Goal: Transaction & Acquisition: Obtain resource

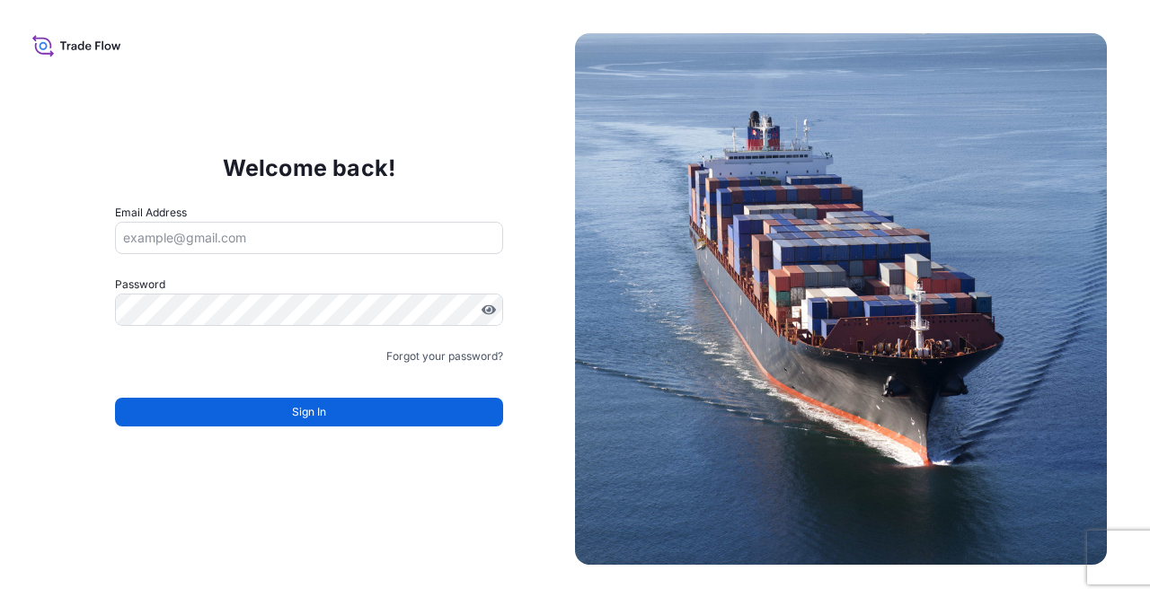
click at [352, 236] on input "Email Address" at bounding box center [309, 238] width 389 height 32
click at [323, 246] on input "Email Address" at bounding box center [309, 238] width 389 height 32
click at [225, 245] on input "Email Address" at bounding box center [309, 238] width 389 height 32
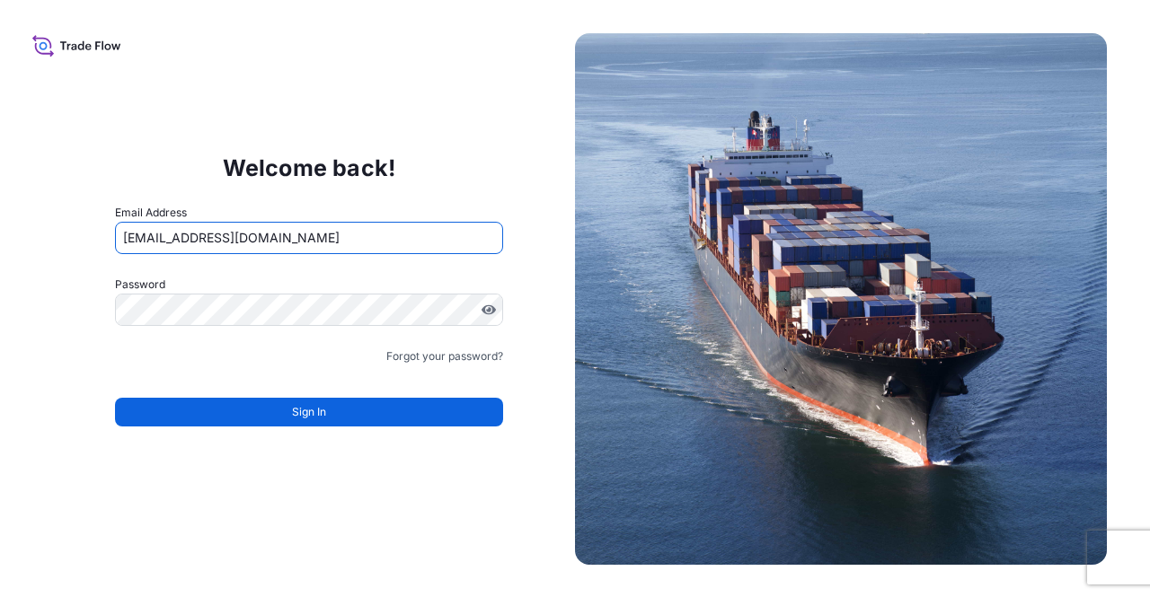
type input "[EMAIL_ADDRESS][DOMAIN_NAME]"
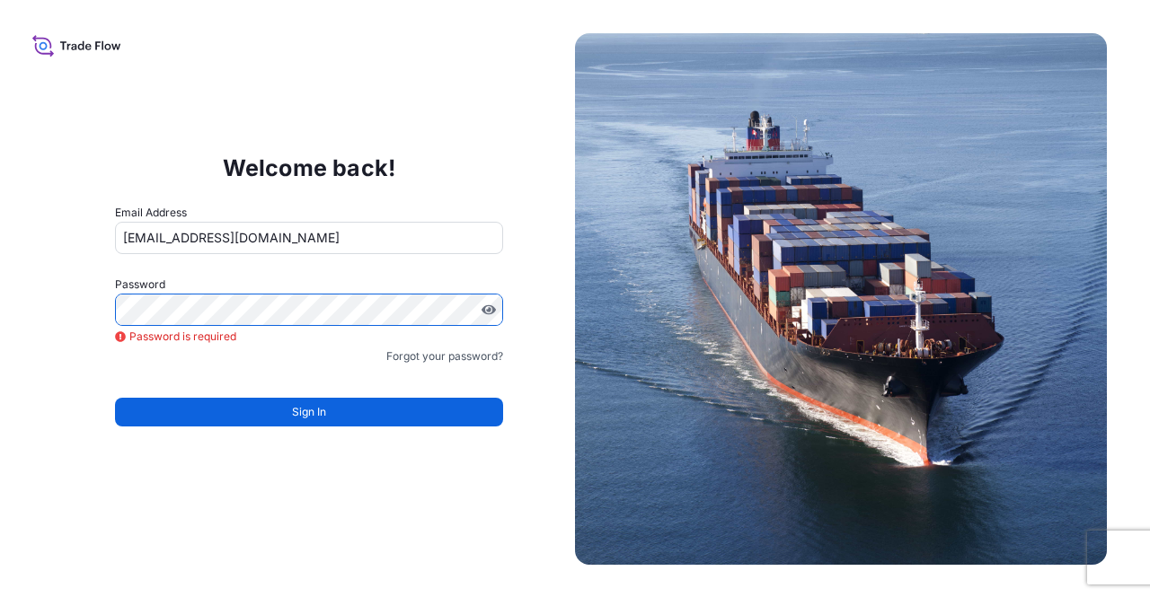
click at [0, 289] on div "Welcome back! Email Address alperen.okur@polarisbroker.com Password Password is…" at bounding box center [575, 298] width 1150 height 597
click at [480, 349] on link "Forgot your password?" at bounding box center [444, 357] width 117 height 18
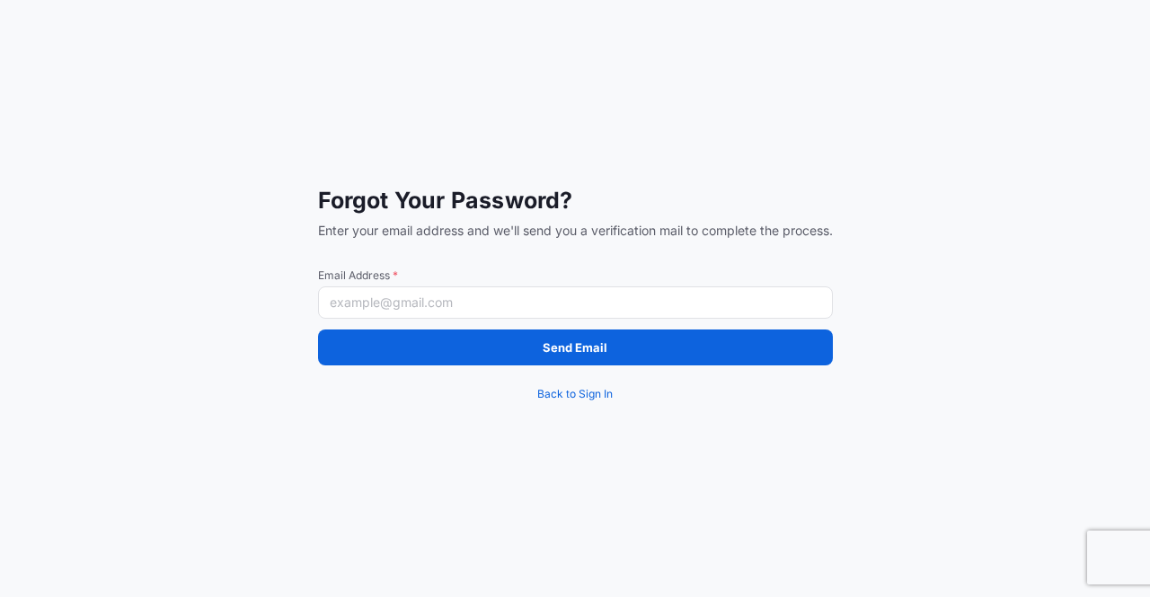
click at [555, 282] on div "Email Address *" at bounding box center [575, 294] width 515 height 50
click at [553, 288] on input "Email Address *" at bounding box center [575, 303] width 515 height 32
type input "[EMAIL_ADDRESS][DOMAIN_NAME]"
click at [479, 366] on div "Send Email Back to Sign In" at bounding box center [575, 371] width 515 height 83
click at [479, 353] on button "Send Email" at bounding box center [575, 348] width 515 height 36
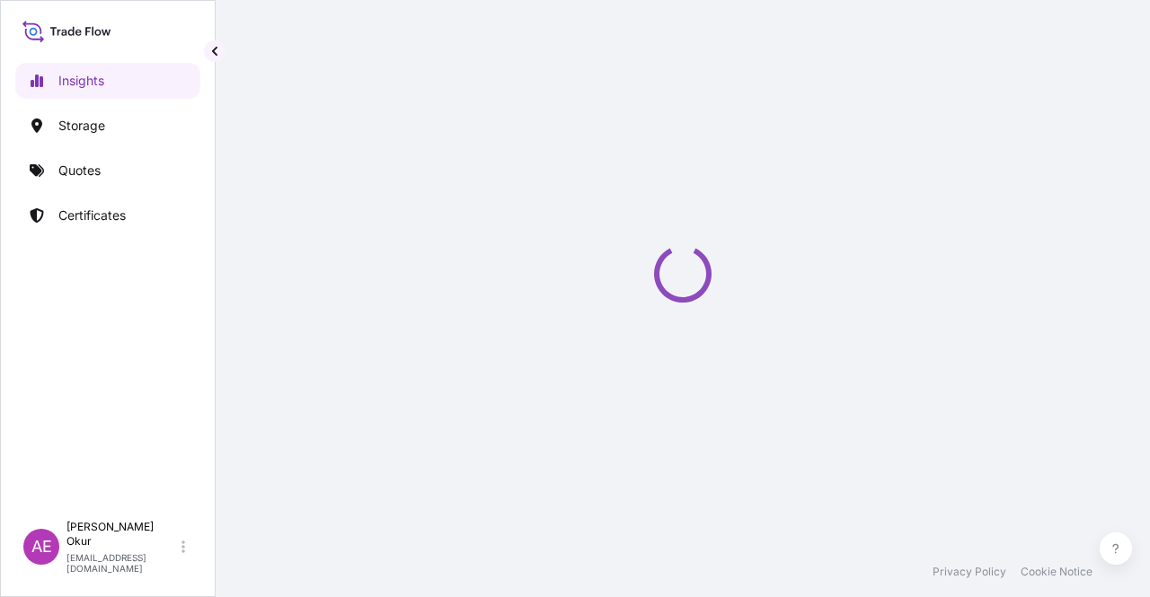
select select "2025"
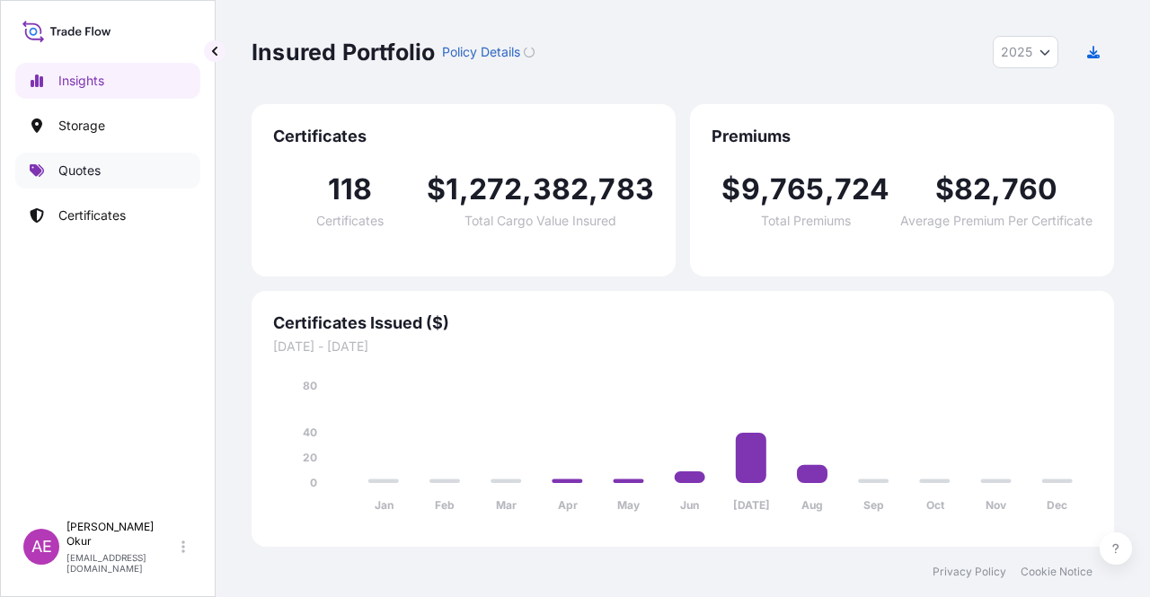
click at [143, 174] on link "Quotes" at bounding box center [107, 171] width 185 height 36
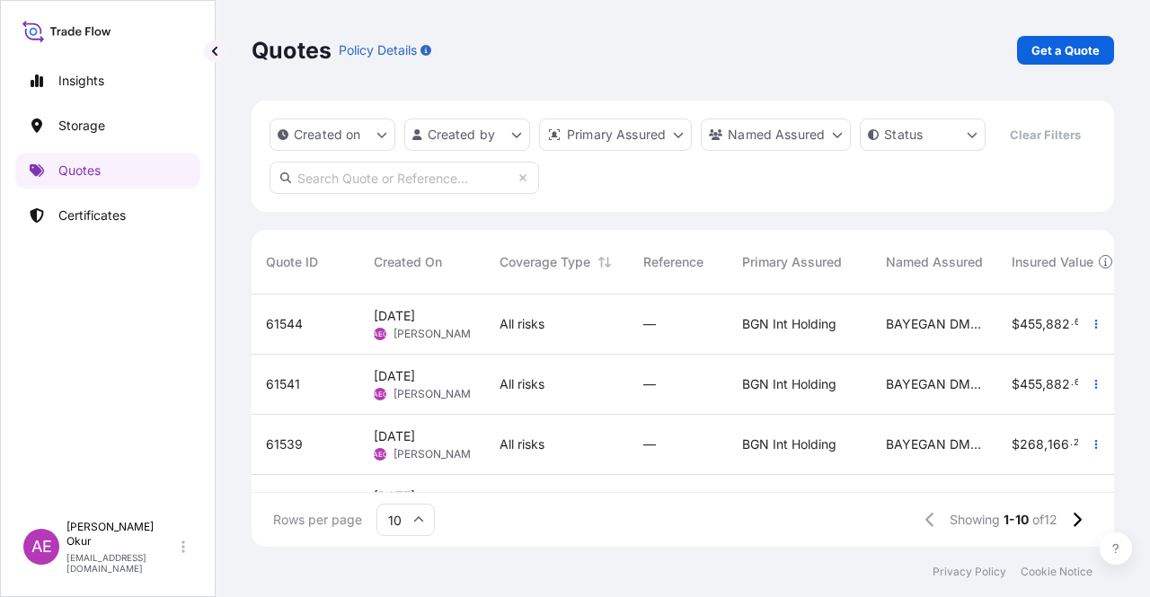
click at [579, 324] on div "All risks" at bounding box center [557, 324] width 115 height 18
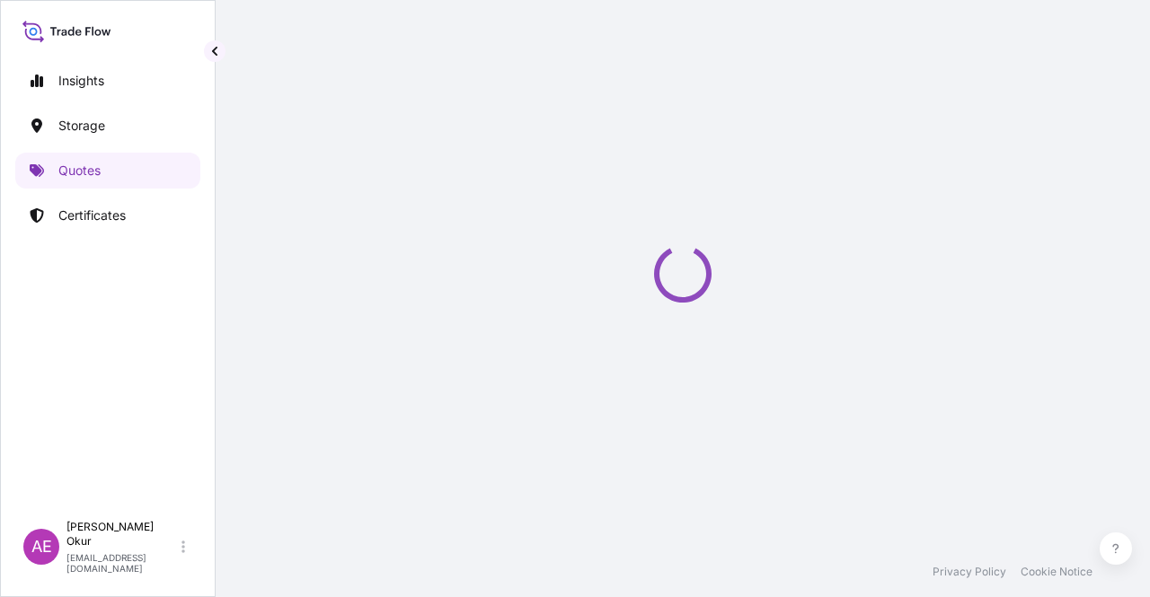
select select "Ocean Vessel"
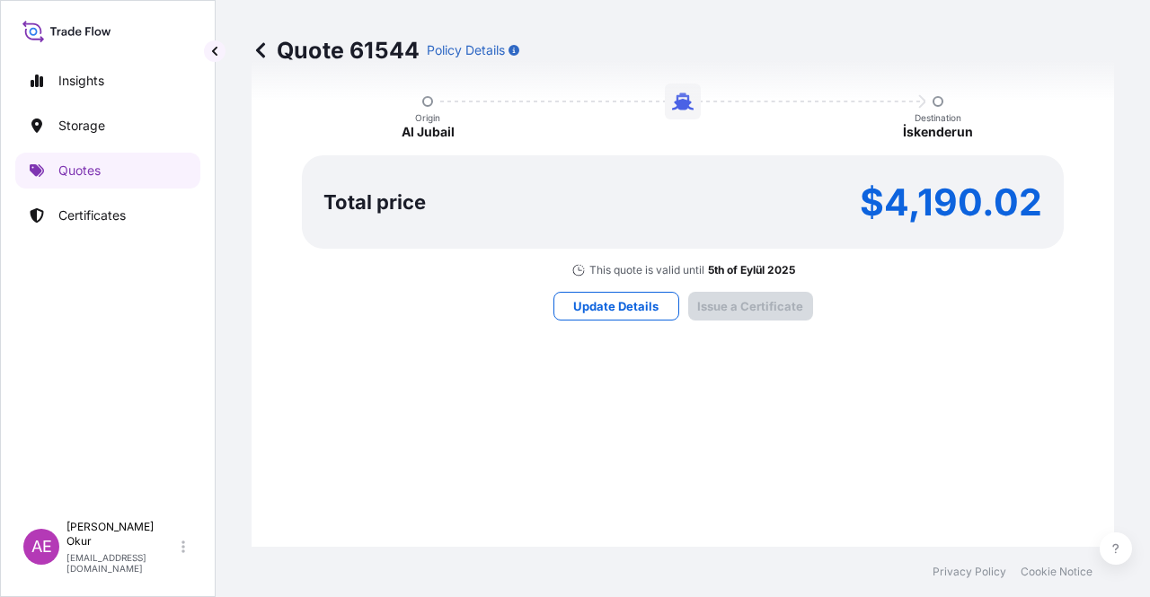
type input "[DATE]"
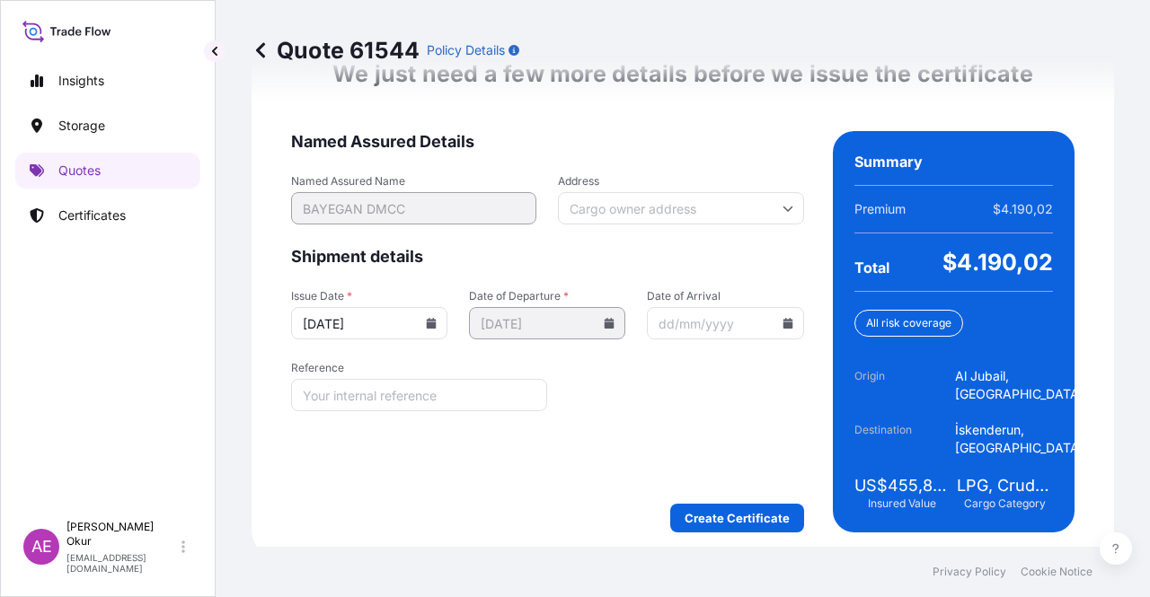
scroll to position [2332, 0]
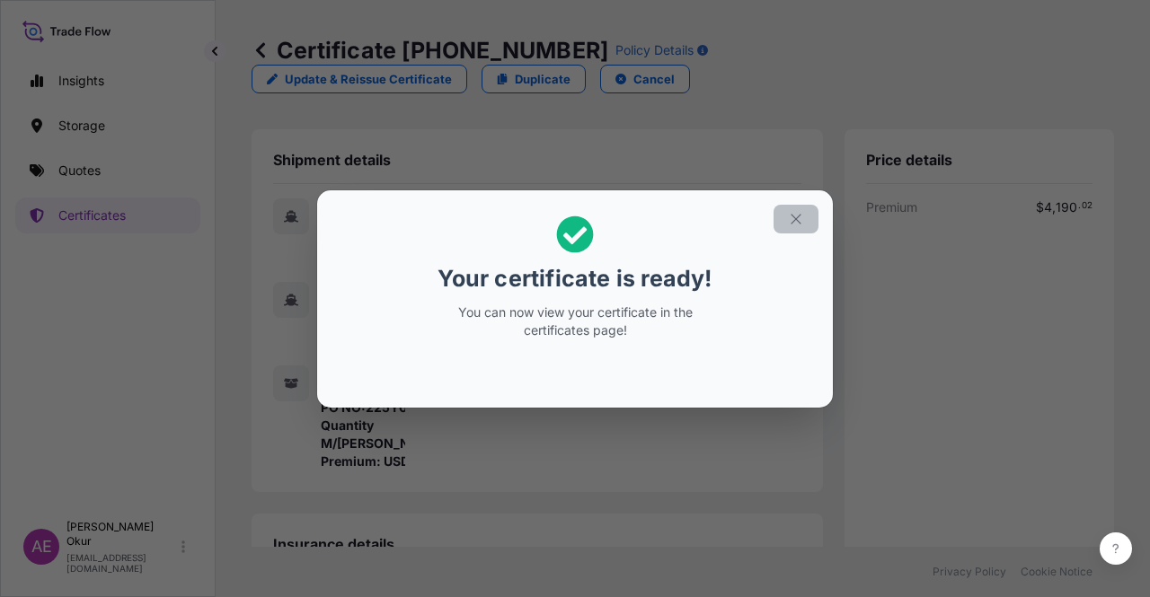
click at [796, 217] on icon "button" at bounding box center [796, 219] width 16 height 16
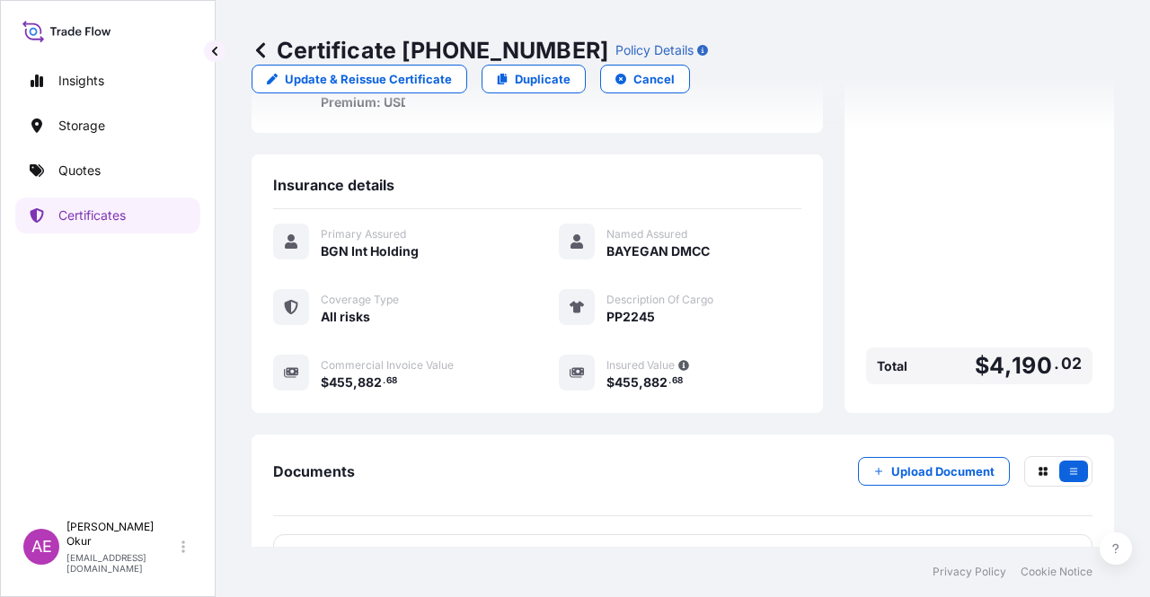
scroll to position [431, 0]
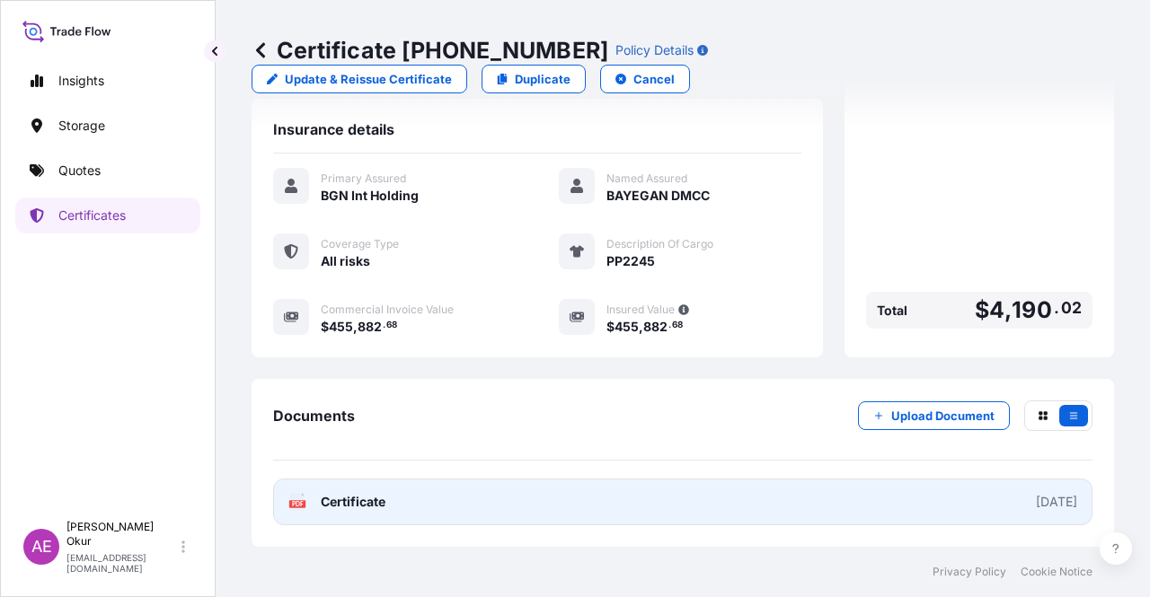
click at [382, 497] on span "Certificate" at bounding box center [353, 502] width 65 height 18
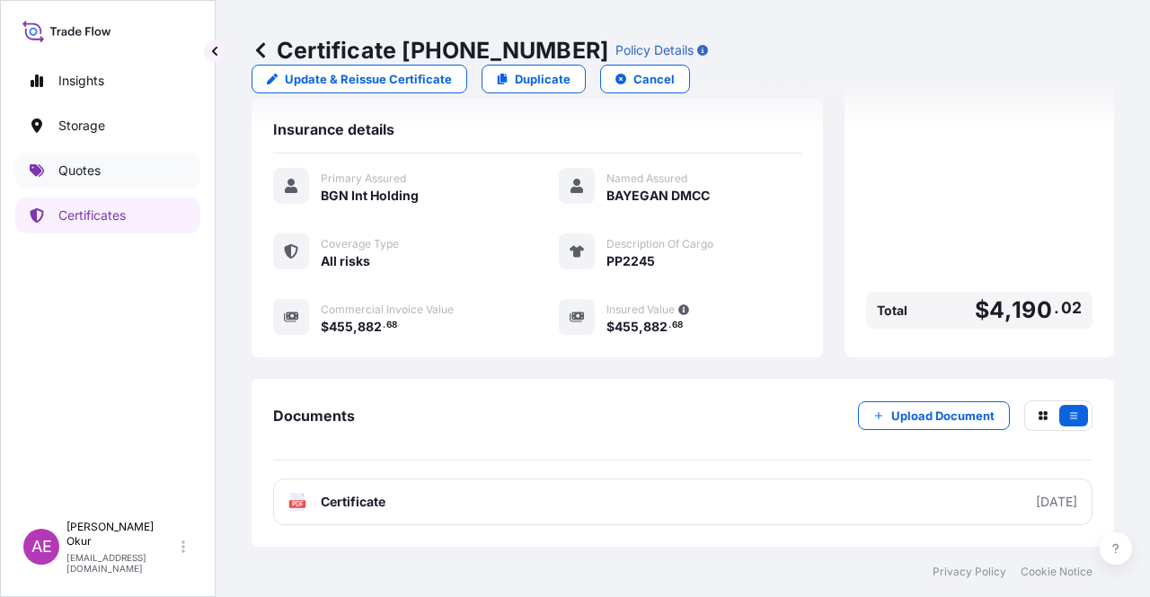
click at [122, 165] on link "Quotes" at bounding box center [107, 171] width 185 height 36
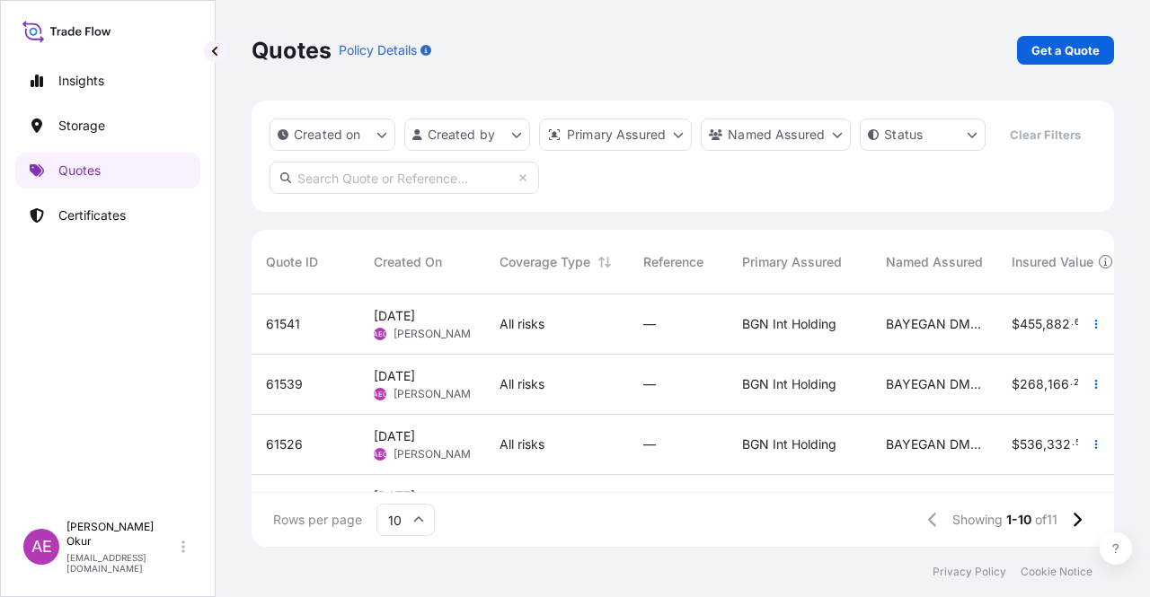
click at [393, 315] on span "[DATE]" at bounding box center [394, 316] width 41 height 18
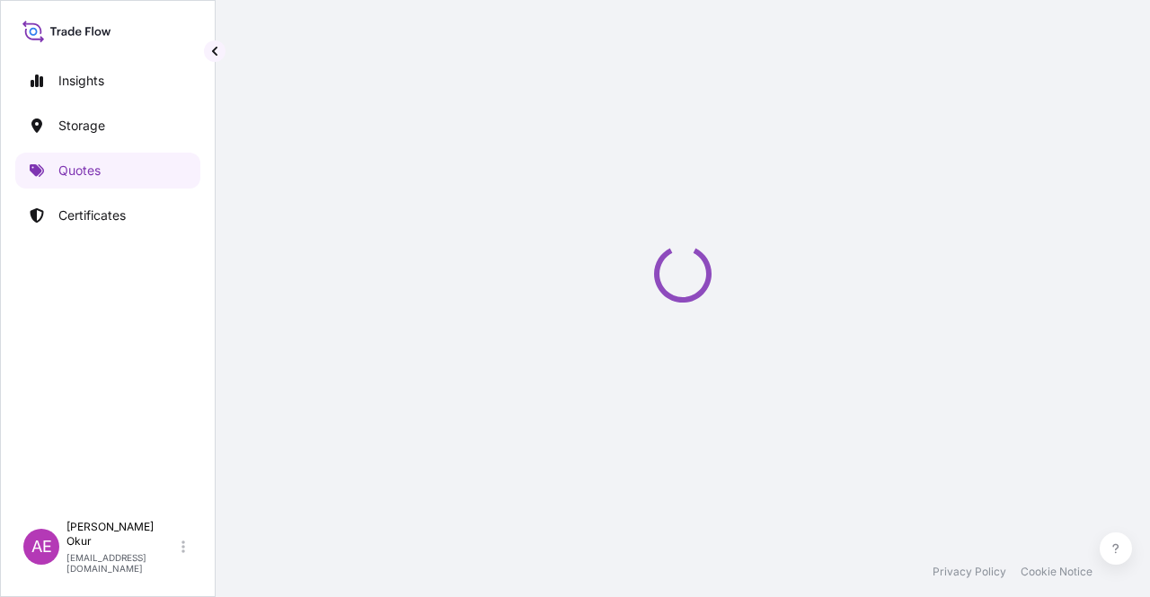
select select "Ocean Vessel"
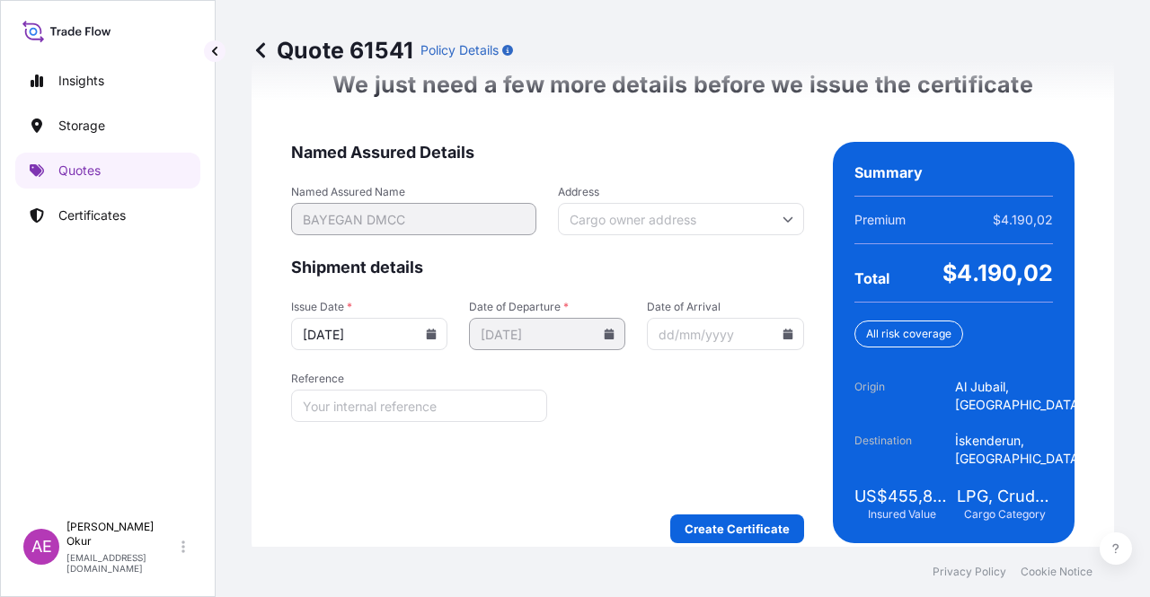
scroll to position [2332, 0]
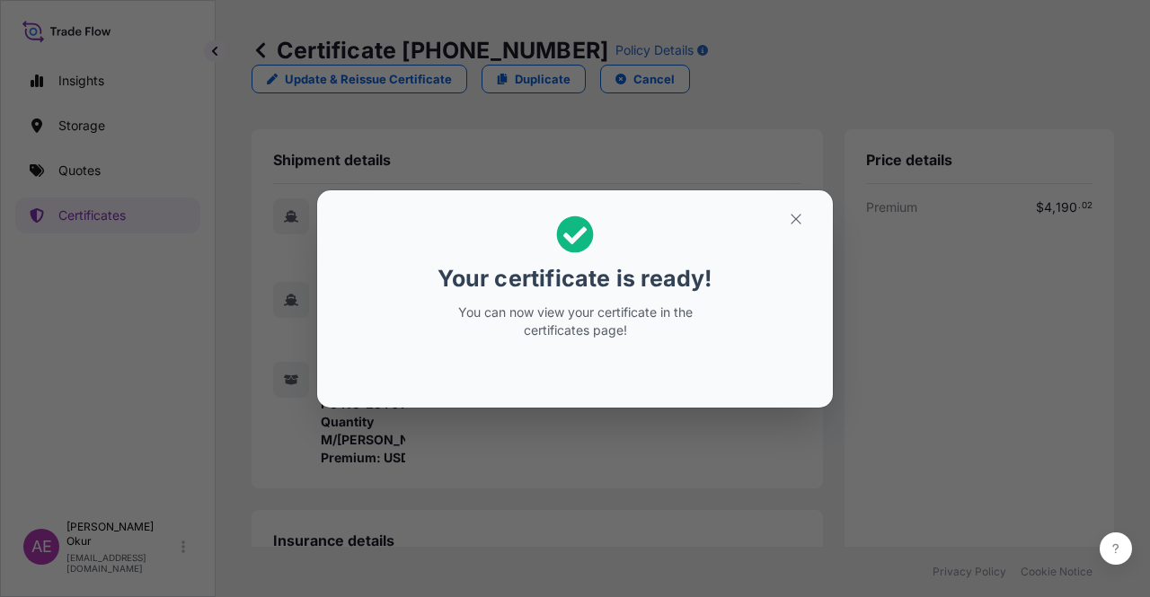
click at [809, 208] on button "button" at bounding box center [796, 219] width 45 height 29
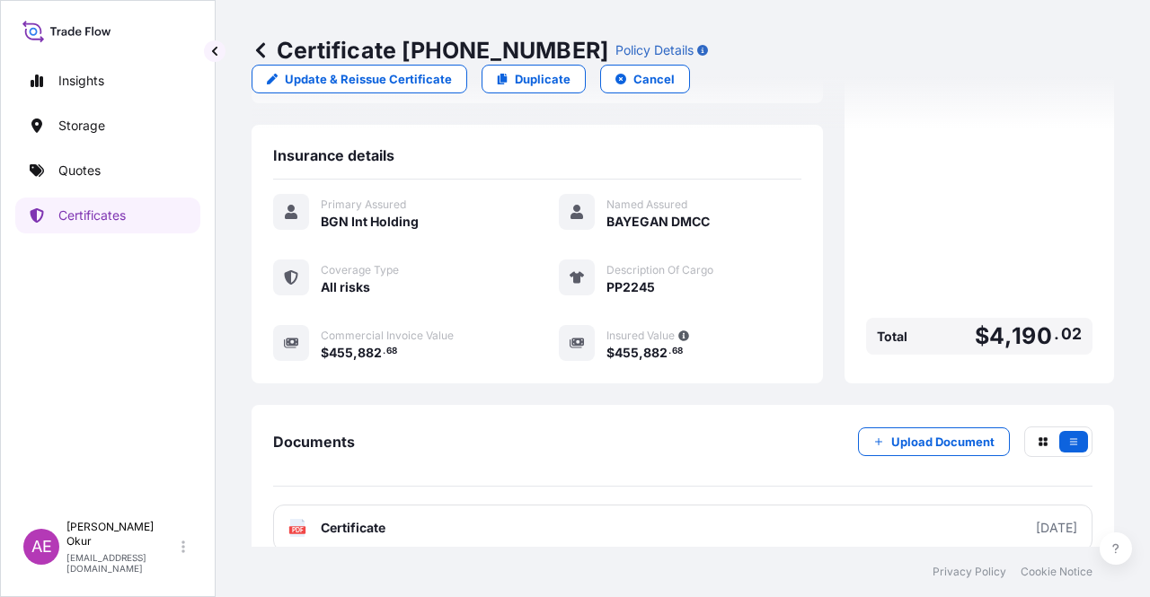
scroll to position [431, 0]
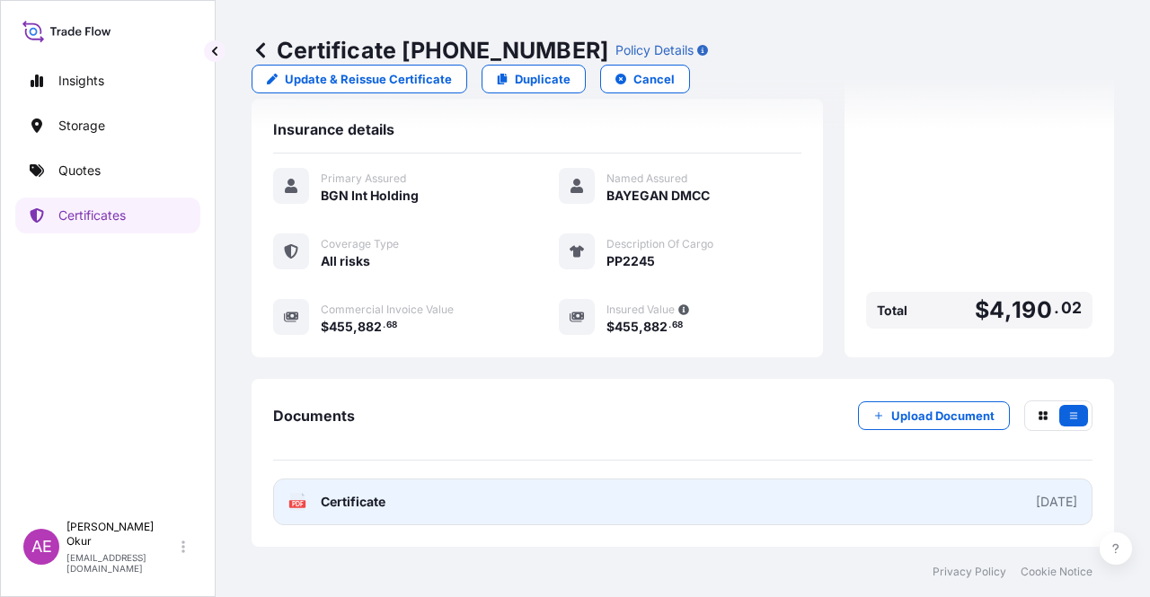
click at [357, 500] on span "Certificate" at bounding box center [353, 502] width 65 height 18
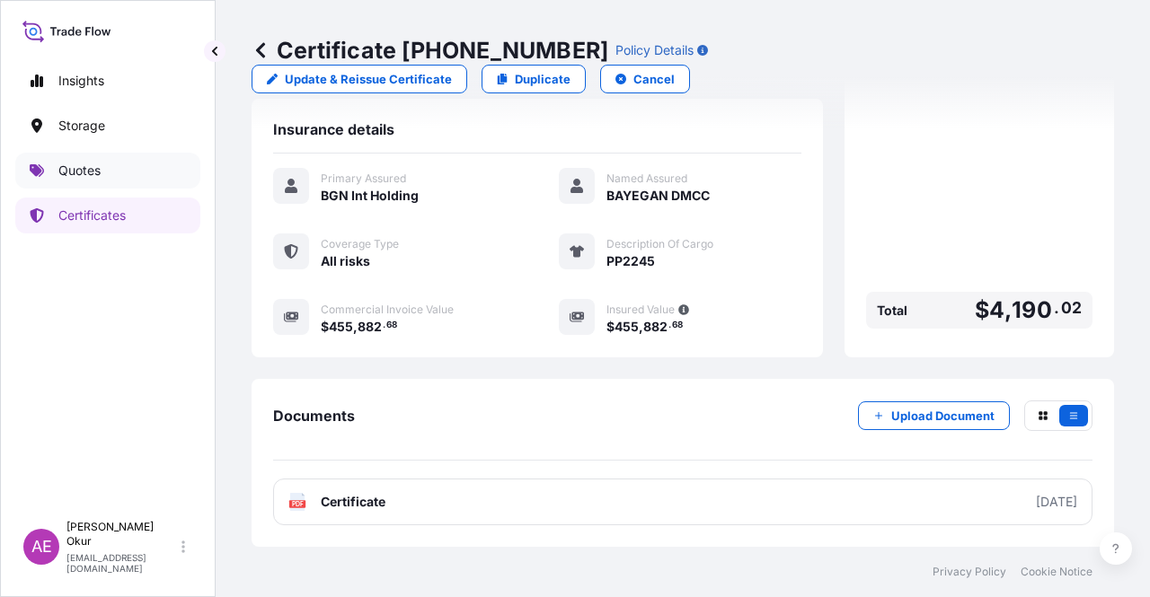
click at [117, 168] on link "Quotes" at bounding box center [107, 171] width 185 height 36
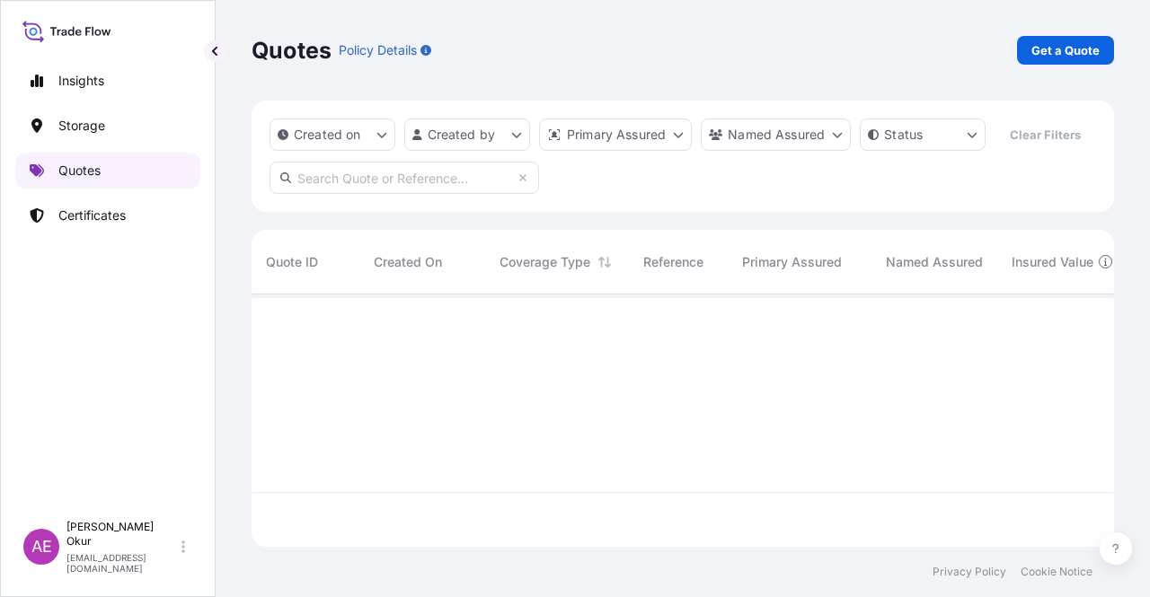
scroll to position [249, 848]
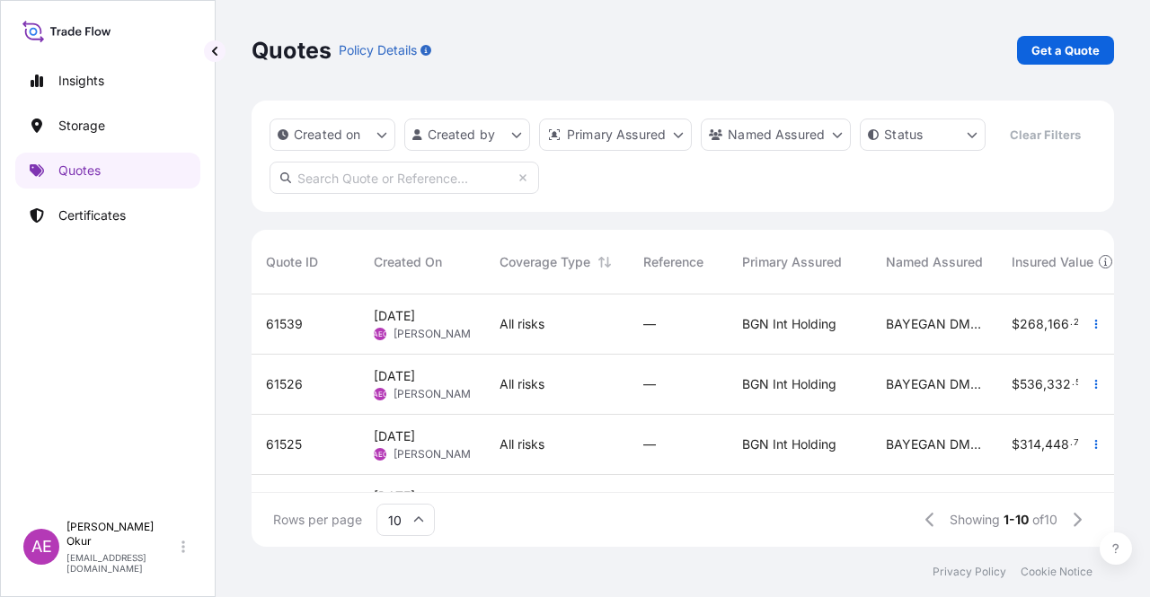
click at [482, 330] on div "[DATE] AEO Alp Eren Okur" at bounding box center [422, 325] width 126 height 60
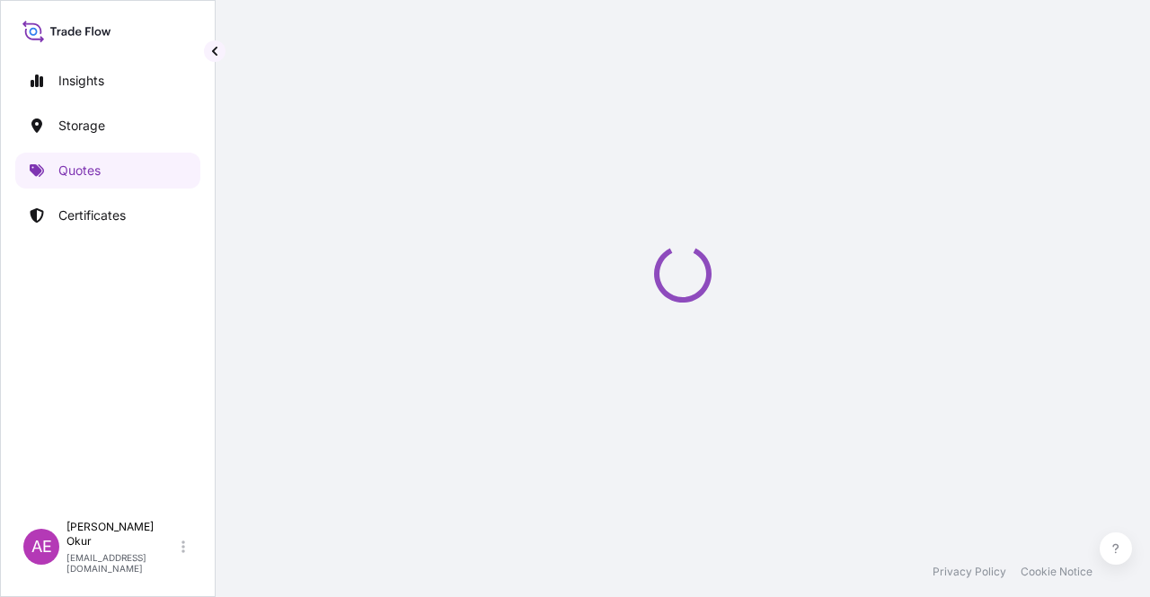
select select "Ocean Vessel"
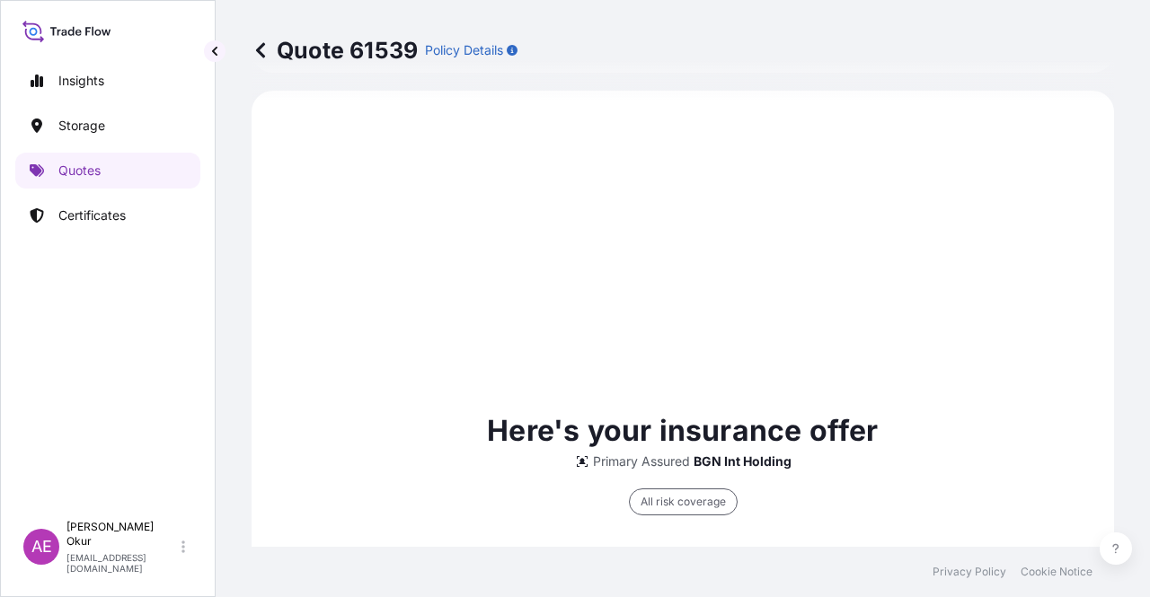
scroll to position [1252, 0]
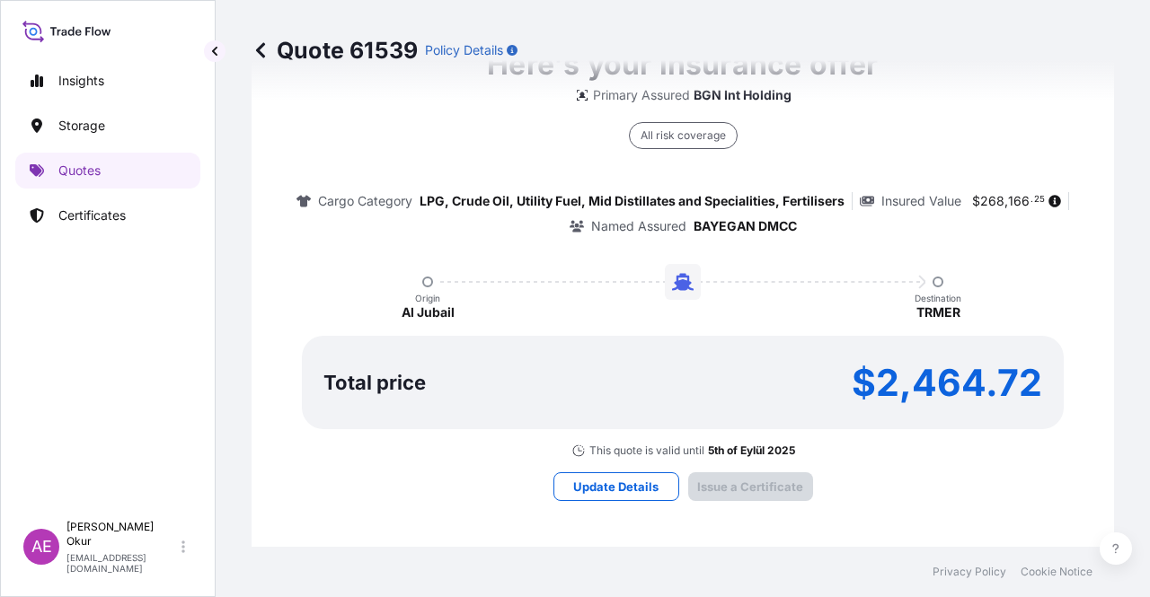
type input "[DATE]"
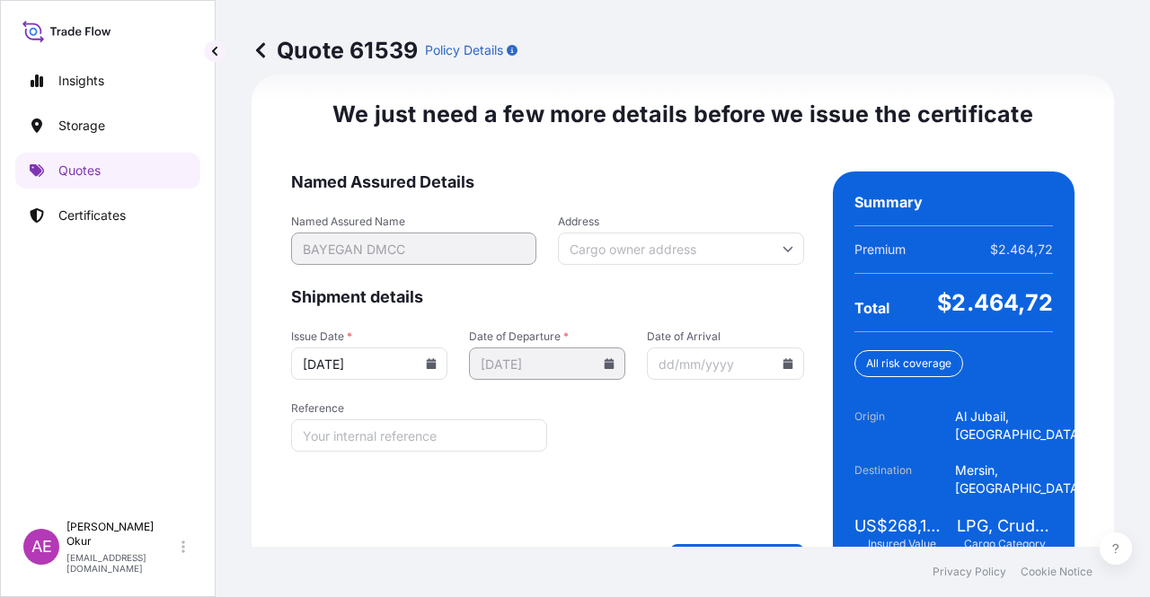
scroll to position [2296, 0]
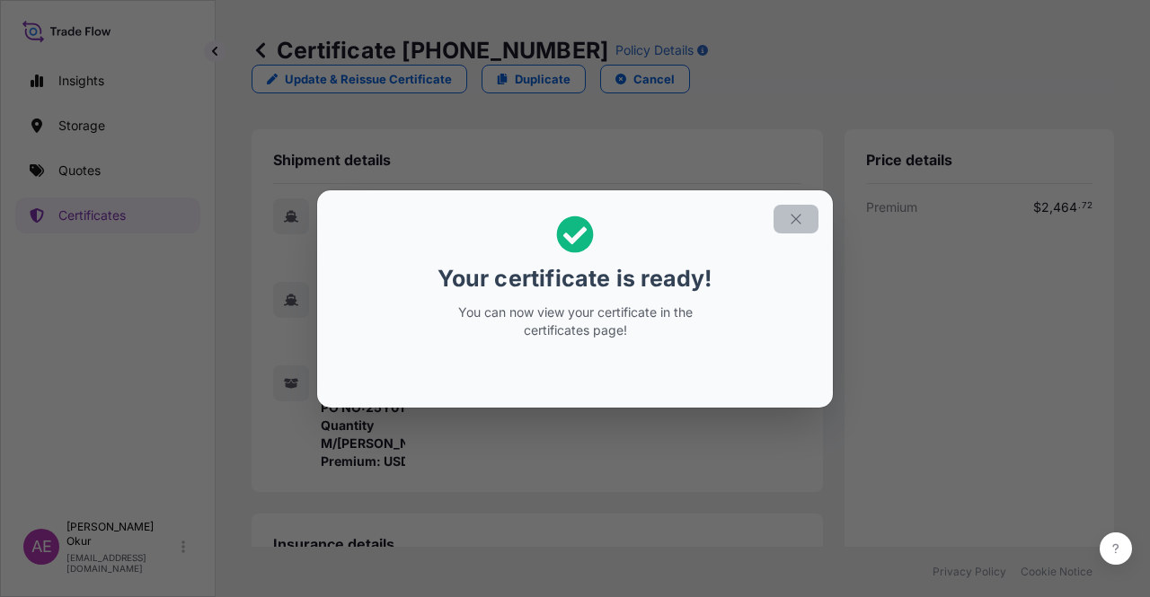
click at [794, 211] on icon "button" at bounding box center [796, 219] width 16 height 16
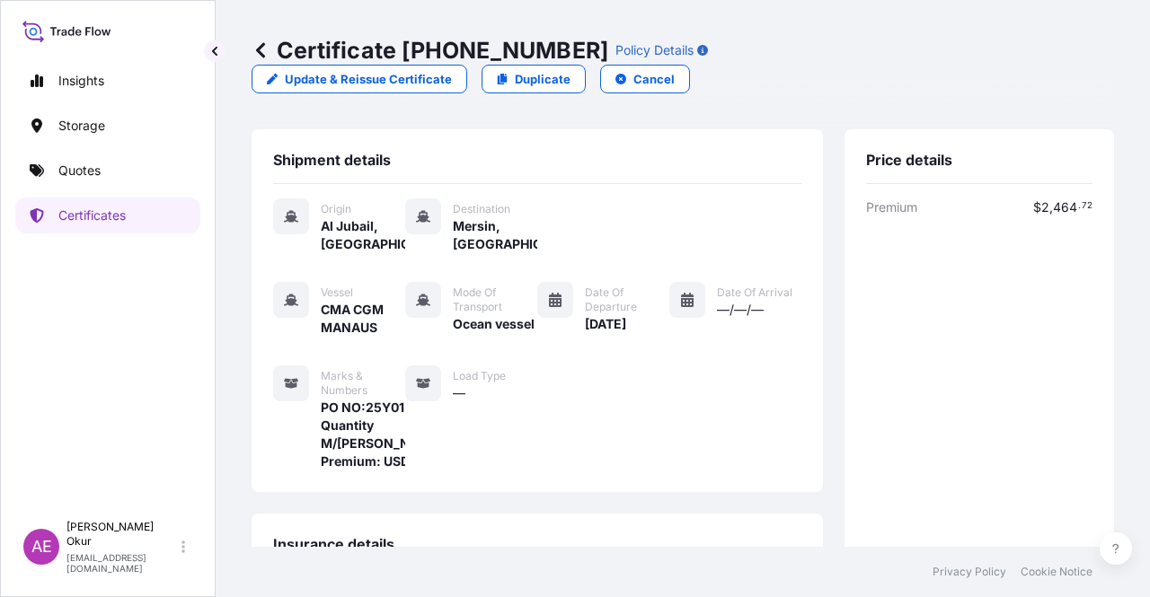
scroll to position [431, 0]
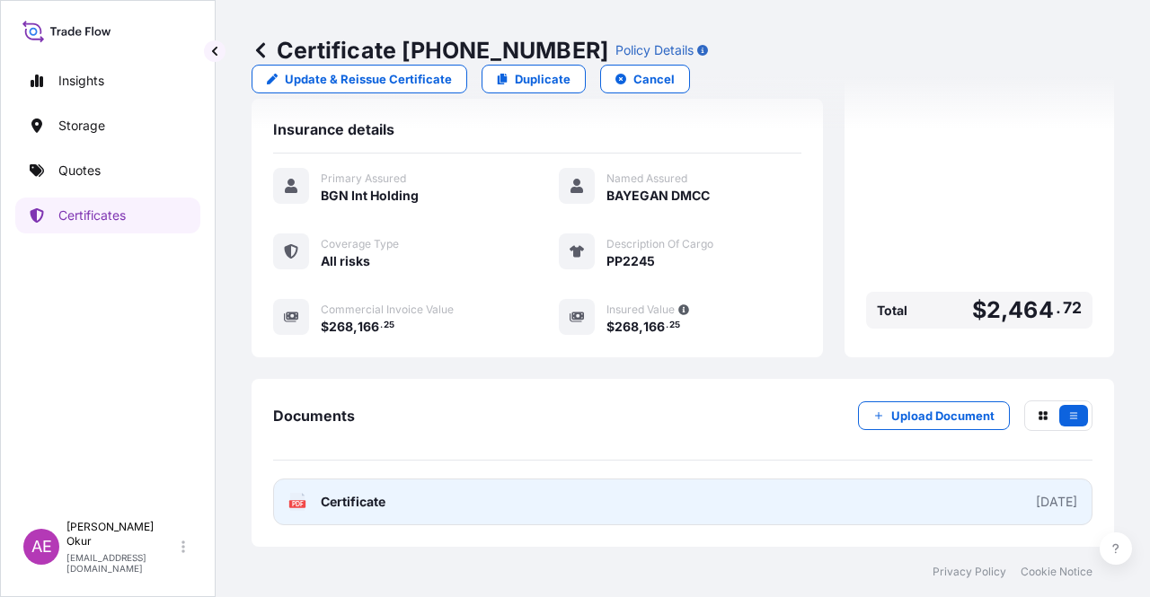
click at [367, 504] on span "Certificate" at bounding box center [353, 502] width 65 height 18
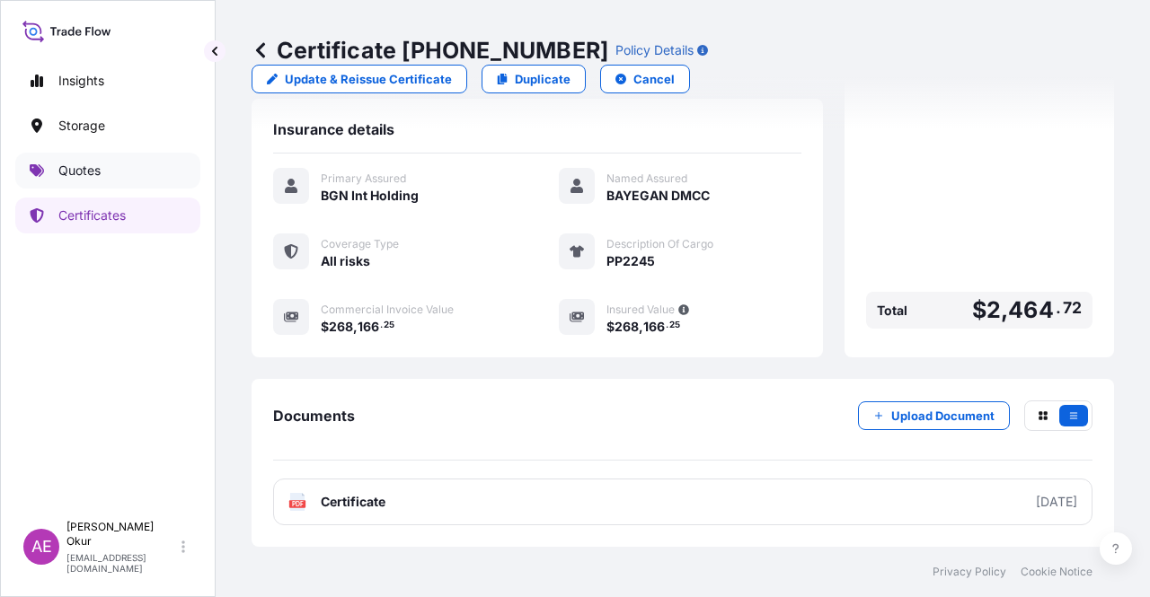
click at [136, 186] on link "Quotes" at bounding box center [107, 171] width 185 height 36
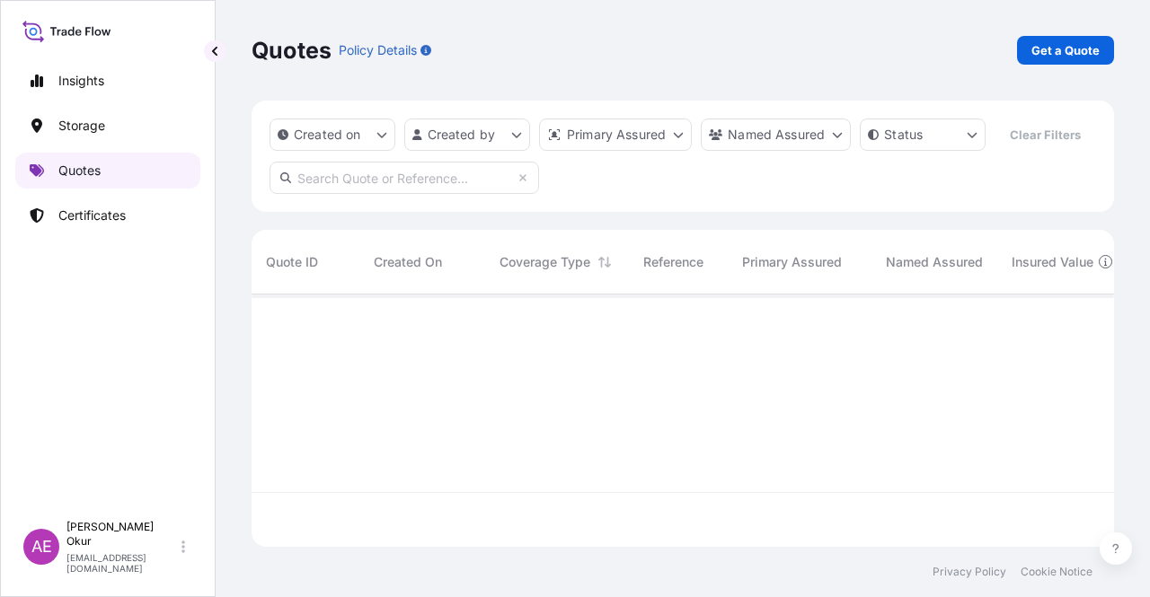
scroll to position [249, 848]
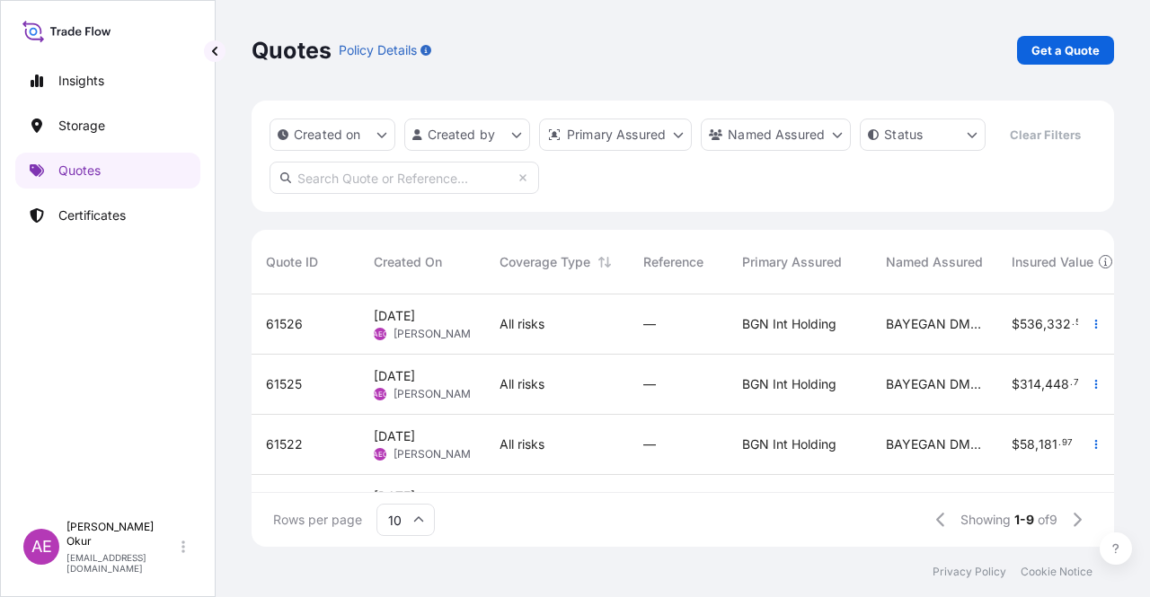
click at [475, 341] on div "[DATE] AEO Alp Eren Okur" at bounding box center [422, 325] width 126 height 60
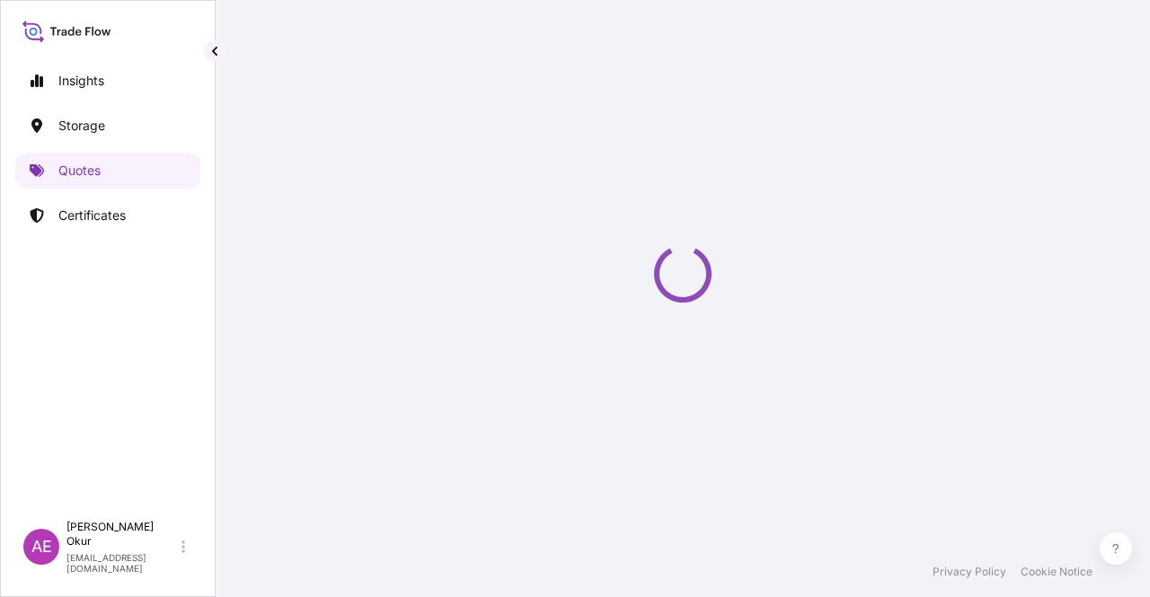
select select "Ocean Vessel"
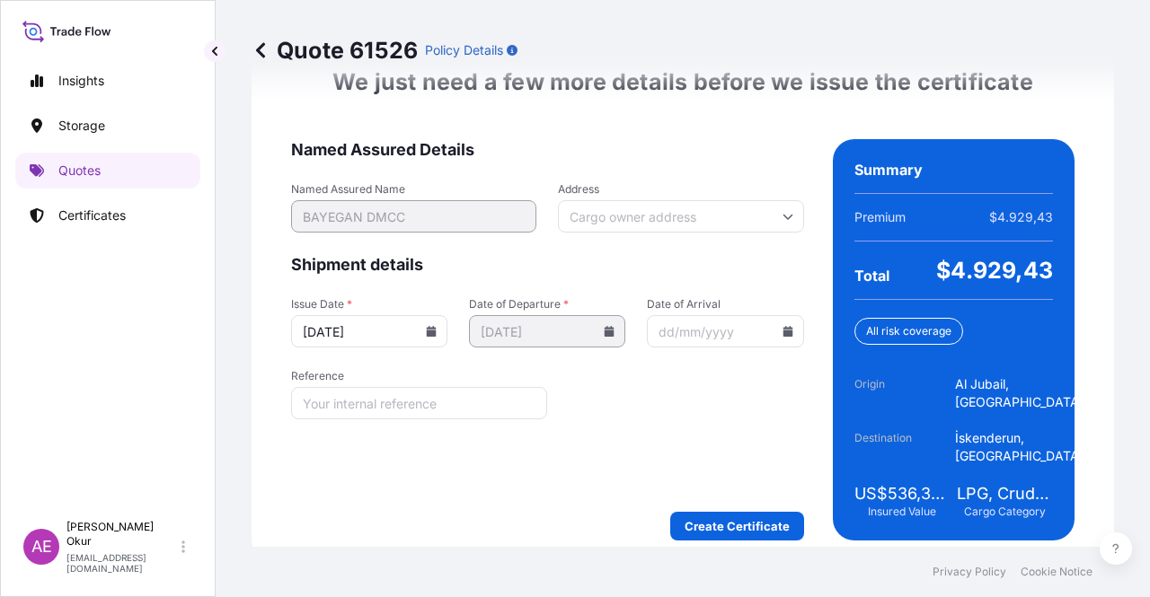
scroll to position [2332, 0]
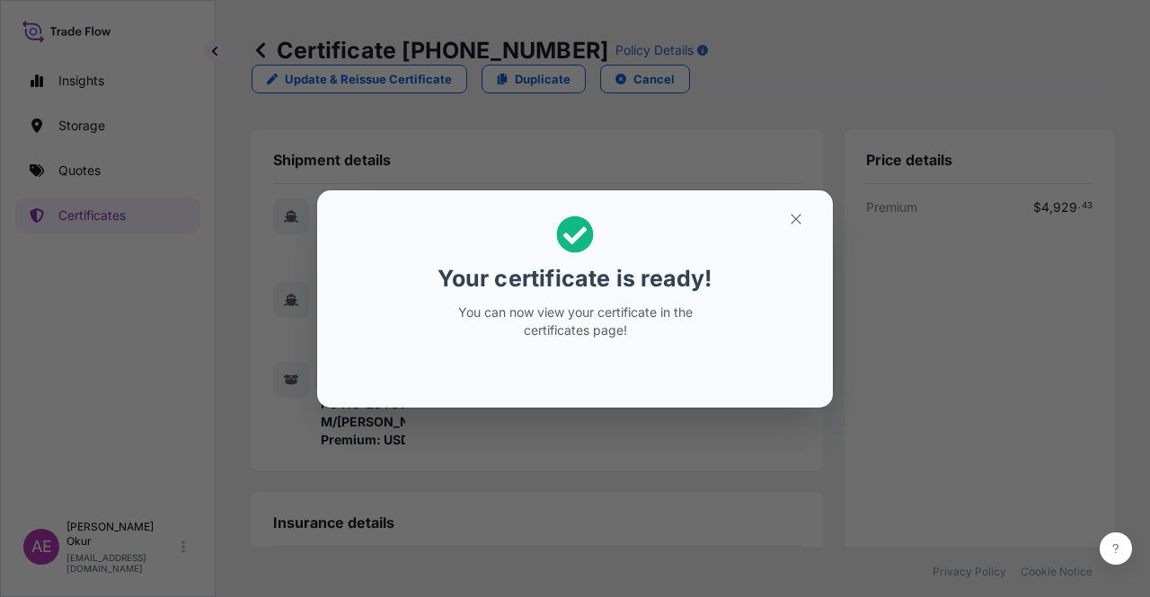
click at [792, 212] on icon "button" at bounding box center [796, 219] width 16 height 16
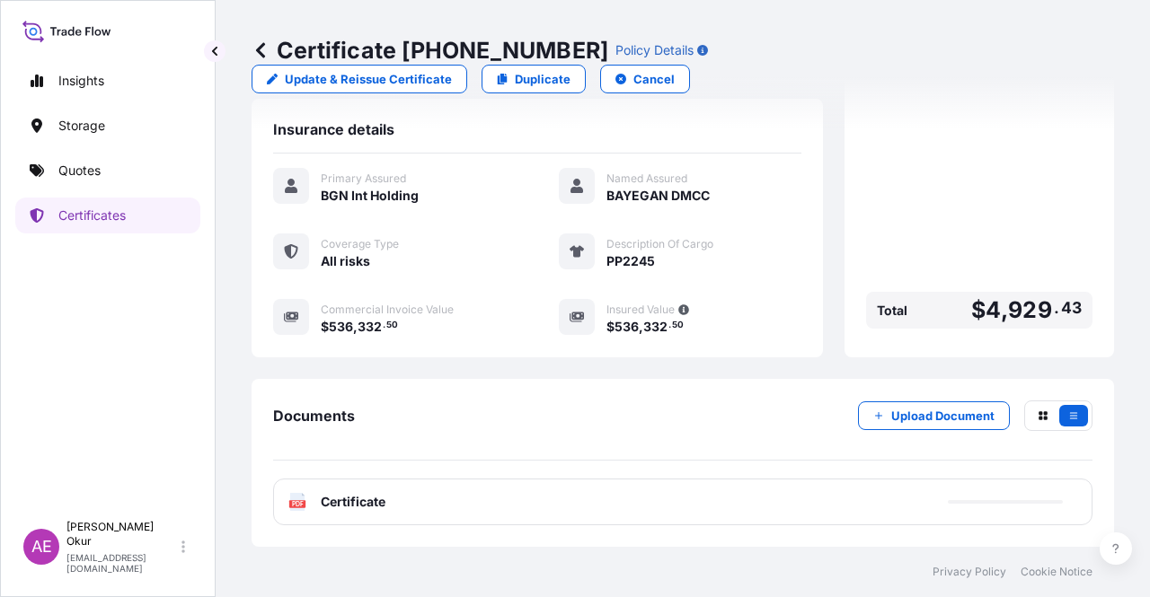
scroll to position [431, 0]
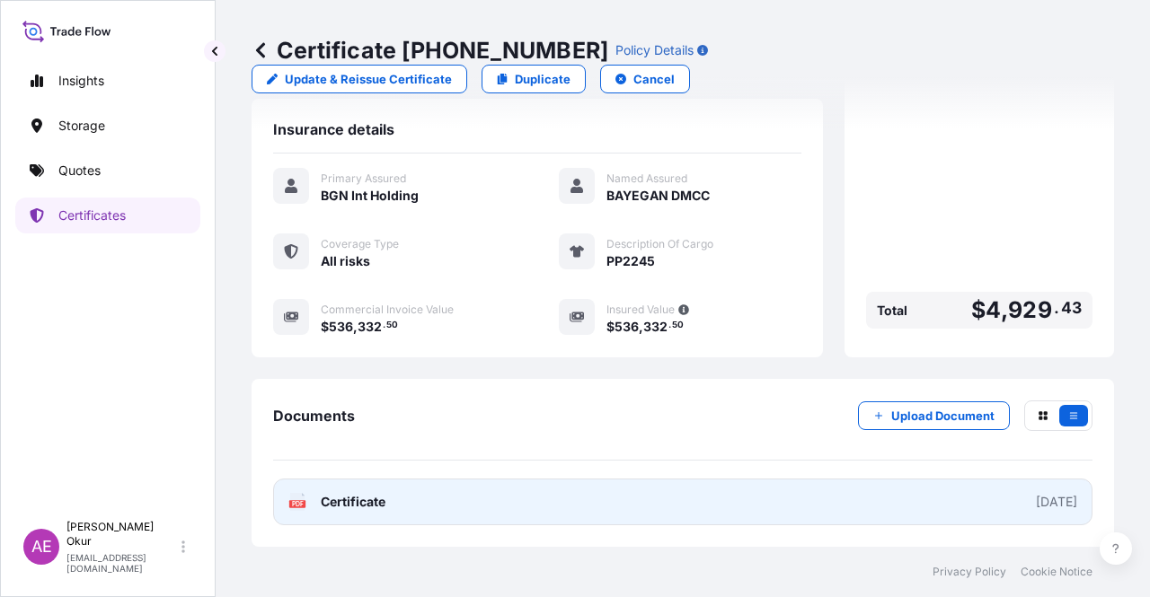
click at [359, 508] on span "Certificate" at bounding box center [353, 502] width 65 height 18
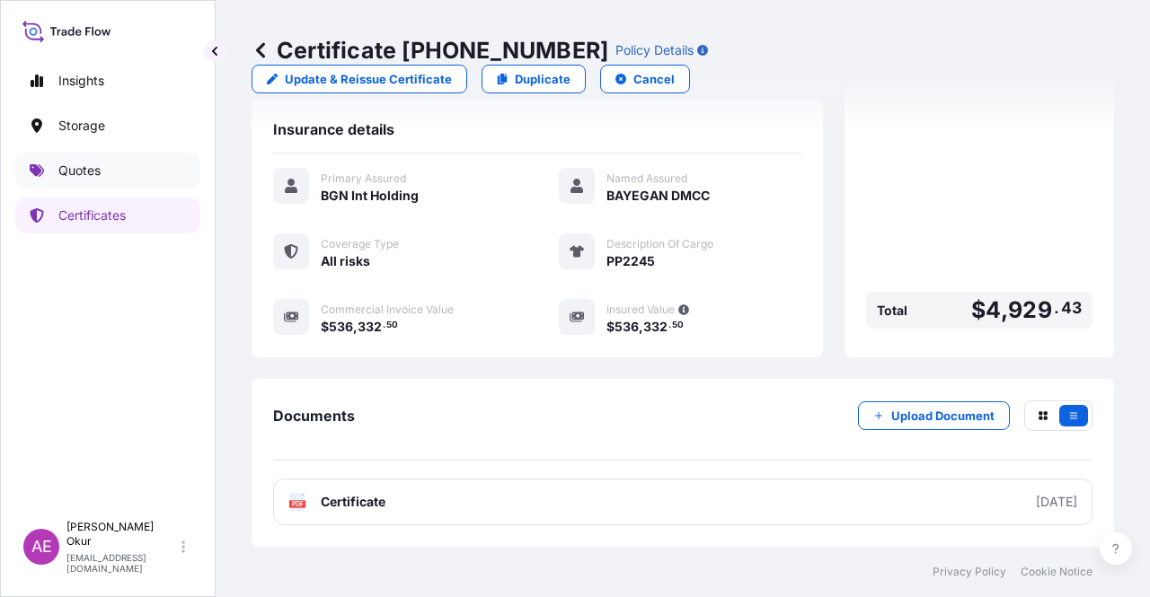
click at [142, 186] on link "Quotes" at bounding box center [107, 171] width 185 height 36
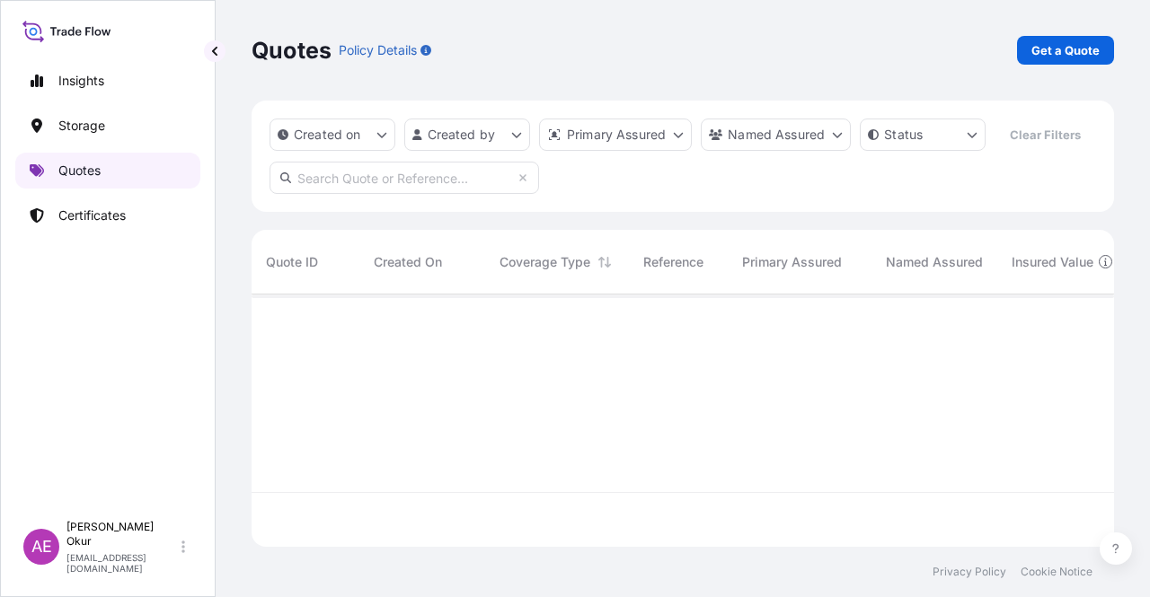
scroll to position [249, 848]
click at [138, 178] on link "Quotes" at bounding box center [107, 171] width 185 height 36
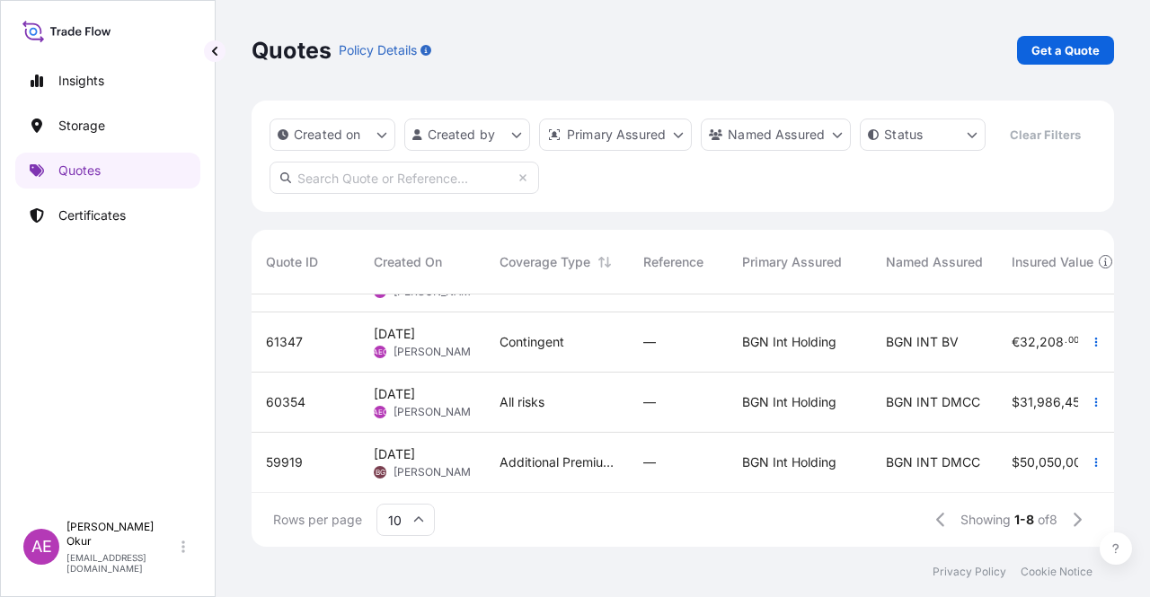
scroll to position [0, 0]
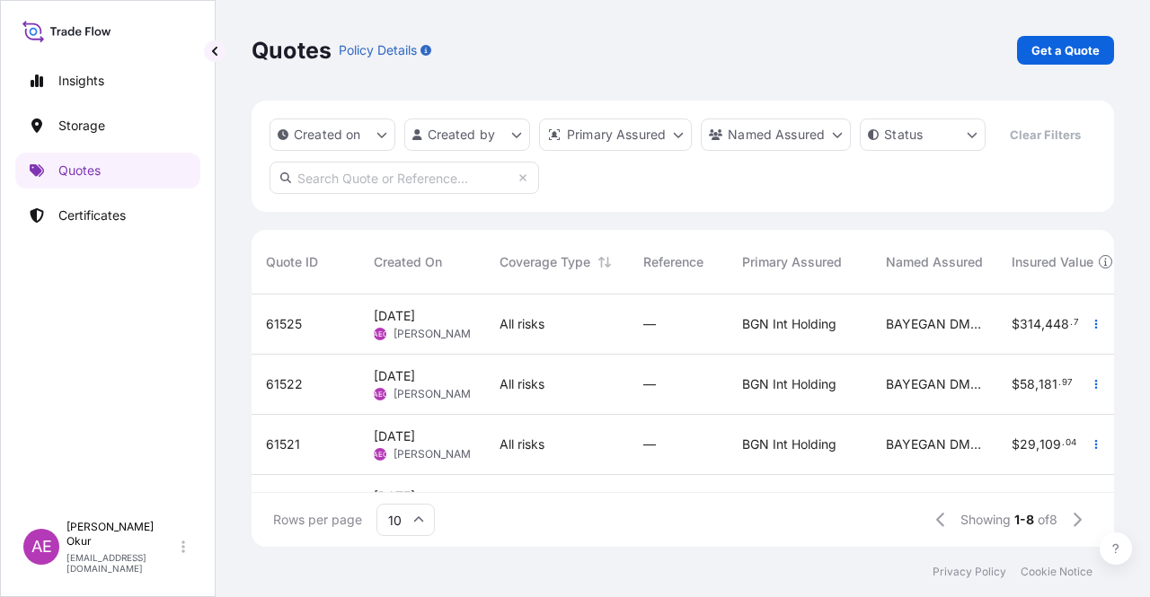
click at [553, 322] on div "All risks" at bounding box center [557, 324] width 115 height 18
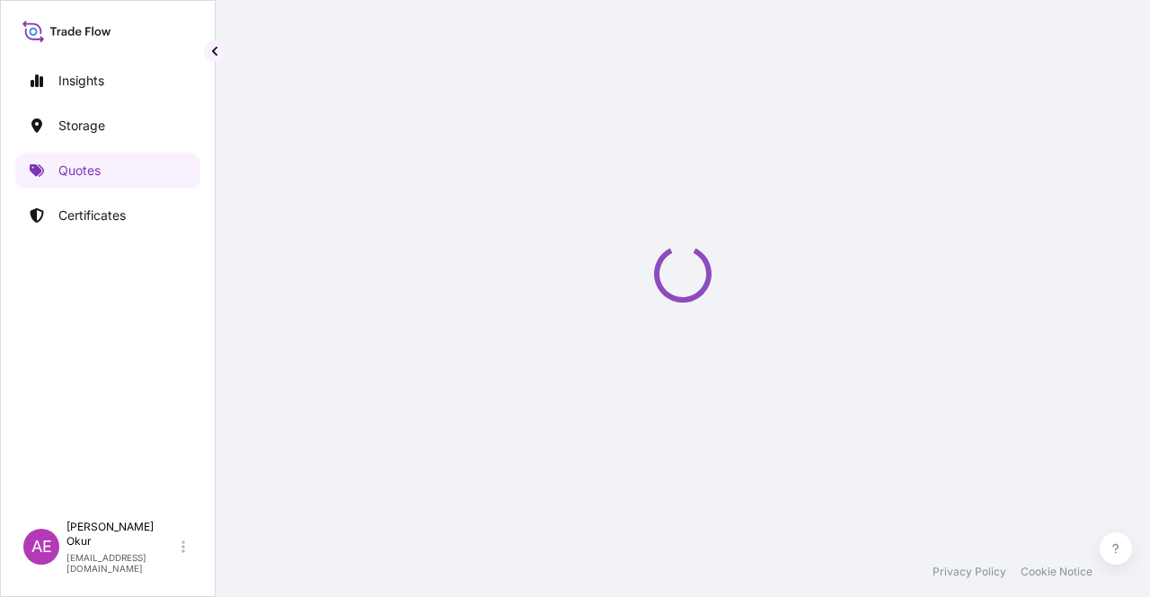
select select "Ocean Vessel"
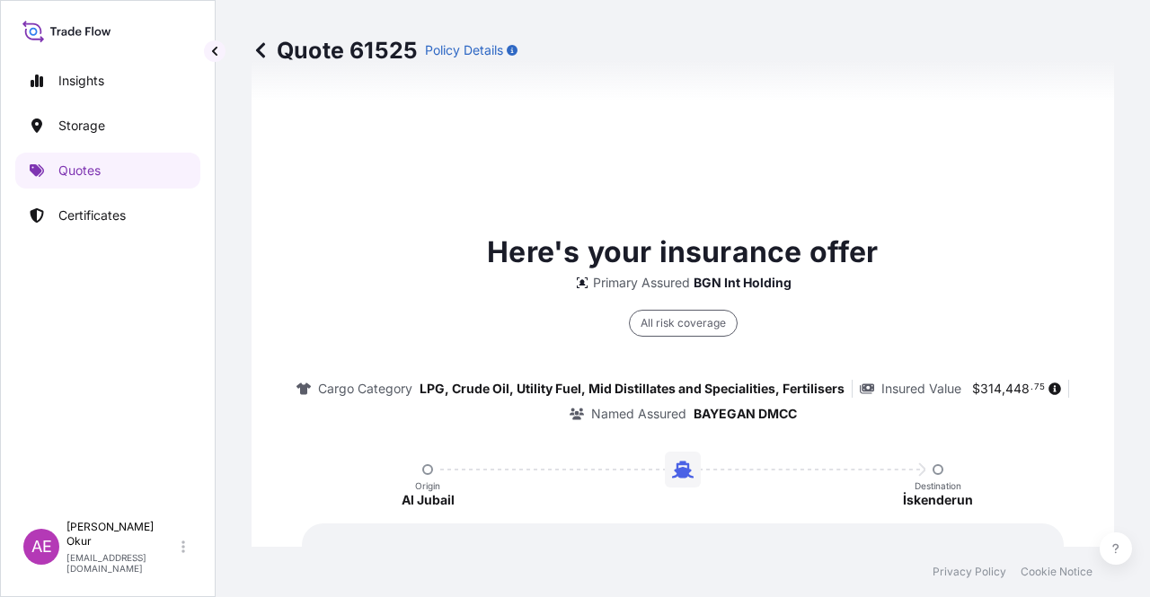
type input "[DATE]"
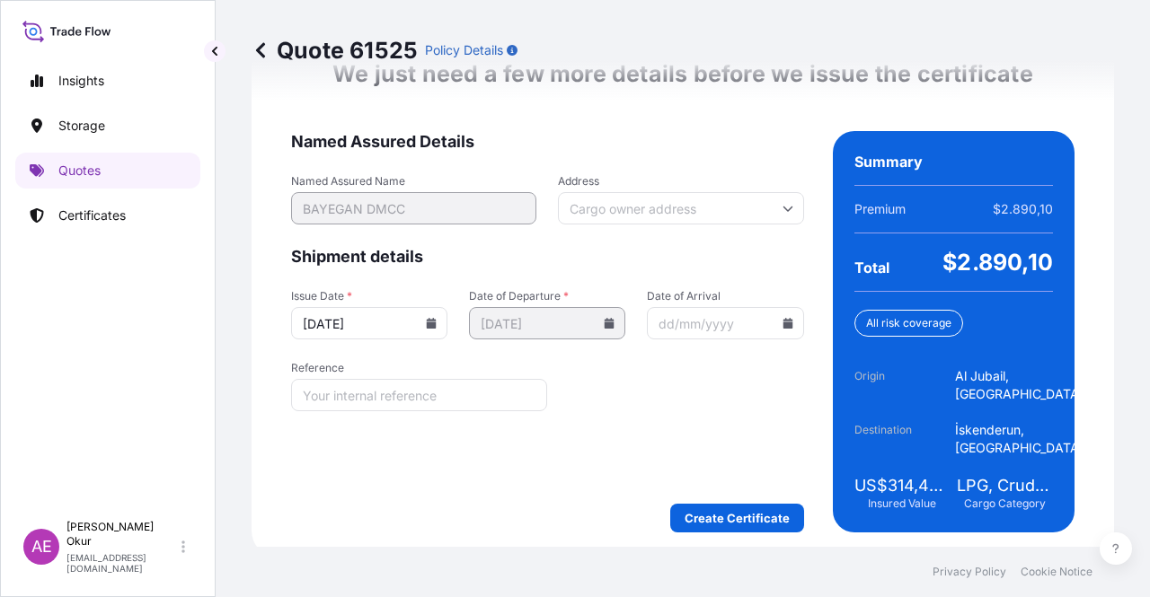
scroll to position [2332, 0]
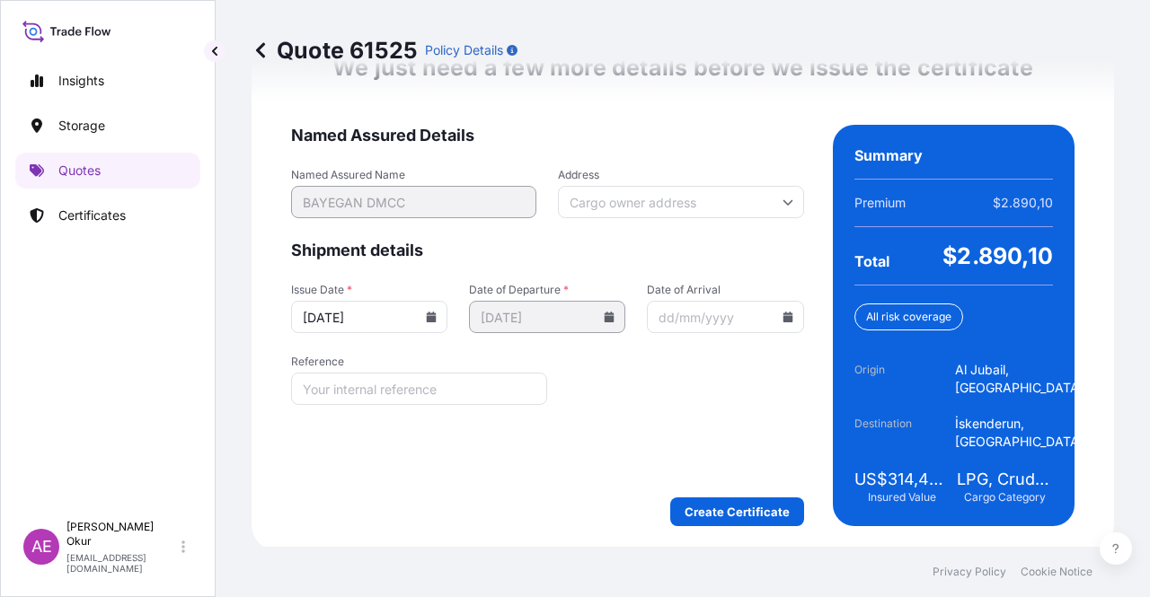
click at [716, 536] on div "We just need a few more details before we issue the certificate Named Assured D…" at bounding box center [683, 290] width 862 height 524
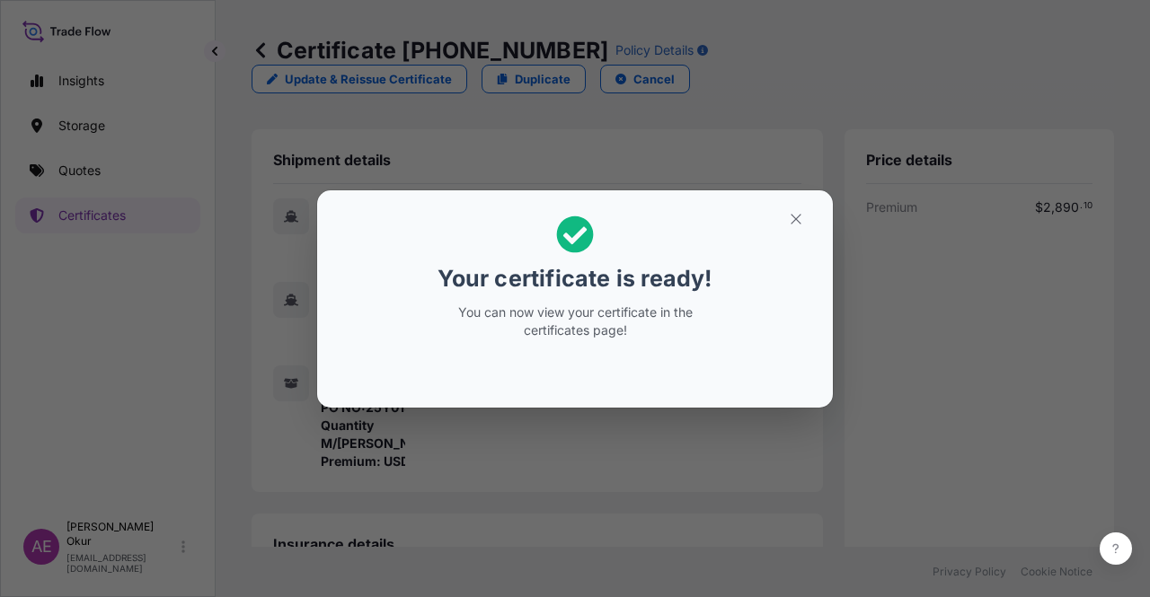
click at [816, 204] on section "Your certificate is ready! You can now view your certificate in the certificate…" at bounding box center [575, 298] width 516 height 217
click at [805, 216] on button "button" at bounding box center [796, 219] width 45 height 29
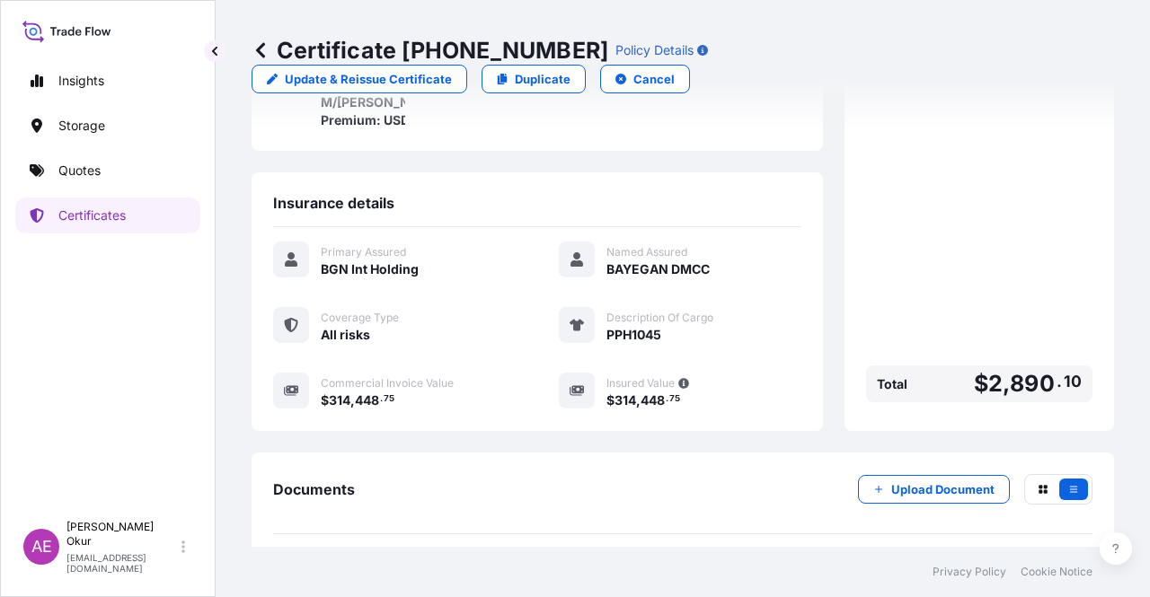
scroll to position [431, 0]
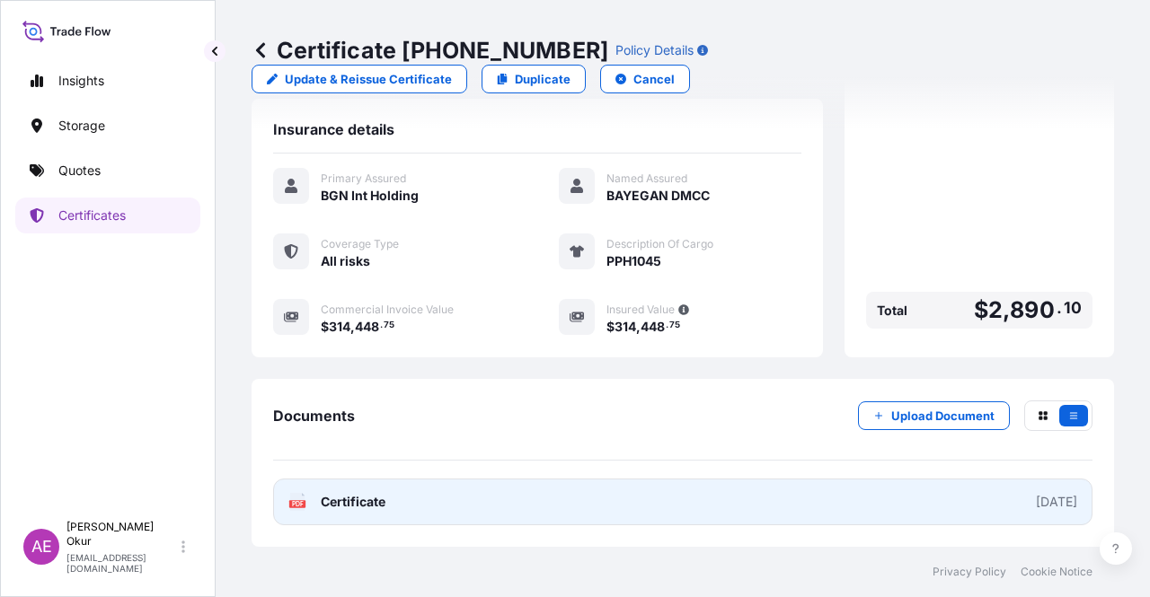
click at [348, 513] on link "PDF Certificate [DATE]" at bounding box center [682, 502] width 819 height 47
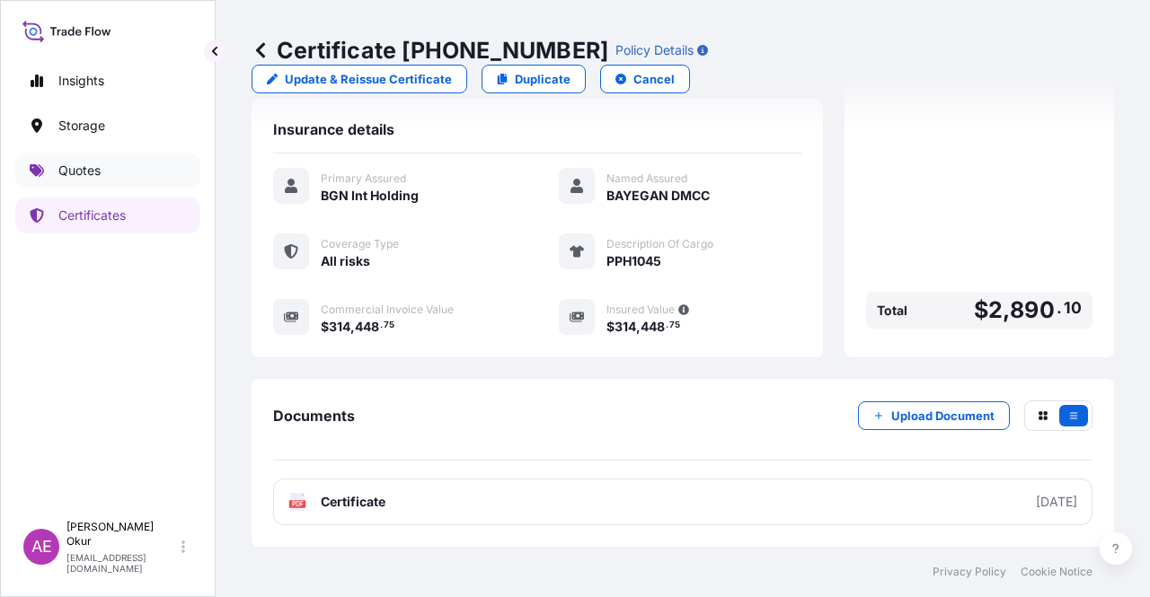
click at [117, 168] on link "Quotes" at bounding box center [107, 171] width 185 height 36
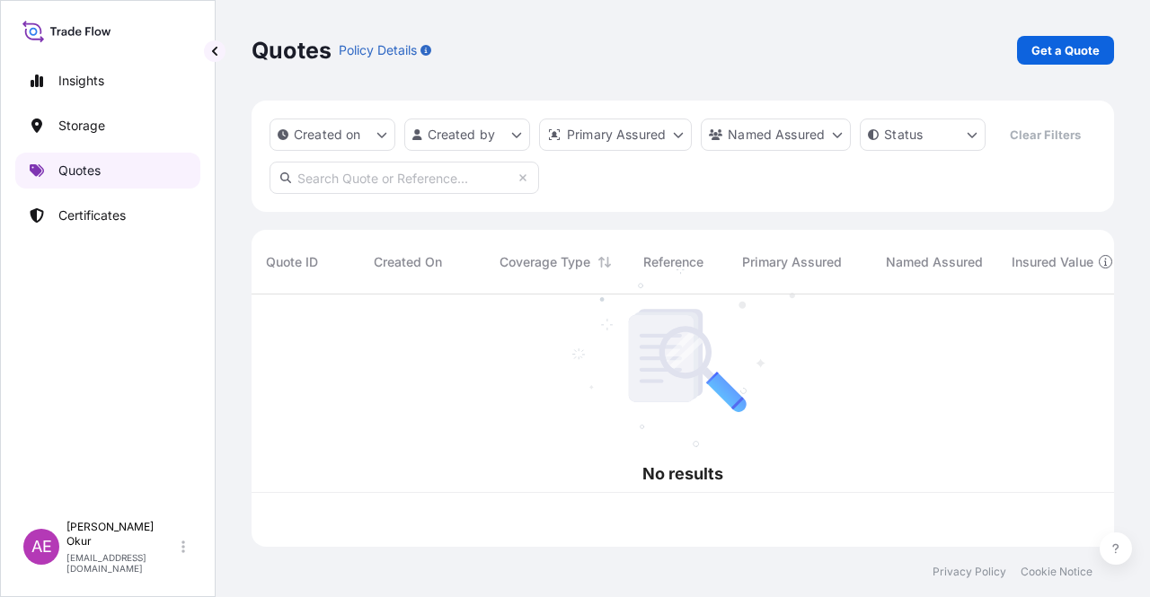
scroll to position [249, 848]
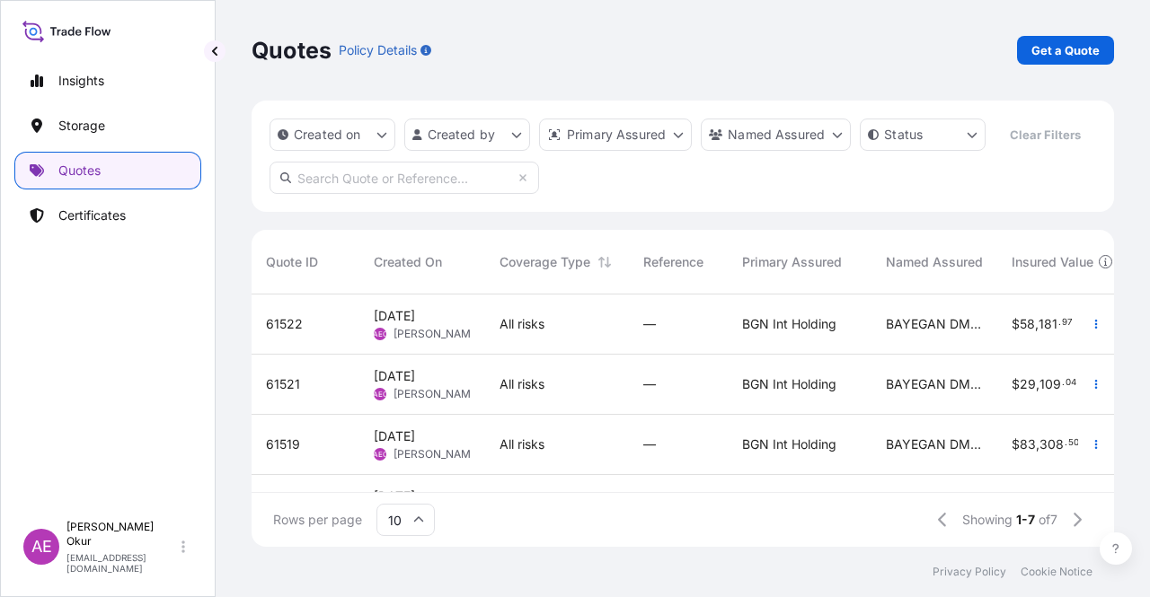
click at [584, 333] on div "All risks" at bounding box center [557, 325] width 144 height 60
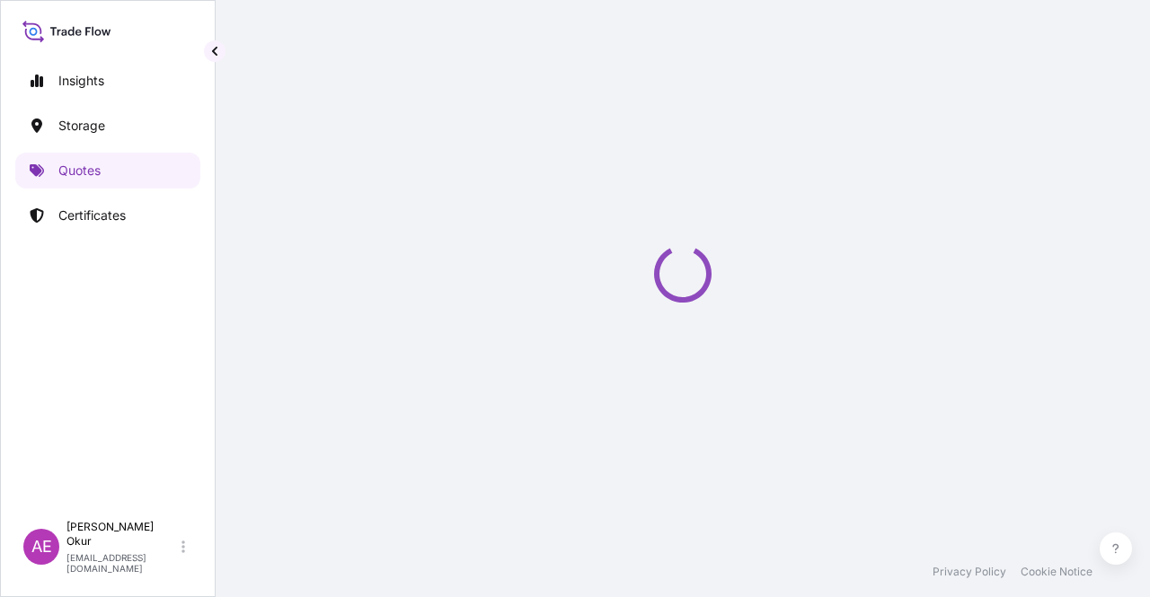
select select "Ocean Vessel"
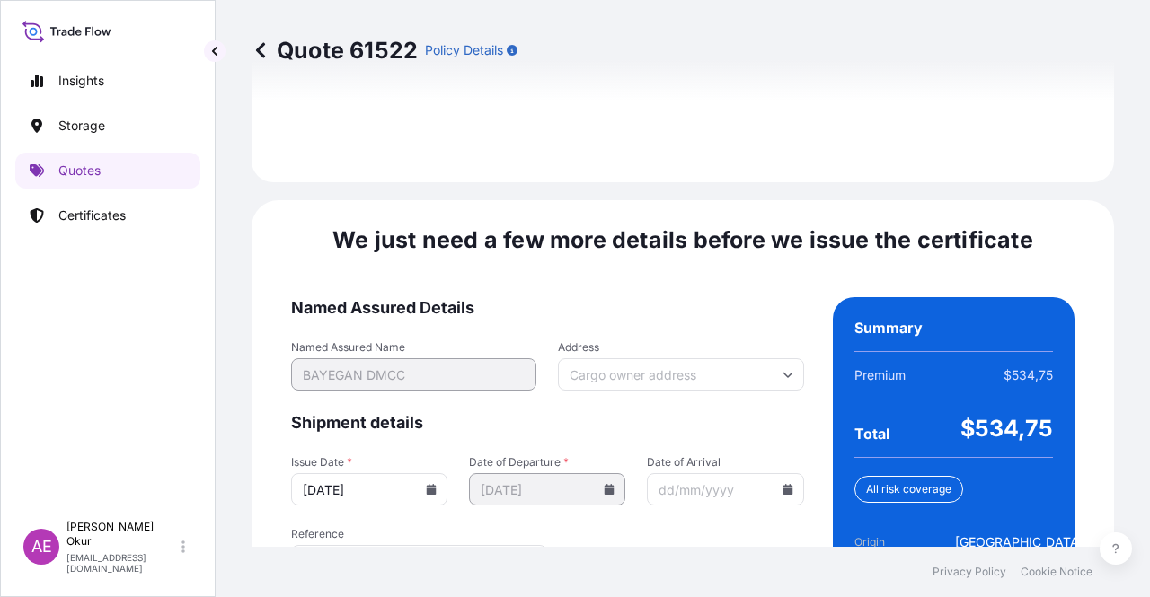
scroll to position [2296, 0]
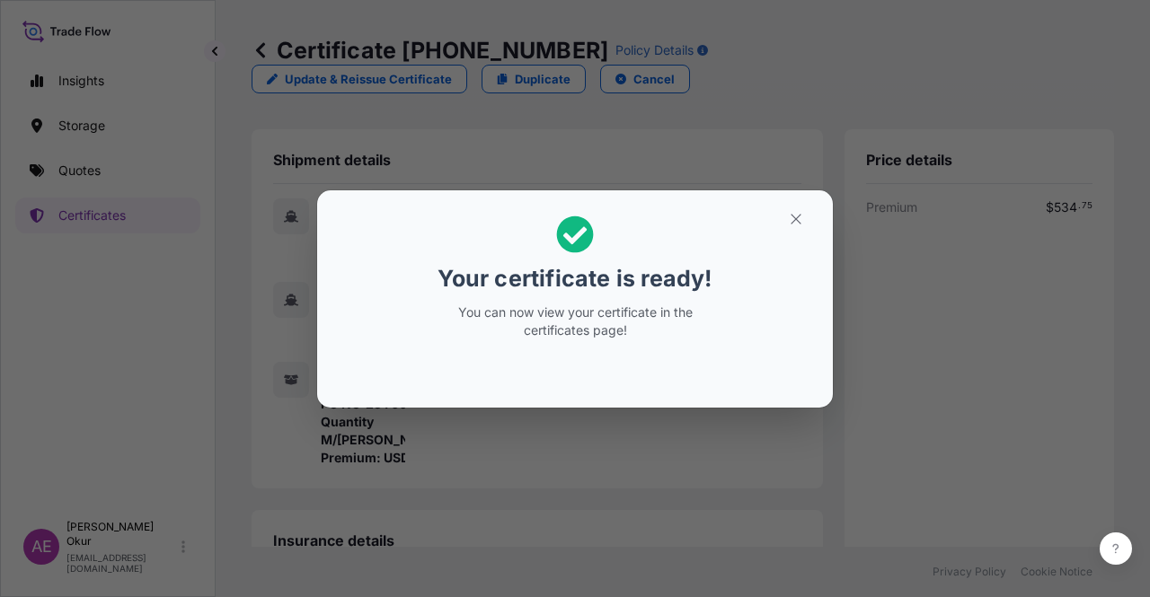
click at [803, 202] on section "Your certificate is ready! You can now view your certificate in the certificate…" at bounding box center [575, 298] width 516 height 217
click at [800, 217] on icon "button" at bounding box center [796, 219] width 16 height 16
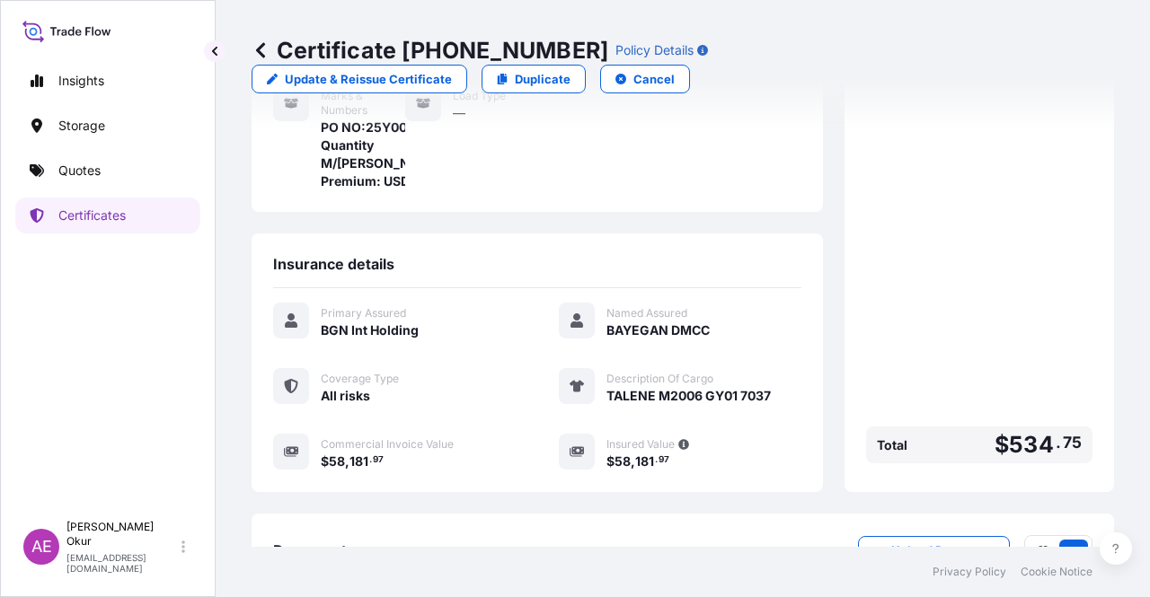
scroll to position [431, 0]
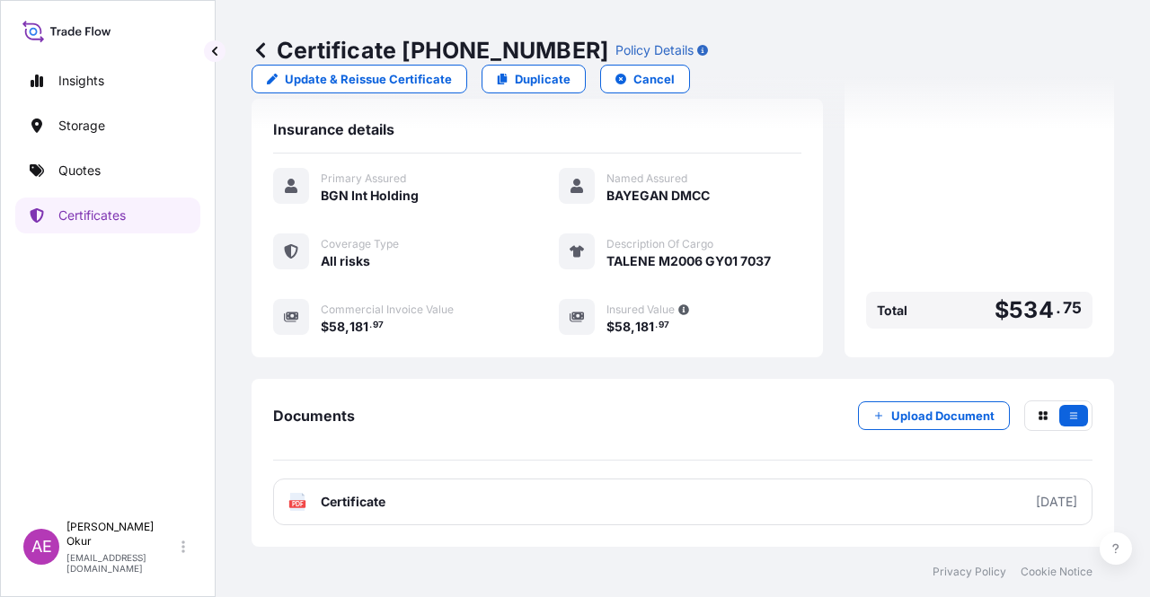
click at [346, 498] on span "Certificate" at bounding box center [353, 502] width 65 height 18
click at [96, 155] on link "Quotes" at bounding box center [107, 171] width 185 height 36
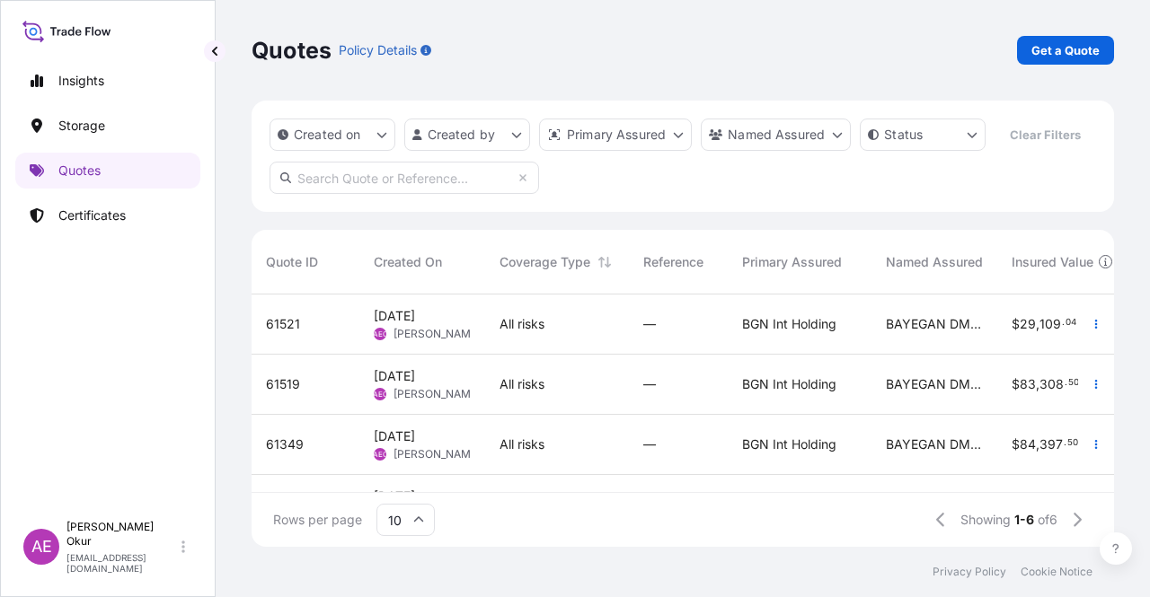
click at [593, 332] on div "All risks" at bounding box center [557, 324] width 115 height 18
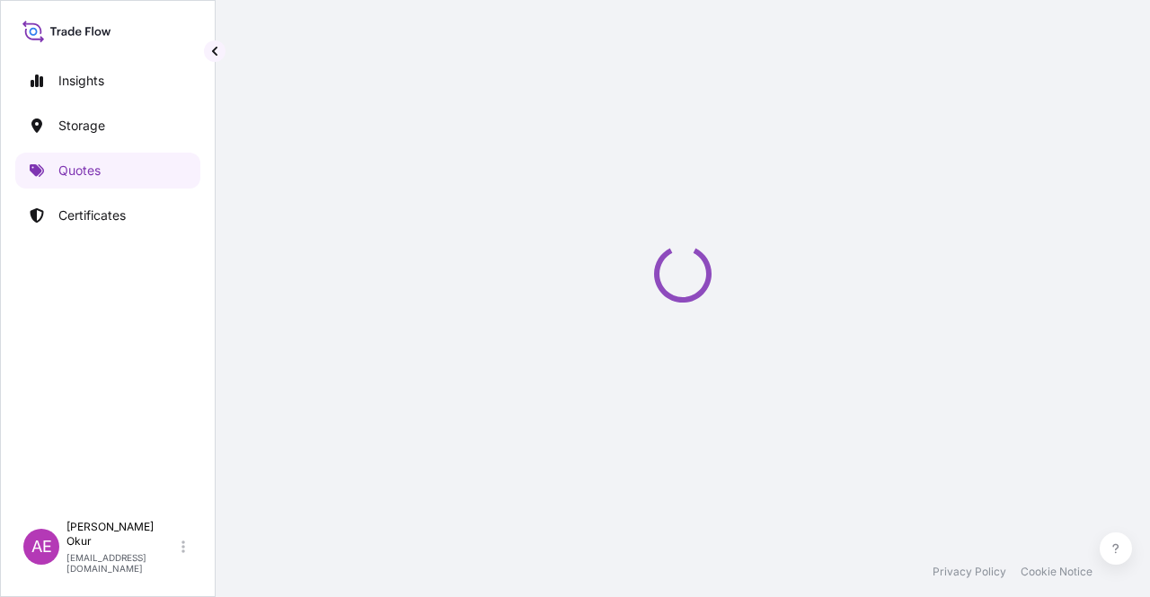
select select "Ocean Vessel"
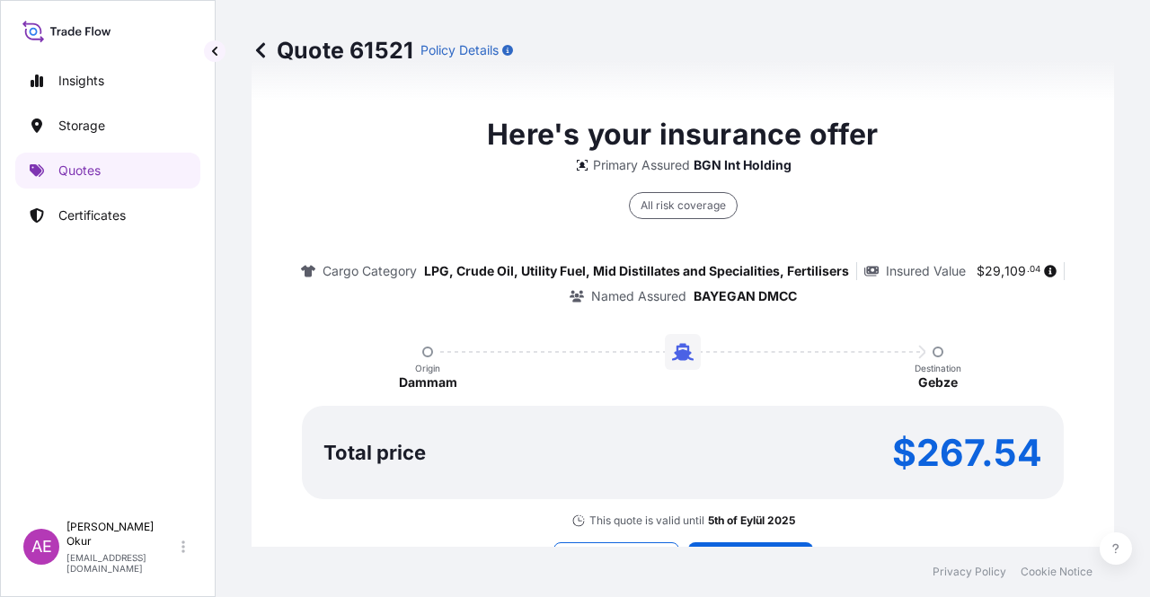
scroll to position [1252, 0]
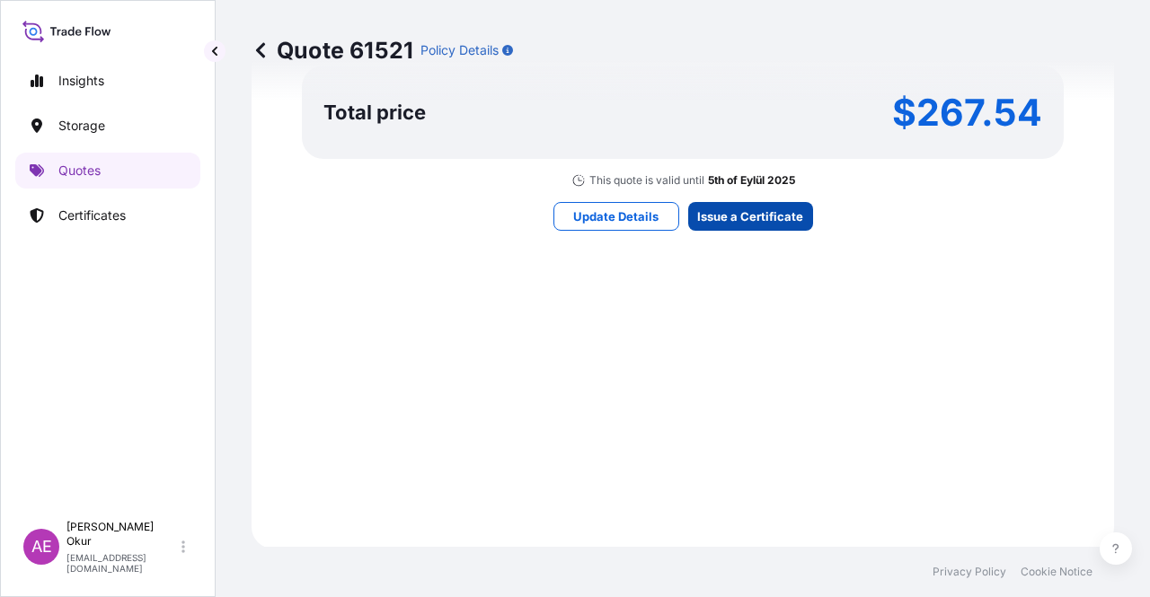
click at [747, 199] on div "Here's your insurance offer Primary Assured BGN Int Holding All risk coverage C…" at bounding box center [683, 1] width 812 height 1045
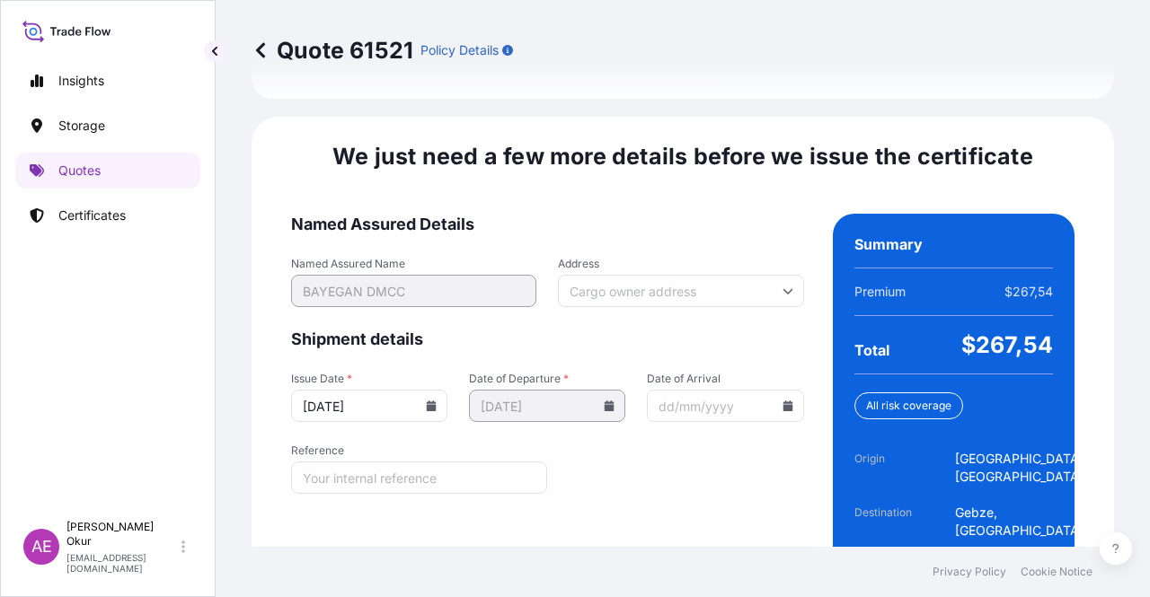
scroll to position [2296, 0]
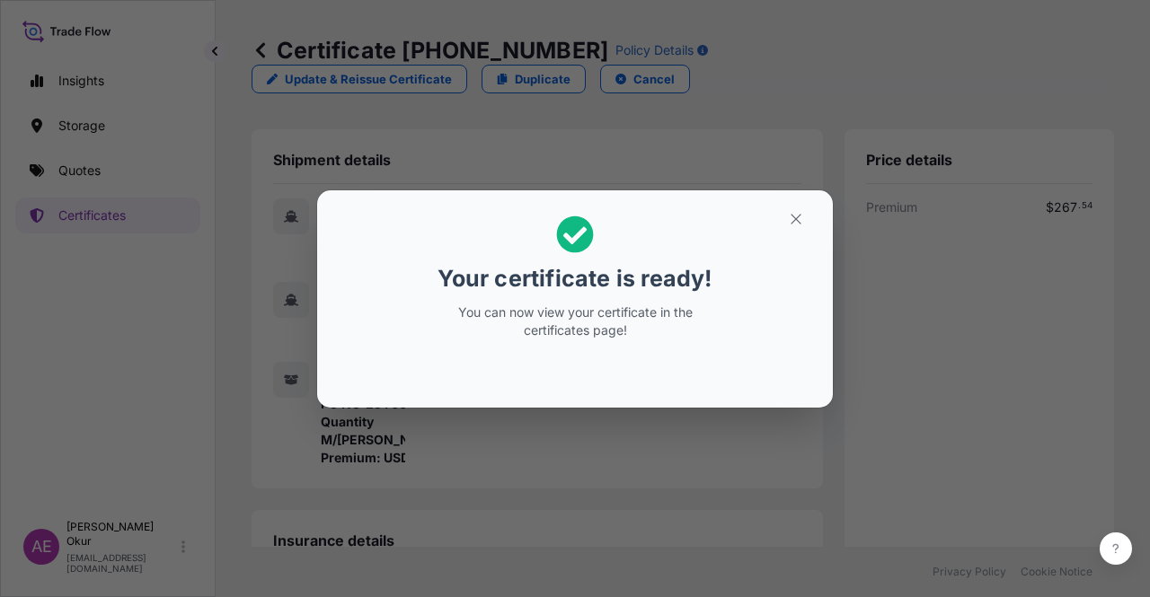
click at [787, 217] on button "button" at bounding box center [796, 219] width 45 height 29
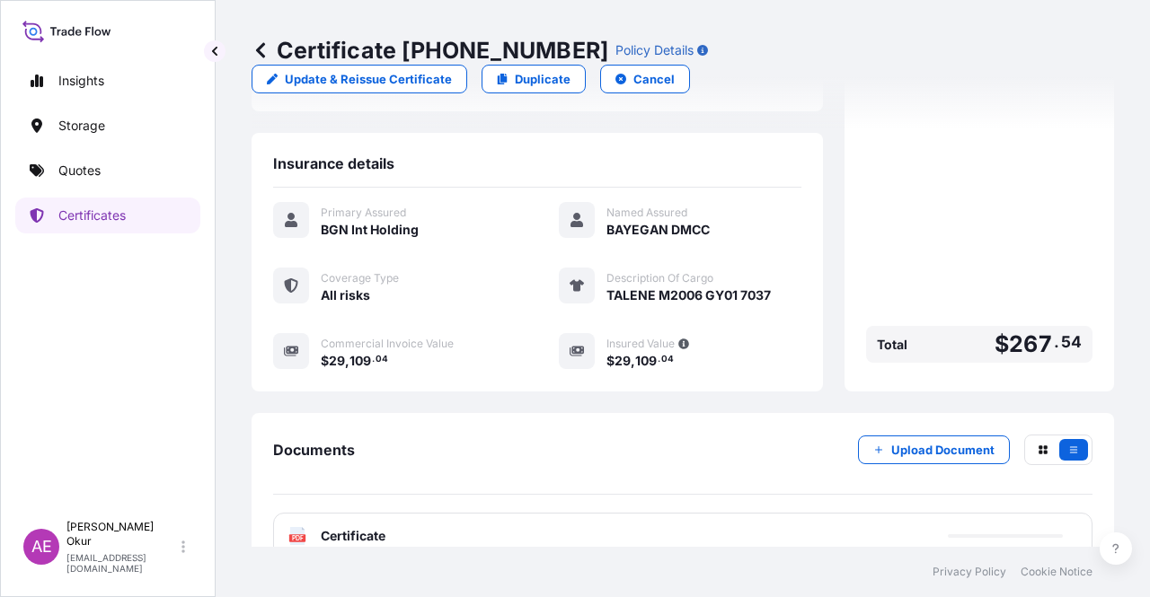
scroll to position [431, 0]
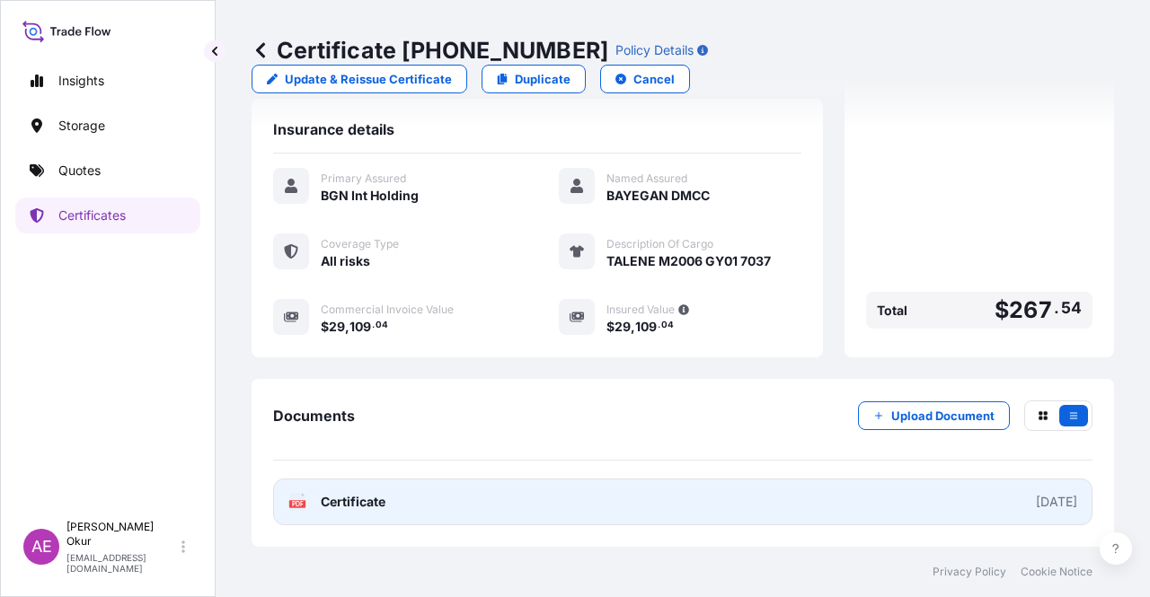
click at [395, 504] on link "PDF Certificate [DATE]" at bounding box center [682, 502] width 819 height 47
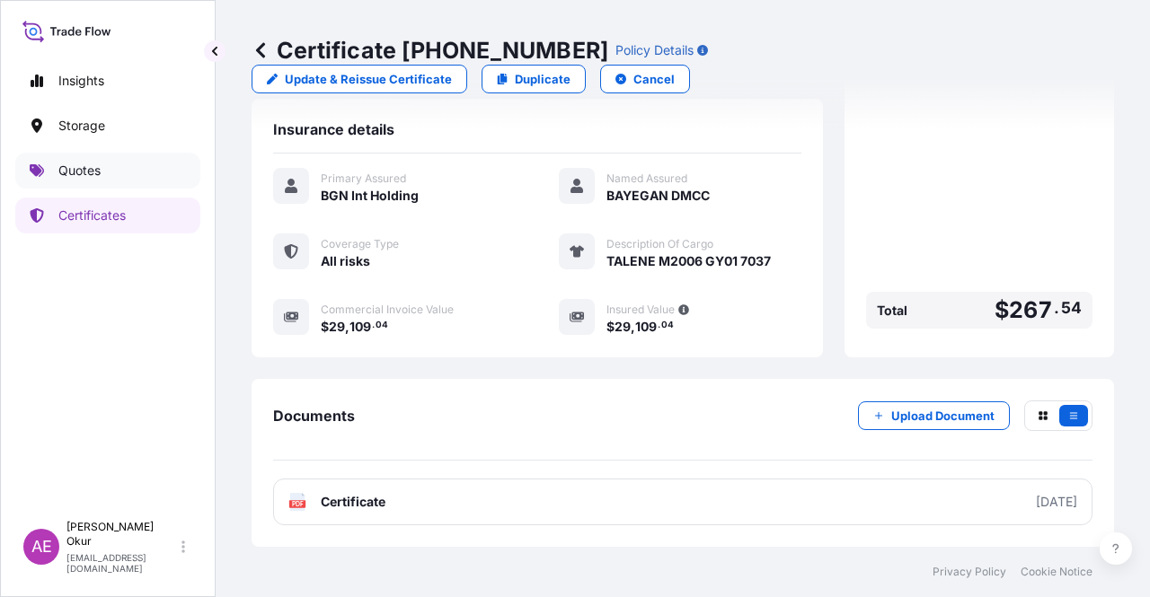
click at [170, 168] on link "Quotes" at bounding box center [107, 171] width 185 height 36
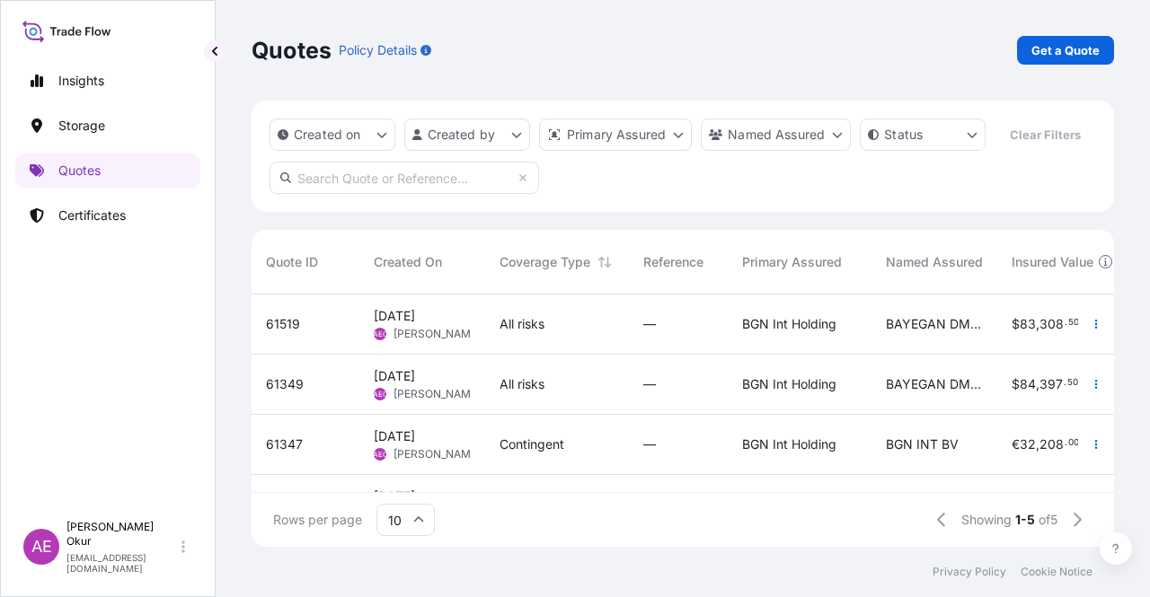
click at [542, 314] on div "All risks" at bounding box center [557, 325] width 144 height 60
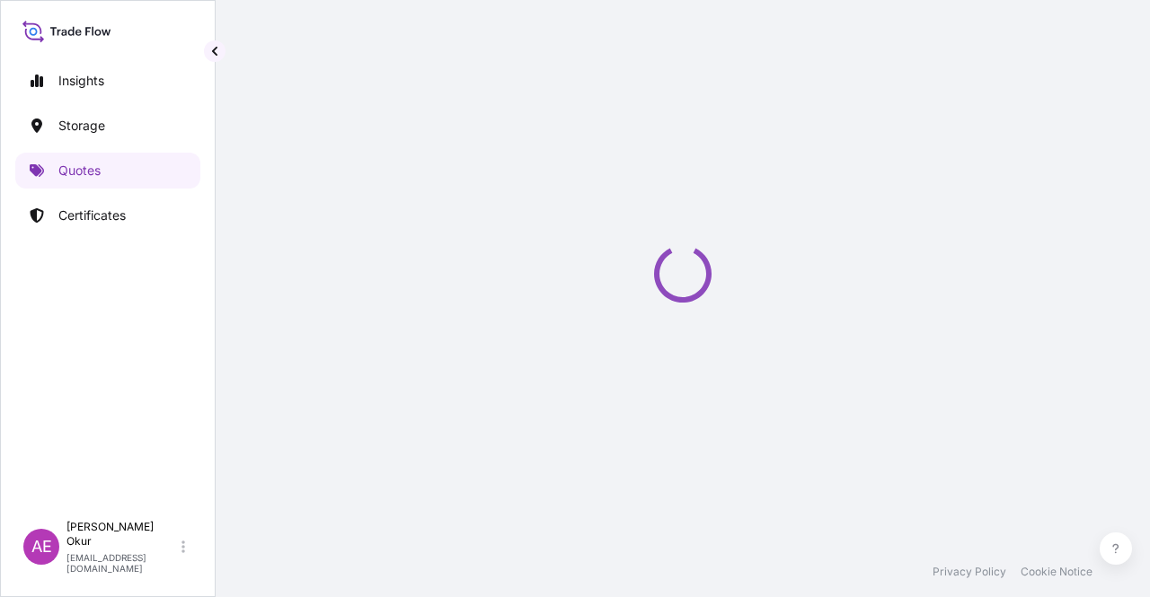
select select "Ocean Vessel"
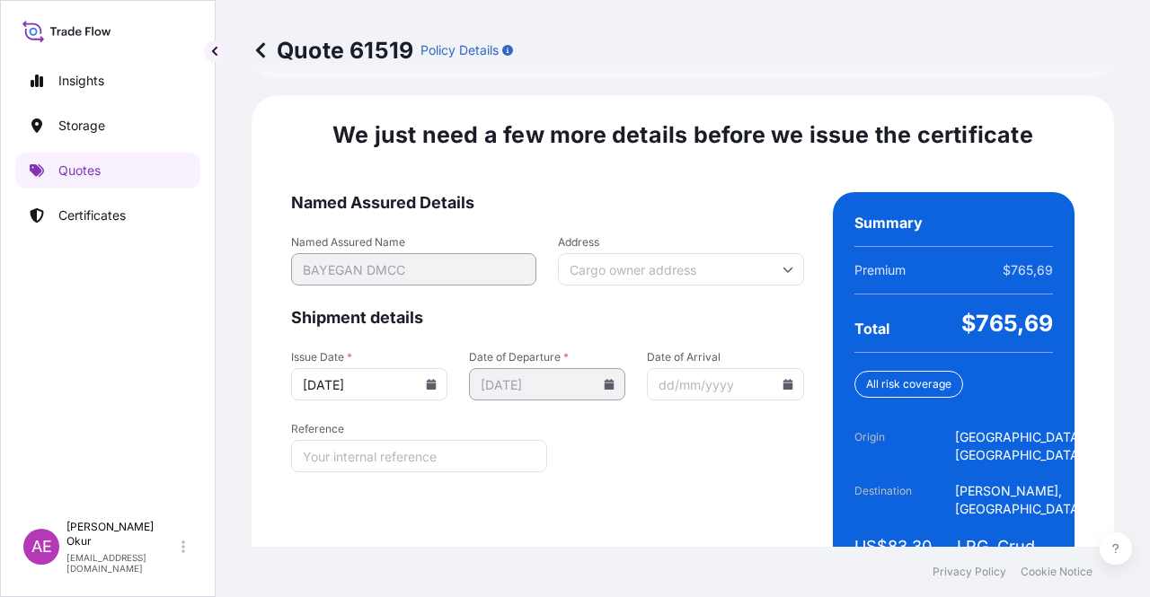
scroll to position [2268, 0]
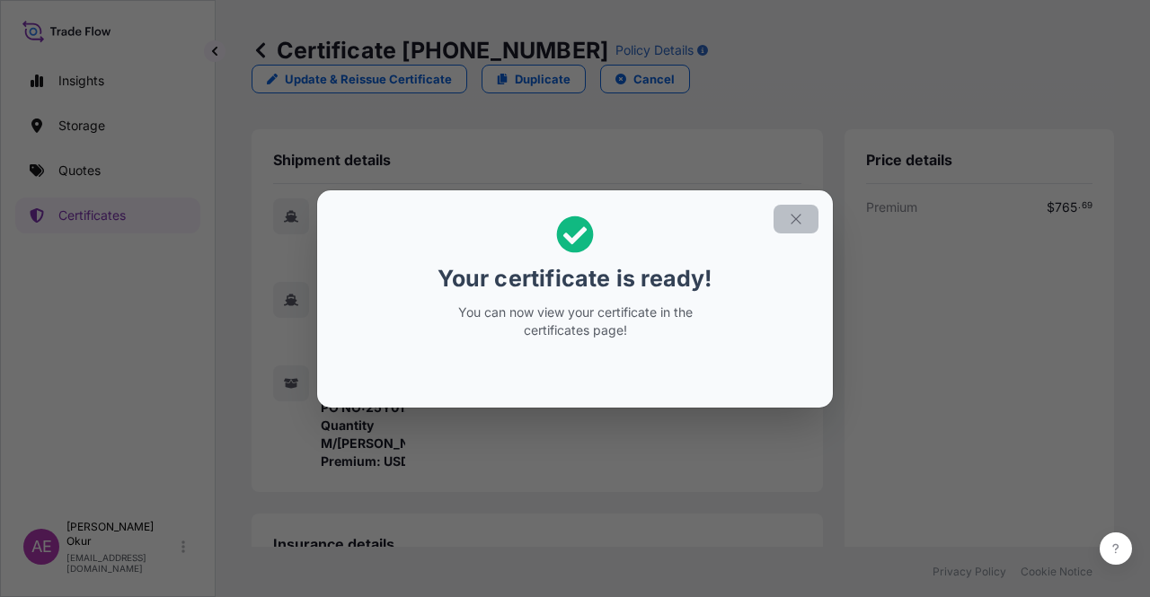
click at [791, 216] on icon "button" at bounding box center [796, 219] width 16 height 16
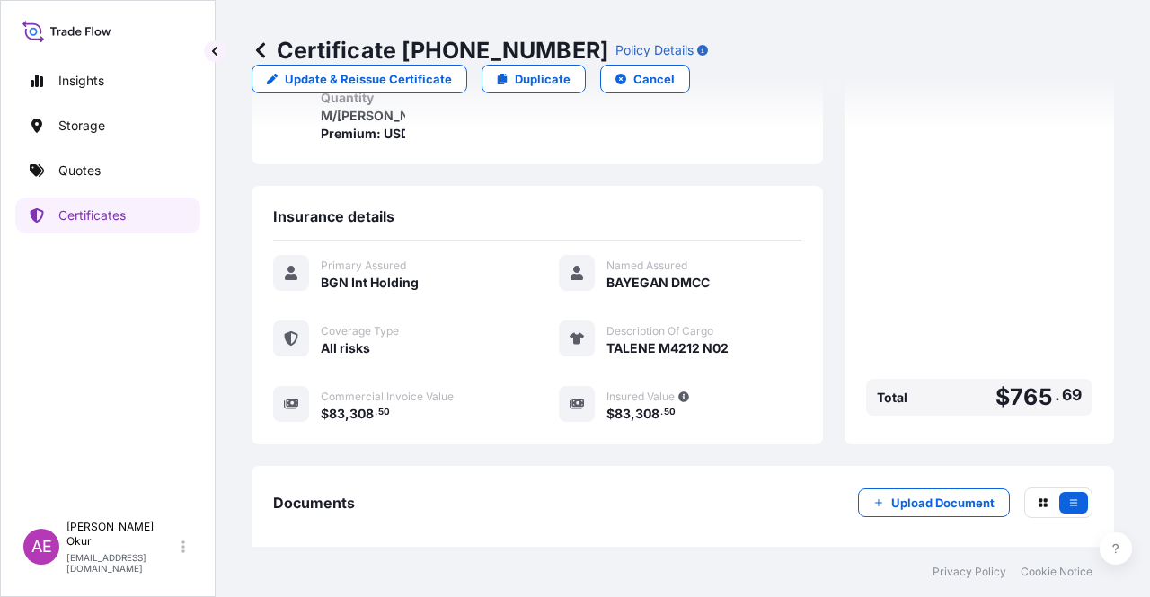
scroll to position [431, 0]
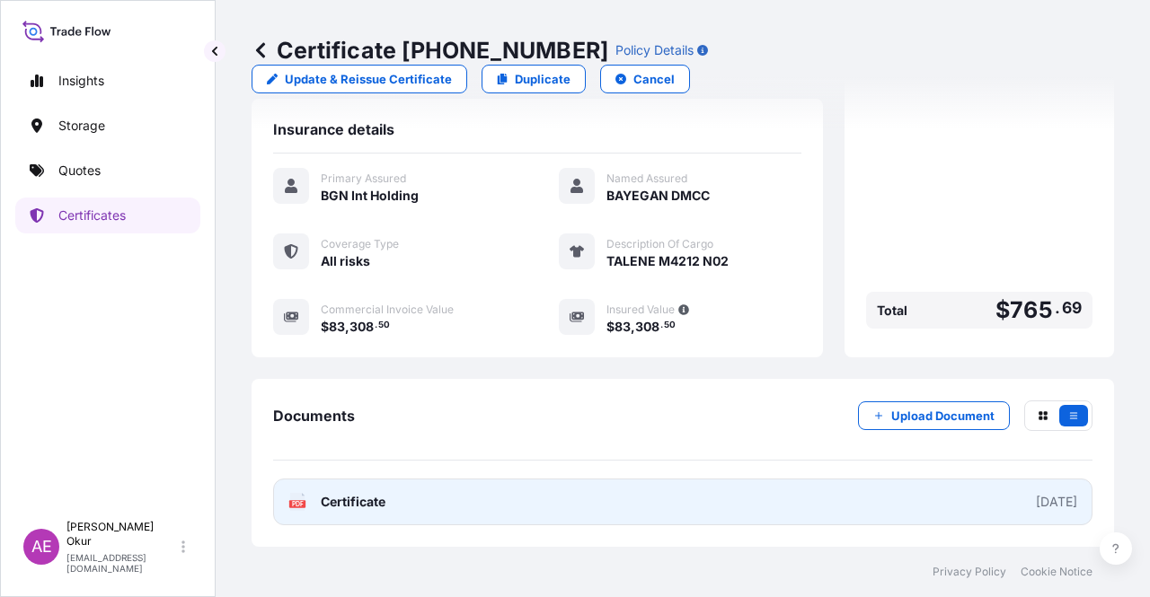
click at [383, 508] on span "Certificate" at bounding box center [353, 502] width 65 height 18
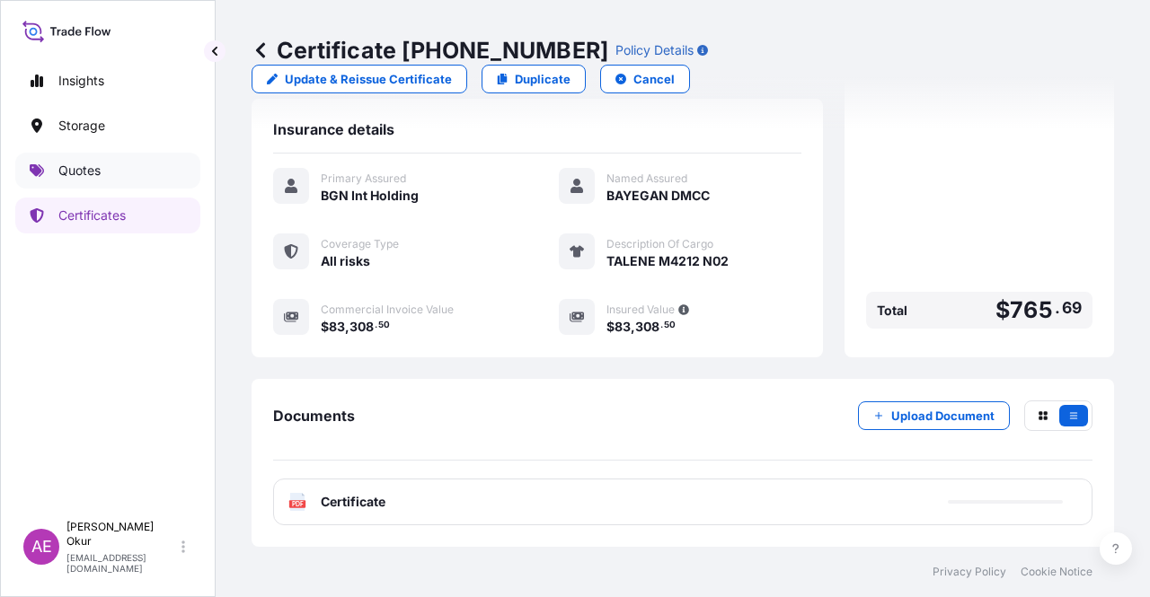
click at [124, 170] on link "Quotes" at bounding box center [107, 171] width 185 height 36
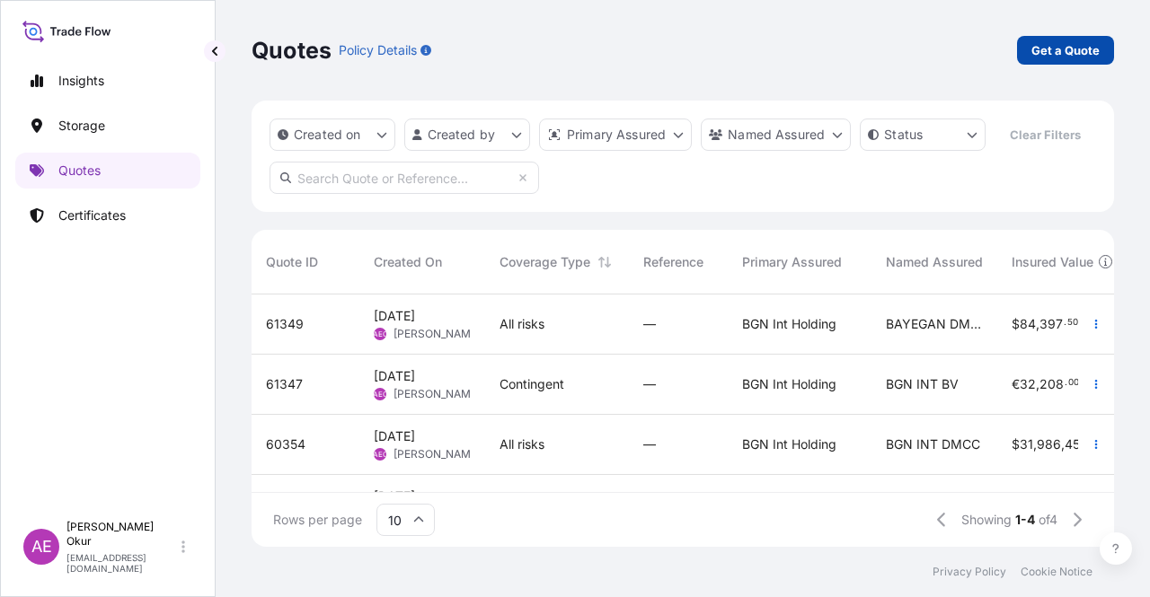
click at [1063, 43] on p "Get a Quote" at bounding box center [1065, 50] width 68 height 18
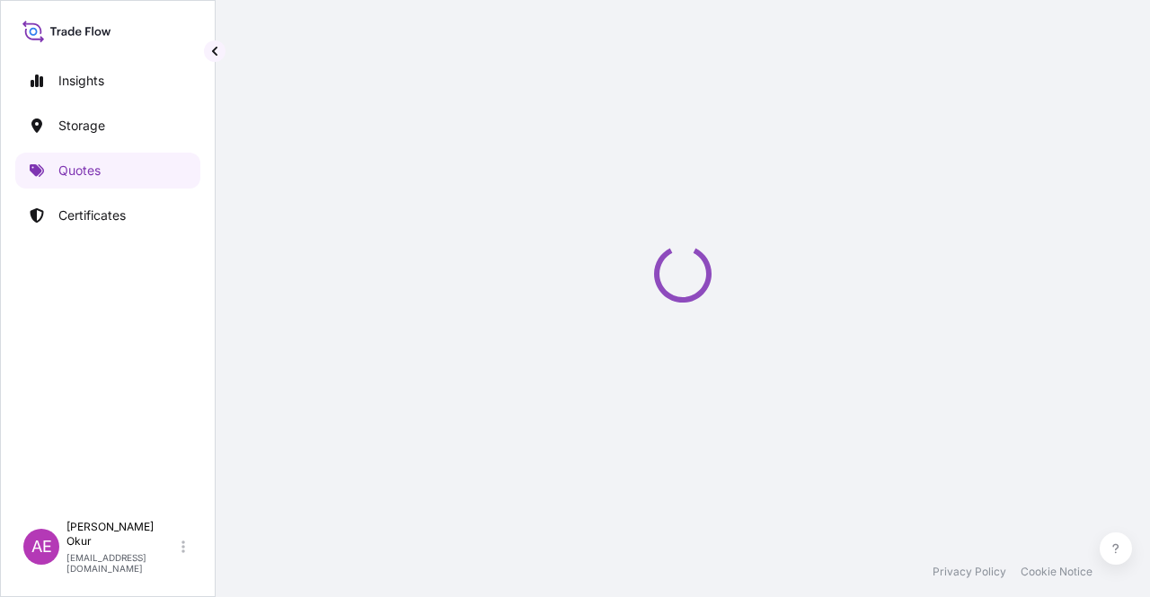
select select "Ocean Vessel"
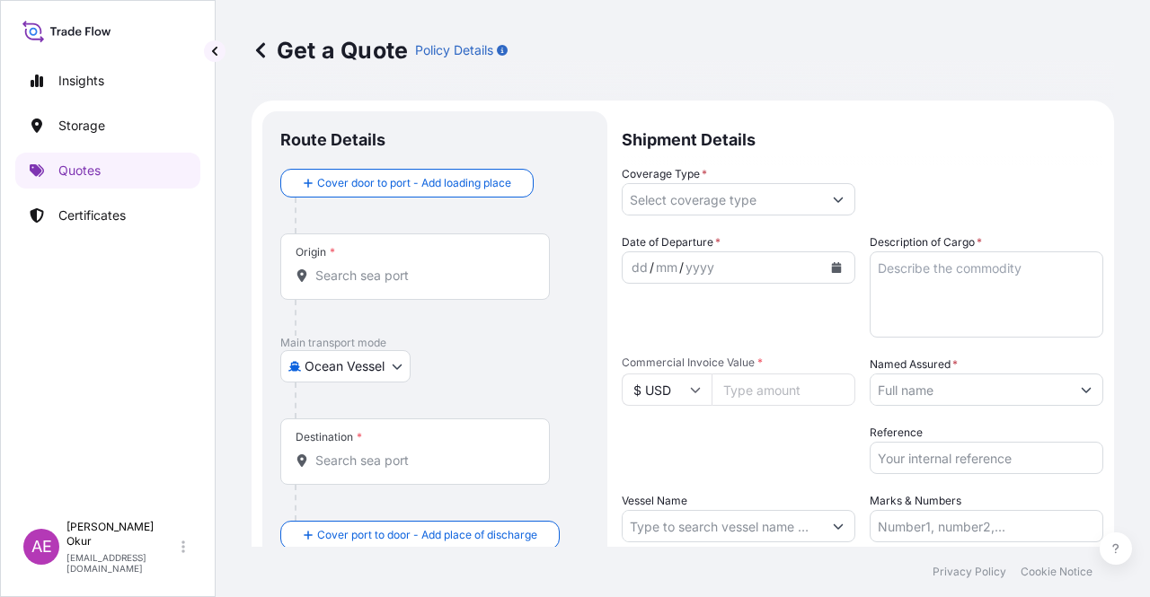
scroll to position [29, 0]
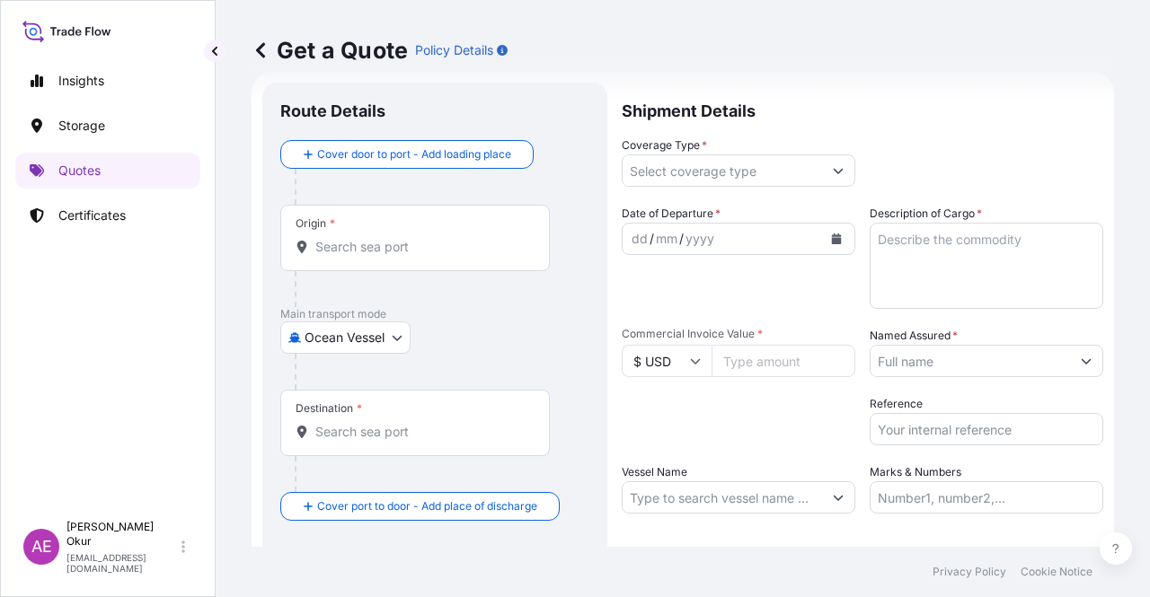
click at [382, 243] on input "Origin *" at bounding box center [421, 247] width 212 height 18
paste input "JUBAIL"
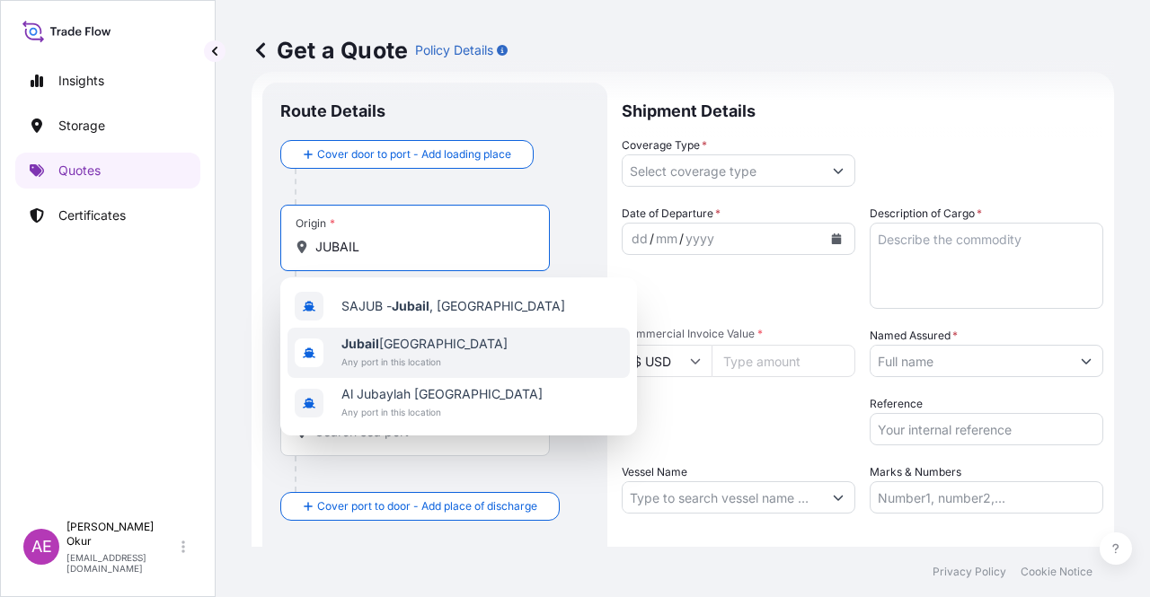
click at [374, 335] on div "[GEOGRAPHIC_DATA] [GEOGRAPHIC_DATA] Any port in this location" at bounding box center [458, 353] width 342 height 50
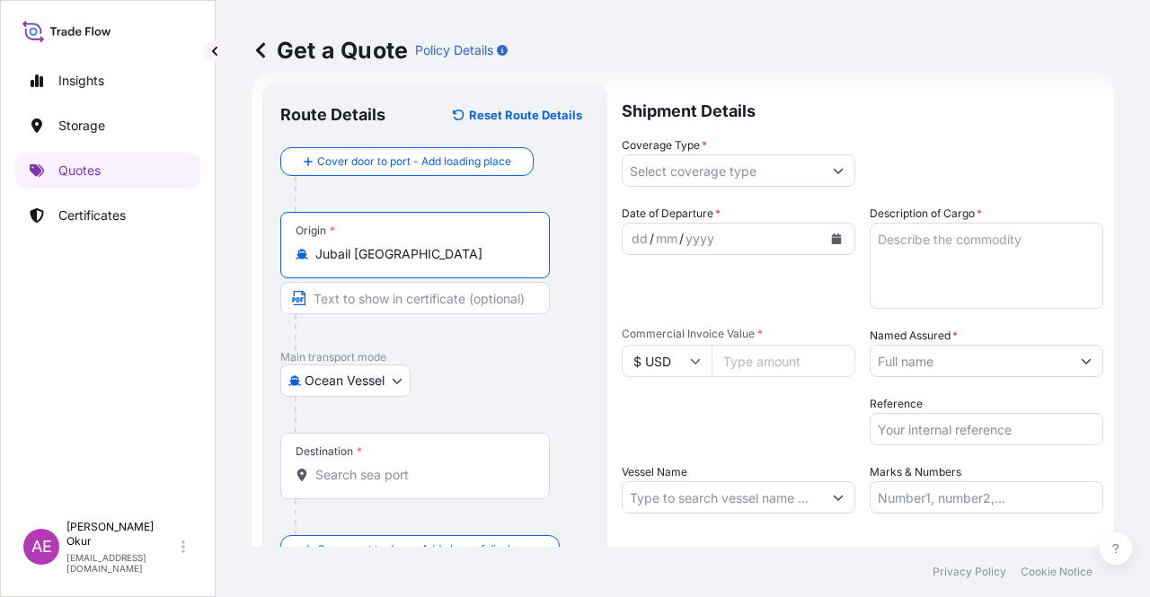
type input "Jubail [GEOGRAPHIC_DATA]"
click at [377, 296] on input "Text to appear on certificate" at bounding box center [415, 298] width 270 height 32
paste input "JUBAIL"
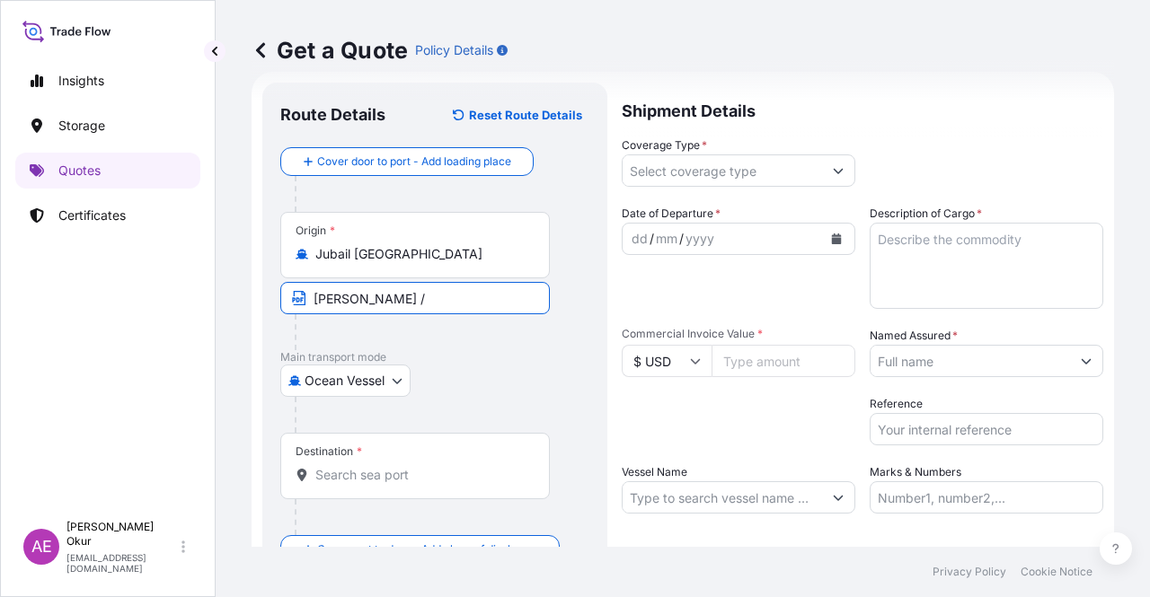
paste input "[GEOGRAPHIC_DATA]"
type input "JUBAIL / [GEOGRAPHIC_DATA]"
click at [380, 486] on div "Destination *" at bounding box center [415, 466] width 270 height 66
click at [380, 484] on input "Destination *" at bounding box center [421, 475] width 212 height 18
paste input "AMBARLI"
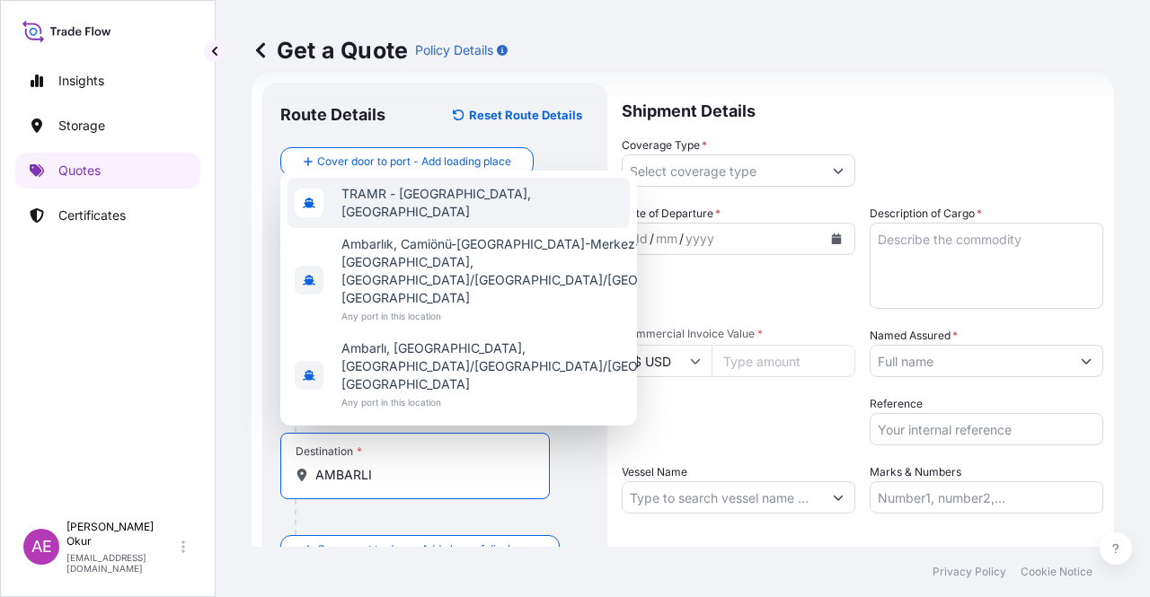
click at [445, 221] on span "TRAMR - [GEOGRAPHIC_DATA], [GEOGRAPHIC_DATA]" at bounding box center [481, 203] width 281 height 36
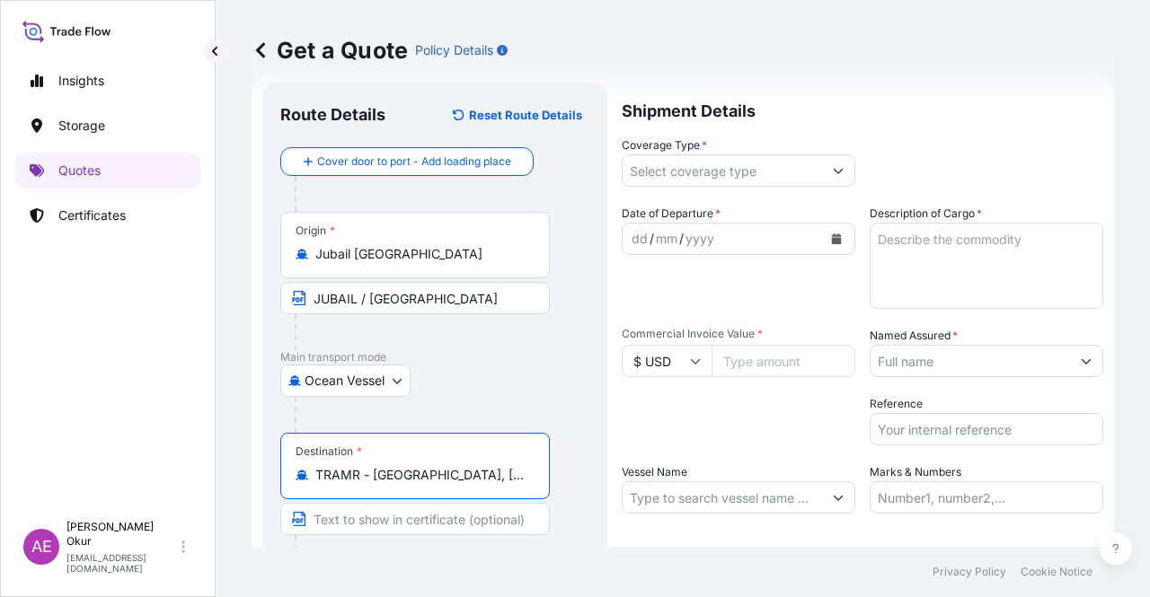
type input "TRAMR - [GEOGRAPHIC_DATA], [GEOGRAPHIC_DATA]"
click at [384, 518] on input "Text to appear on certificate" at bounding box center [415, 519] width 270 height 32
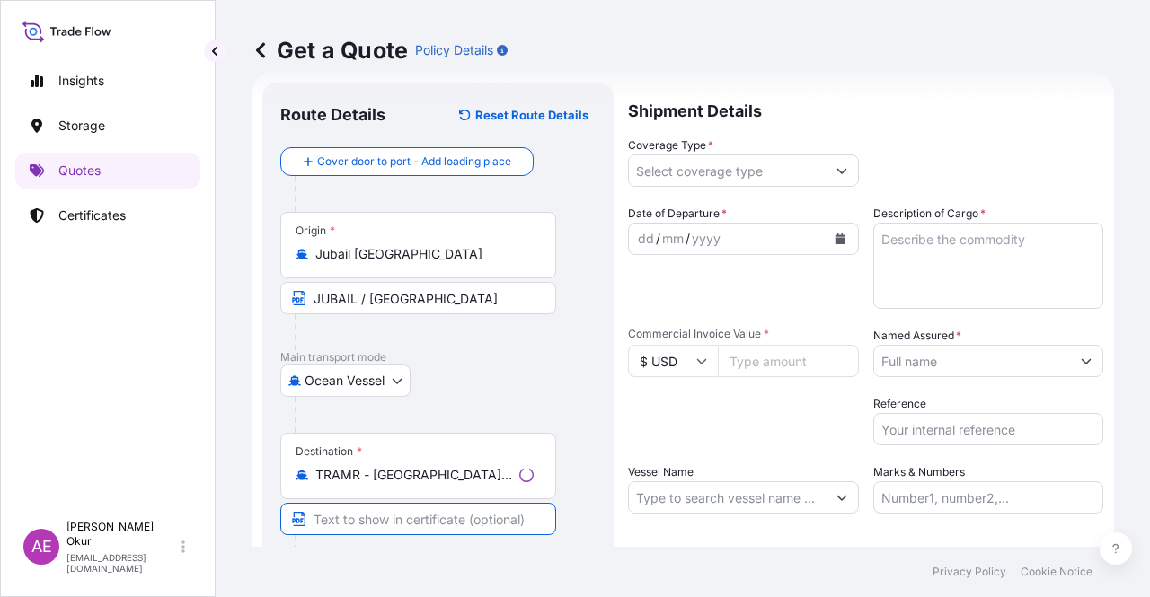
paste input "AMBARLI"
paste input "[GEOGRAPHIC_DATA]"
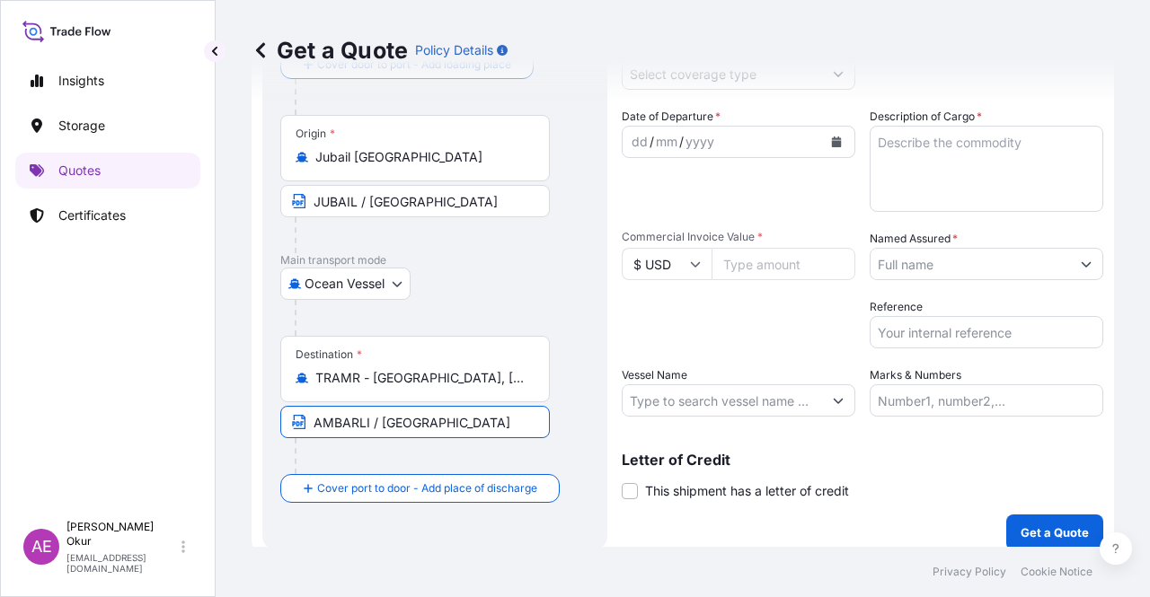
type input "AMBARLI / [GEOGRAPHIC_DATA]"
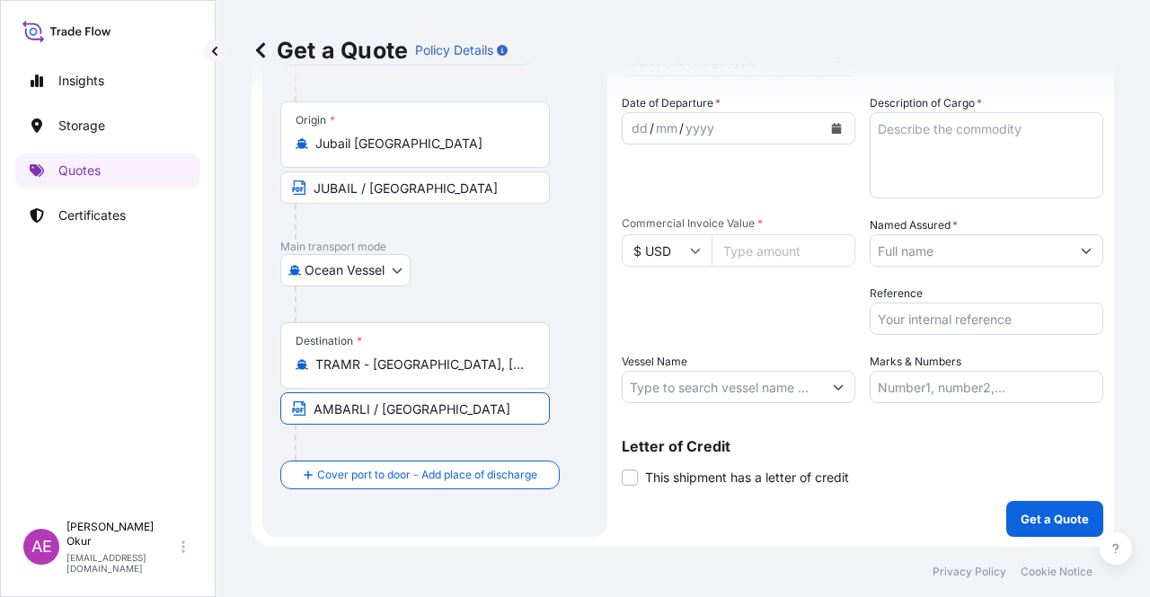
click at [632, 127] on div "dd" at bounding box center [640, 129] width 20 height 22
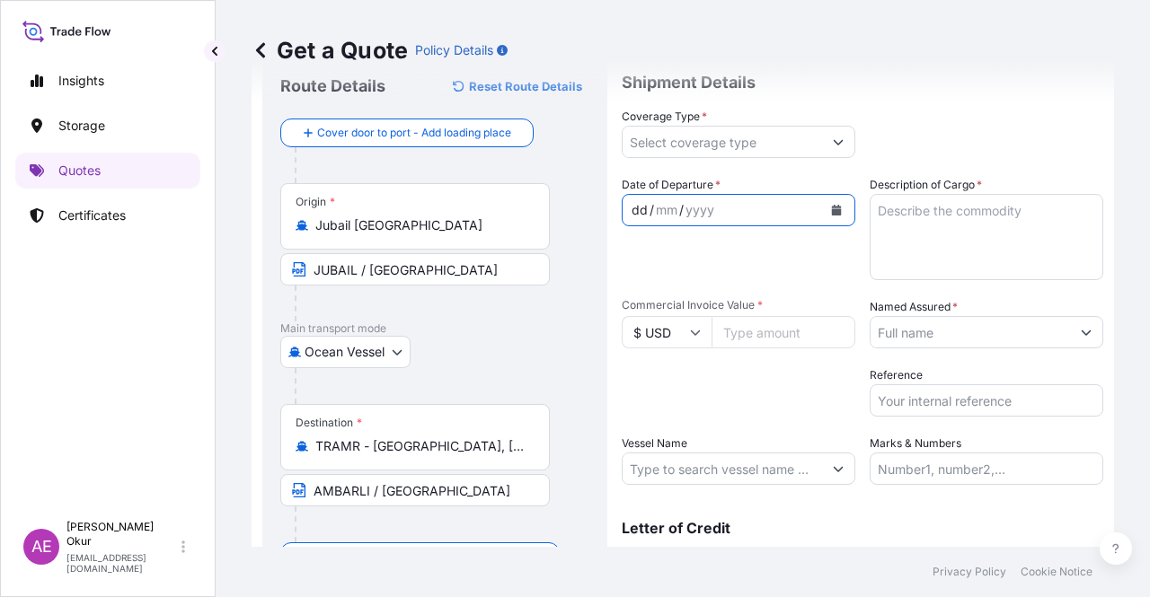
scroll to position [0, 0]
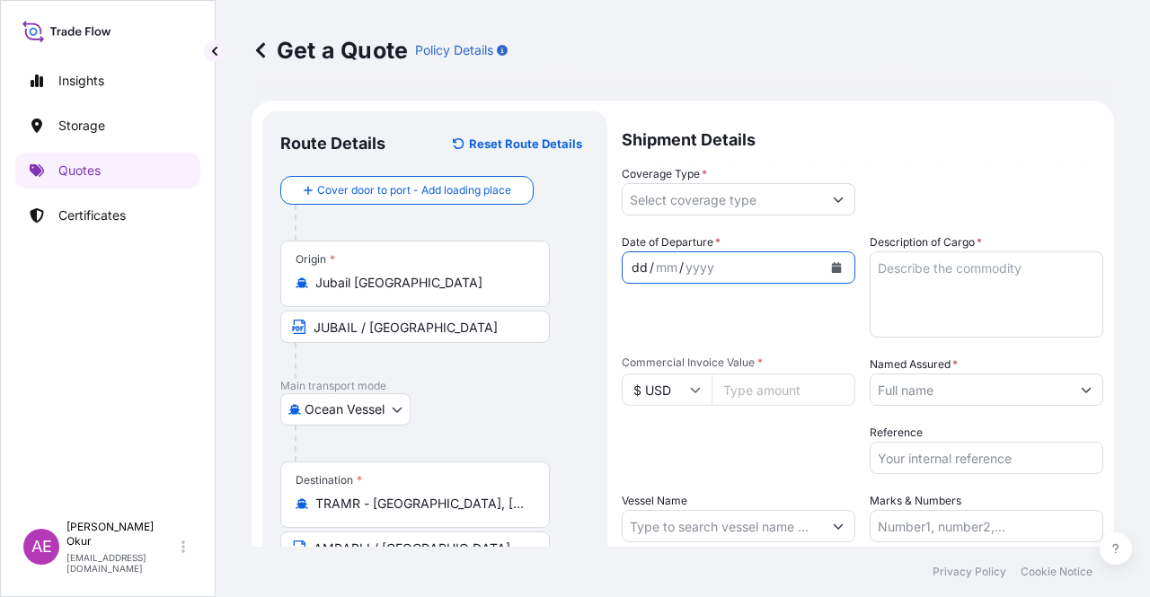
click at [700, 201] on input "Coverage Type *" at bounding box center [722, 199] width 199 height 32
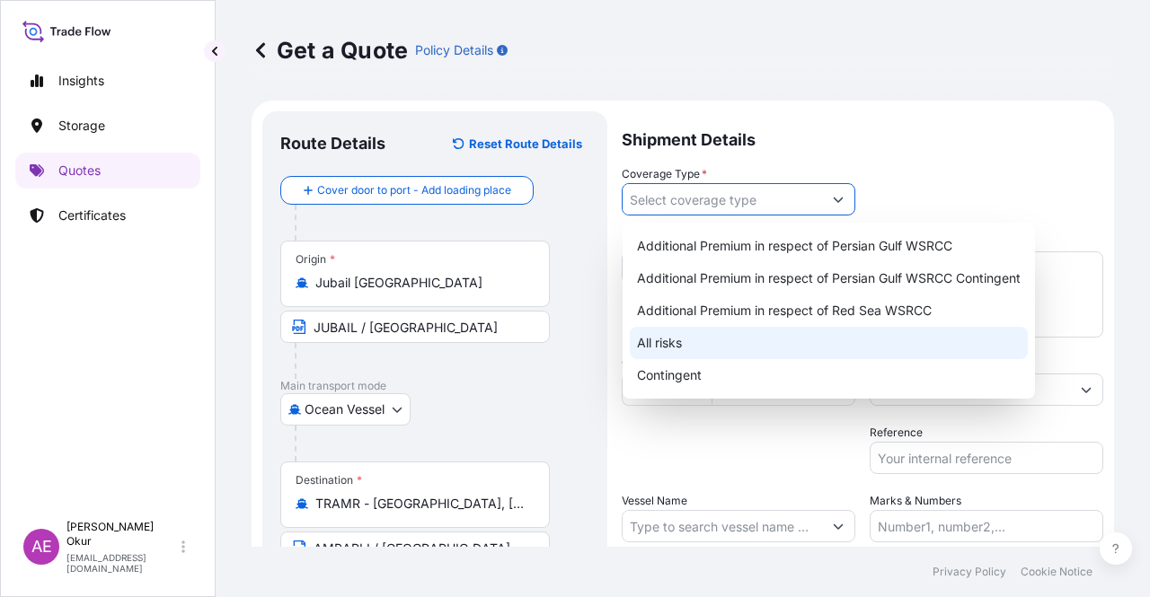
click at [670, 341] on div "All risks" at bounding box center [829, 343] width 398 height 32
type input "All risks"
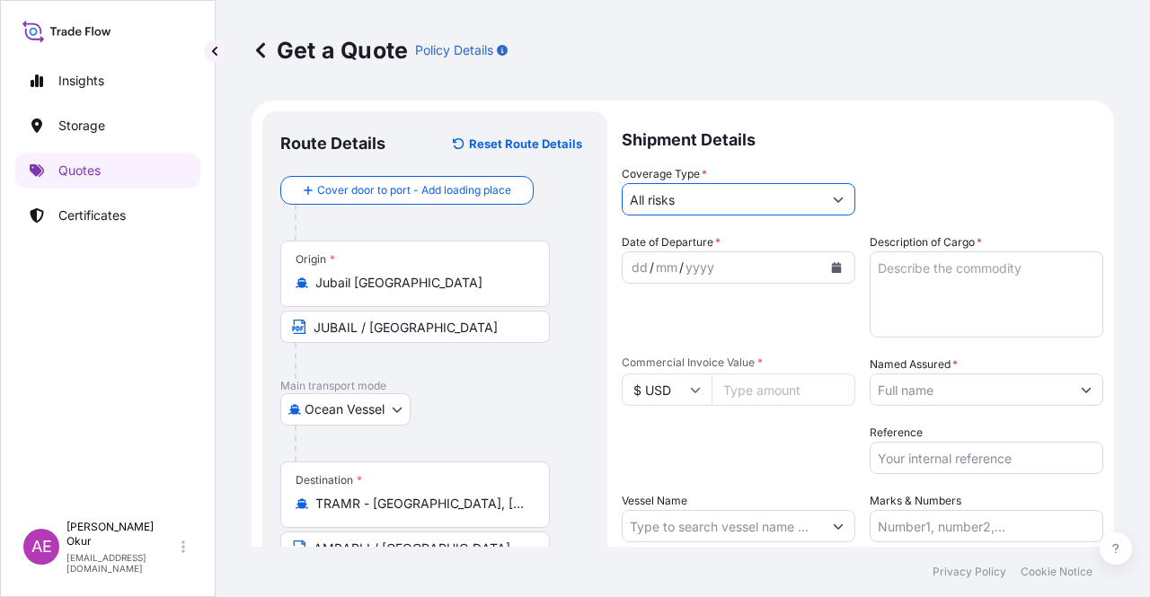
click at [651, 278] on div "Date of Departure * dd / mm / yyyy" at bounding box center [739, 286] width 234 height 104
click at [650, 262] on div "/" at bounding box center [652, 268] width 4 height 22
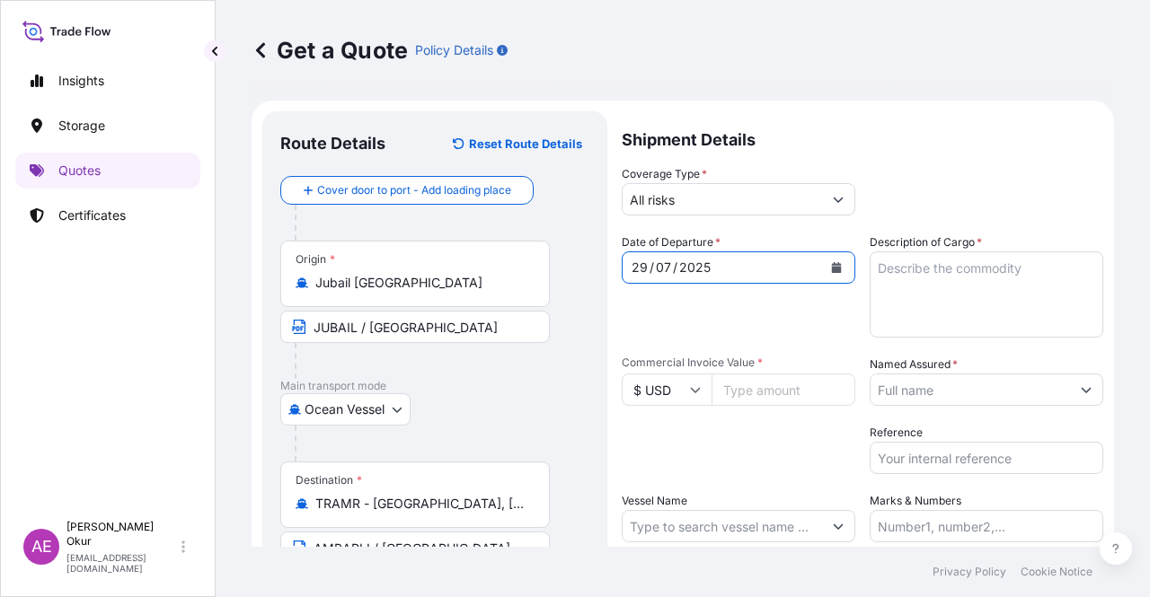
click at [667, 263] on div "07" at bounding box center [663, 268] width 19 height 22
click at [977, 306] on textarea "Description of Cargo *" at bounding box center [987, 295] width 234 height 86
paste textarea "PP2245"
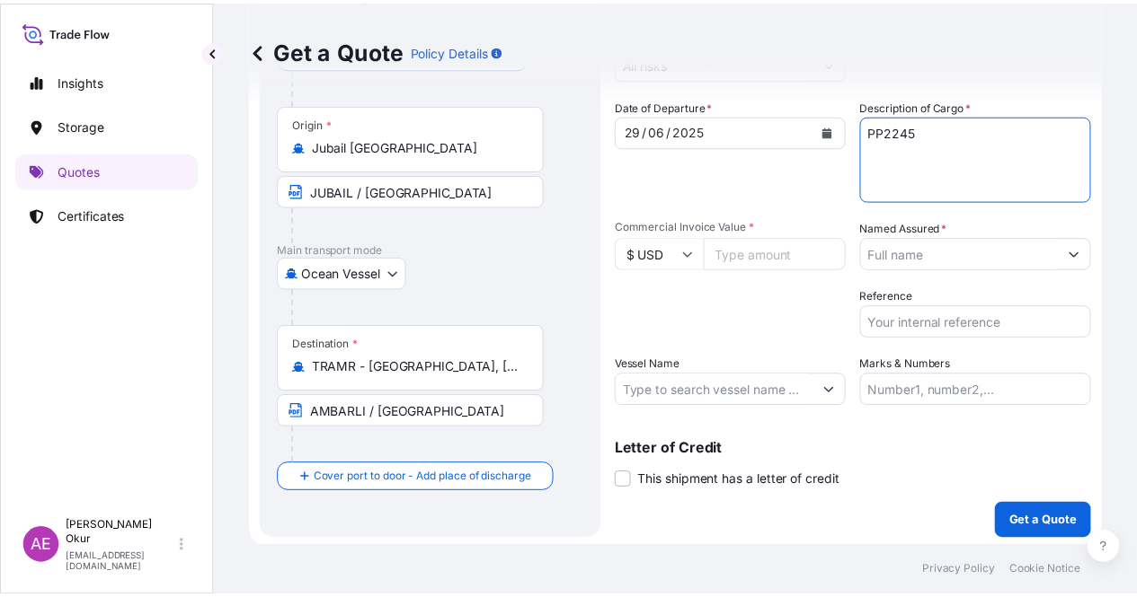
scroll to position [139, 0]
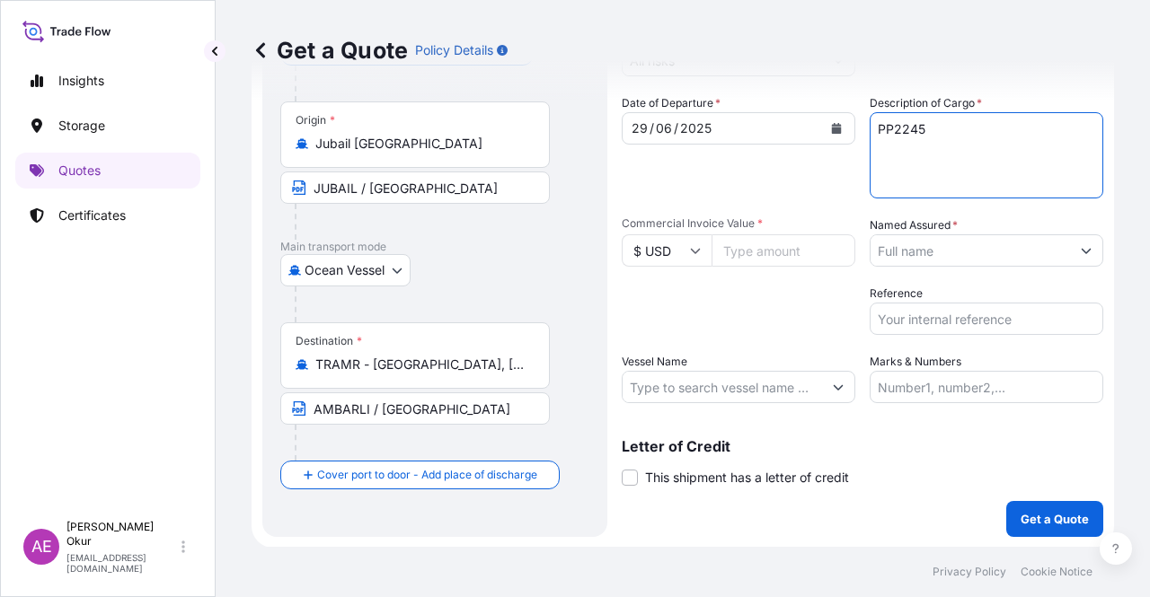
type textarea "PP2245"
click at [767, 262] on input "Commercial Invoice Value *" at bounding box center [784, 250] width 144 height 32
paste input "268166.25"
type input "268166.25"
click at [909, 247] on input "Named Assured *" at bounding box center [970, 250] width 199 height 32
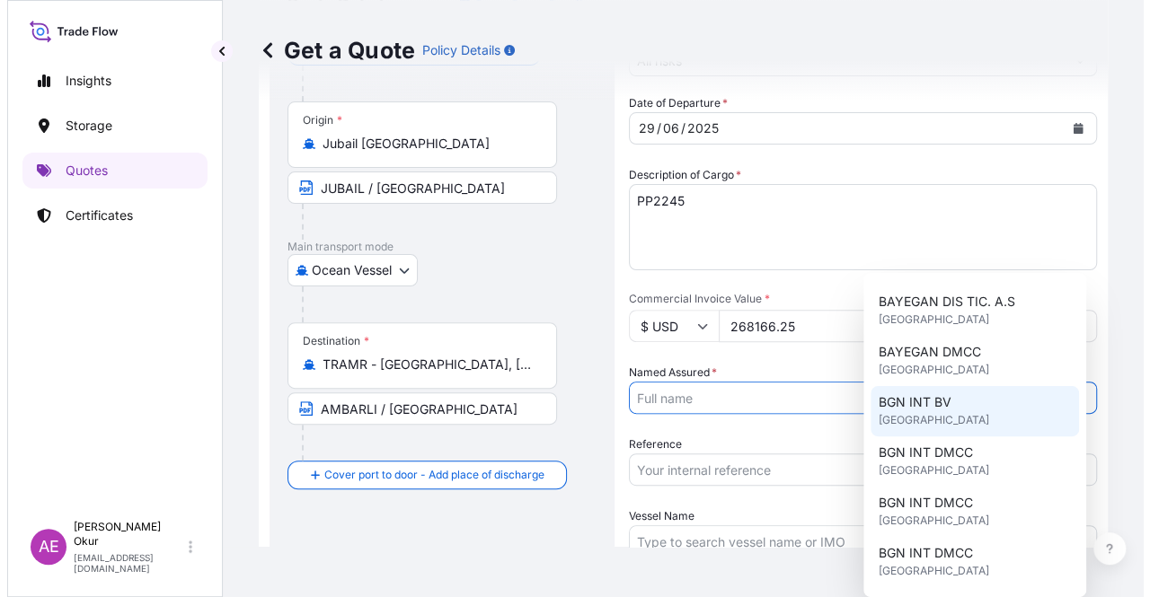
scroll to position [180, 0]
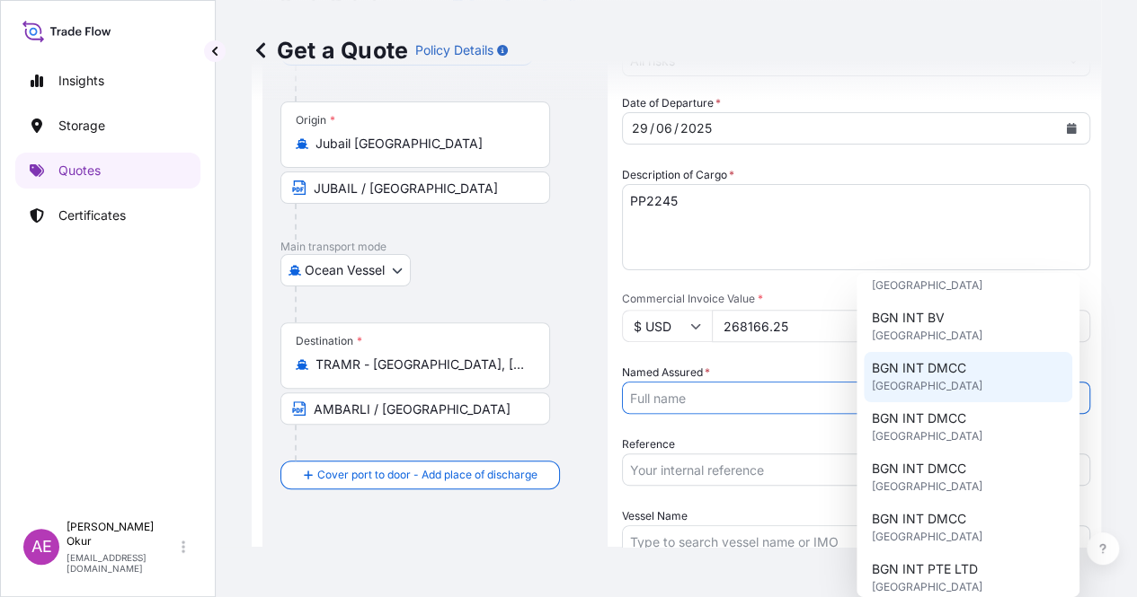
click at [947, 383] on span "[GEOGRAPHIC_DATA]" at bounding box center [926, 386] width 111 height 18
type input "BGN INT DMCC"
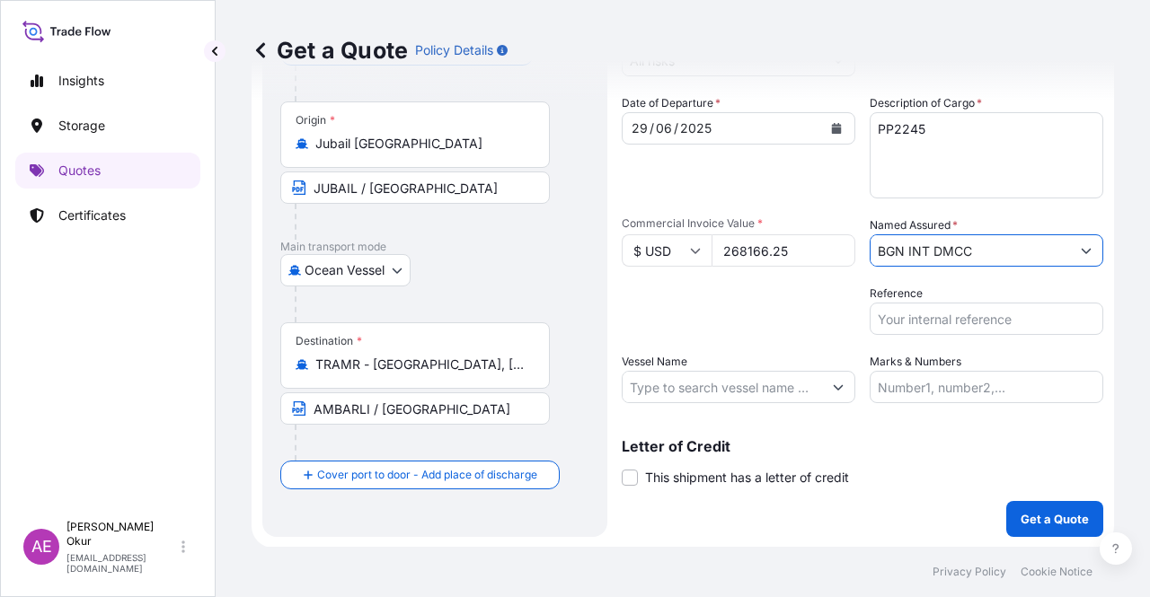
click at [904, 326] on input "Reference" at bounding box center [987, 319] width 234 height 32
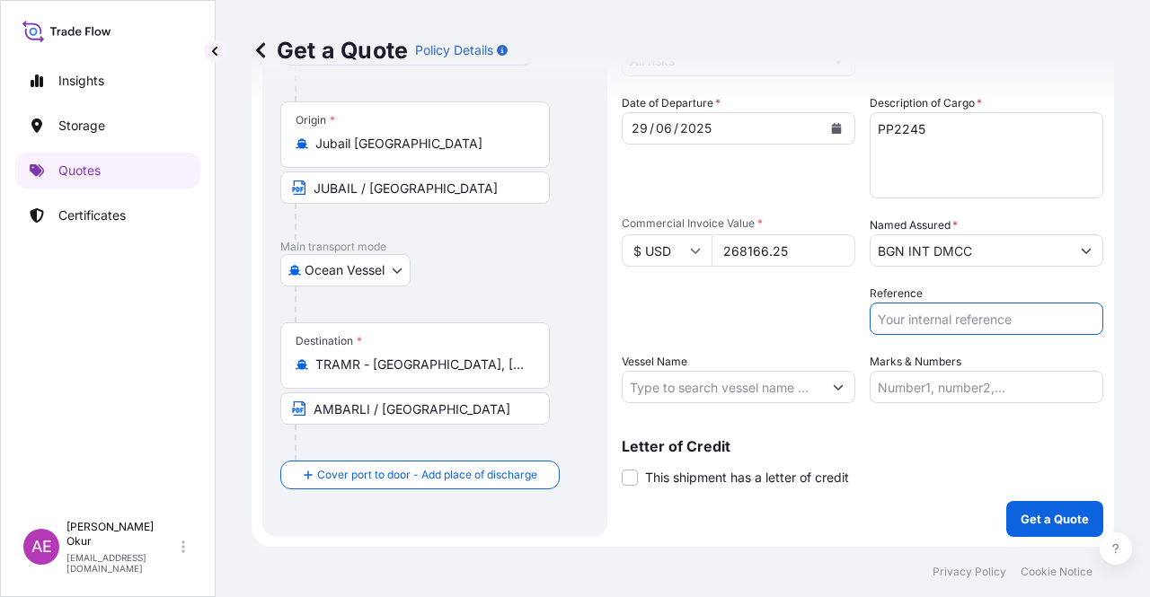
click at [724, 380] on input "Vessel Name" at bounding box center [722, 387] width 199 height 32
drag, startPoint x: 774, startPoint y: 376, endPoint x: 773, endPoint y: 387, distance: 10.9
click at [774, 376] on input "Vessel Name" at bounding box center [722, 387] width 199 height 32
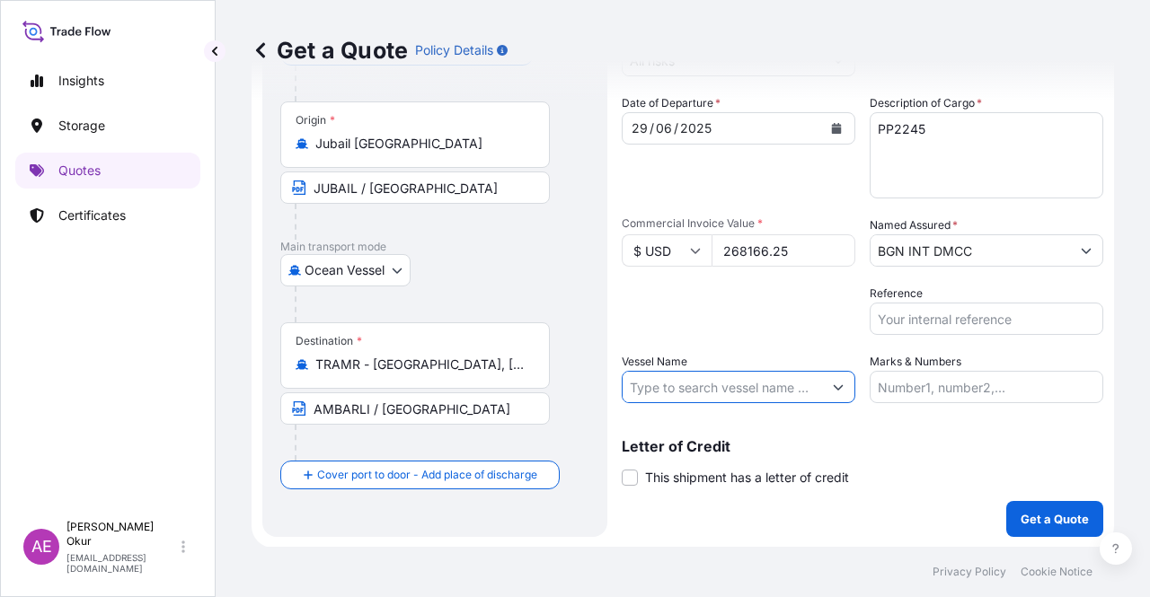
paste input "[PERSON_NAME]"
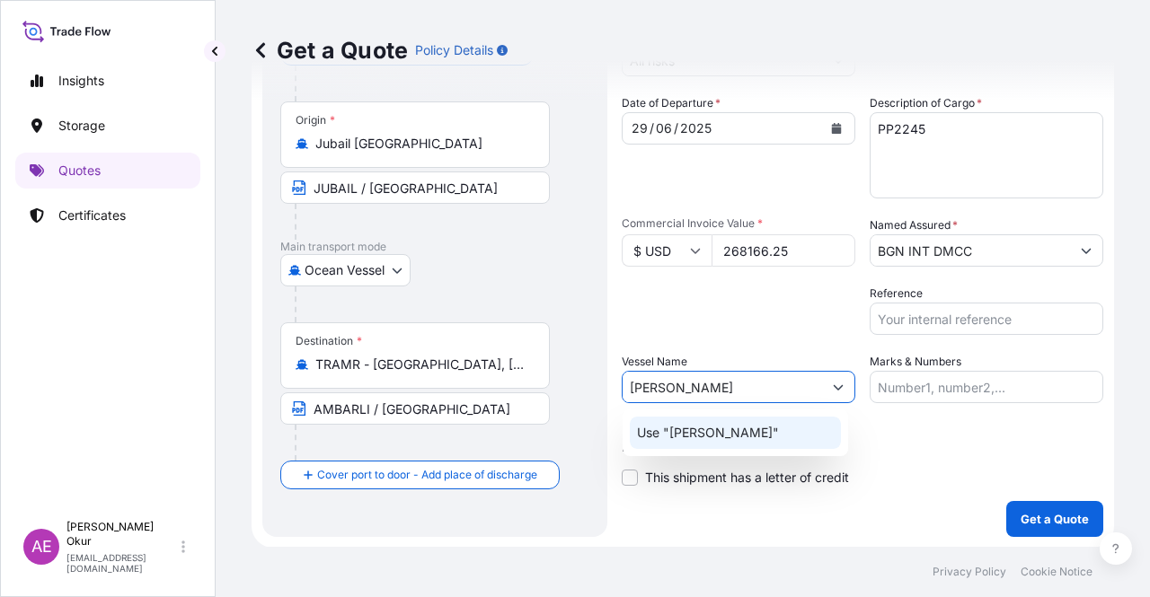
click at [726, 445] on div "Use "[PERSON_NAME]"" at bounding box center [735, 433] width 211 height 32
type input "[PERSON_NAME]"
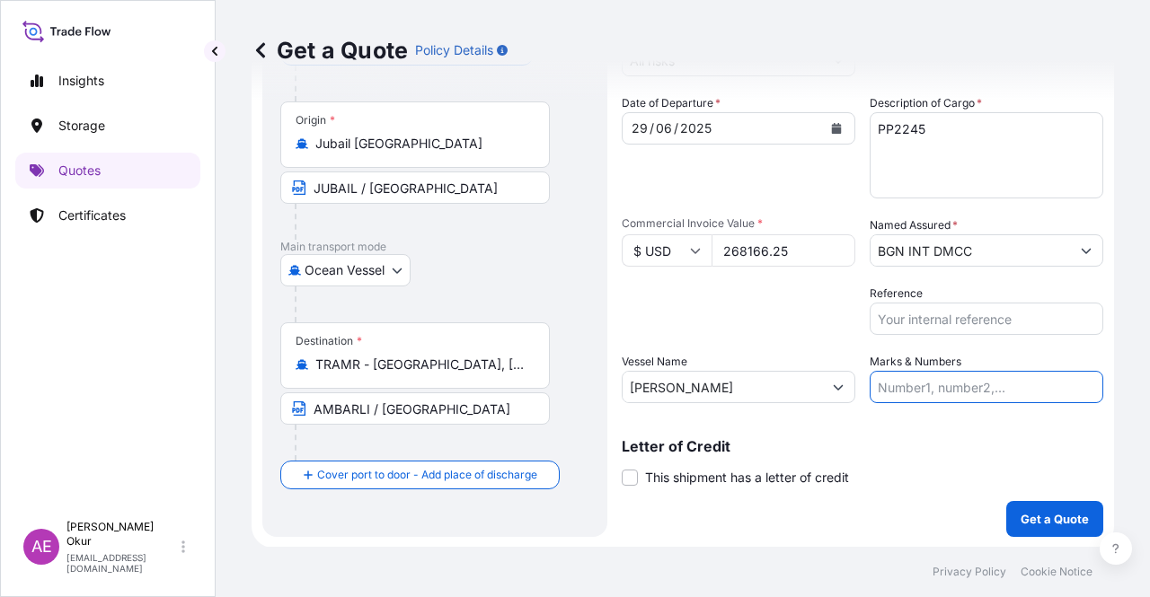
click at [944, 384] on input "Marks & Numbers" at bounding box center [987, 387] width 234 height 32
drag, startPoint x: 918, startPoint y: 385, endPoint x: 989, endPoint y: 388, distance: 71.0
click at [989, 388] on input "PO NO:25Y0159400 Quantity M/[PERSON_NAME]: 23.256,02 Premium: USD 709,89" at bounding box center [987, 387] width 234 height 32
paste input "34"
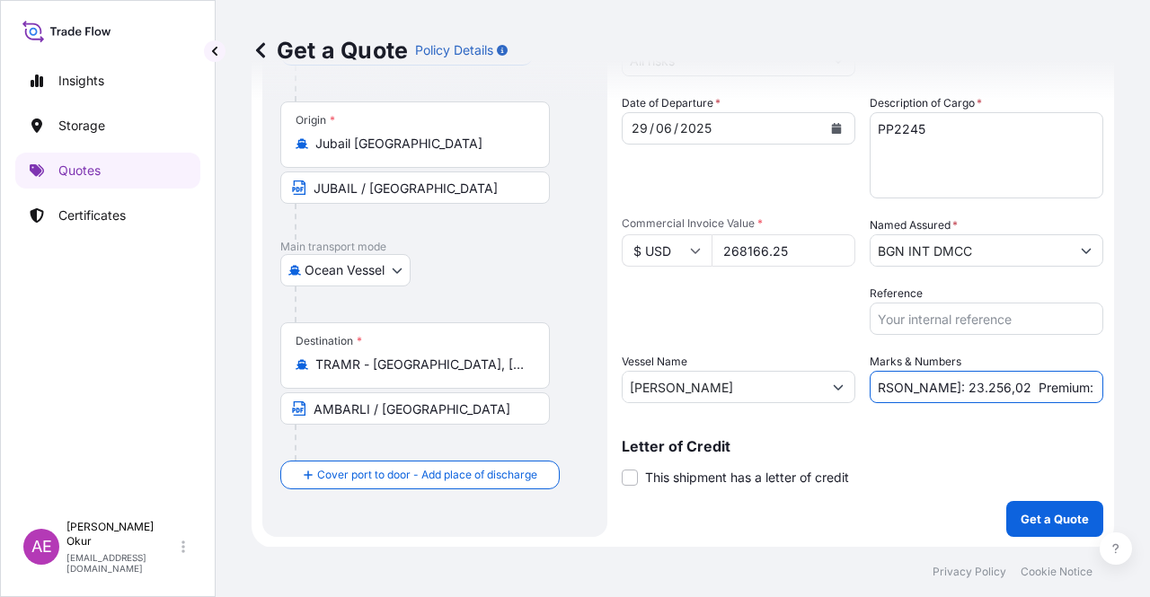
drag, startPoint x: 995, startPoint y: 391, endPoint x: 1123, endPoint y: 391, distance: 128.5
click at [1123, 391] on div "Get a Quote Policy Details Route Details Reset Route Details Cover door to port…" at bounding box center [683, 273] width 934 height 547
click at [901, 384] on input "PO NO:25Y0134400 Quantity M/[PERSON_NAME]: 23.256,02 Premium: USD 709,89" at bounding box center [987, 387] width 234 height 32
drag, startPoint x: 887, startPoint y: 387, endPoint x: 943, endPoint y: 390, distance: 56.7
click at [943, 391] on input "PO NO:25Y0134400 Quantity M/[PERSON_NAME]: 23.256,02 Premium: USD 709,89" at bounding box center [987, 387] width 234 height 32
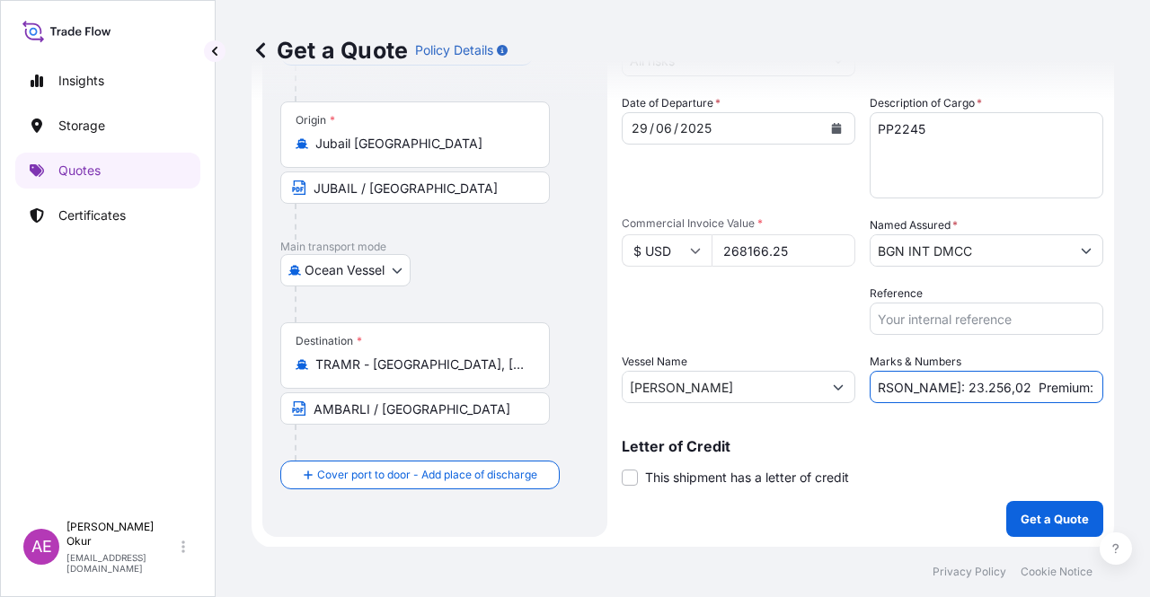
paste input "47,500"
drag, startPoint x: 1055, startPoint y: 384, endPoint x: 1149, endPoint y: 391, distance: 94.6
click at [1149, 391] on div "Get a Quote Policy Details Route Details Reset Route Details Cover door to port…" at bounding box center [683, 273] width 934 height 547
click at [1031, 372] on input "PO NO:25Y0134400 Quantity M/[PERSON_NAME]: 247,500 Premium: USD 709,89" at bounding box center [987, 387] width 234 height 32
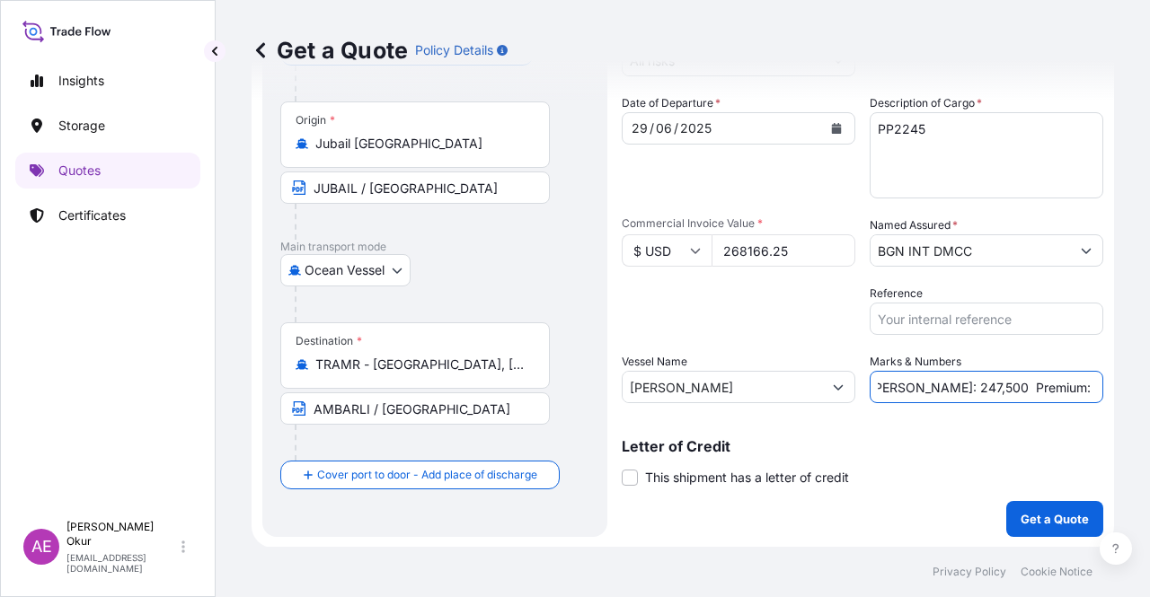
drag, startPoint x: 1040, startPoint y: 387, endPoint x: 1139, endPoint y: 393, distance: 99.0
click at [1139, 393] on div "Get a Quote Policy Details Route Details Reset Route Details Cover door to port…" at bounding box center [683, 273] width 934 height 547
paste input "29,50"
type input "PO NO:25Y0134400 Quantity M/[PERSON_NAME]: 247,500 Premium: USD 29,50"
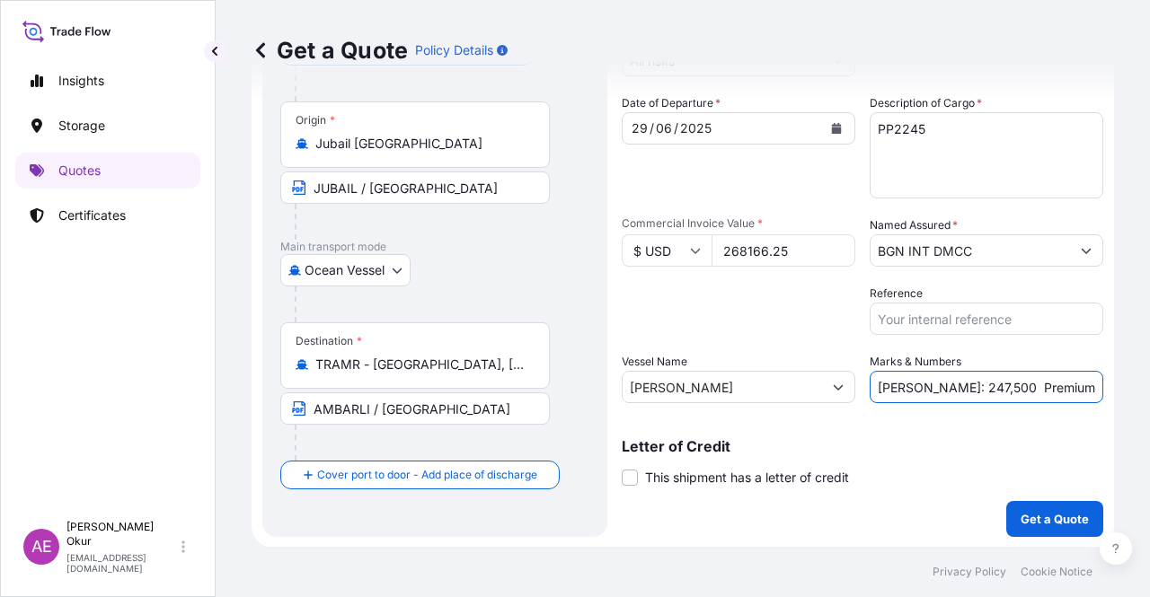
scroll to position [0, 0]
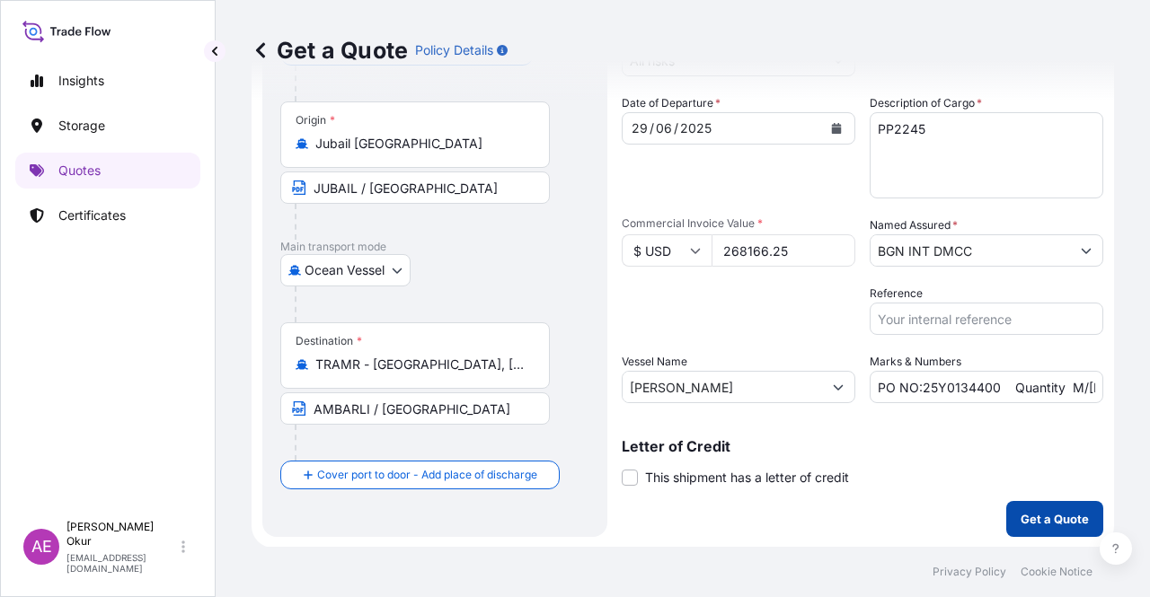
click at [1021, 522] on p "Get a Quote" at bounding box center [1055, 519] width 68 height 18
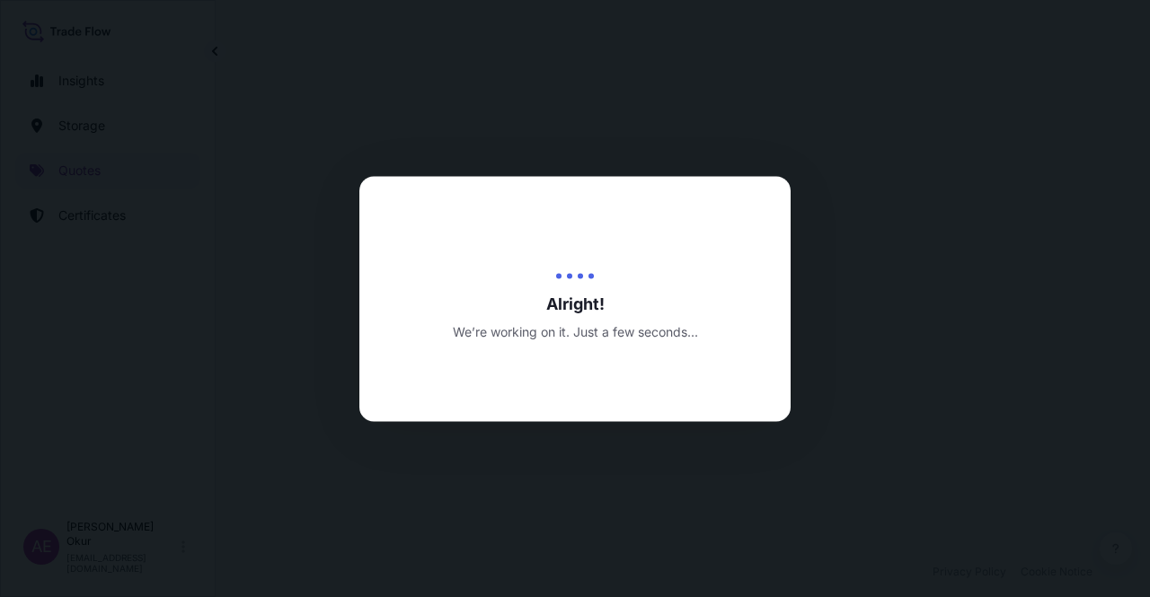
select select "Ocean Vessel"
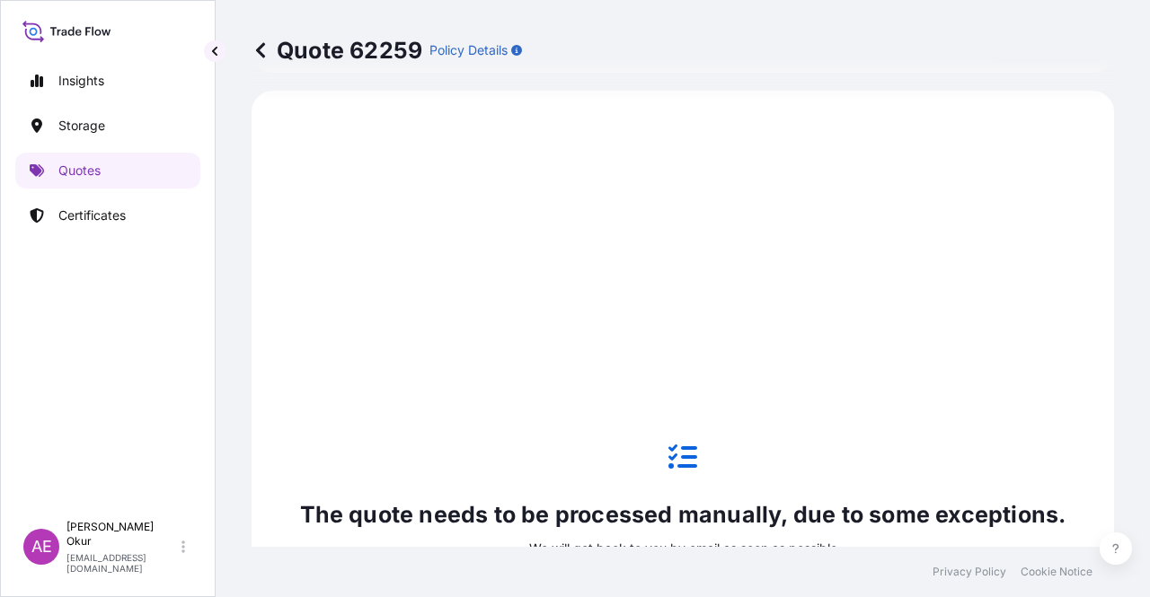
scroll to position [794, 0]
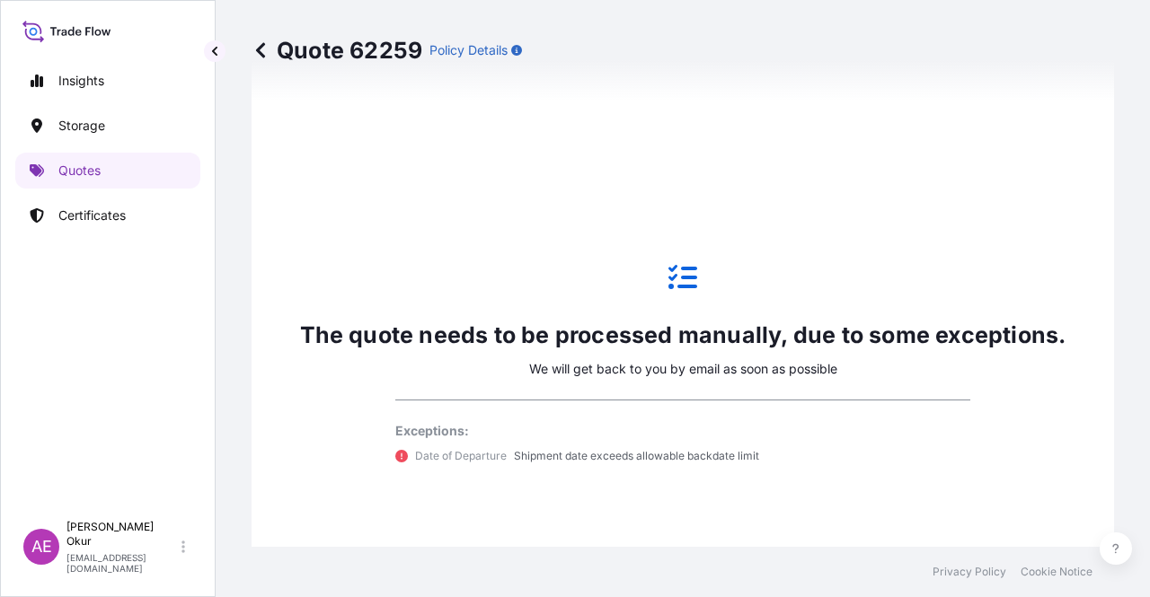
click at [102, 173] on link "Quotes" at bounding box center [107, 171] width 185 height 36
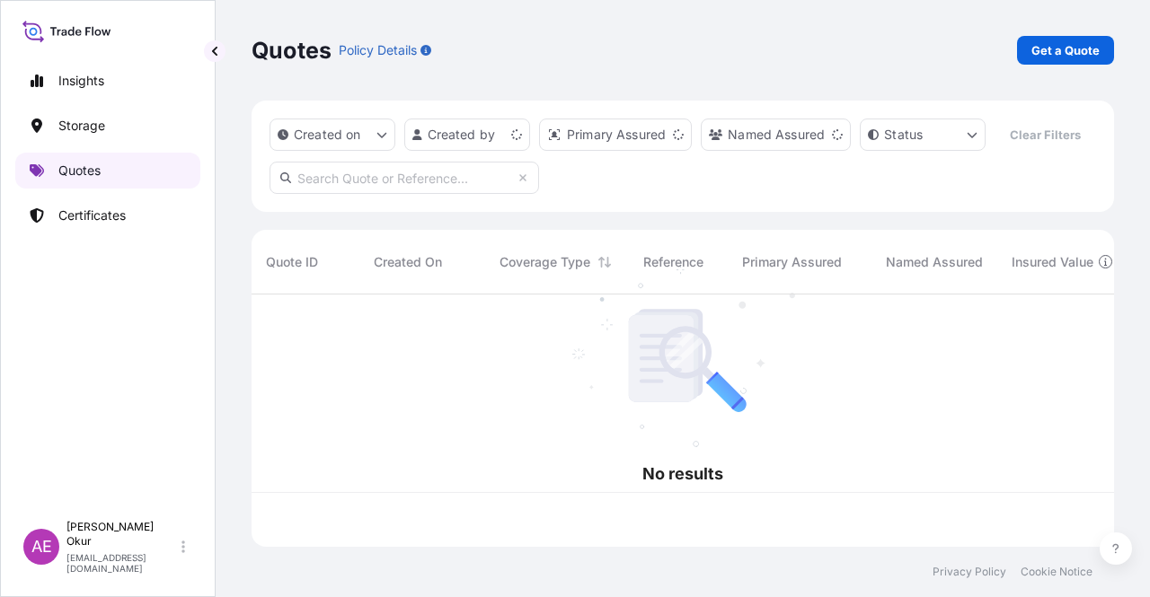
scroll to position [249, 848]
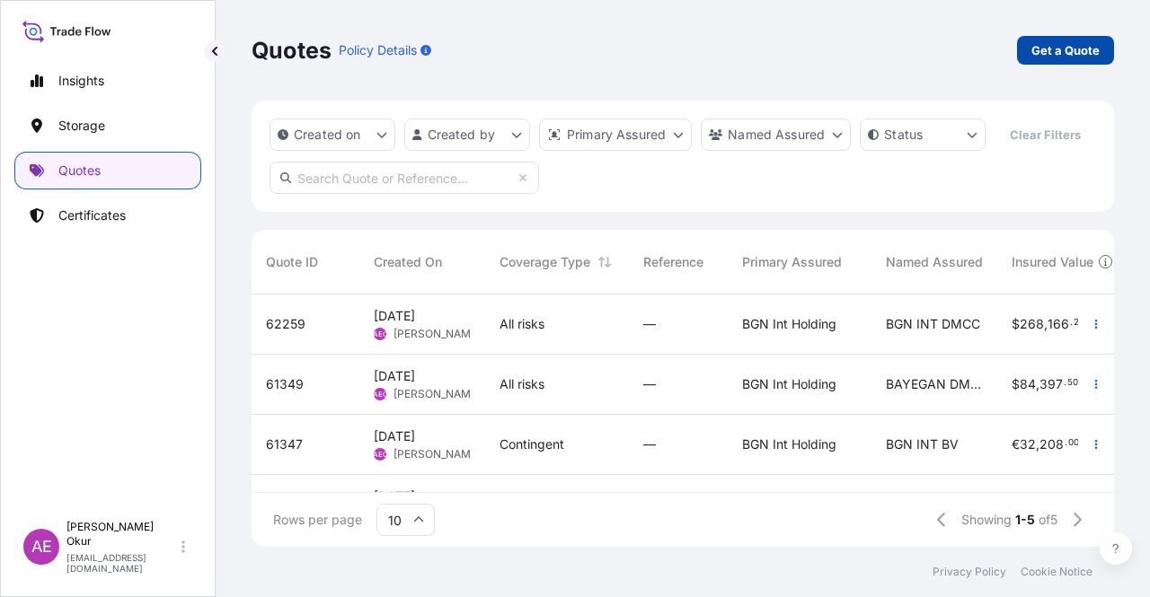
click at [1091, 61] on link "Get a Quote" at bounding box center [1065, 50] width 97 height 29
select select "Ocean Vessel"
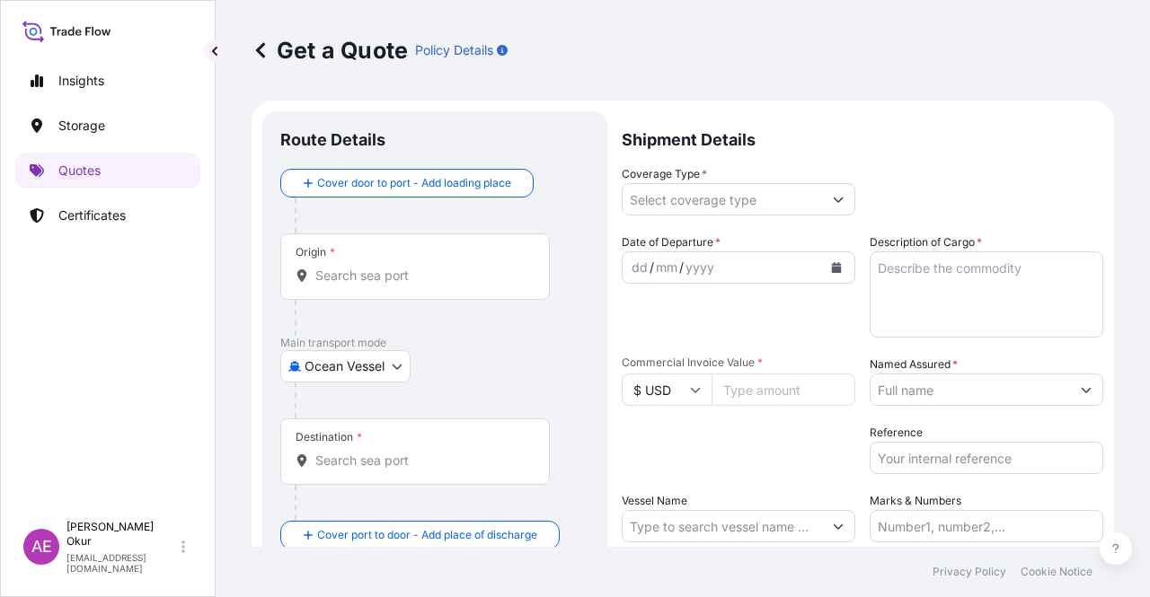
scroll to position [29, 0]
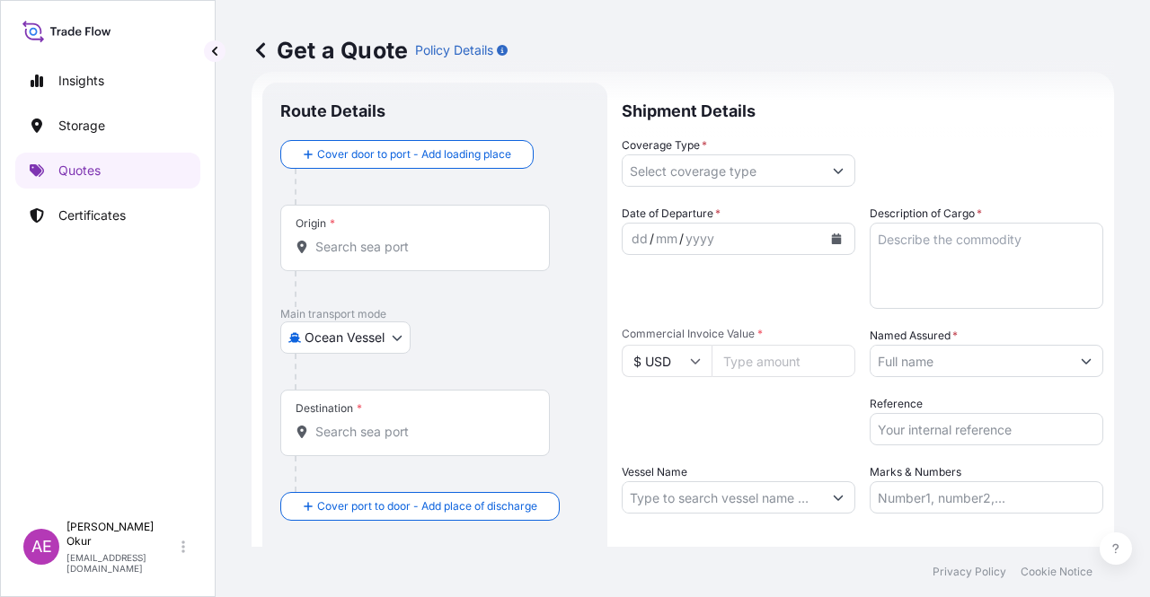
click at [374, 249] on input "Origin *" at bounding box center [421, 247] width 212 height 18
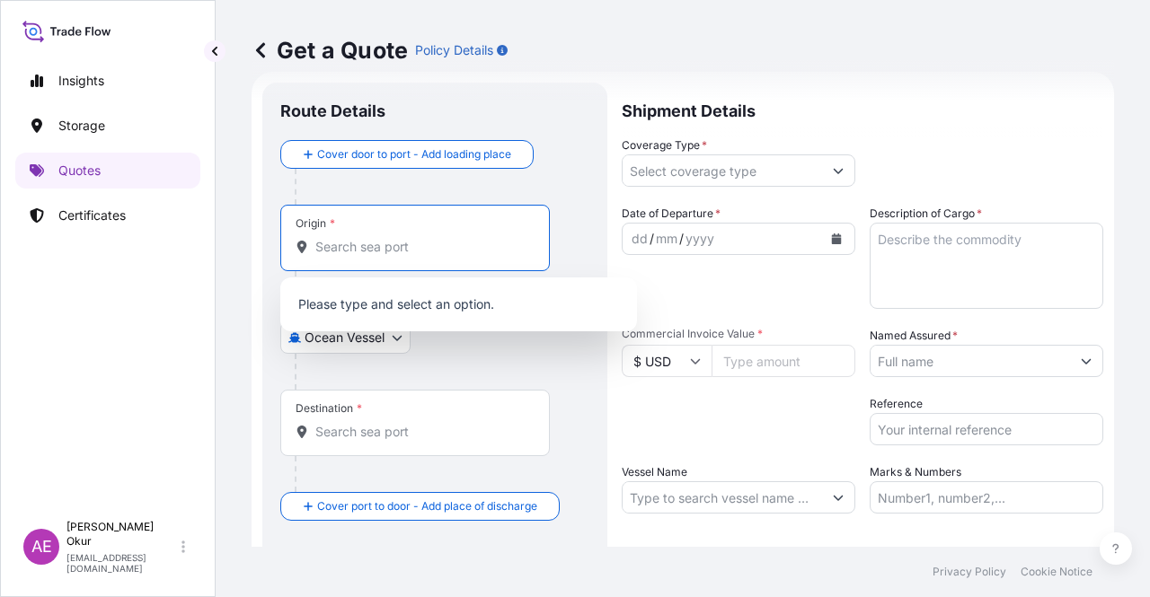
paste input "JUBAIL"
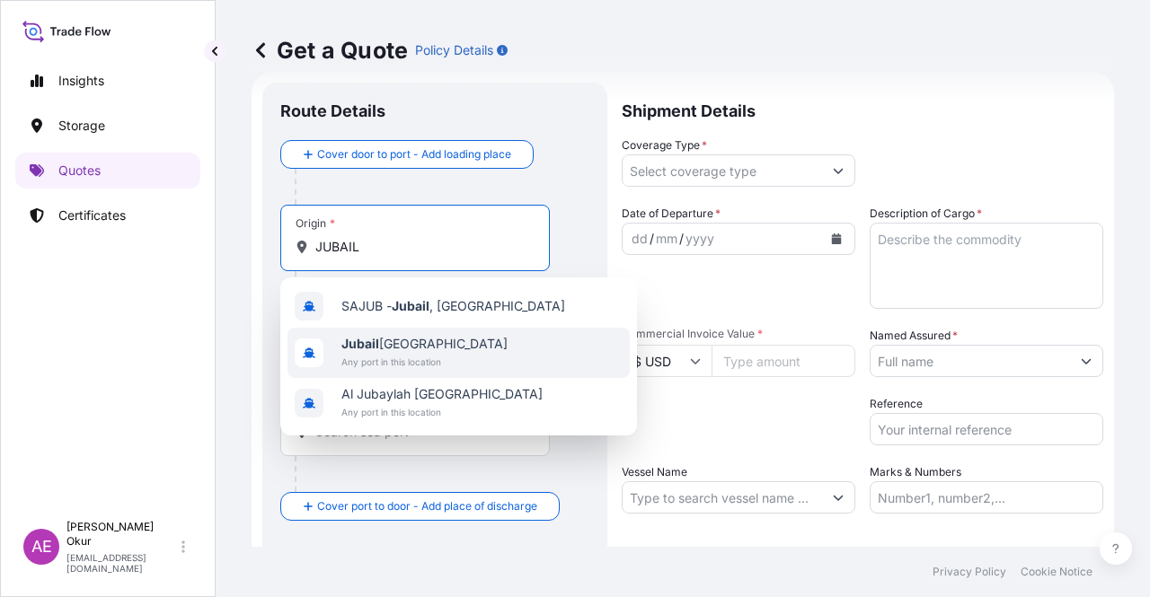
click at [394, 343] on span "Jubail [GEOGRAPHIC_DATA]" at bounding box center [424, 344] width 166 height 18
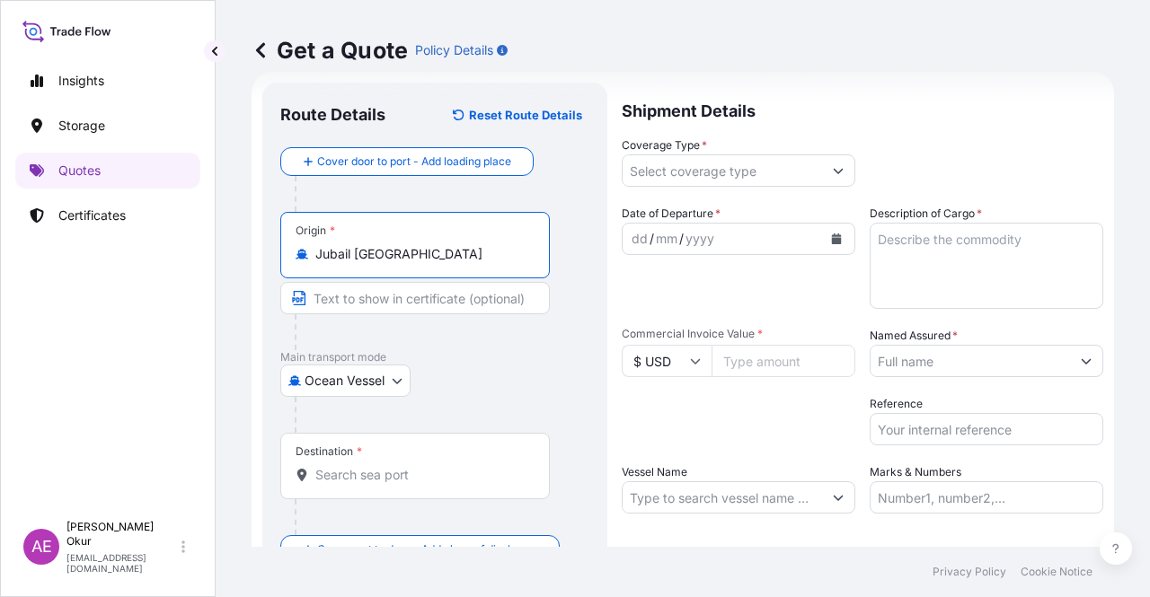
type input "Jubail [GEOGRAPHIC_DATA]"
click at [386, 288] on input "Text to appear on certificate" at bounding box center [415, 298] width 270 height 32
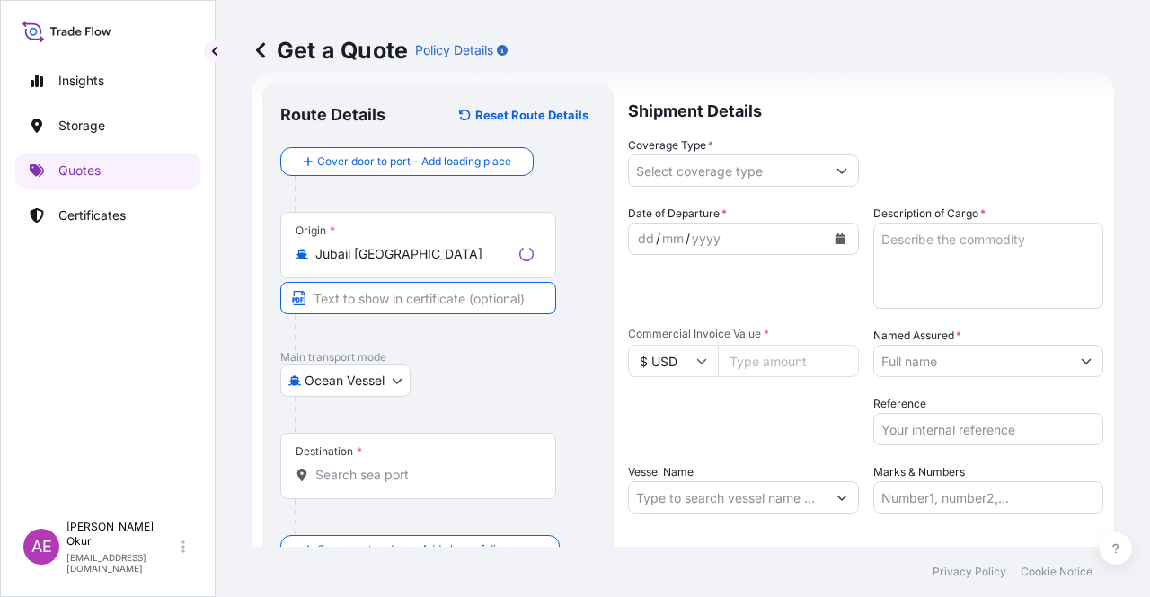
paste input "JUBAIL"
type input "JUBAIL / [GEOGRAPHIC_DATA]"
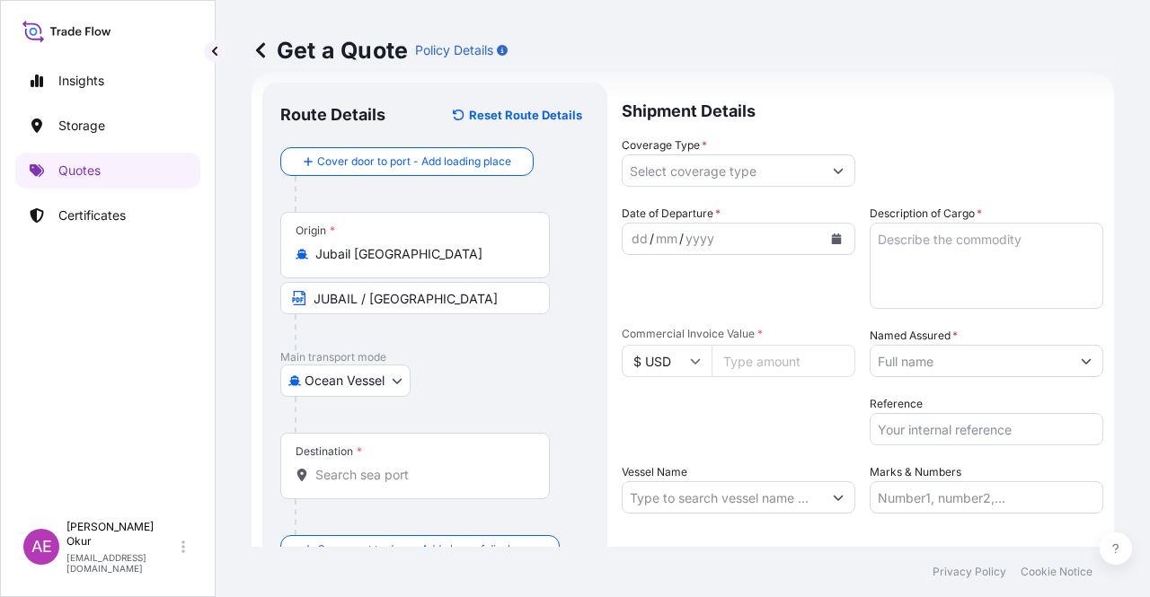
click at [359, 459] on div "Destination *" at bounding box center [415, 466] width 270 height 66
click at [359, 466] on input "Destination *" at bounding box center [421, 475] width 212 height 18
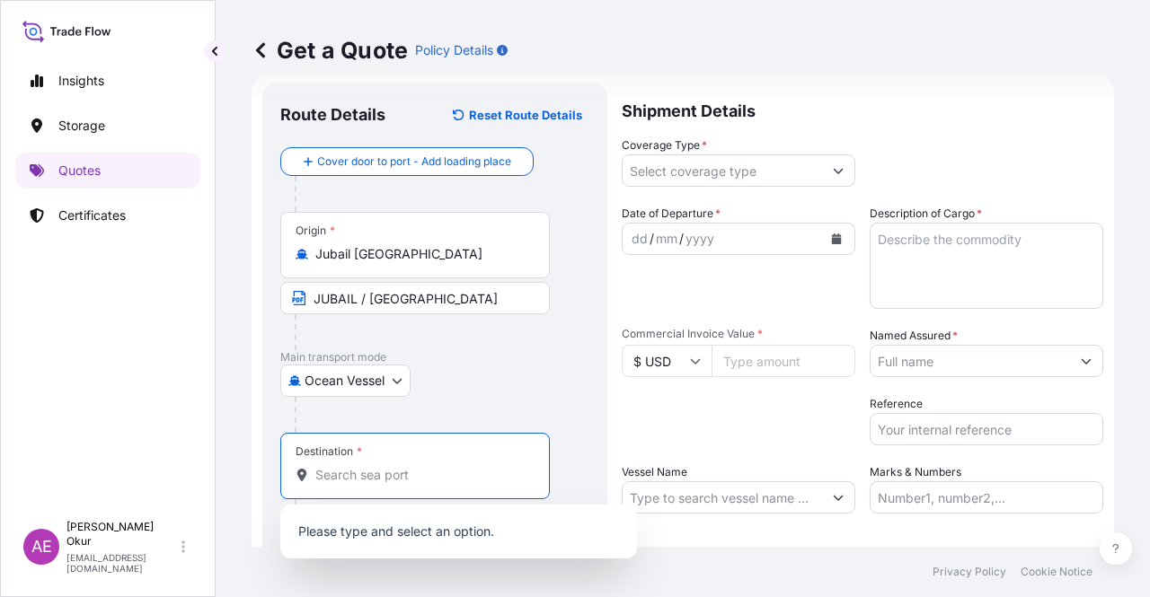
paste input "ISKENDERUN"
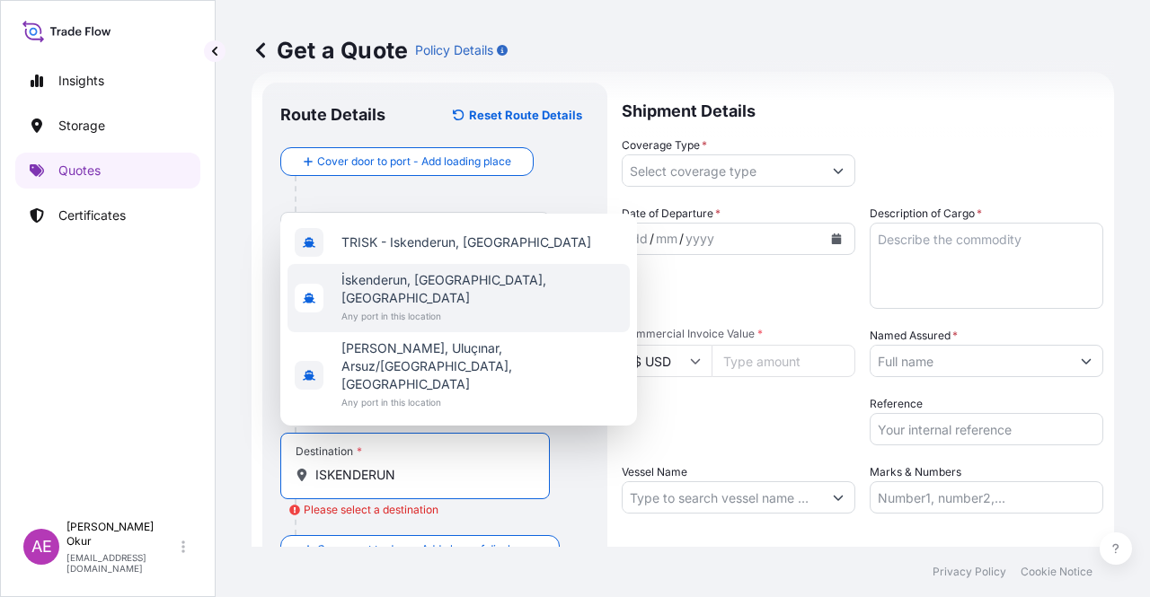
click at [419, 307] on span "İskenderun, [GEOGRAPHIC_DATA], [GEOGRAPHIC_DATA]" at bounding box center [481, 289] width 281 height 36
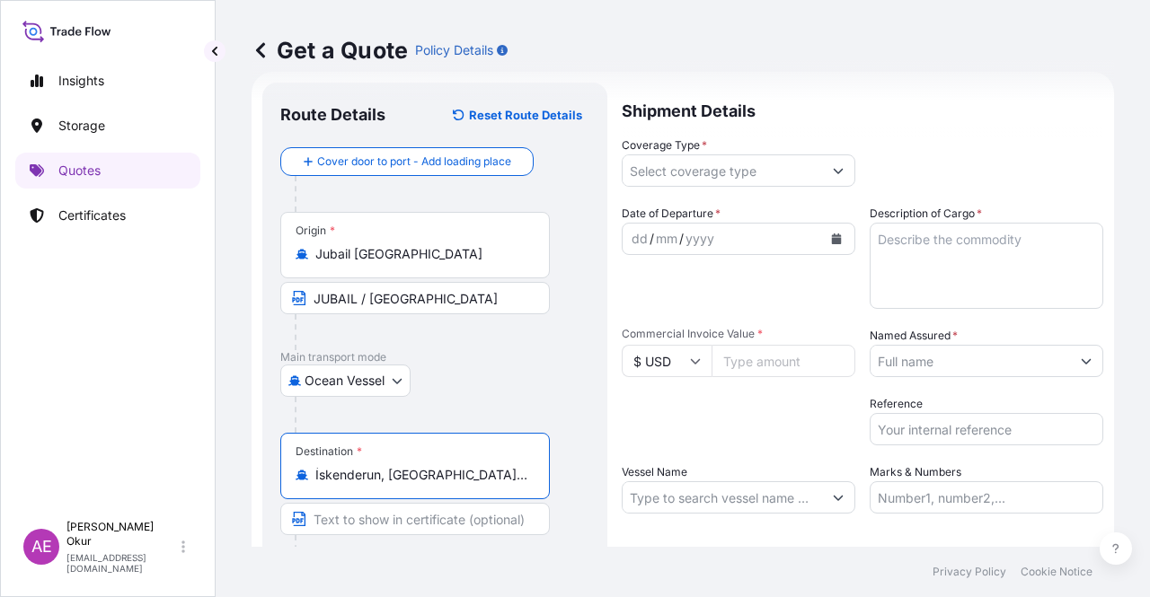
scroll to position [139, 0]
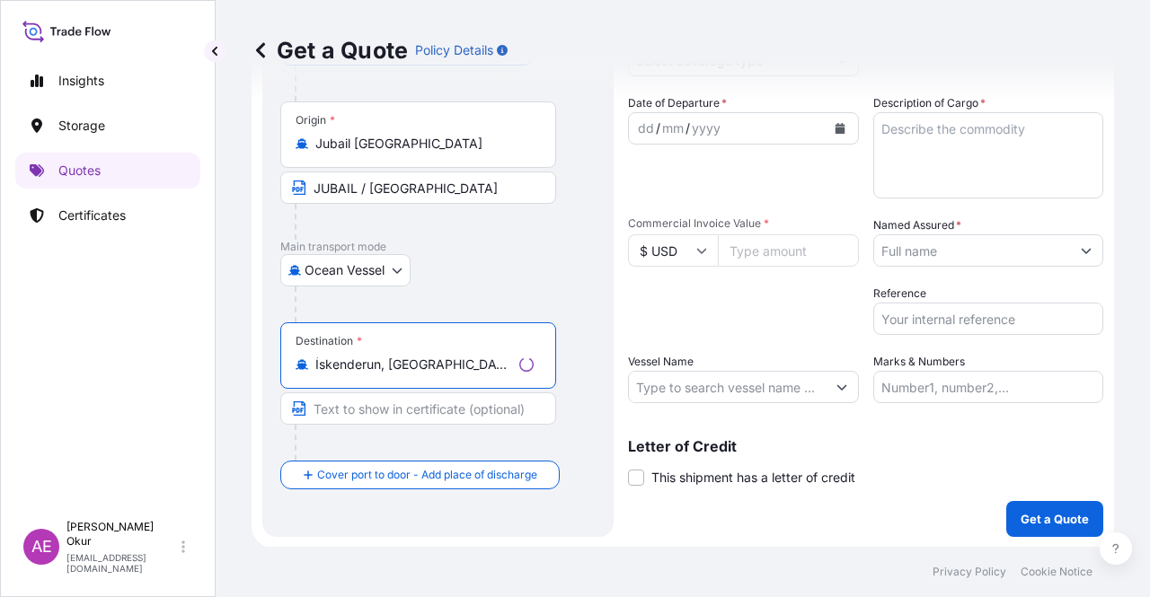
type input "İskenderun, [GEOGRAPHIC_DATA], [GEOGRAPHIC_DATA]"
click at [397, 404] on input "Text to appear on certificate" at bounding box center [418, 409] width 276 height 32
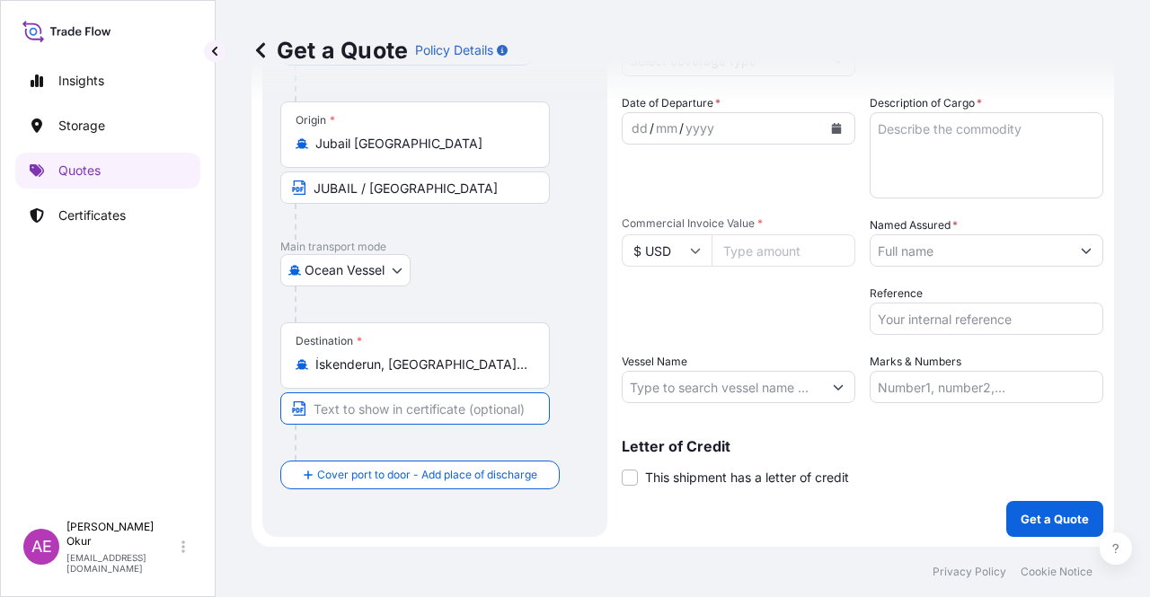
paste input "ISKENDERUN"
paste input "[GEOGRAPHIC_DATA]"
type input "ISKENDERUN / [GEOGRAPHIC_DATA]"
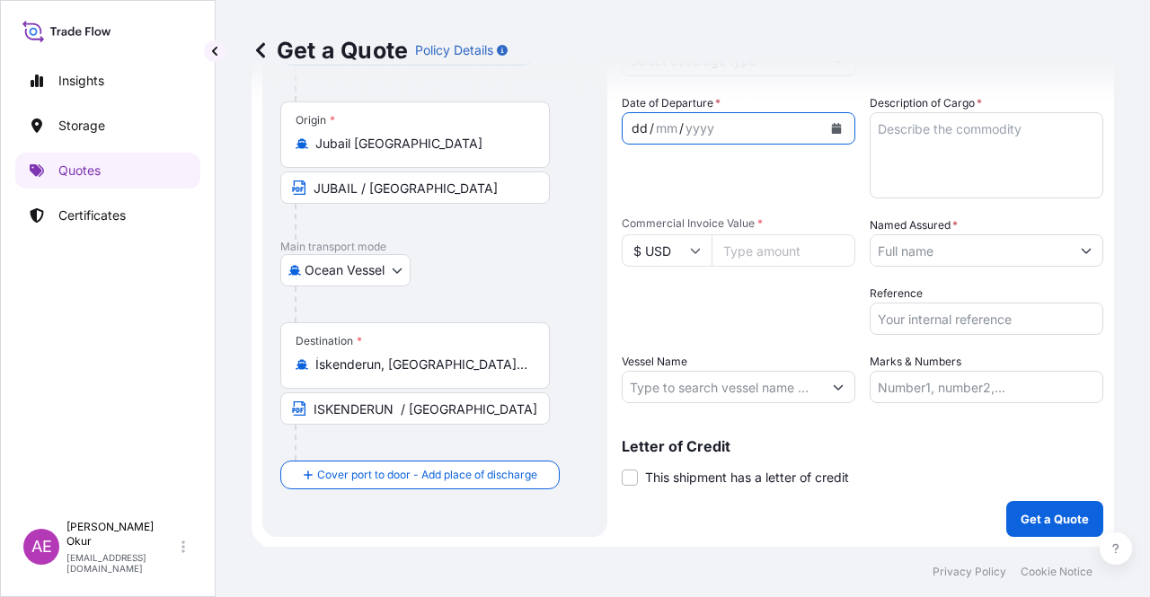
click at [632, 134] on div "dd" at bounding box center [640, 129] width 20 height 22
click at [759, 256] on input "Commercial Invoice Value *" at bounding box center [784, 250] width 144 height 32
paste input "536332.5"
type input "536332.5"
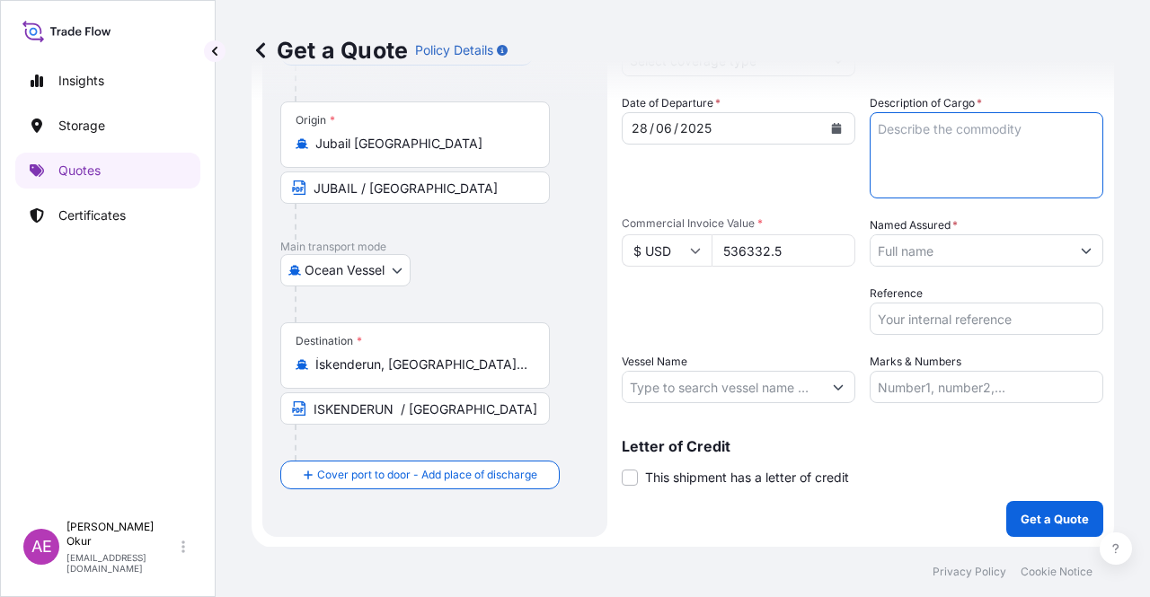
click at [913, 159] on textarea "Description of Cargo *" at bounding box center [987, 155] width 234 height 86
paste textarea "PP2245"
type textarea "PP2245"
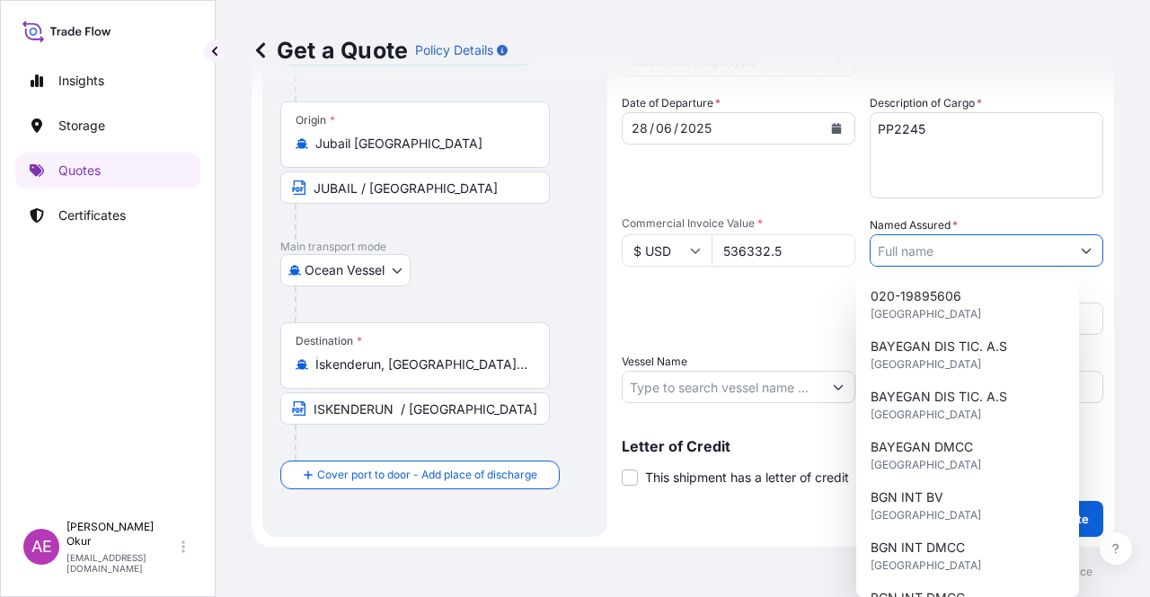
click at [958, 261] on input "Named Assured *" at bounding box center [970, 250] width 199 height 32
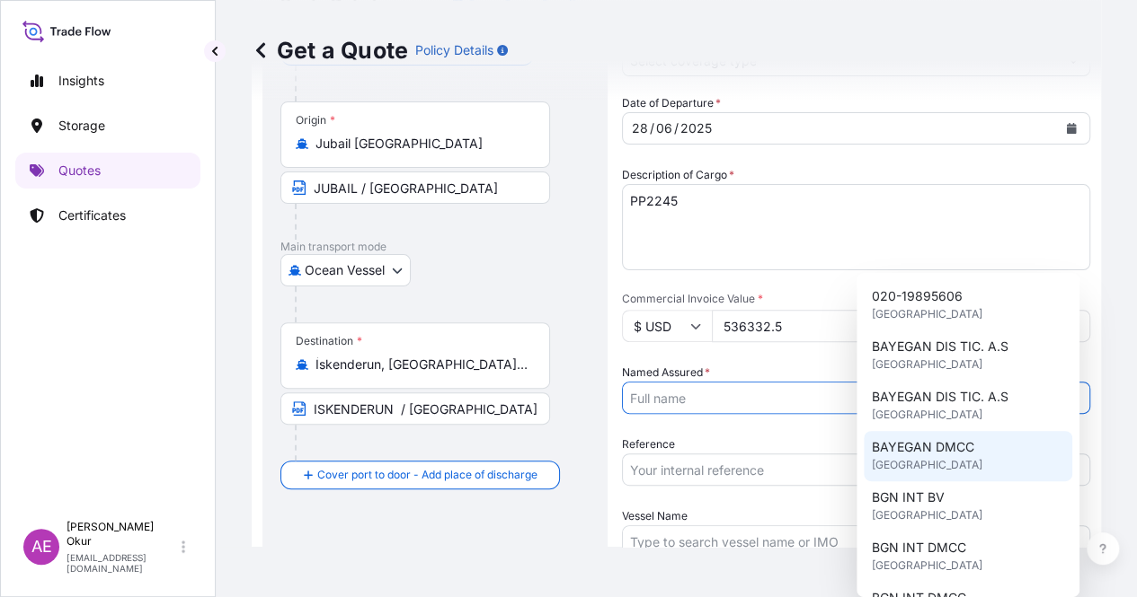
click at [917, 450] on span "BAYEGAN DMCC" at bounding box center [922, 447] width 102 height 18
type input "BAYEGAN DMCC"
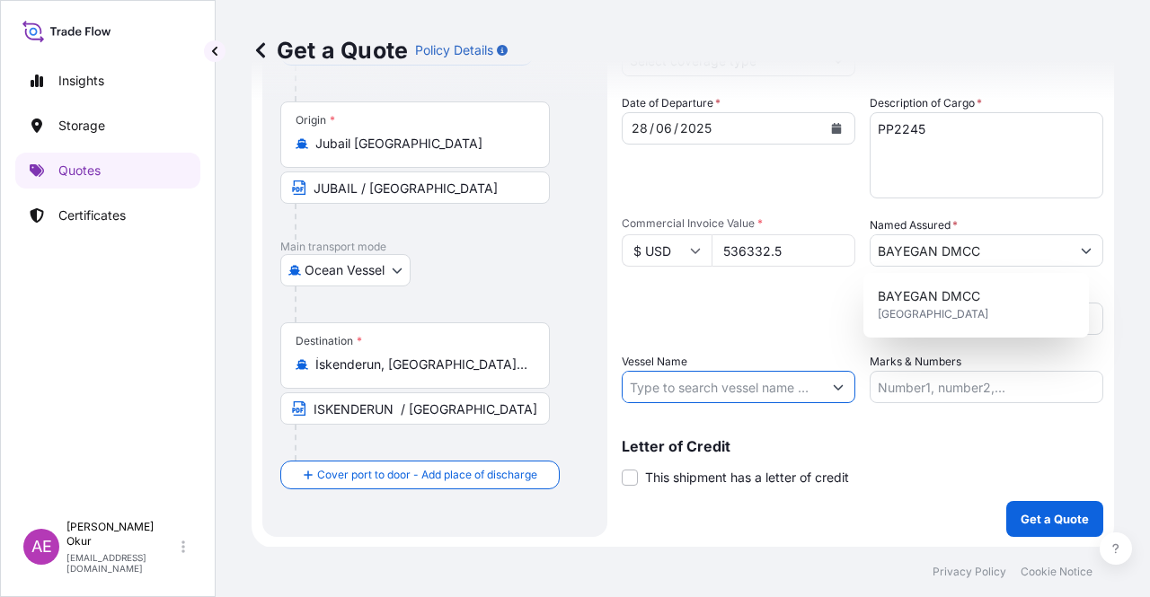
click at [713, 396] on input "Vessel Name" at bounding box center [722, 387] width 199 height 32
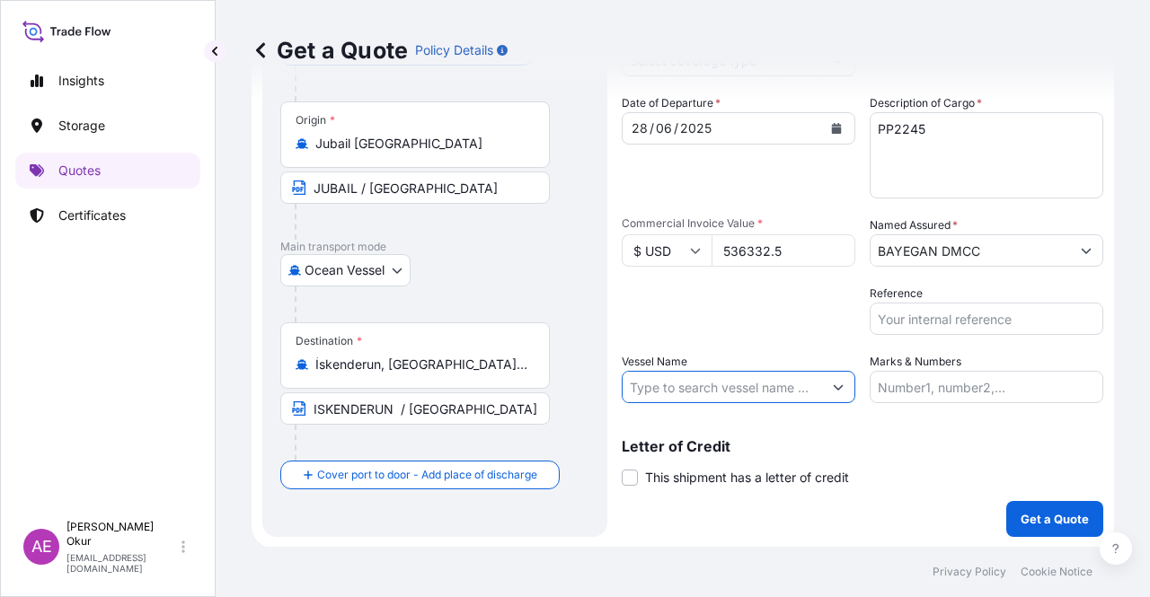
paste input "BAYEGAN DMCC Ordinary Risk 25Y0135000 USD 536332,5 PP2245 495,000 Container CMA…"
type input "BAYEGAN DMCC Ordinary Risk 25Y0135000 USD 536332,5 PP2245 495,000 Container CMA…"
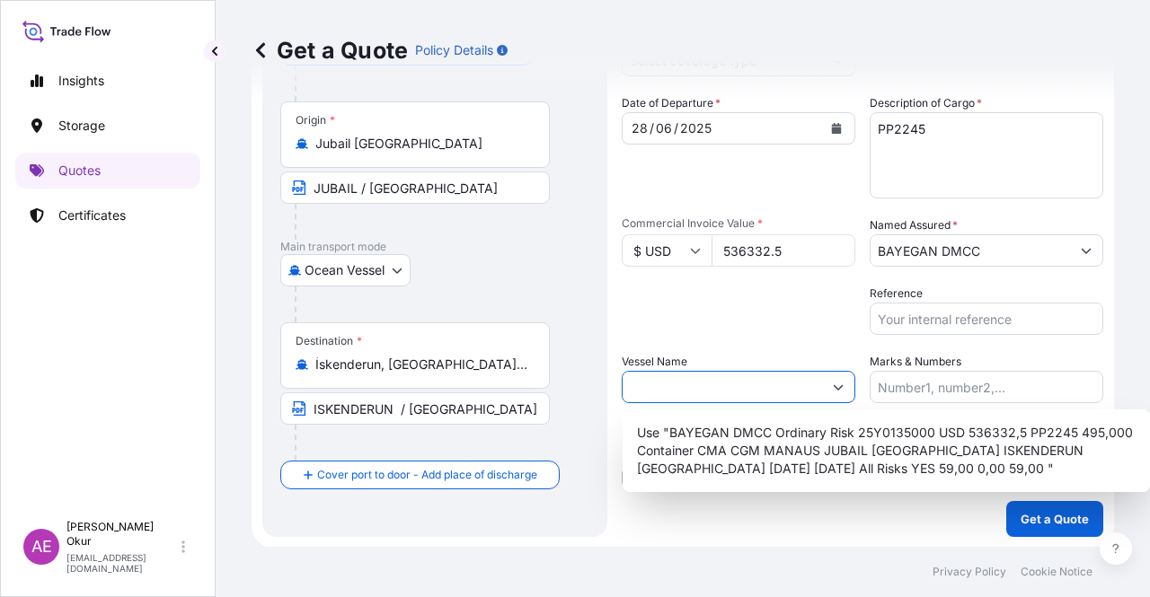
click at [721, 391] on input "BAYEGAN DMCC Ordinary Risk 25Y0135000 USD 536332,5 PP2245 495,000 Container CMA…" at bounding box center [722, 387] width 199 height 32
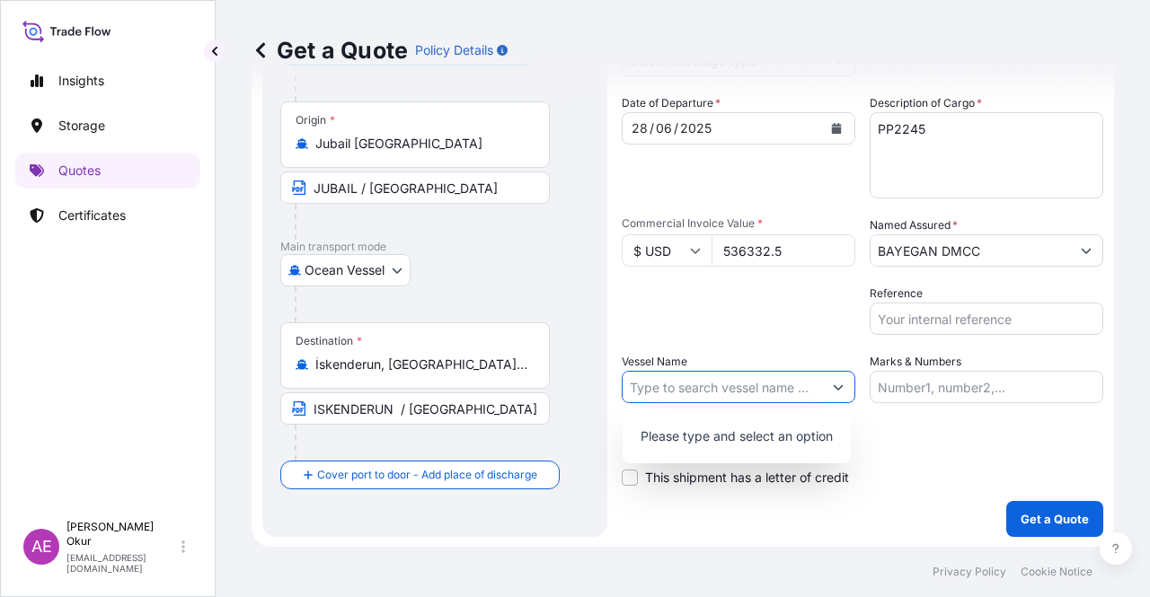
click at [933, 388] on input "Marks & Numbers" at bounding box center [987, 387] width 234 height 32
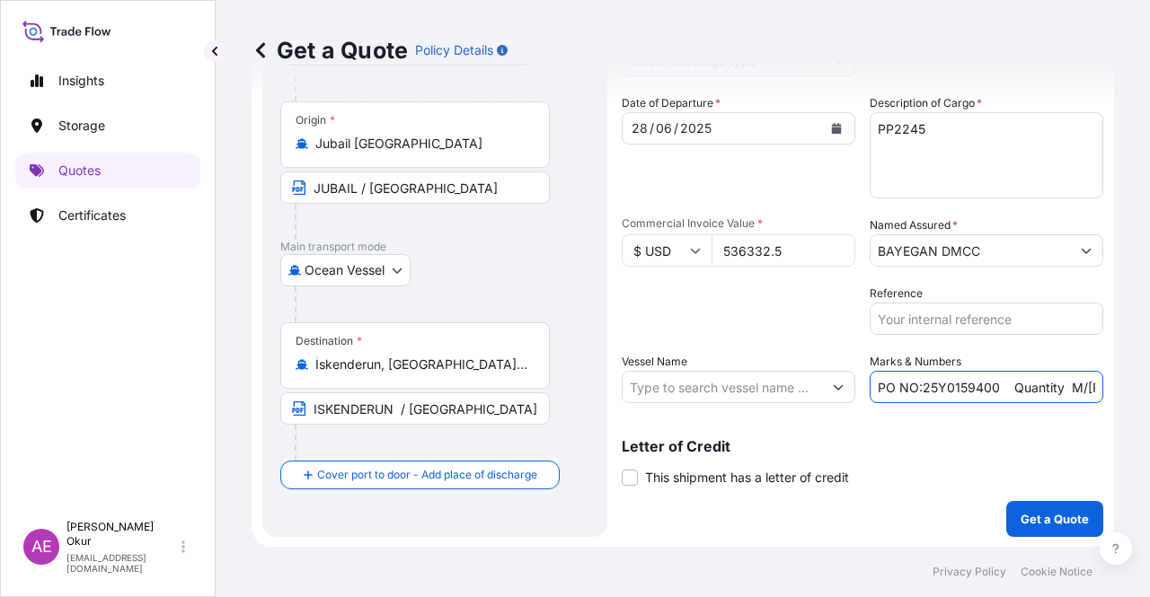
drag, startPoint x: 916, startPoint y: 385, endPoint x: 990, endPoint y: 387, distance: 74.6
click at [990, 387] on input "PO NO:25Y0159400 Quantity M/[PERSON_NAME]: 23.256,02 Premium: USD 709,89" at bounding box center [987, 387] width 234 height 32
paste input "350"
click at [1004, 387] on input "PO NO:25Y0135000 Quantity M/[PERSON_NAME]: 23.256,02 Premium: USD 709,89" at bounding box center [987, 387] width 234 height 32
type input "PO NO:25Y0135000 Quantity M/[PERSON_NAME]: 23.256,02 Premium: USD 709,89"
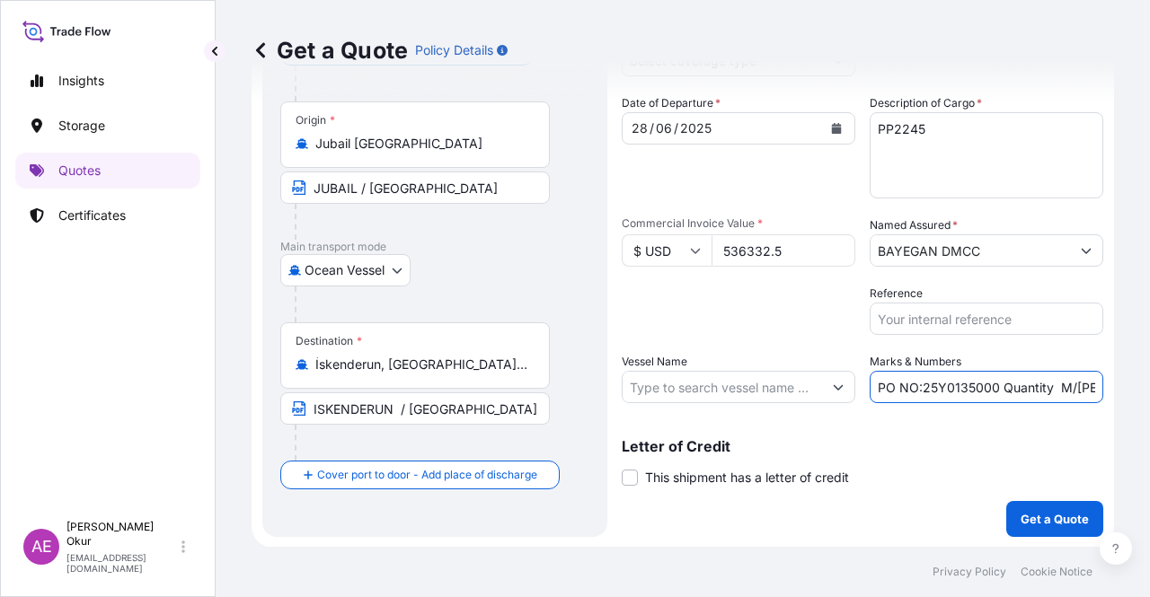
scroll to position [0, 219]
drag, startPoint x: 1027, startPoint y: 375, endPoint x: 1149, endPoint y: 385, distance: 122.7
click at [1149, 385] on div "Get a Quote Policy Details Route Details Reset Route Details Cover door to port…" at bounding box center [683, 273] width 934 height 547
click at [1006, 373] on input "PO NO:25Y0135000 Quantity M/[PERSON_NAME]: 23.256,02 Premium: USD 709,89" at bounding box center [987, 387] width 234 height 32
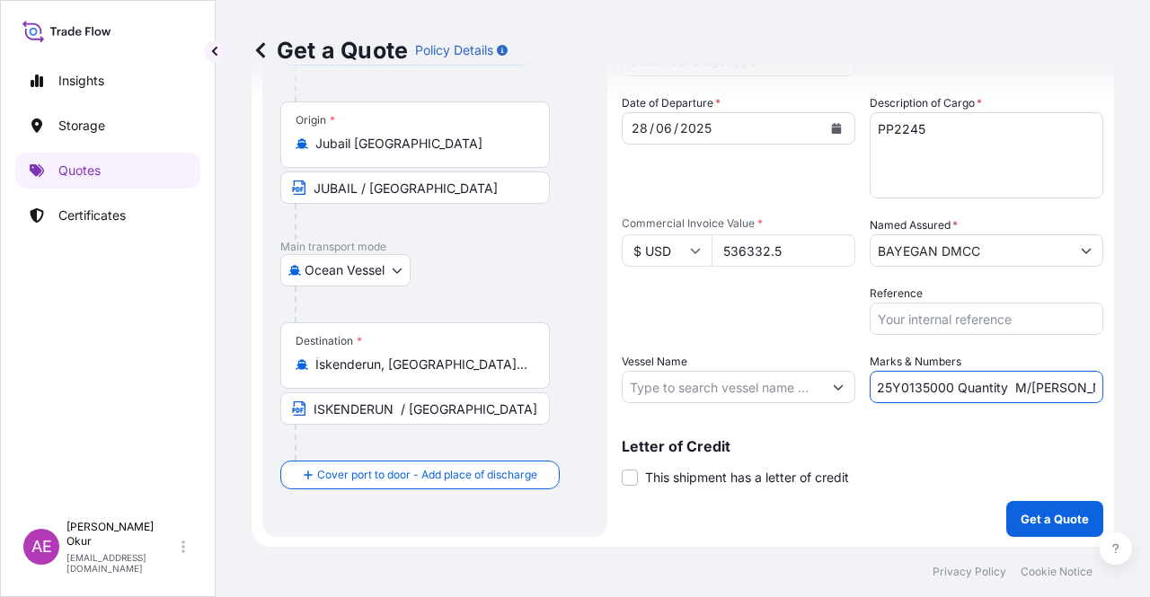
drag, startPoint x: 943, startPoint y: 384, endPoint x: 914, endPoint y: 378, distance: 30.1
click at [914, 378] on input "PO NO:25Y0135000 Quantity M/[PERSON_NAME]: 23.256,02 Premium: USD 709,89" at bounding box center [987, 387] width 234 height 32
click at [980, 378] on input "PO NO:25Y0135000 Quantity M/[PERSON_NAME]: 23.256,02 Premium: USD 709,89" at bounding box center [987, 387] width 234 height 32
click at [977, 391] on input "PO NO:25Y0135000 Quantity M/[PERSON_NAME]: 23.256,02 Premium: USD 709,89" at bounding box center [987, 387] width 234 height 32
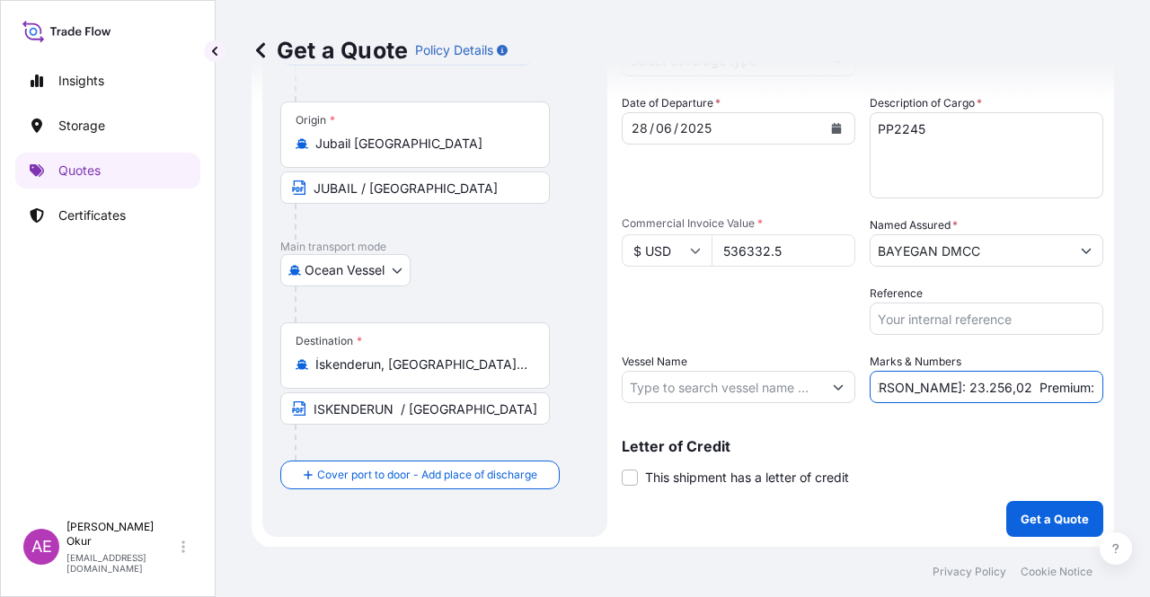
scroll to position [0, 219]
drag, startPoint x: 1062, startPoint y: 388, endPoint x: 1128, endPoint y: 388, distance: 66.5
click at [1128, 388] on div "Get a Quote Policy Details Route Details Reset Route Details Cover door to port…" at bounding box center [683, 273] width 934 height 547
click at [956, 384] on input "PO NO:25Y0135000 Quantity M/[PERSON_NAME]: 23.256,02 Premium: USD 709,89" at bounding box center [987, 387] width 234 height 32
click at [886, 388] on input "PO NO:25Y0135000 Quantity M/[PERSON_NAME]: 23.256,02 Premium: USD 709,89" at bounding box center [987, 387] width 234 height 32
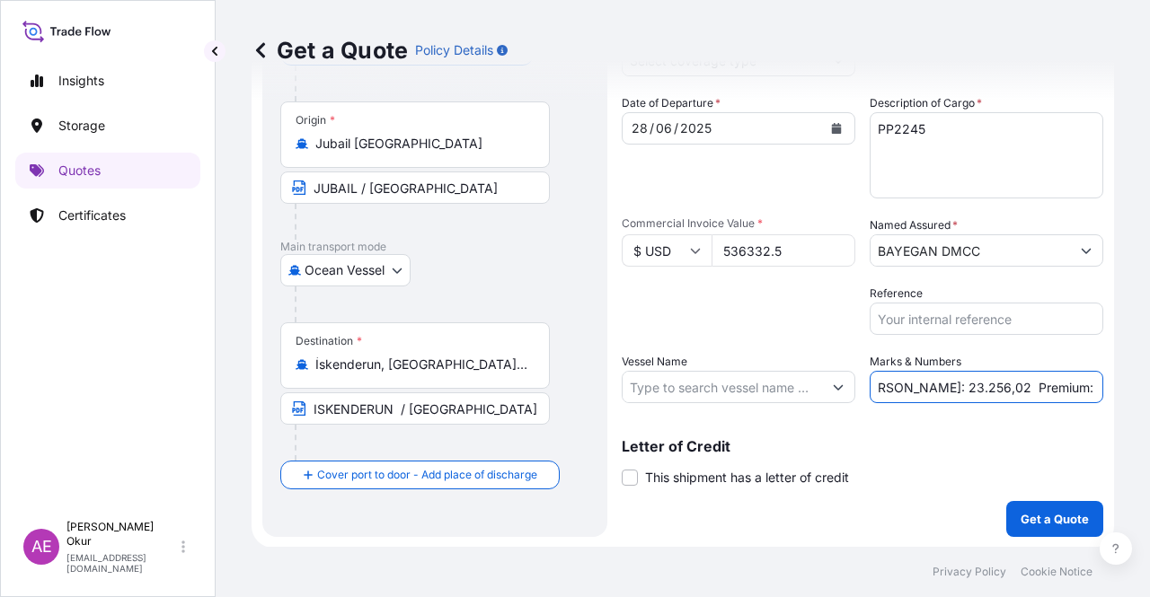
drag, startPoint x: 886, startPoint y: 387, endPoint x: 922, endPoint y: 387, distance: 35.9
click at [922, 387] on input "PO NO:25Y0135000 Quantity M/[PERSON_NAME]: 23.256,02 Premium: USD 709,89" at bounding box center [987, 387] width 234 height 32
paste input "495,000"
drag, startPoint x: 1036, startPoint y: 393, endPoint x: 1146, endPoint y: 398, distance: 110.6
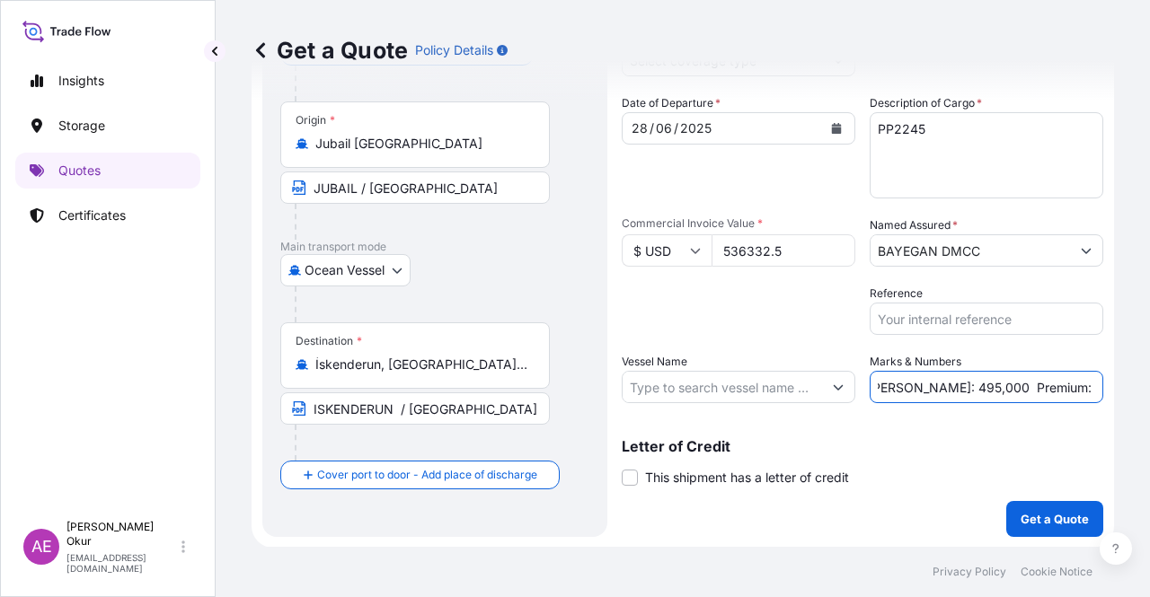
click at [1146, 398] on div "Get a Quote Policy Details Route Details Reset Route Details Cover door to port…" at bounding box center [683, 273] width 934 height 547
click at [1034, 385] on input "PO NO:25Y0135000 Quantity M/[PERSON_NAME]: 495,000 Premium: USD 709,89" at bounding box center [987, 387] width 234 height 32
drag, startPoint x: 1038, startPoint y: 385, endPoint x: 1127, endPoint y: 387, distance: 89.0
click at [1127, 387] on div "Get a Quote Policy Details Route Details Reset Route Details Cover door to port…" at bounding box center [683, 273] width 934 height 547
paste input "59,00"
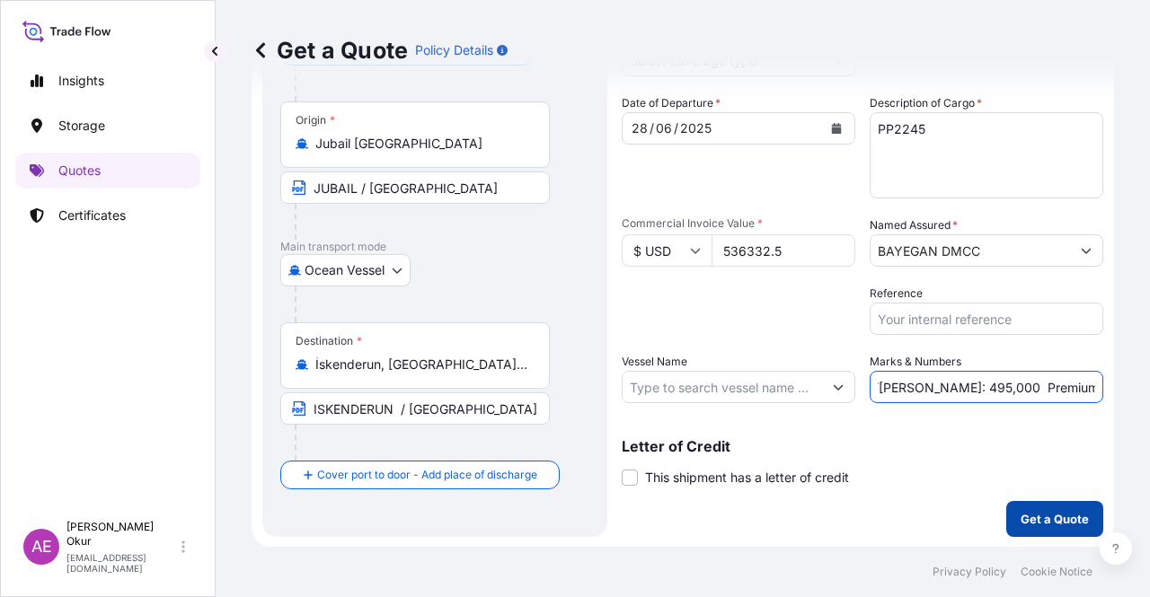
scroll to position [0, 0]
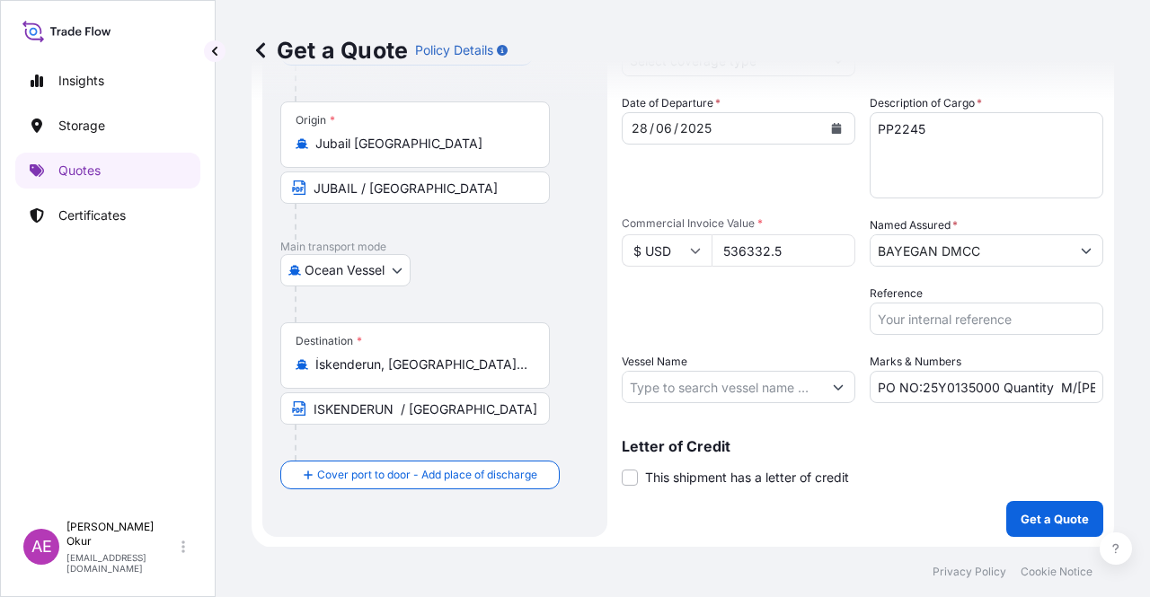
click at [1023, 400] on div "Shipment Details Coverage Type * Date of Departure * [DATE] Cargo Category * LP…" at bounding box center [863, 254] width 482 height 565
drag, startPoint x: 1055, startPoint y: 384, endPoint x: 1149, endPoint y: 393, distance: 94.8
click at [1149, 393] on div "Get a Quote Policy Details Route Details Reset Route Details Cover door to port…" at bounding box center [683, 273] width 934 height 547
click at [1048, 390] on input "PO NO:25Y0135000 Quantity M/[PERSON_NAME]: 495,000 Premium: USD59,00" at bounding box center [987, 387] width 234 height 32
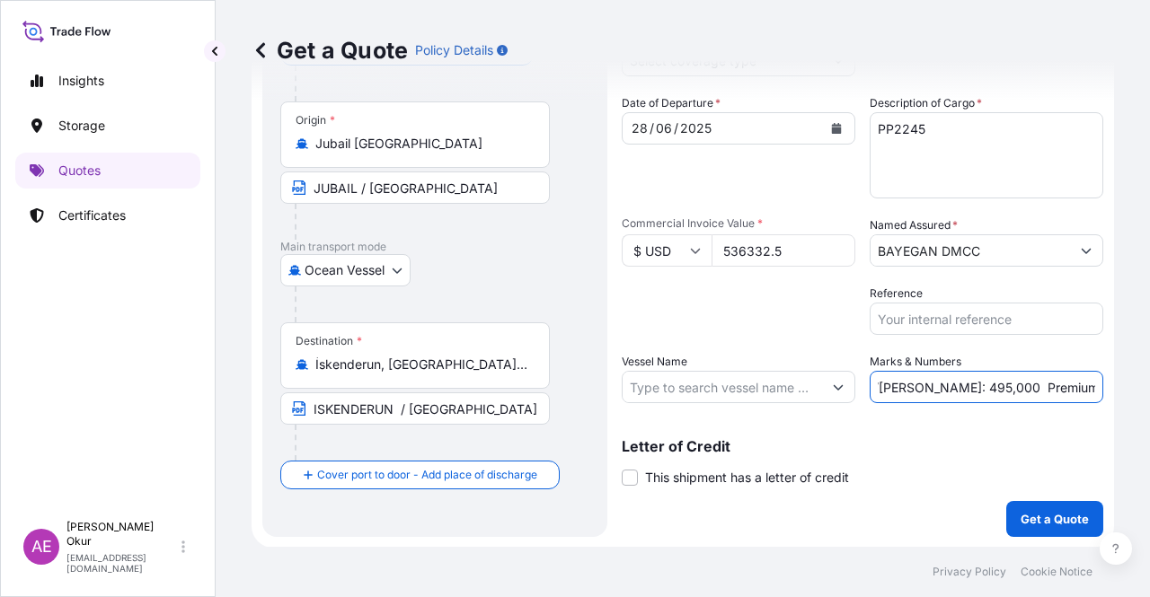
type input "PO NO:25Y0135000 Quantity M/[PERSON_NAME]: 495,000 Premium: USD 59,00"
click at [1044, 517] on p "Get a Quote" at bounding box center [1055, 519] width 68 height 18
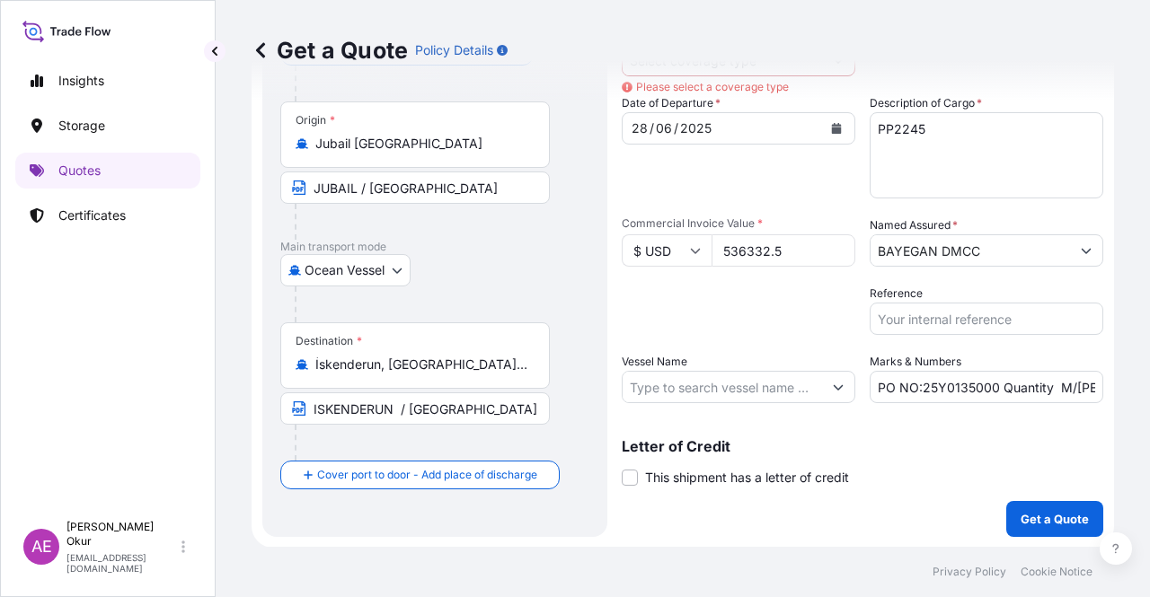
scroll to position [0, 0]
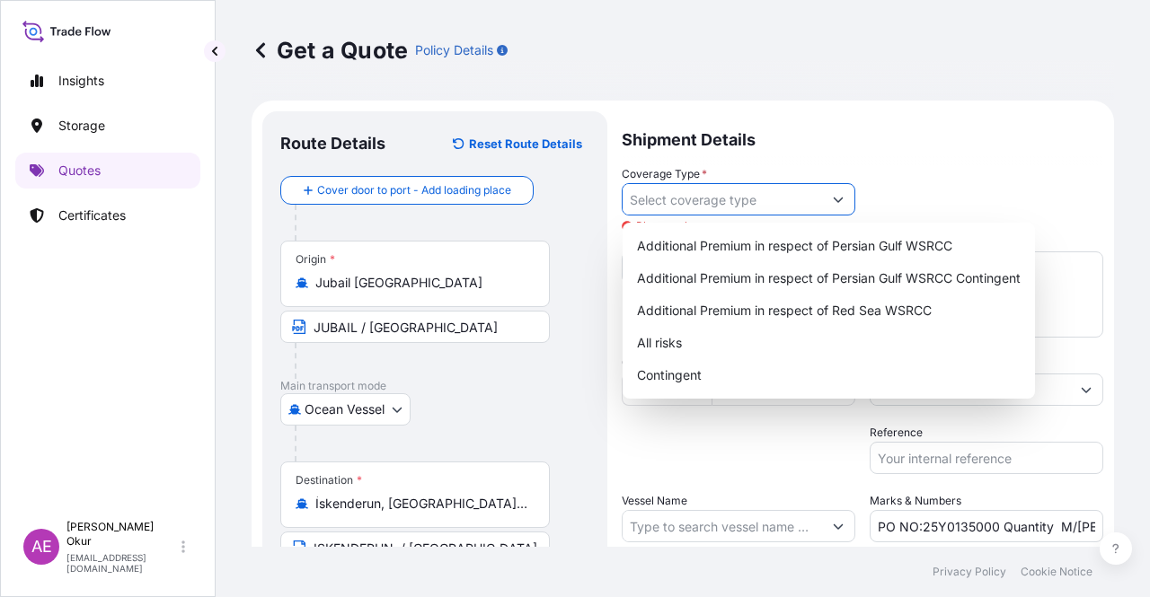
click at [746, 209] on input "Coverage Type *" at bounding box center [722, 199] width 199 height 32
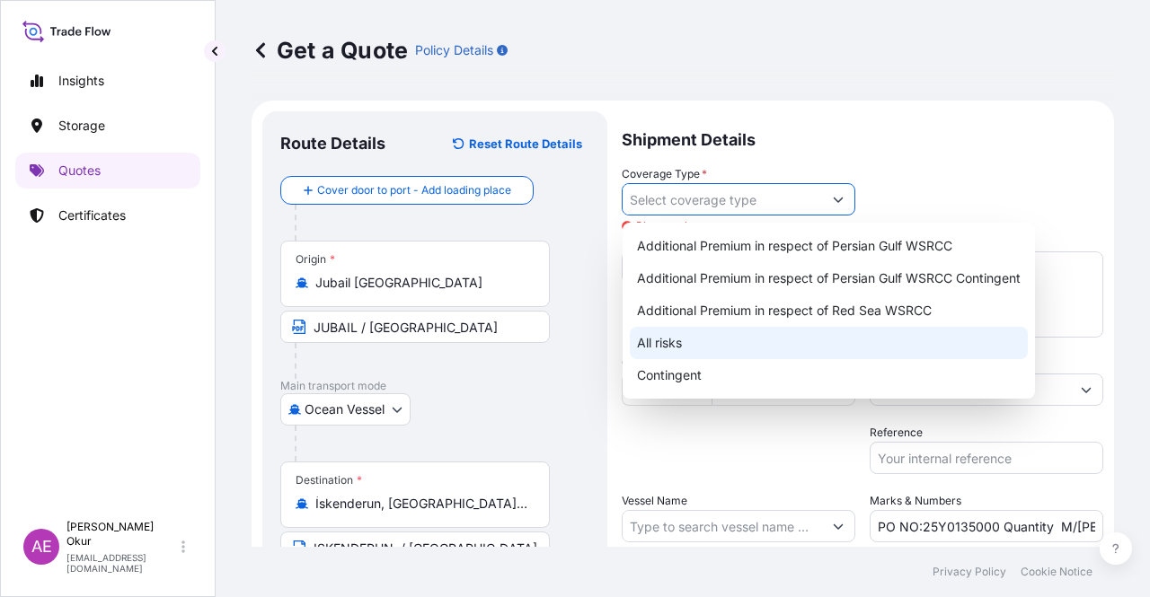
click at [671, 332] on div "All risks" at bounding box center [829, 343] width 398 height 32
type input "All risks"
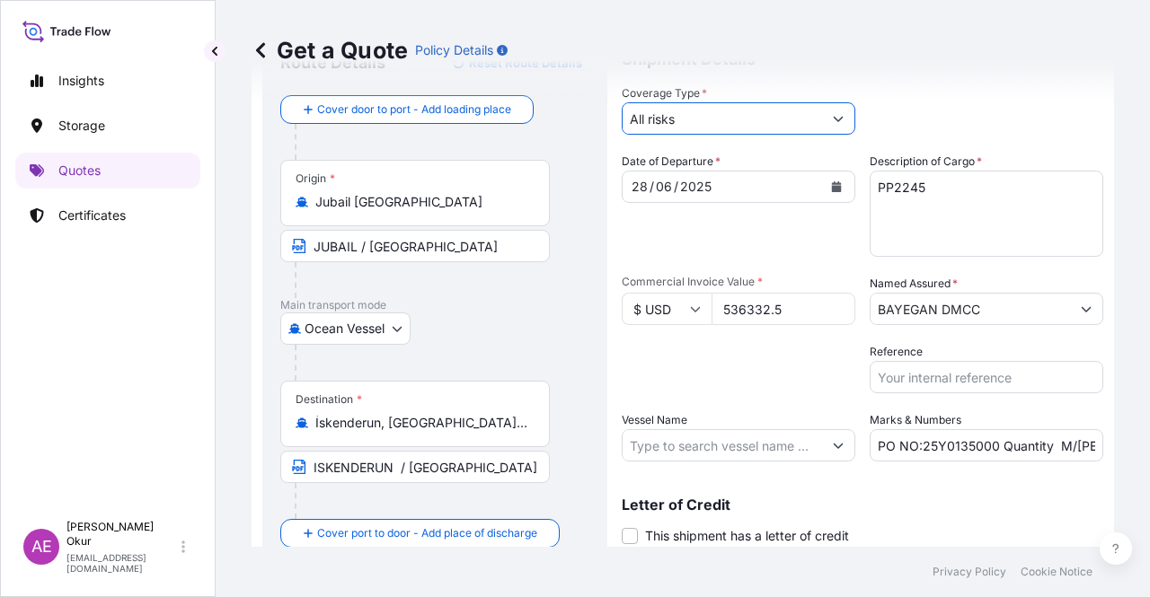
scroll to position [139, 0]
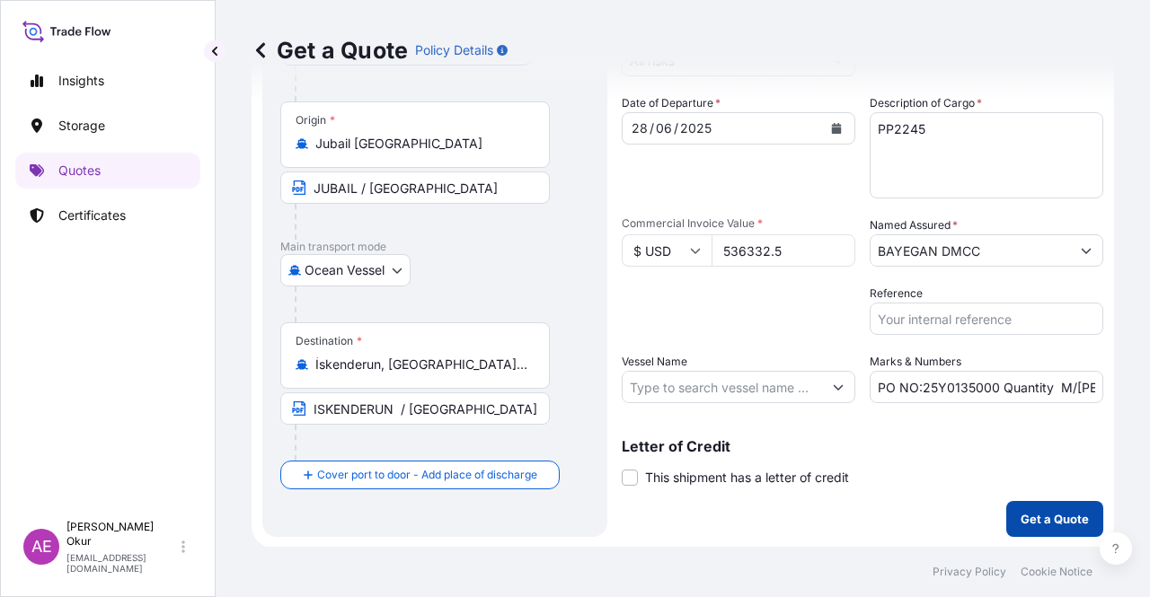
click at [1035, 510] on p "Get a Quote" at bounding box center [1055, 519] width 68 height 18
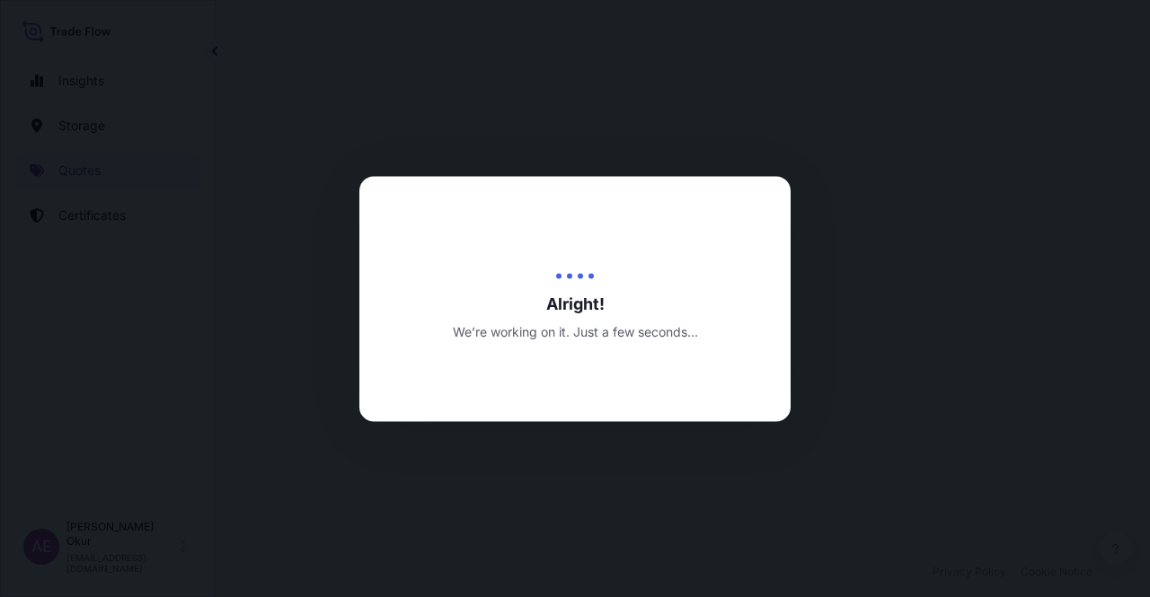
select select "Ocean Vessel"
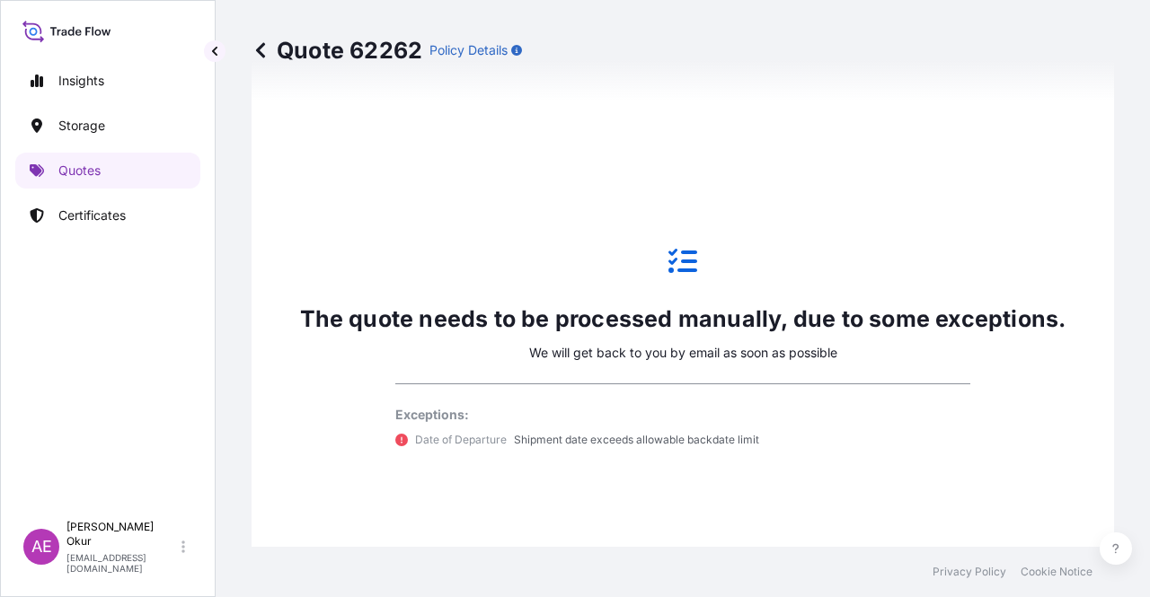
scroll to position [1064, 0]
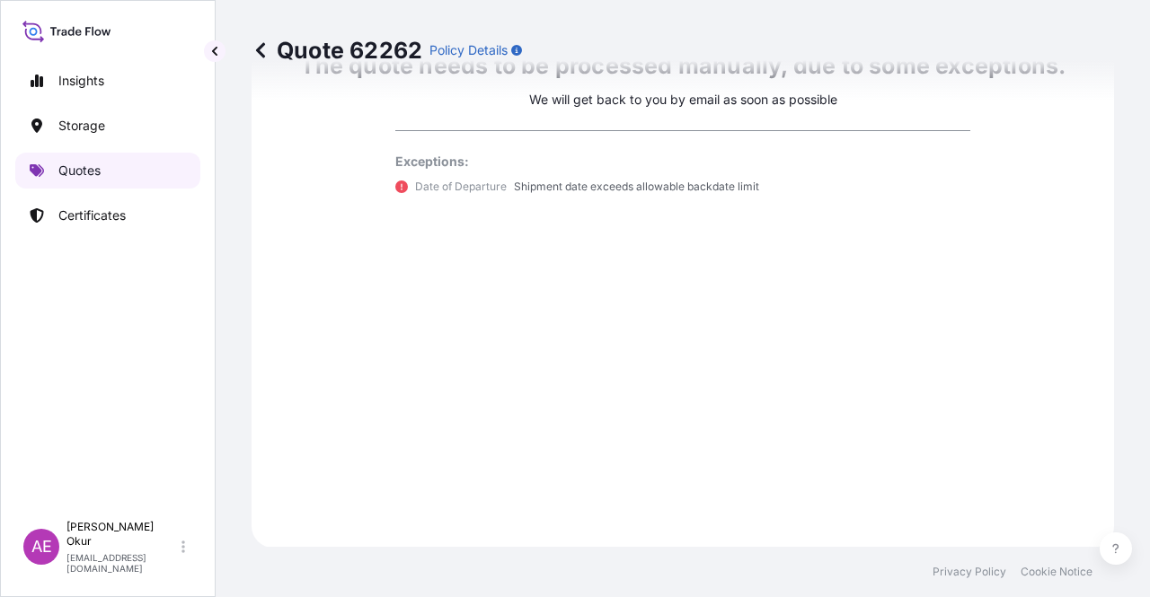
click at [137, 171] on link "Quotes" at bounding box center [107, 171] width 185 height 36
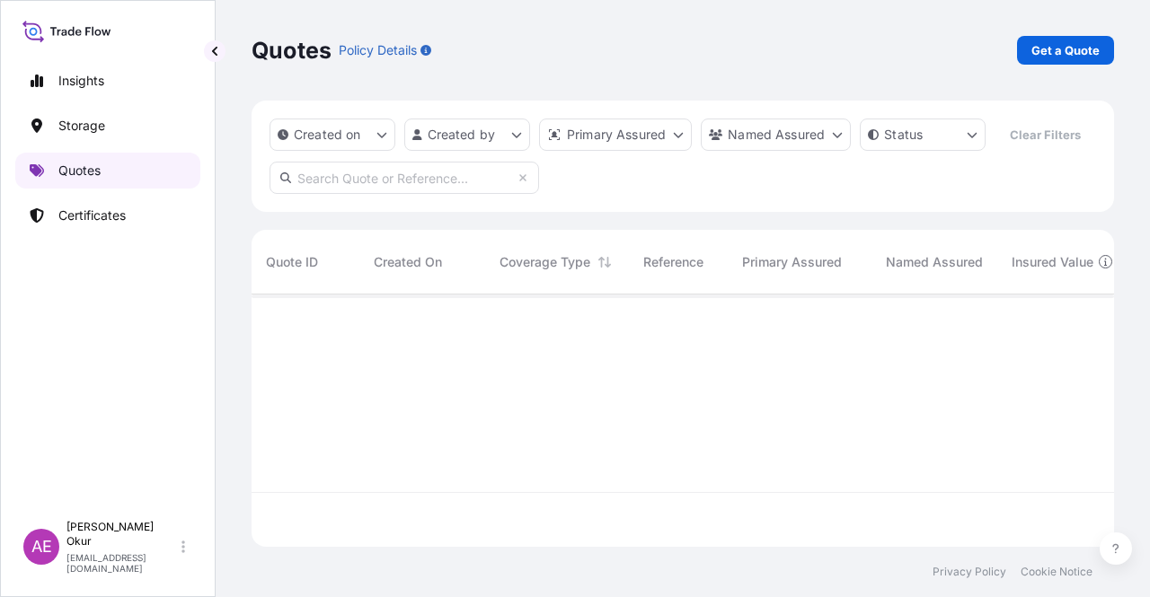
scroll to position [249, 848]
click at [1069, 36] on link "Get a Quote" at bounding box center [1065, 50] width 97 height 29
select select "Ocean Vessel"
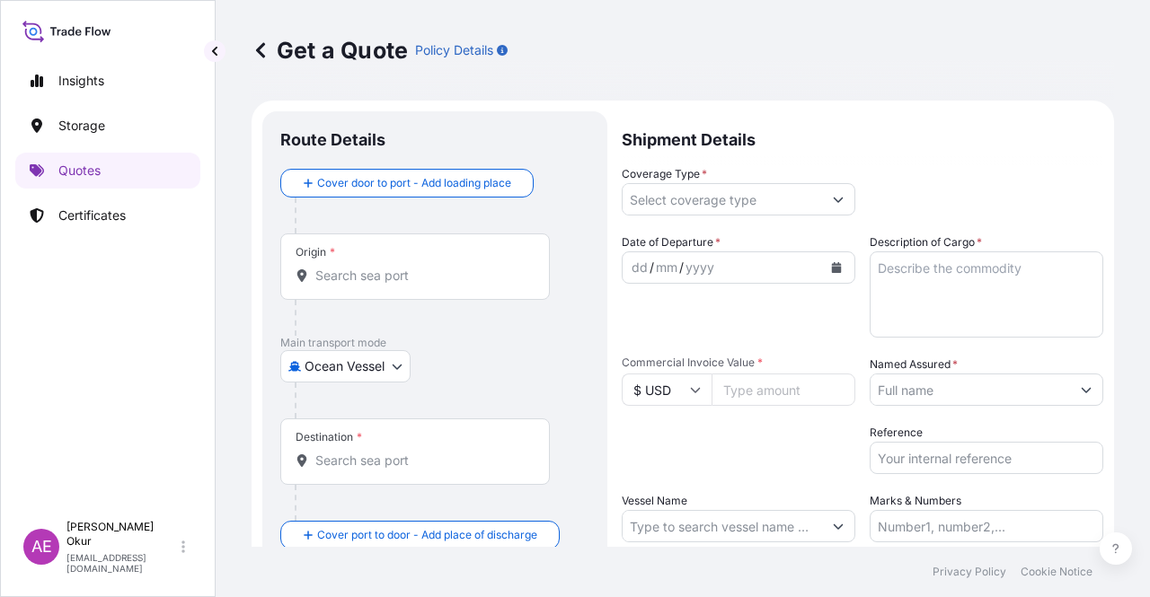
scroll to position [29, 0]
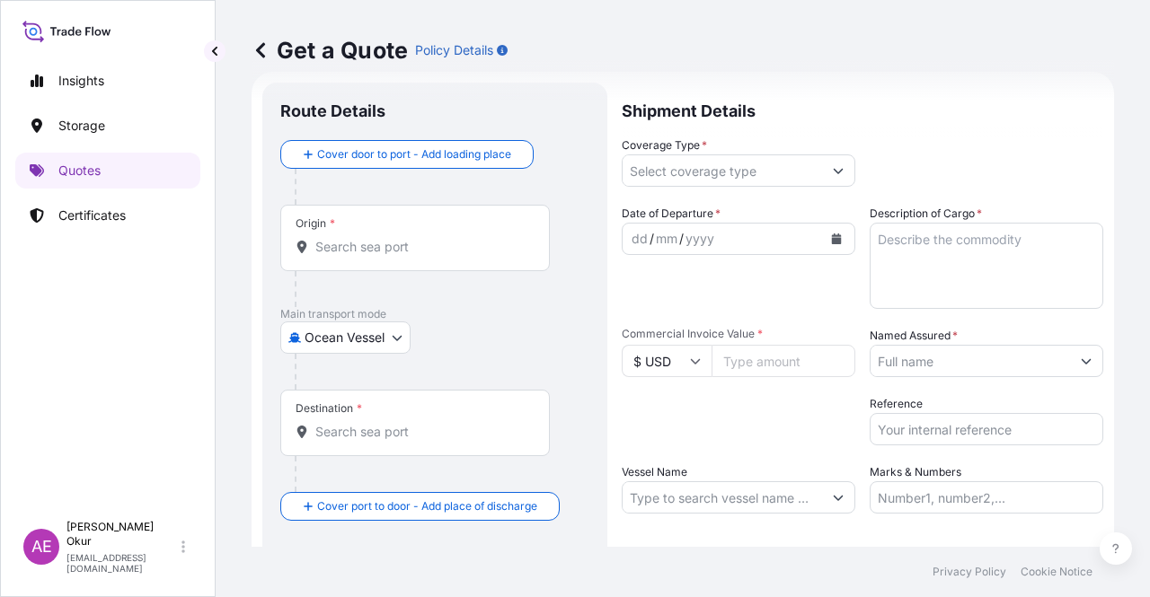
click at [361, 255] on input "Origin *" at bounding box center [421, 247] width 212 height 18
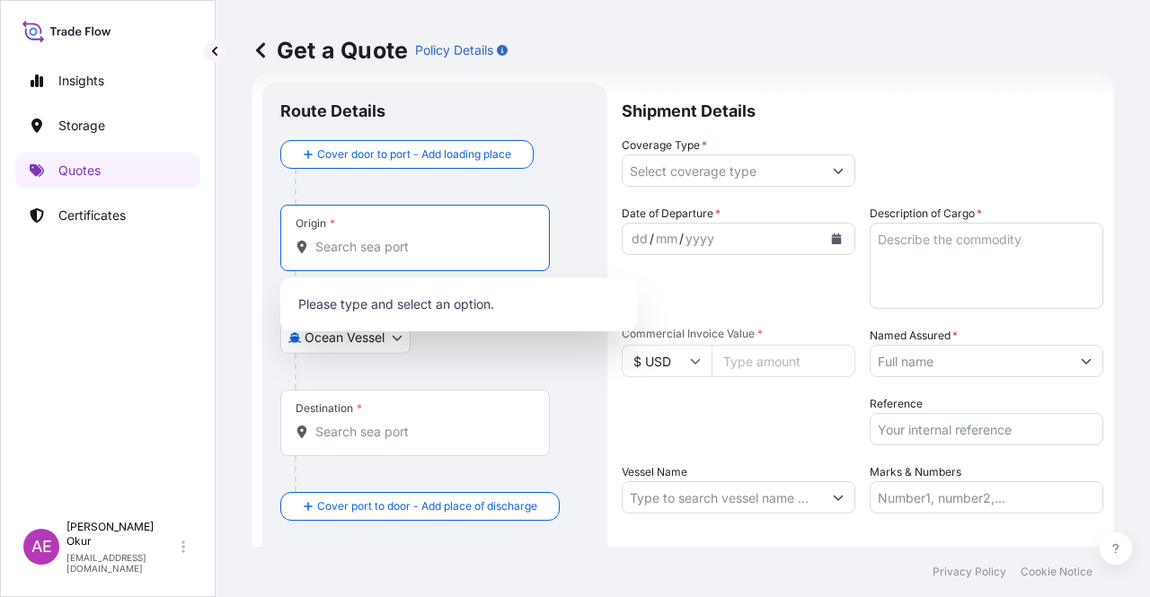
paste input "JUBAIL"
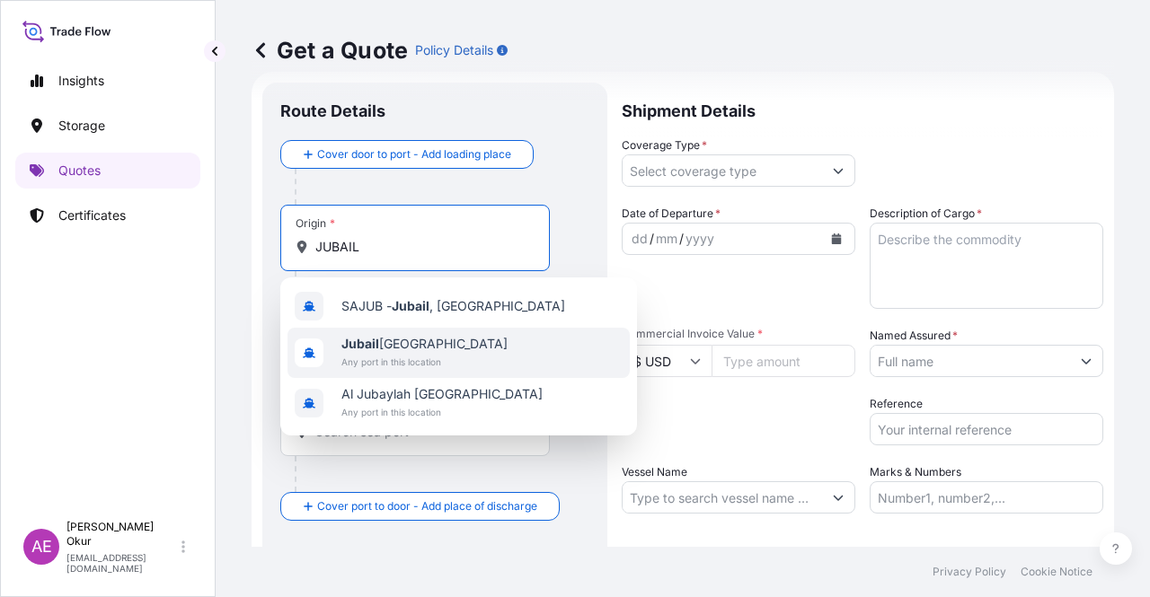
click at [410, 343] on span "Jubail [GEOGRAPHIC_DATA]" at bounding box center [424, 344] width 166 height 18
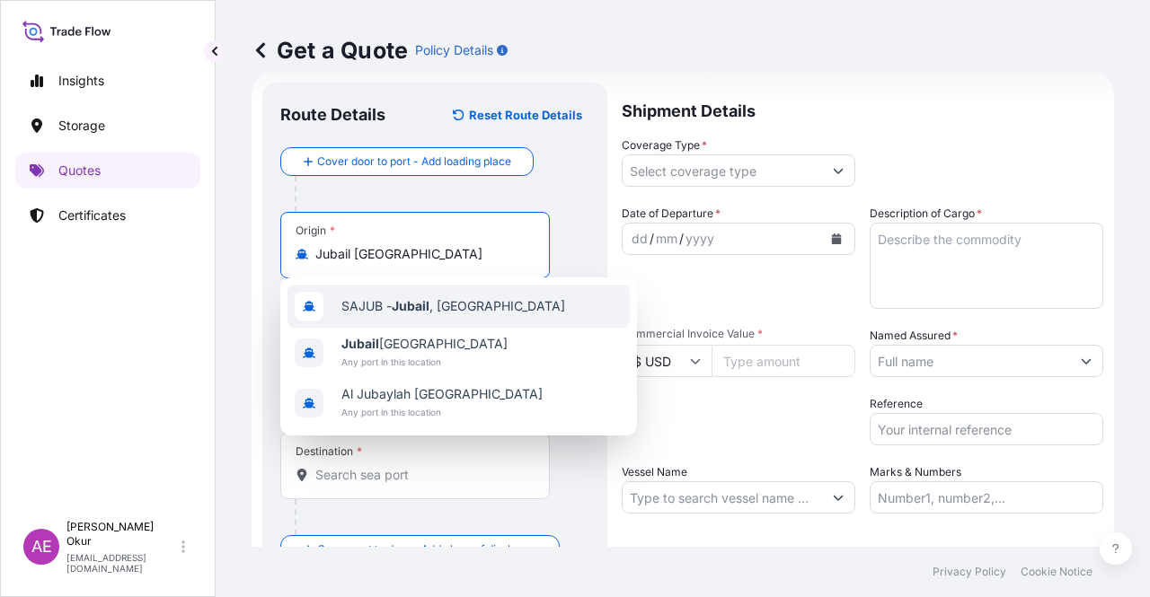
type input "Jubail [GEOGRAPHIC_DATA]"
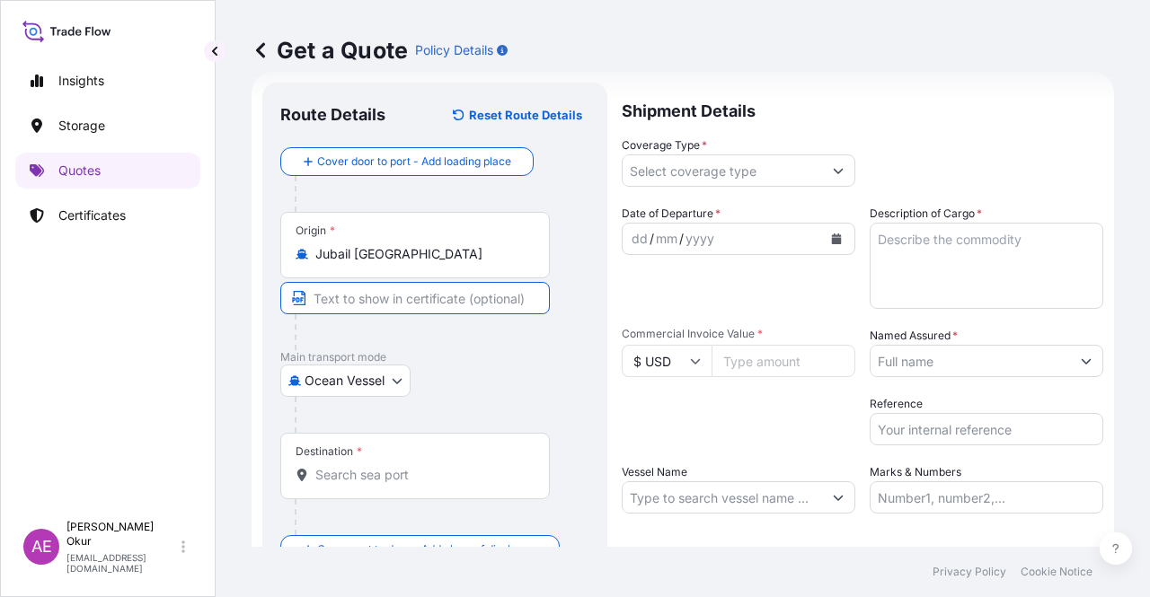
click at [378, 305] on input "Text to appear on certificate" at bounding box center [415, 298] width 270 height 32
paste input "JUBAIL"
type input "JUBAIL / [GEOGRAPHIC_DATA]"
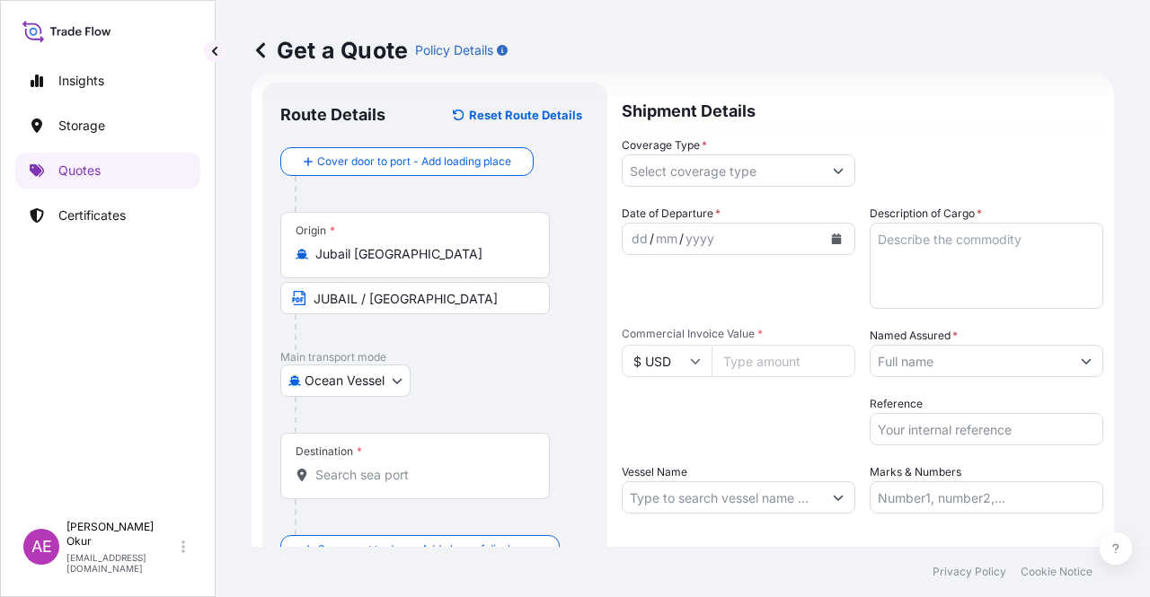
click at [380, 461] on div "Destination *" at bounding box center [415, 466] width 270 height 66
click at [380, 466] on input "Destination *" at bounding box center [421, 475] width 212 height 18
paste input "IZMIR"
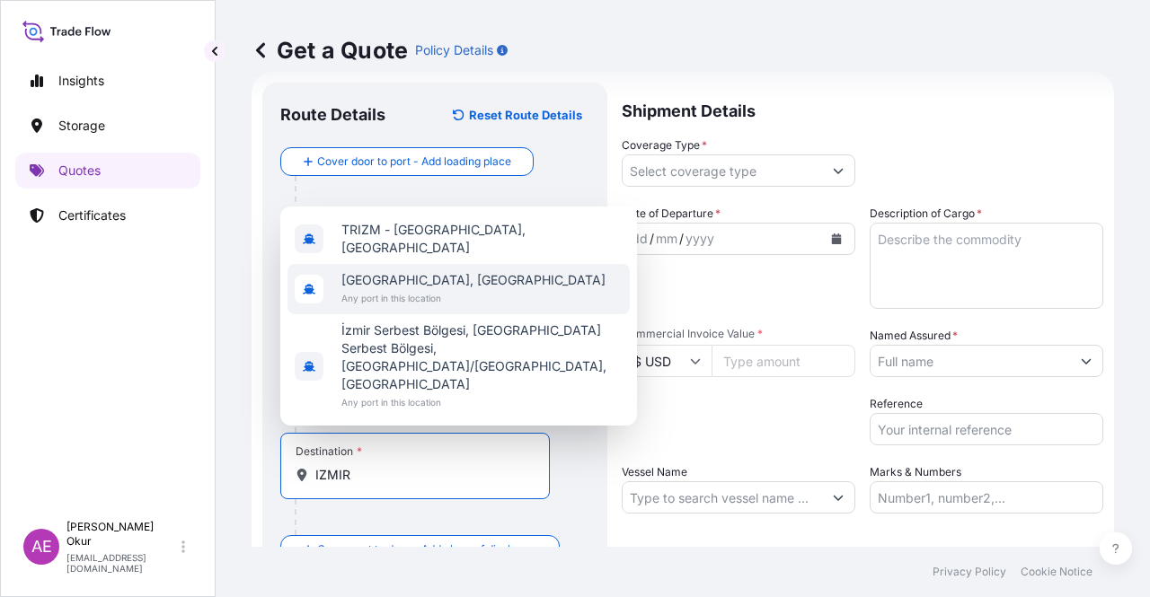
click at [420, 289] on span "[GEOGRAPHIC_DATA], [GEOGRAPHIC_DATA]" at bounding box center [473, 280] width 264 height 18
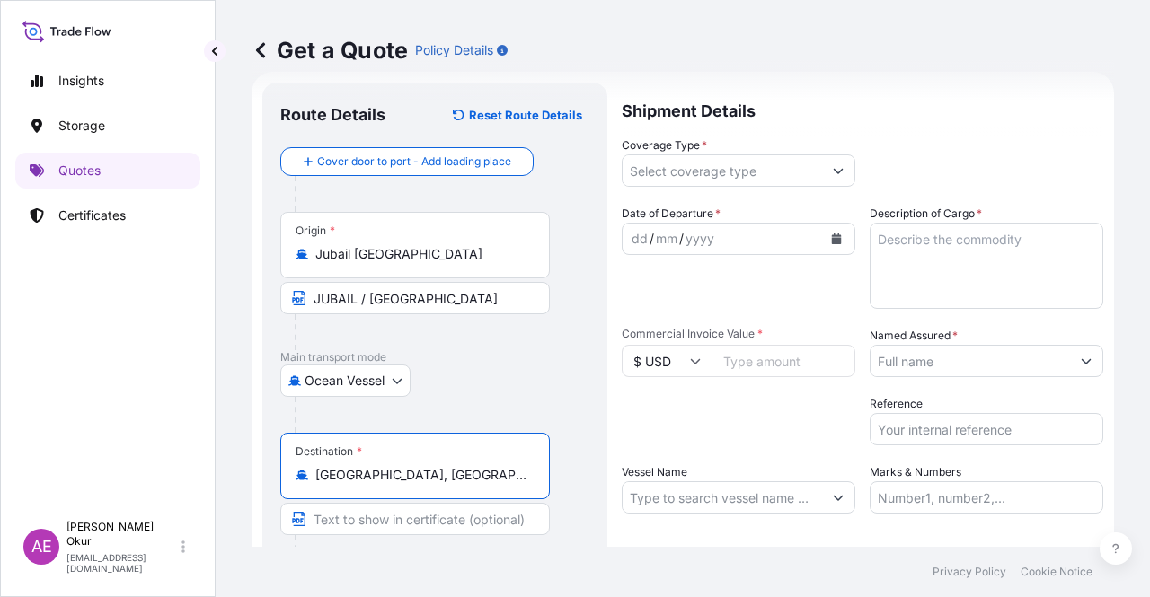
type input "[GEOGRAPHIC_DATA], [GEOGRAPHIC_DATA]"
click at [395, 513] on input "Text to appear on certificate" at bounding box center [415, 519] width 270 height 32
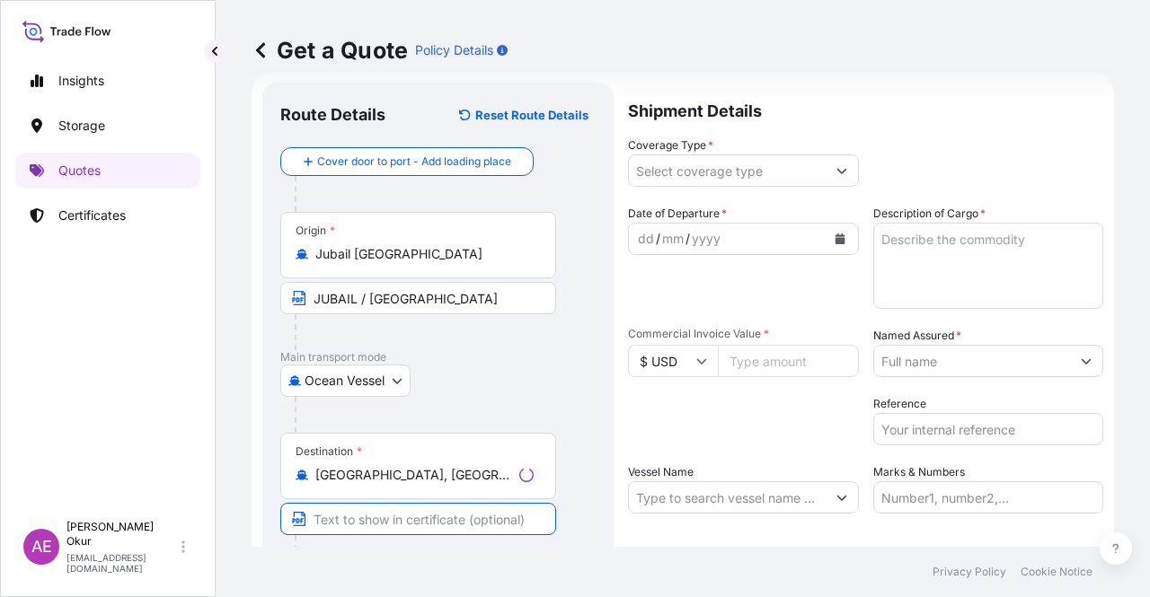
paste input "IZMIR"
paste input "[GEOGRAPHIC_DATA]"
type input "IZMIR /[GEOGRAPHIC_DATA]"
click at [677, 155] on input "Coverage Type *" at bounding box center [722, 171] width 199 height 32
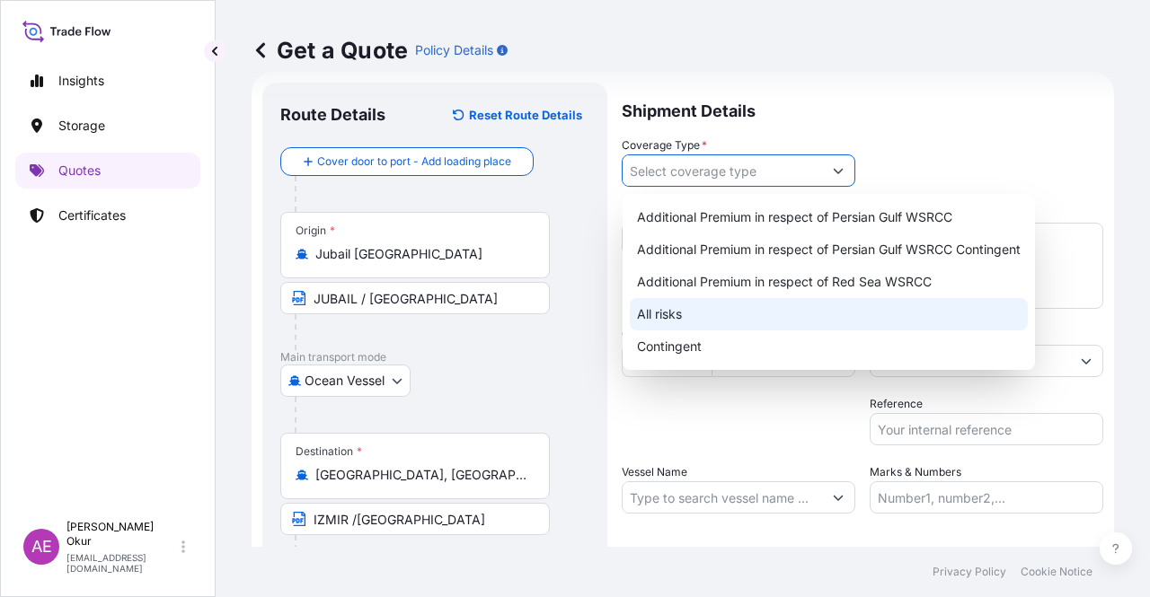
click at [670, 314] on div "All risks" at bounding box center [829, 314] width 398 height 32
type input "All risks"
click at [687, 323] on div "All risks" at bounding box center [829, 314] width 398 height 32
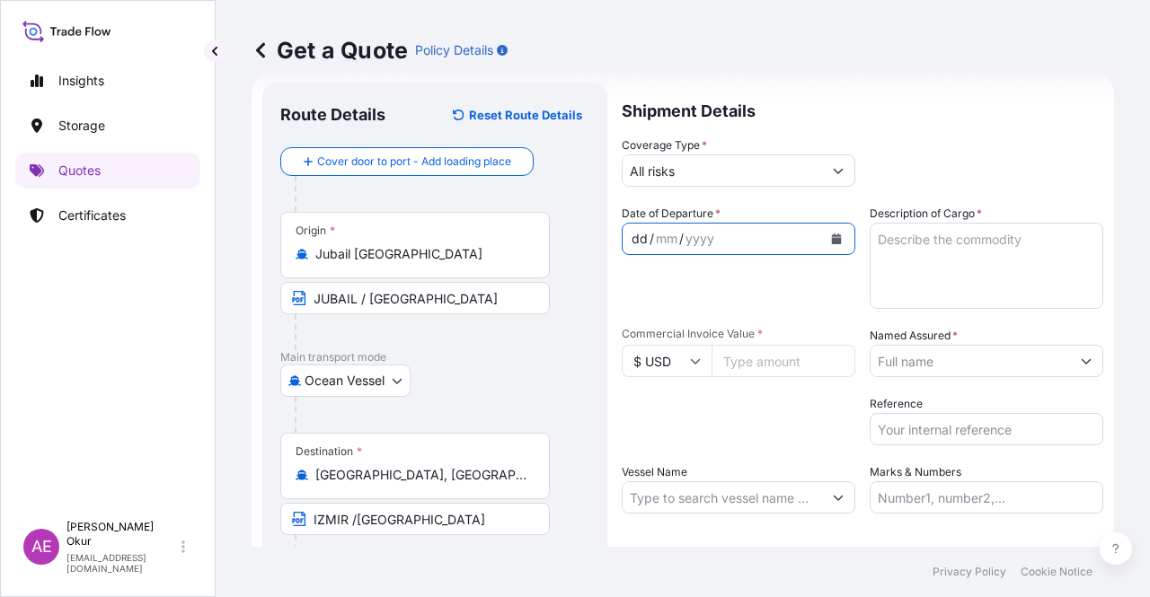
click at [642, 230] on div "dd" at bounding box center [640, 239] width 20 height 22
click at [740, 366] on input "Commercial Invoice Value *" at bounding box center [784, 361] width 144 height 32
paste input "107266.5"
type input "107266.5"
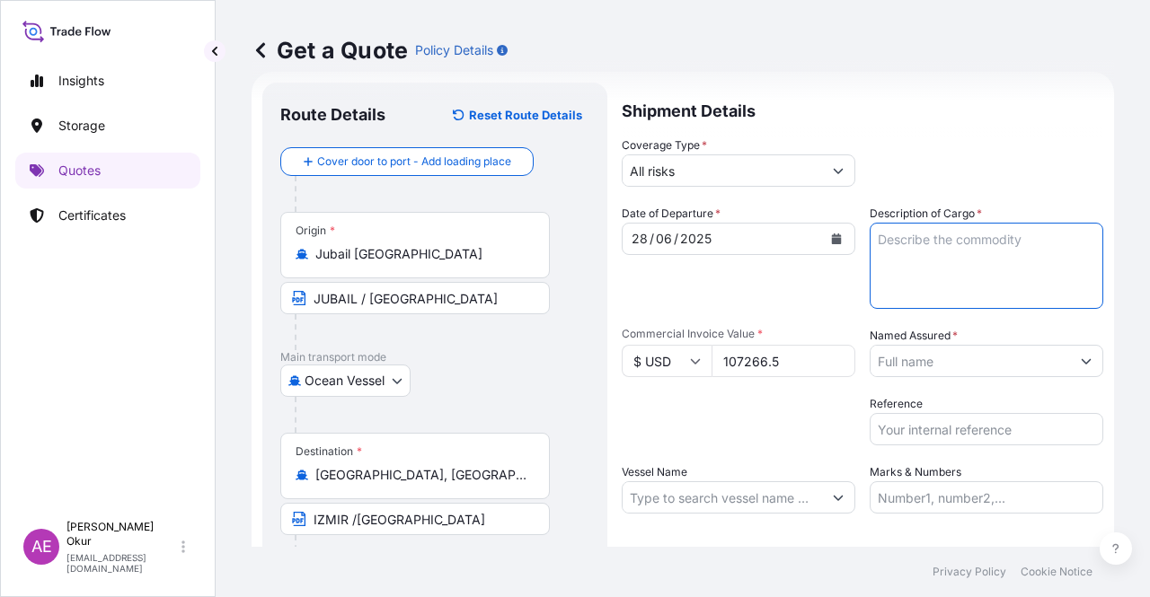
click at [942, 284] on textarea "Description of Cargo *" at bounding box center [987, 266] width 234 height 86
paste textarea "PP2245"
type textarea "PP2245"
click at [947, 366] on input "Named Assured *" at bounding box center [970, 361] width 199 height 32
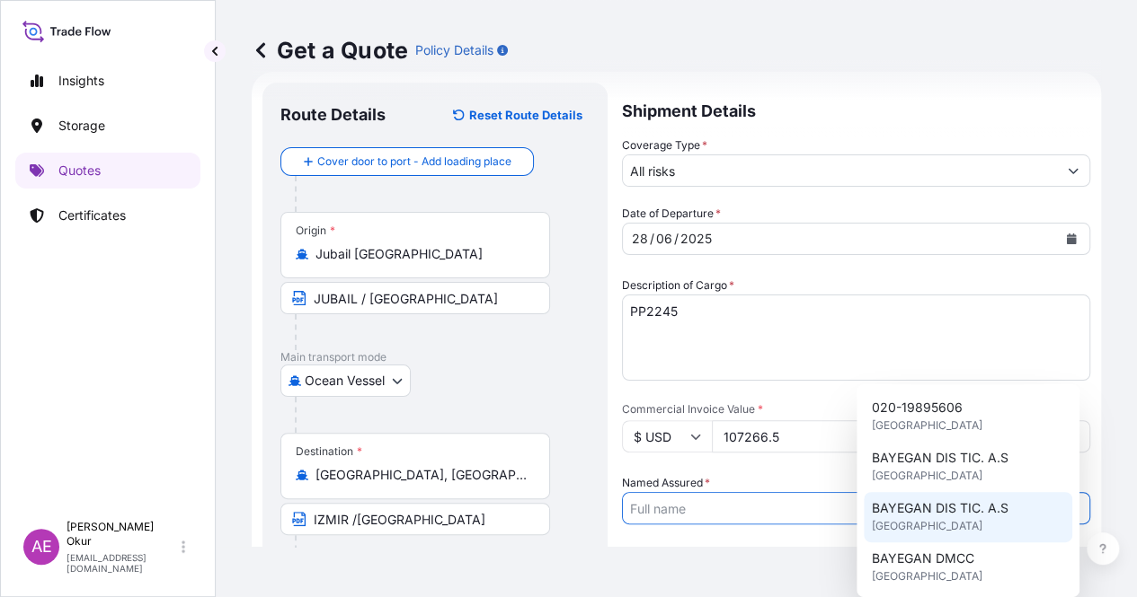
click at [942, 562] on span "BAYEGAN DMCC" at bounding box center [922, 559] width 102 height 18
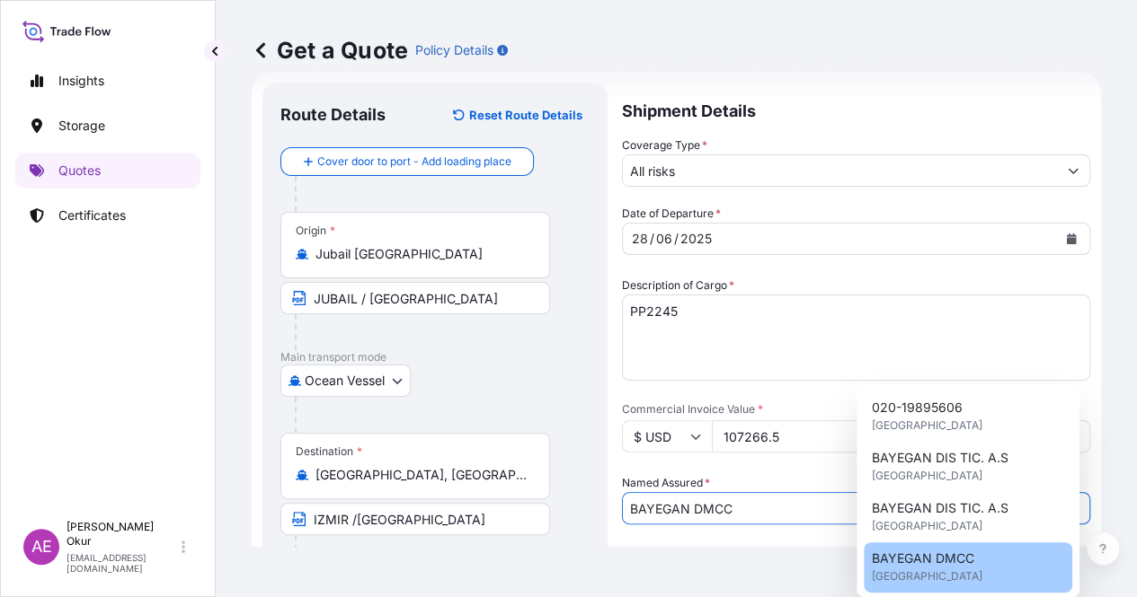
type input "BAYEGAN DMCC"
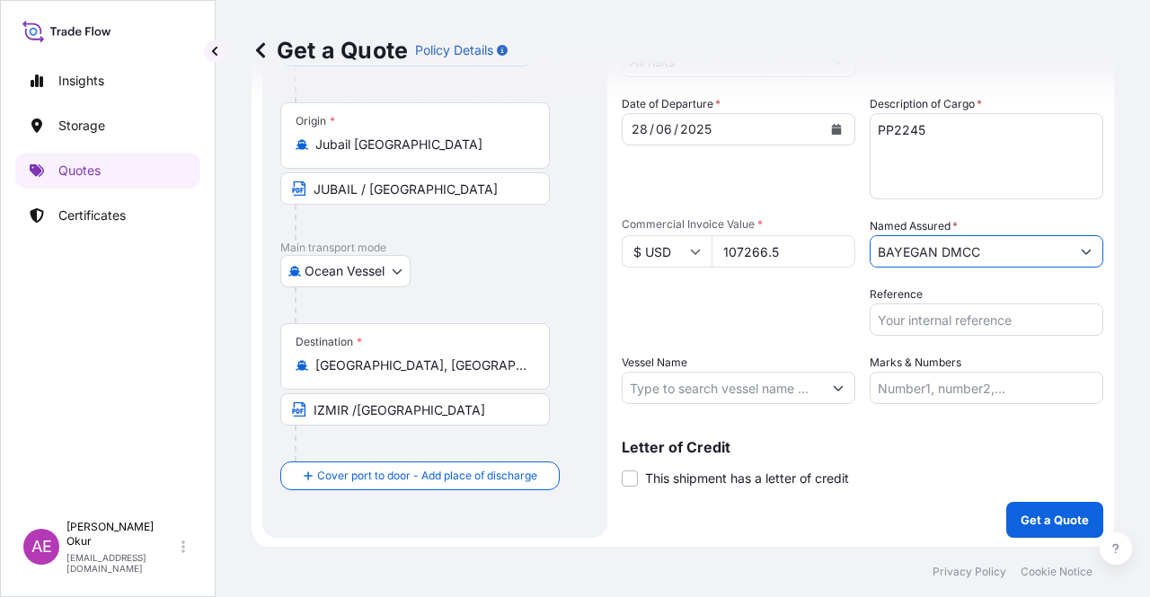
scroll to position [139, 0]
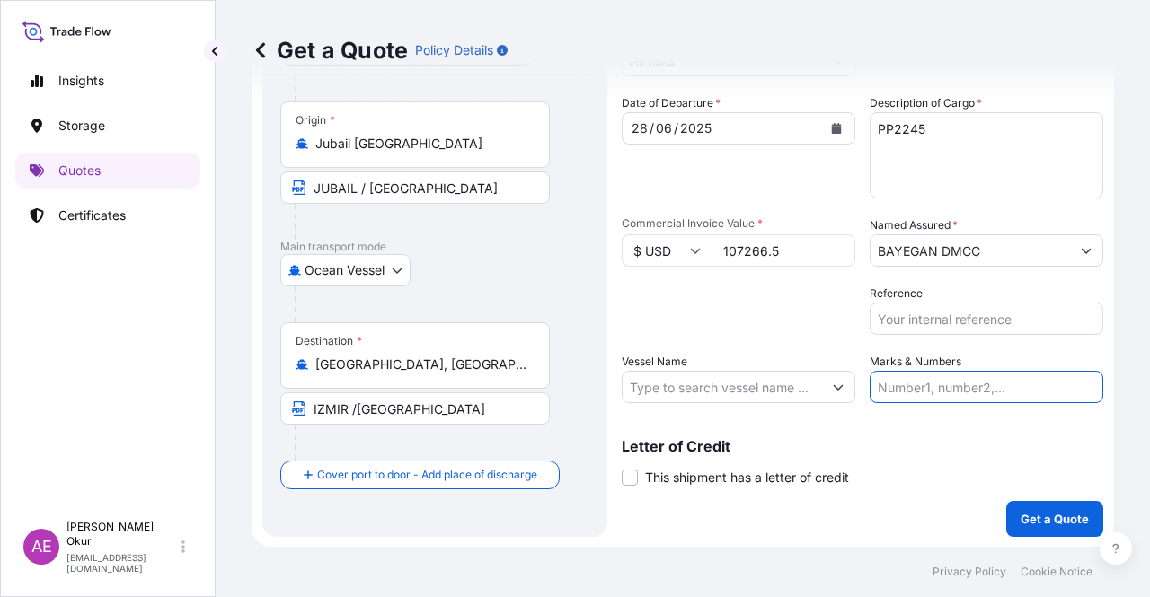
click at [948, 378] on input "Marks & Numbers" at bounding box center [987, 387] width 234 height 32
drag, startPoint x: 916, startPoint y: 386, endPoint x: 990, endPoint y: 390, distance: 74.7
click at [990, 390] on input "PO NO:25Y0159400 Quantity M/[PERSON_NAME]: 23.256,02 Premium: USD 709,89" at bounding box center [987, 387] width 234 height 32
paste input "35"
drag, startPoint x: 1024, startPoint y: 385, endPoint x: 1056, endPoint y: 385, distance: 31.5
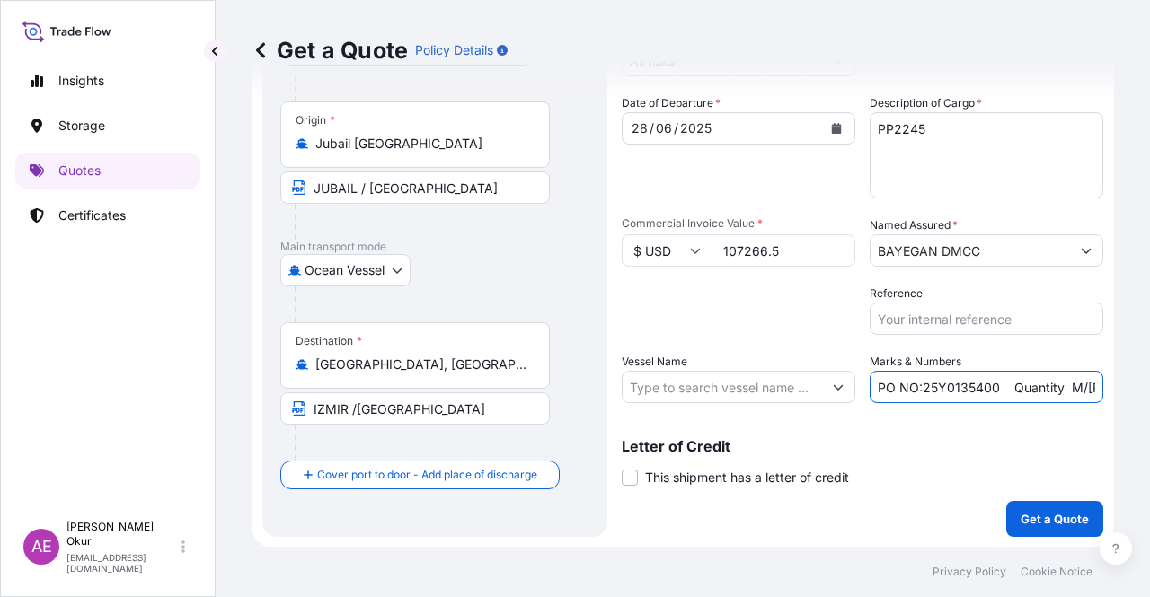
click at [1056, 385] on input "PO NO:25Y0135400 Quantity M/[PERSON_NAME]: 23.256,02 Premium: USD 709,89" at bounding box center [987, 387] width 234 height 32
click at [1082, 387] on input "PO NO:25Y0135400 Quantity M/[PERSON_NAME]: 23.256,02 Premium: USD 709,89" at bounding box center [987, 387] width 234 height 32
click at [915, 374] on input "PO NO:25Y0135400 Quantity M/[PERSON_NAME]: 23.256,02 Premium: USD 709,89" at bounding box center [987, 387] width 234 height 32
drag, startPoint x: 919, startPoint y: 385, endPoint x: 977, endPoint y: 388, distance: 58.5
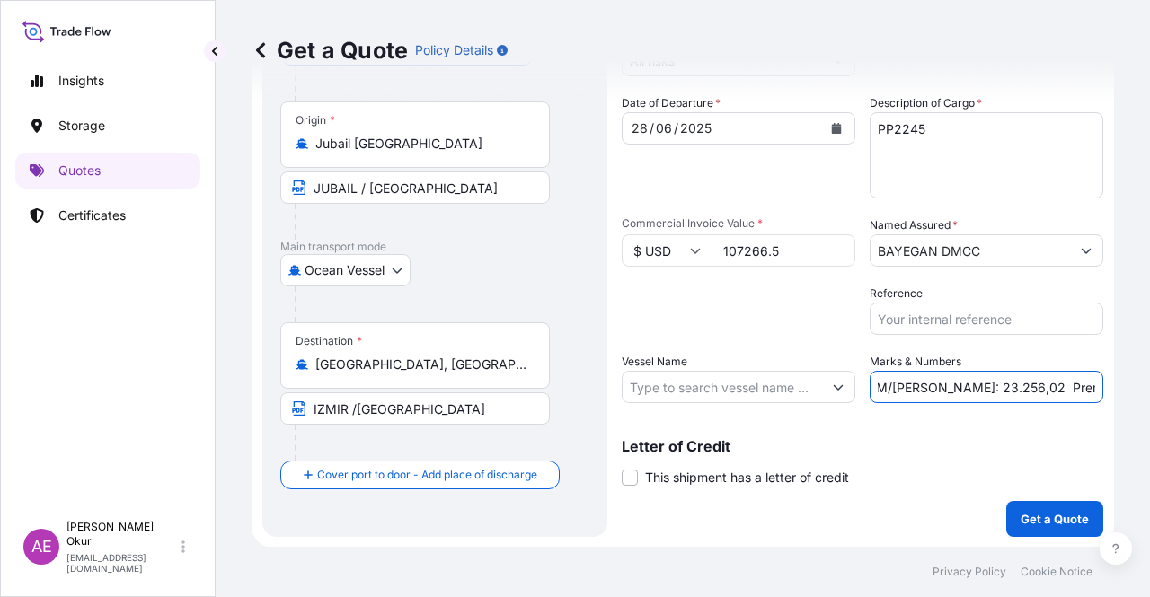
click at [977, 388] on input "PO NO:25Y0135400 Quantity M/[PERSON_NAME]: 23.256,02 Premium: USD 709,89" at bounding box center [987, 387] width 234 height 32
paste input "99,000"
drag, startPoint x: 1049, startPoint y: 376, endPoint x: 1149, endPoint y: 392, distance: 100.9
click at [1149, 392] on div "Get a Quote Policy Details Route Details Reset Route Details Cover door to port…" at bounding box center [683, 273] width 934 height 547
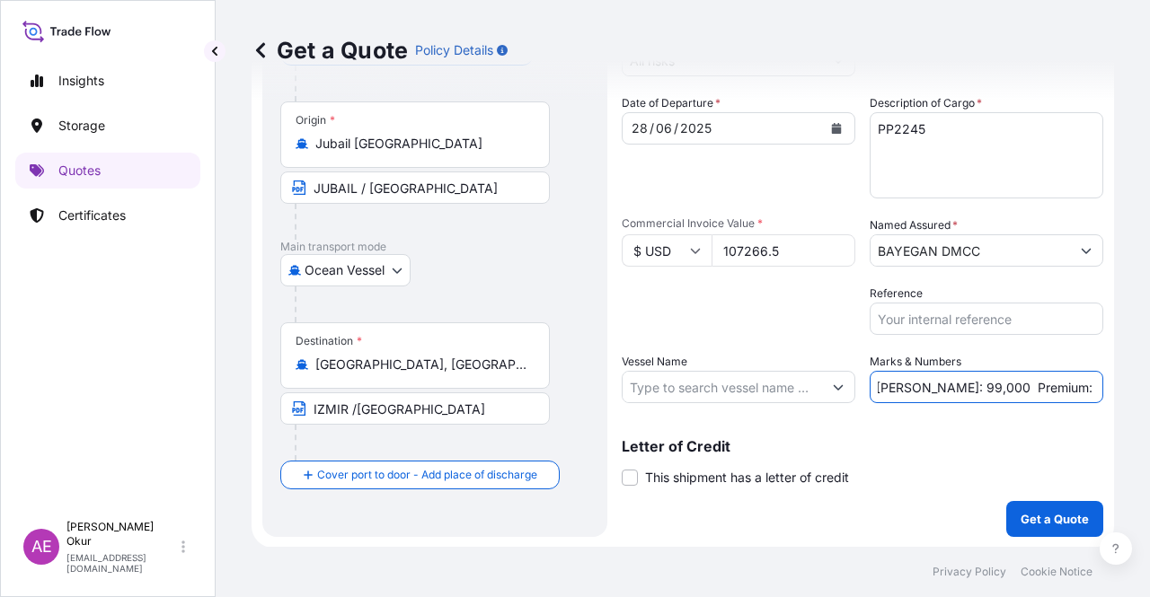
click at [1045, 381] on input "PO NO:25Y0135400 Quantity M/[PERSON_NAME]: 99,000 Premium: USD 709,89" at bounding box center [987, 387] width 234 height 32
drag, startPoint x: 1039, startPoint y: 384, endPoint x: 1101, endPoint y: 391, distance: 63.3
click at [1101, 391] on div "Get a Quote Policy Details Route Details Reset Route Details Cover door to port…" at bounding box center [683, 273] width 934 height 547
paste input "11,80"
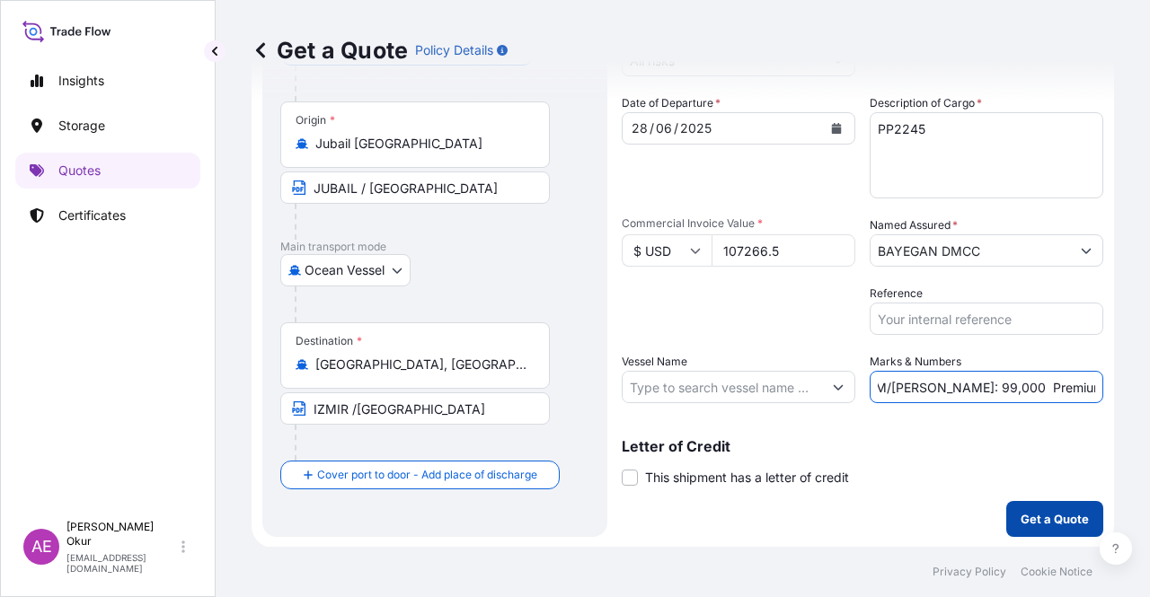
type input "PO NO:25Y0135400 Quantity M/[PERSON_NAME]: 99,000 Premium: USD11,80"
click at [1030, 513] on p "Get a Quote" at bounding box center [1055, 519] width 68 height 18
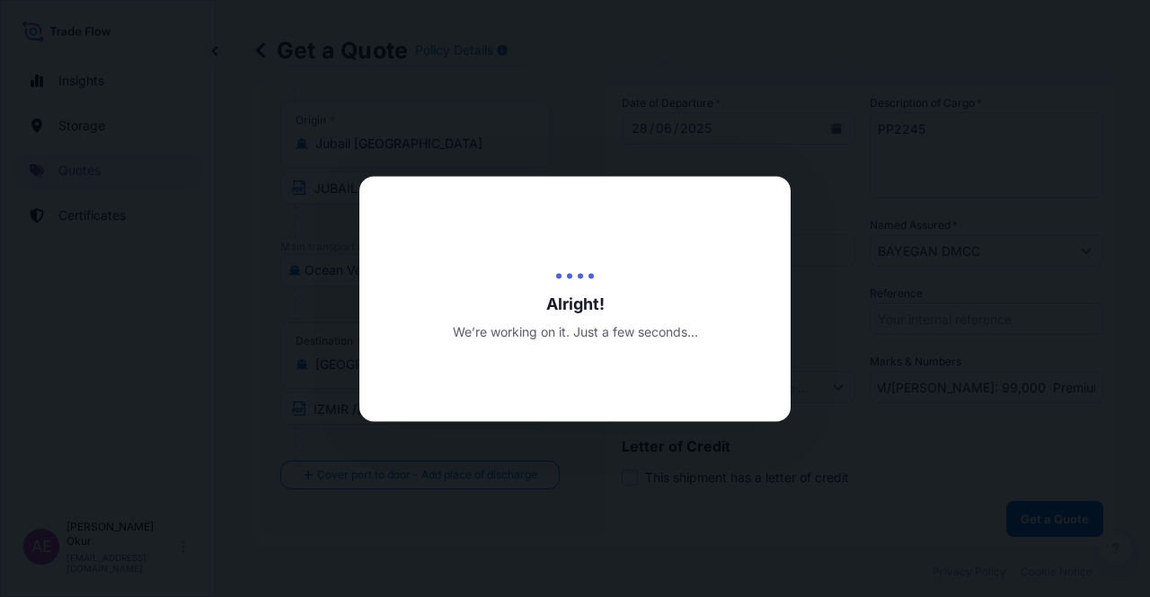
scroll to position [0, 0]
select select "Ocean Vessel"
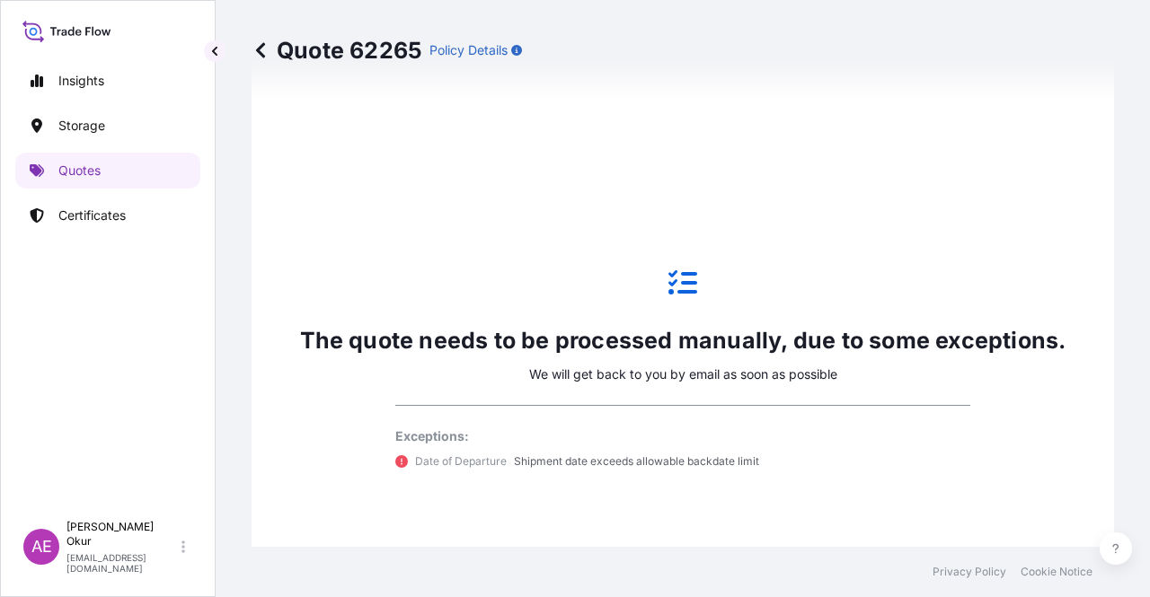
scroll to position [1064, 0]
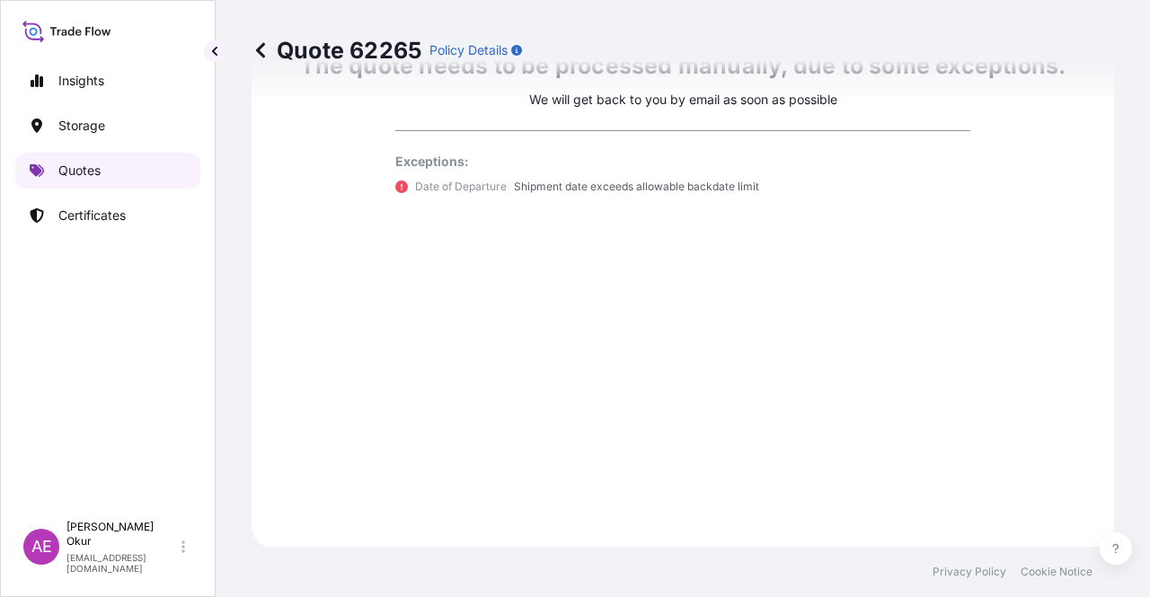
click at [100, 166] on p "Quotes" at bounding box center [79, 171] width 42 height 18
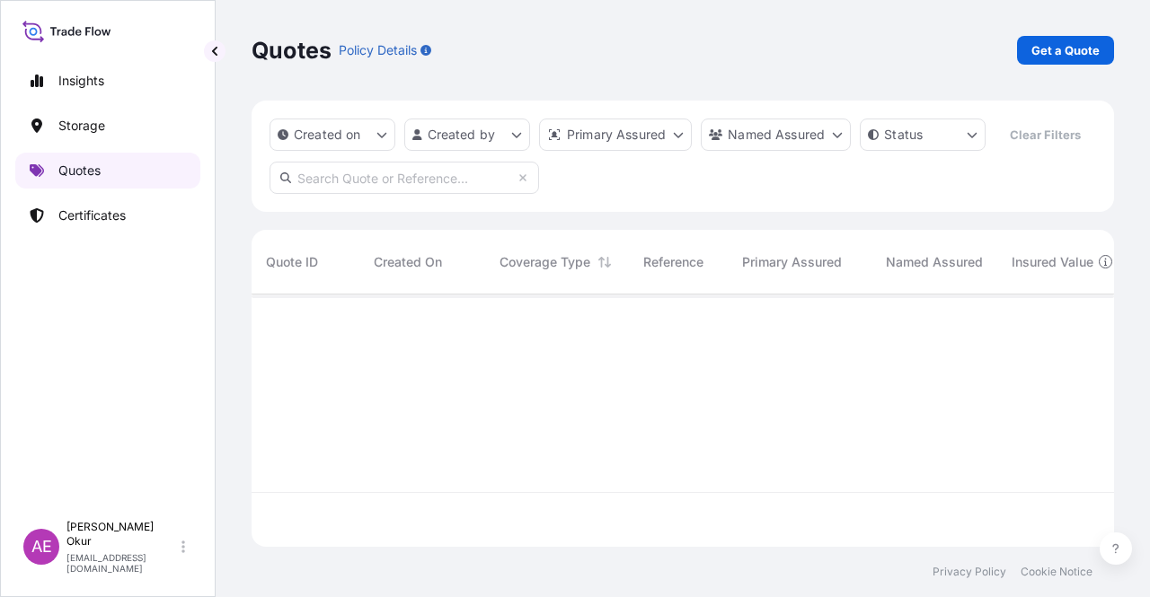
scroll to position [249, 848]
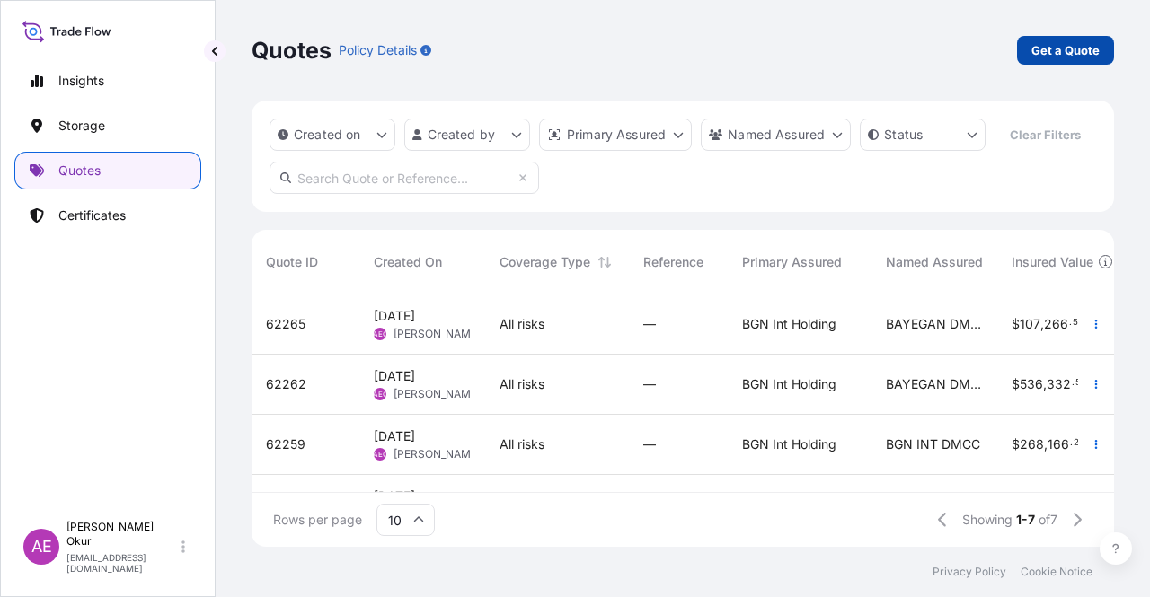
click at [1088, 58] on p "Get a Quote" at bounding box center [1065, 50] width 68 height 18
select select "Ocean Vessel"
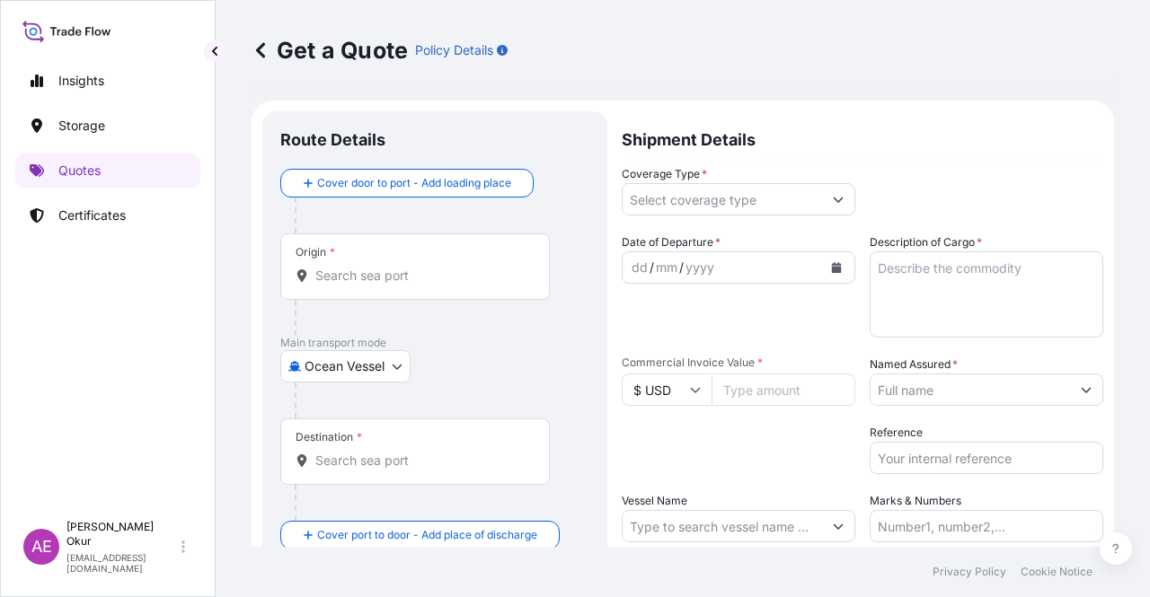
scroll to position [29, 0]
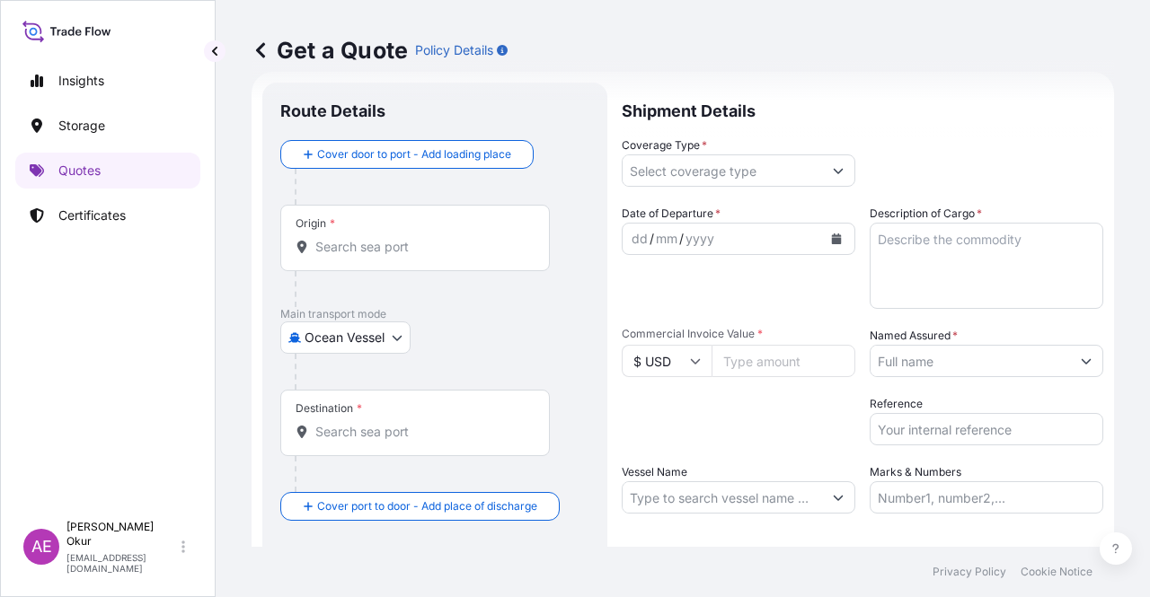
click at [415, 238] on input "Origin *" at bounding box center [421, 247] width 212 height 18
paste input "JUBAIL"
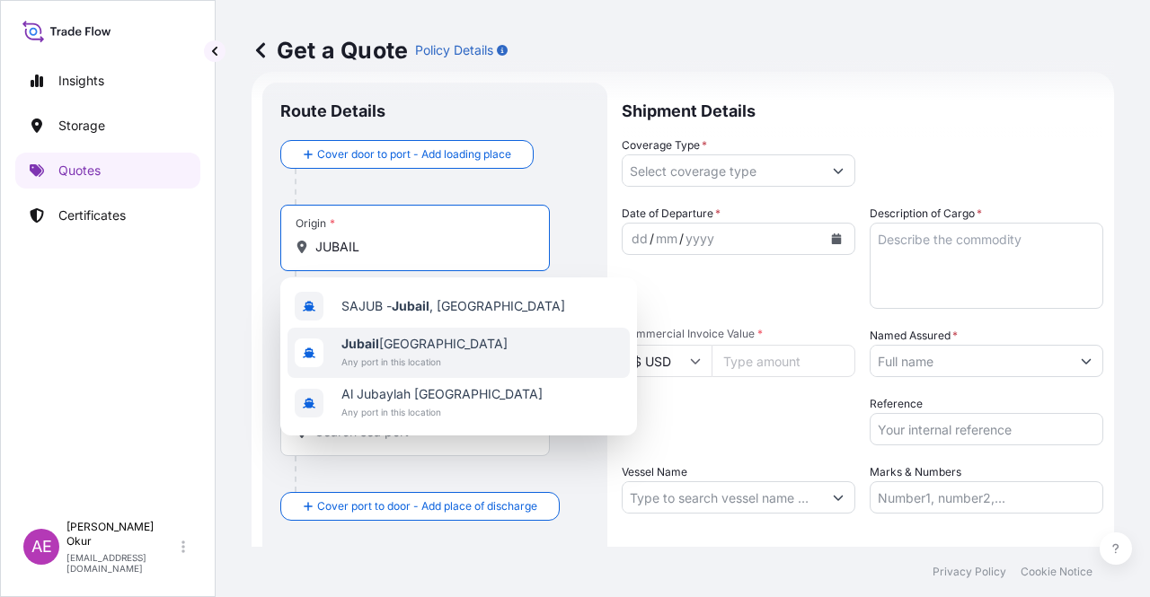
click at [435, 354] on span "Any port in this location" at bounding box center [424, 362] width 166 height 18
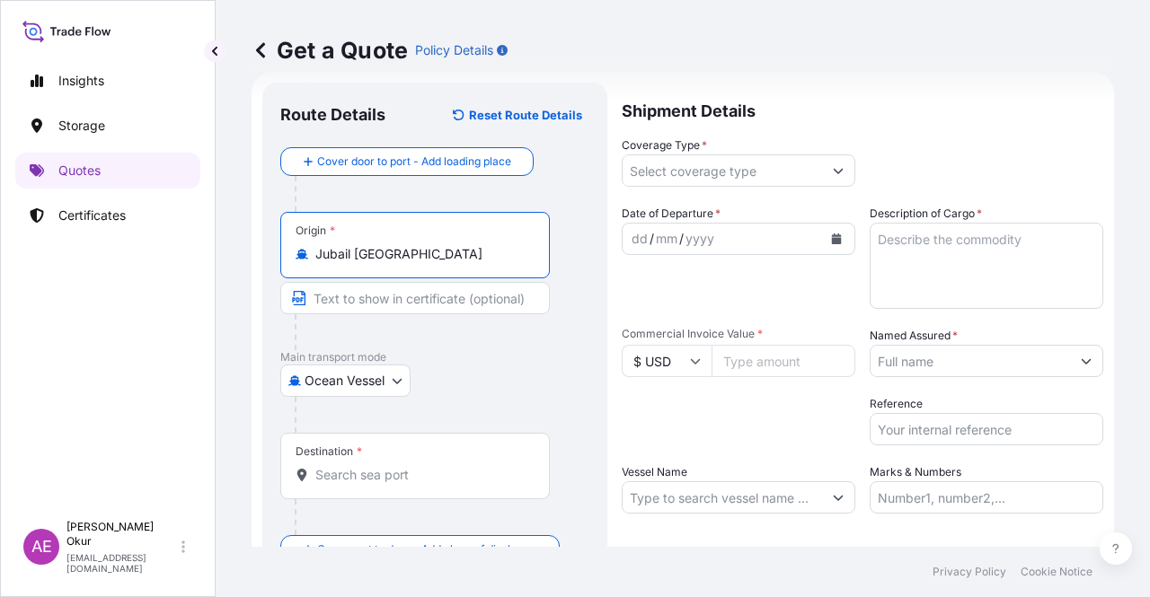
type input "Jubail [GEOGRAPHIC_DATA]"
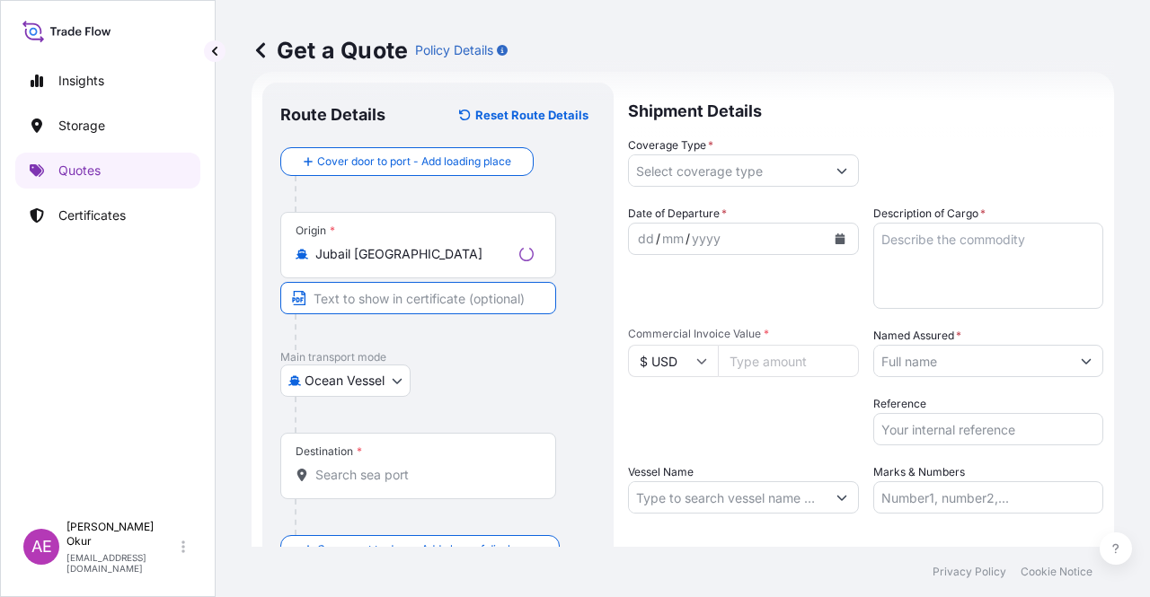
click at [372, 298] on input "Text to appear on certificate" at bounding box center [418, 298] width 276 height 32
type input "JUBAIL / [GEOGRAPHIC_DATA]"
click at [386, 473] on input "Destination *" at bounding box center [421, 475] width 212 height 18
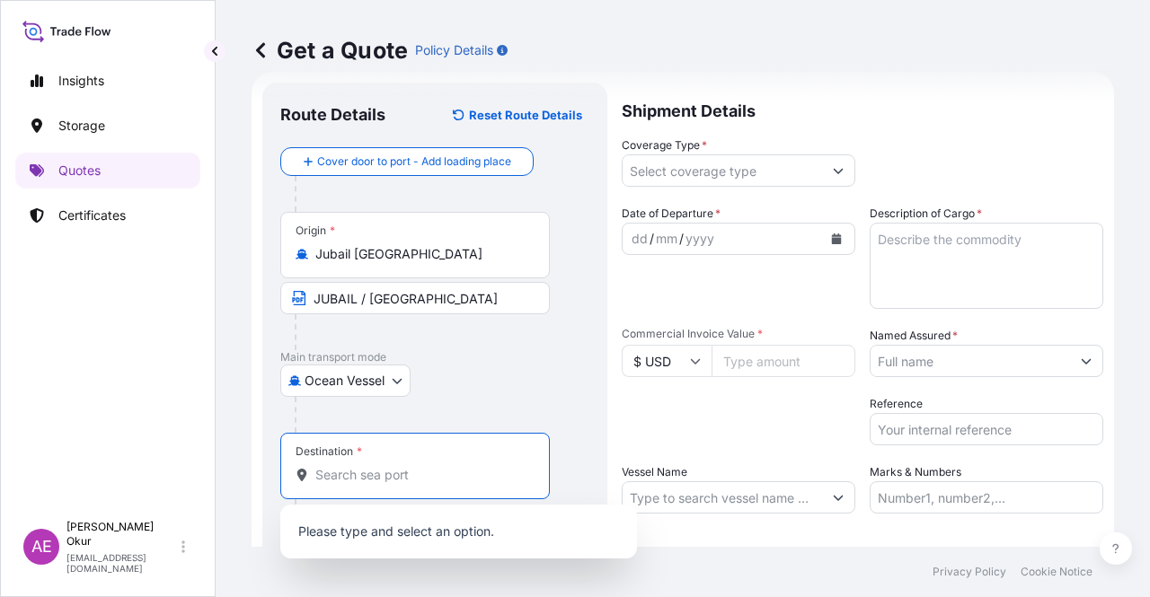
paste input "ISKENDERUN"
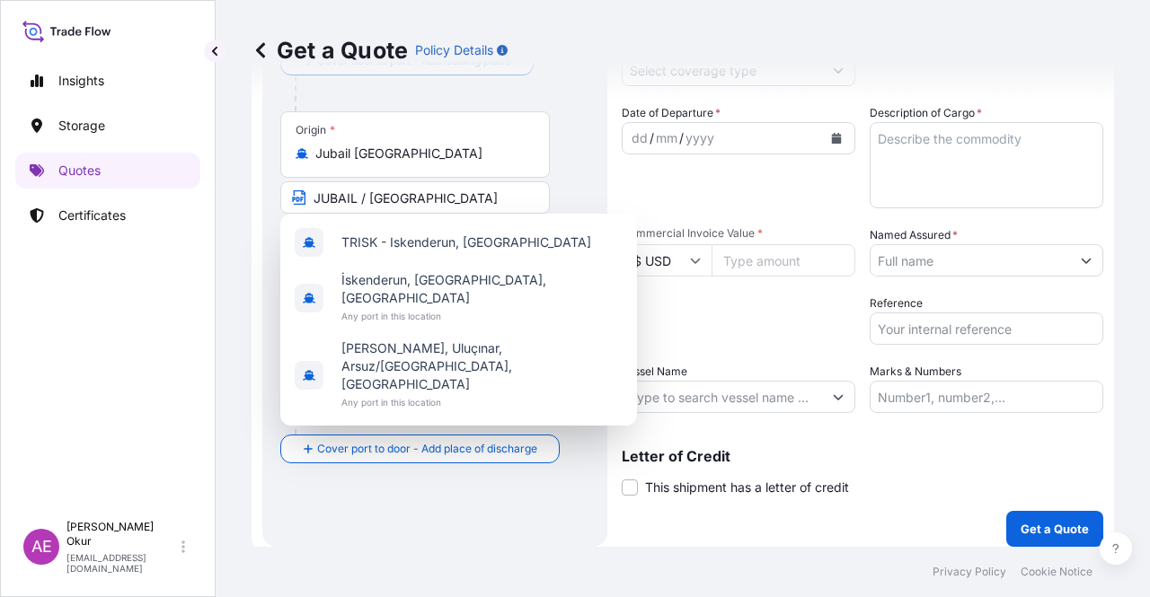
scroll to position [139, 0]
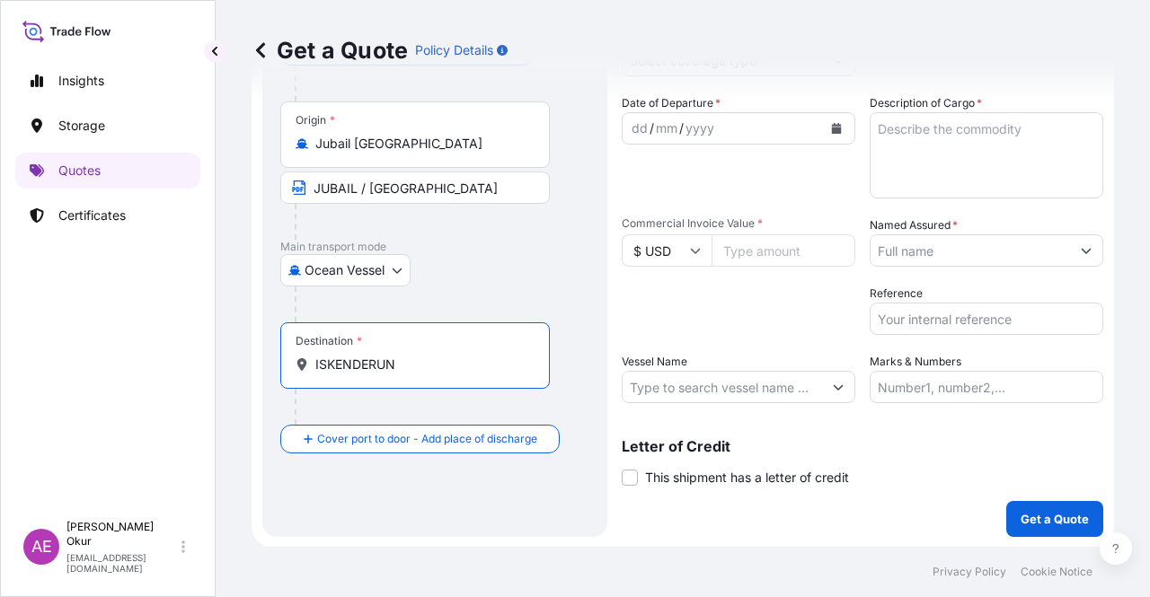
click at [415, 367] on input "ISKENDERUN" at bounding box center [421, 365] width 212 height 18
click at [406, 362] on input "ISKENDERUN" at bounding box center [421, 365] width 212 height 18
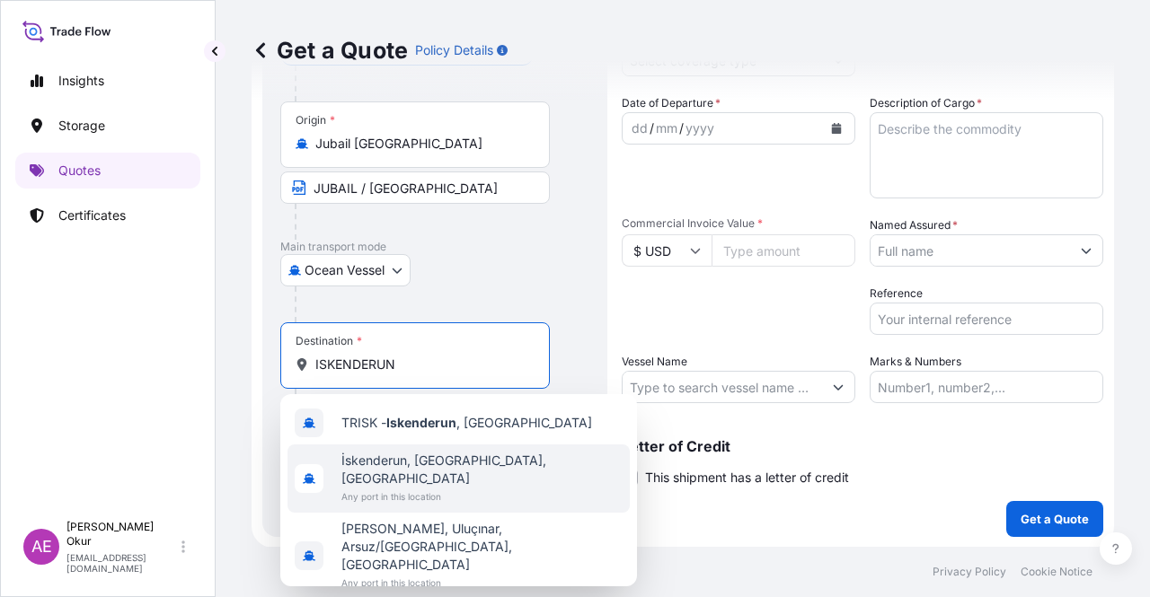
click at [458, 488] on span "Any port in this location" at bounding box center [481, 497] width 281 height 18
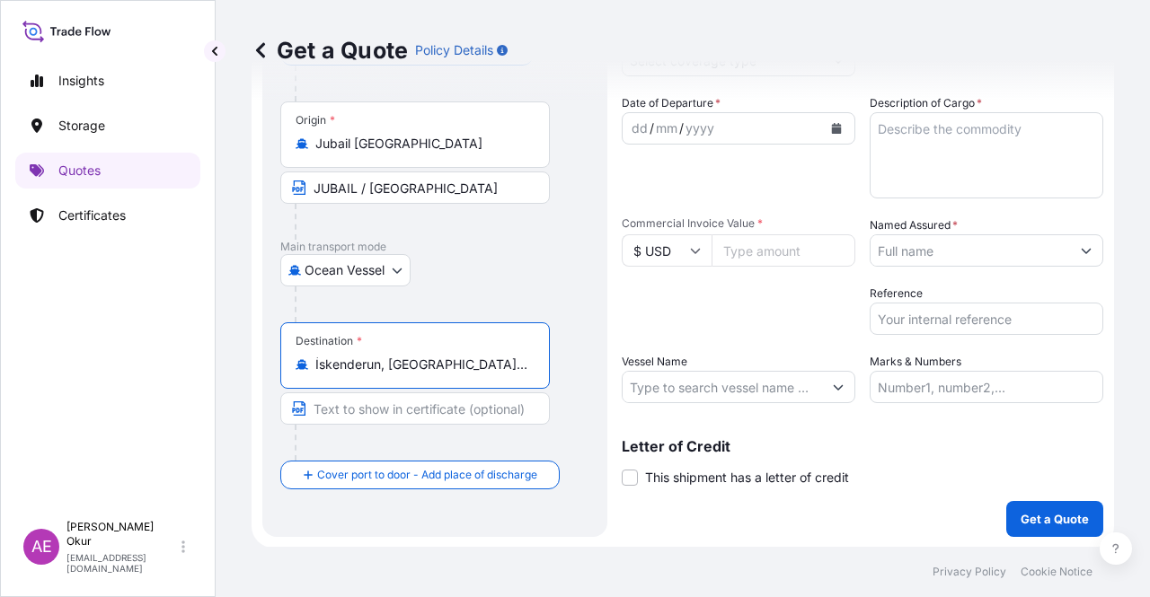
type input "İskenderun, [GEOGRAPHIC_DATA], [GEOGRAPHIC_DATA]"
click at [399, 403] on input "Text to appear on certificate" at bounding box center [415, 409] width 270 height 32
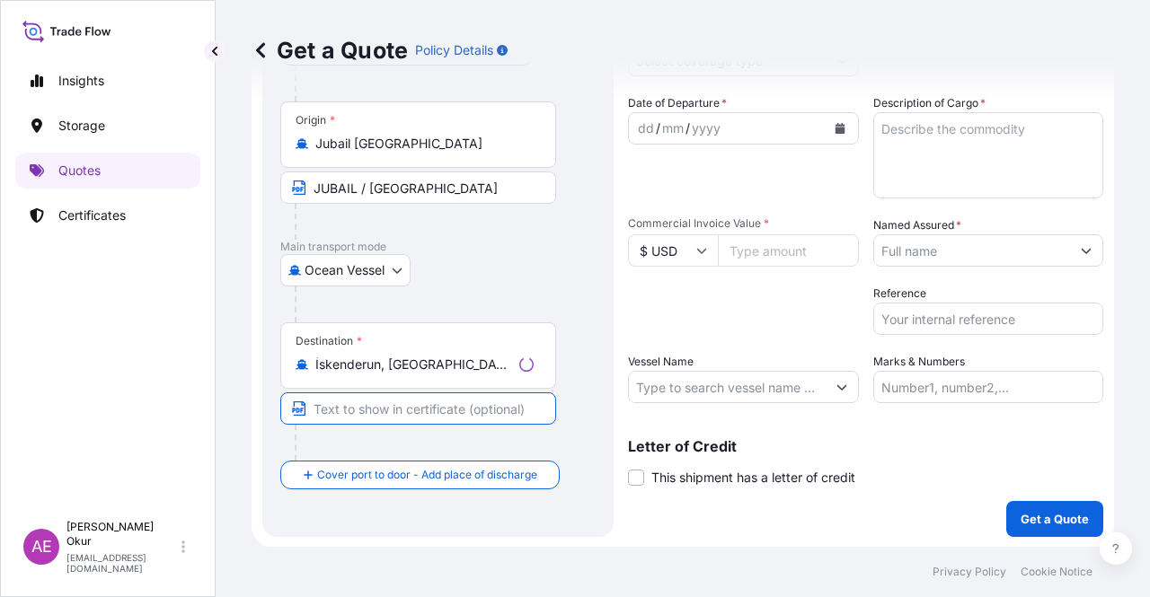
paste input "ISKENDERUN"
type input "ISKENDERUN / [GEOGRAPHIC_DATA]"
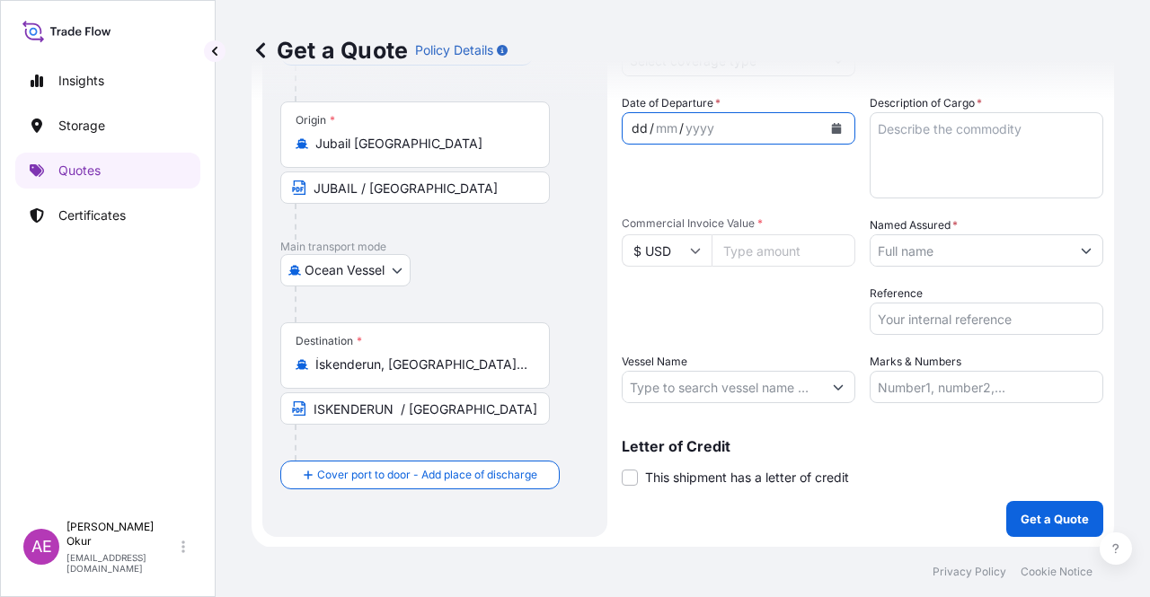
click at [641, 125] on div "dd" at bounding box center [640, 129] width 20 height 22
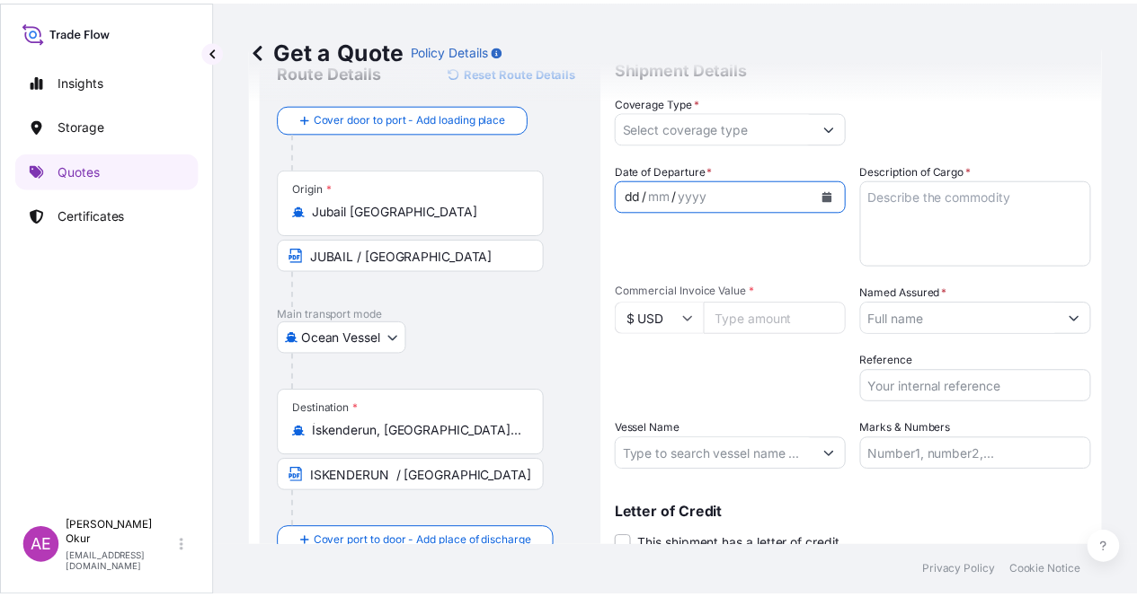
scroll to position [0, 0]
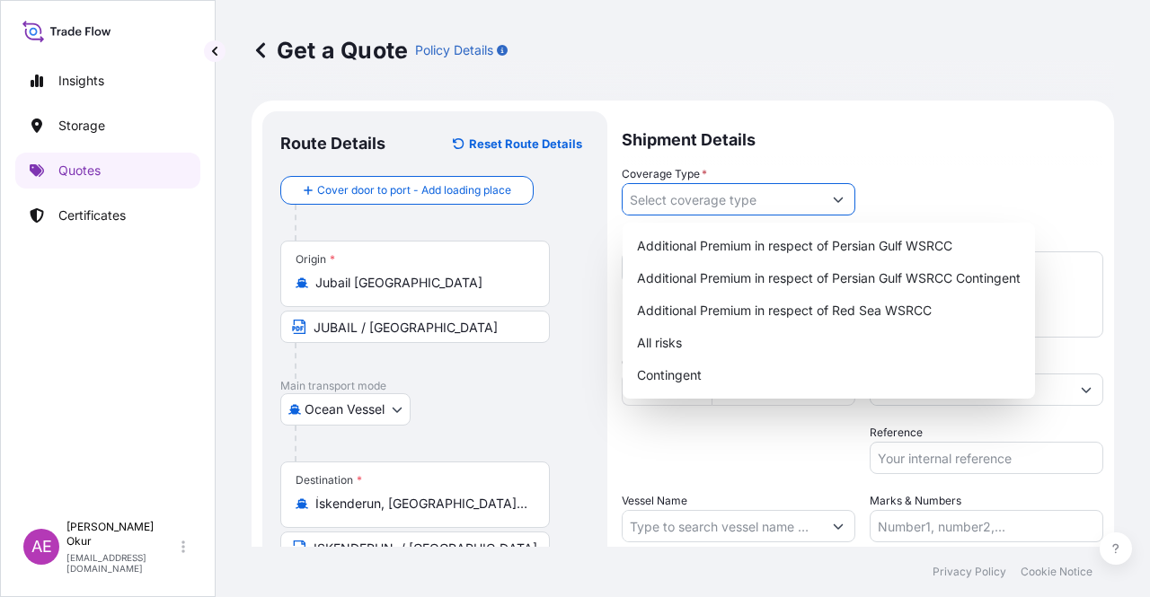
click at [713, 187] on input "Coverage Type *" at bounding box center [722, 199] width 199 height 32
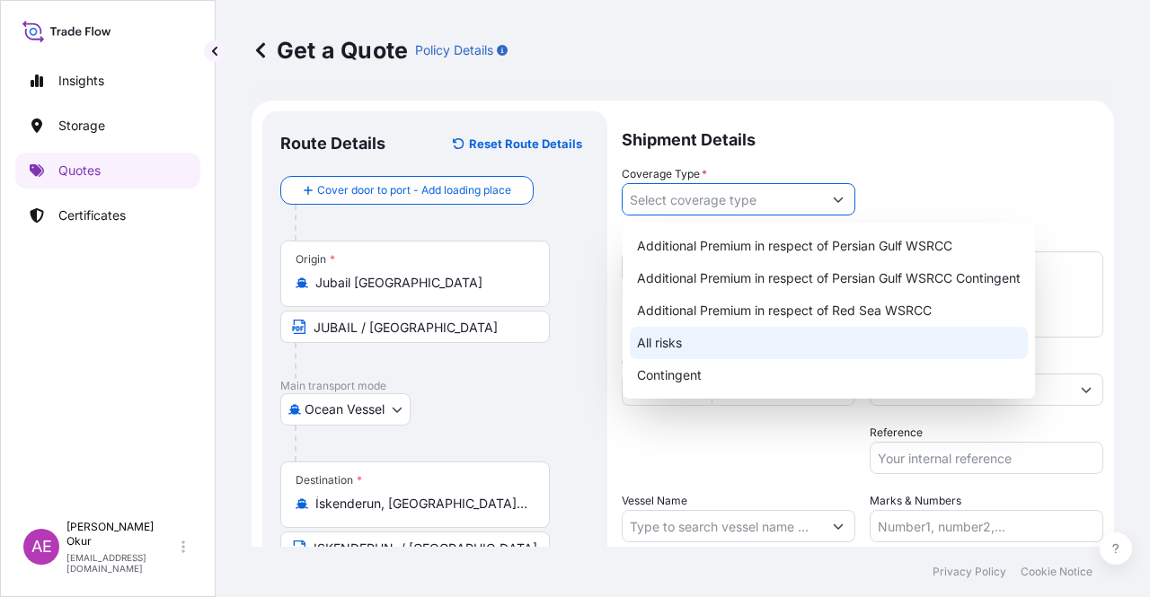
click at [674, 346] on div "All risks" at bounding box center [829, 343] width 398 height 32
type input "All risks"
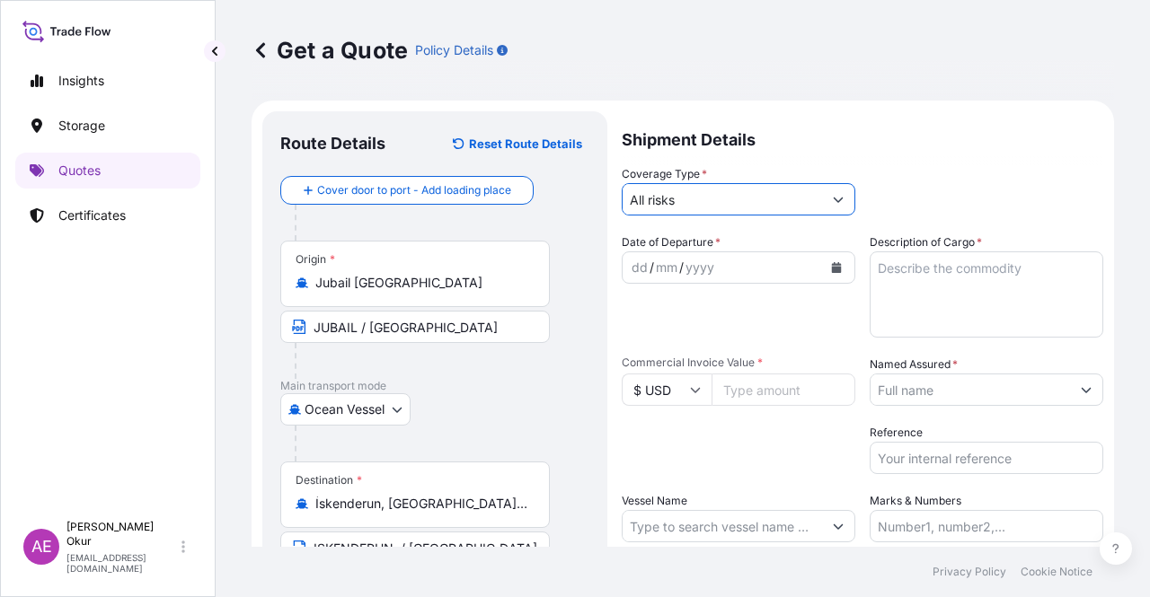
click at [647, 267] on div "dd" at bounding box center [640, 268] width 20 height 22
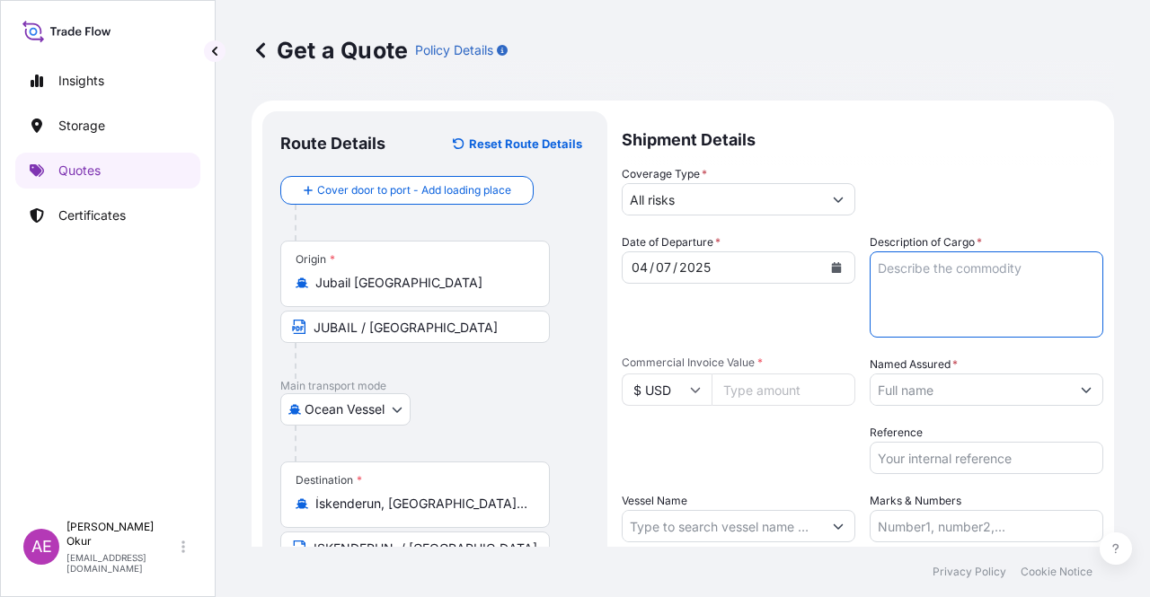
click at [936, 298] on textarea "Description of Cargo *" at bounding box center [987, 295] width 234 height 86
paste textarea "PPH2250"
type textarea "PPH2250"
click at [756, 391] on input "Commercial Invoice Value *" at bounding box center [784, 390] width 144 height 32
paste input "268166.25"
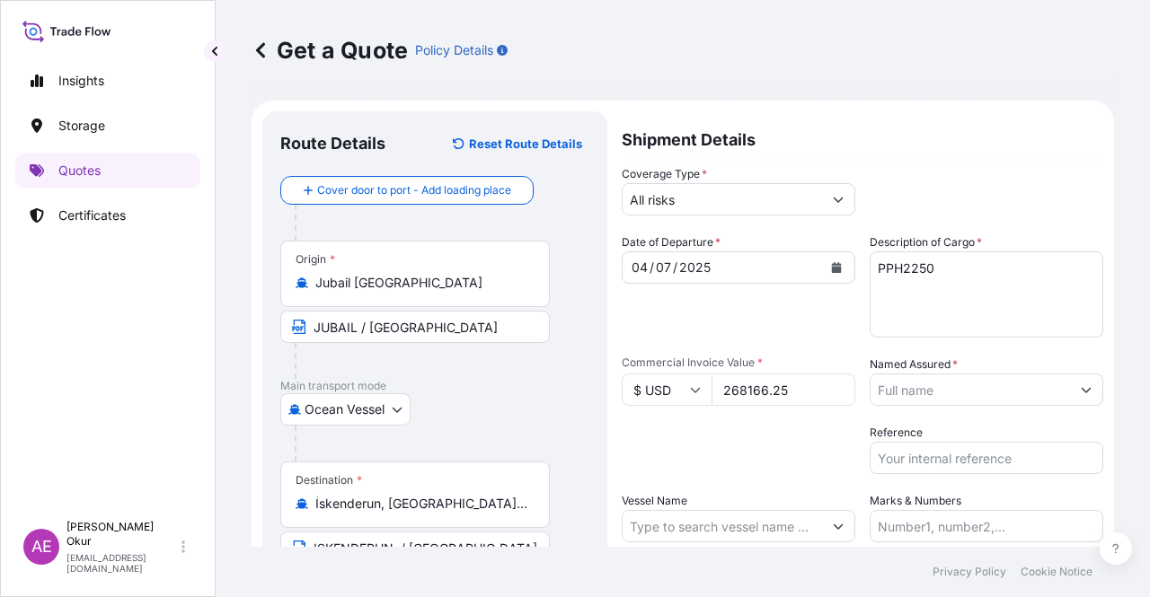
type input "268166.25"
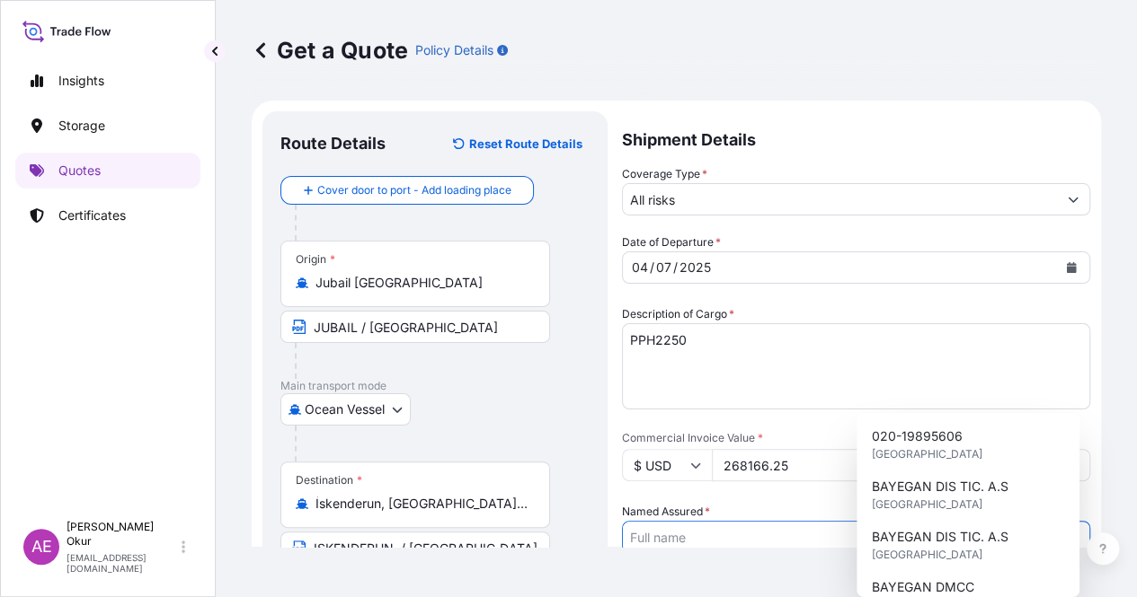
click at [988, 521] on input "Named Assured *" at bounding box center [840, 537] width 434 height 32
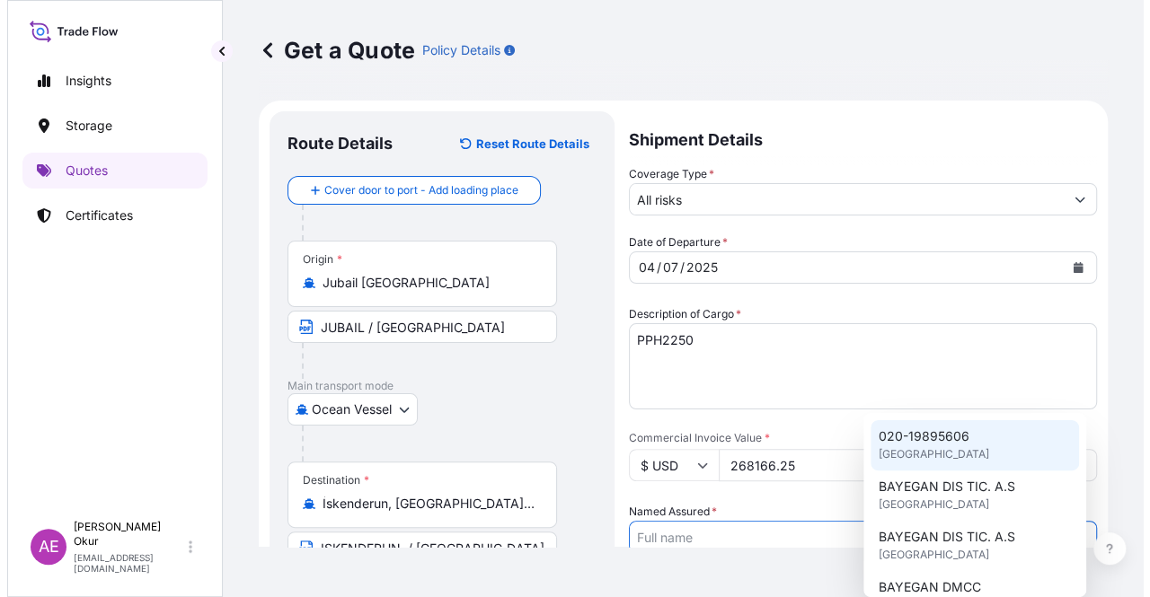
scroll to position [90, 0]
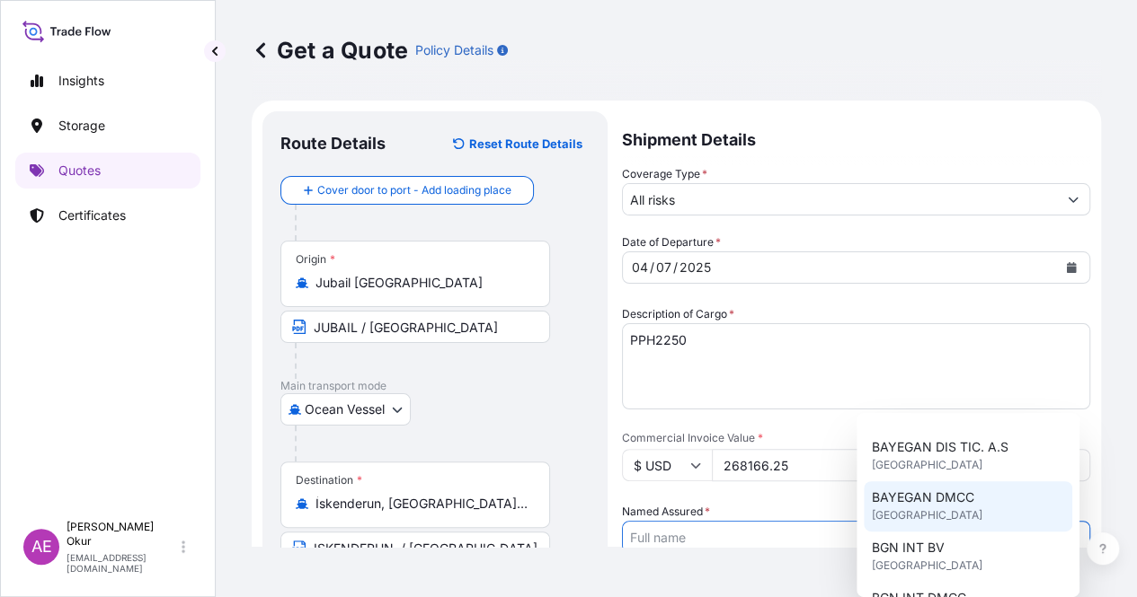
click at [955, 496] on span "BAYEGAN DMCC" at bounding box center [922, 498] width 102 height 18
type input "BAYEGAN DMCC"
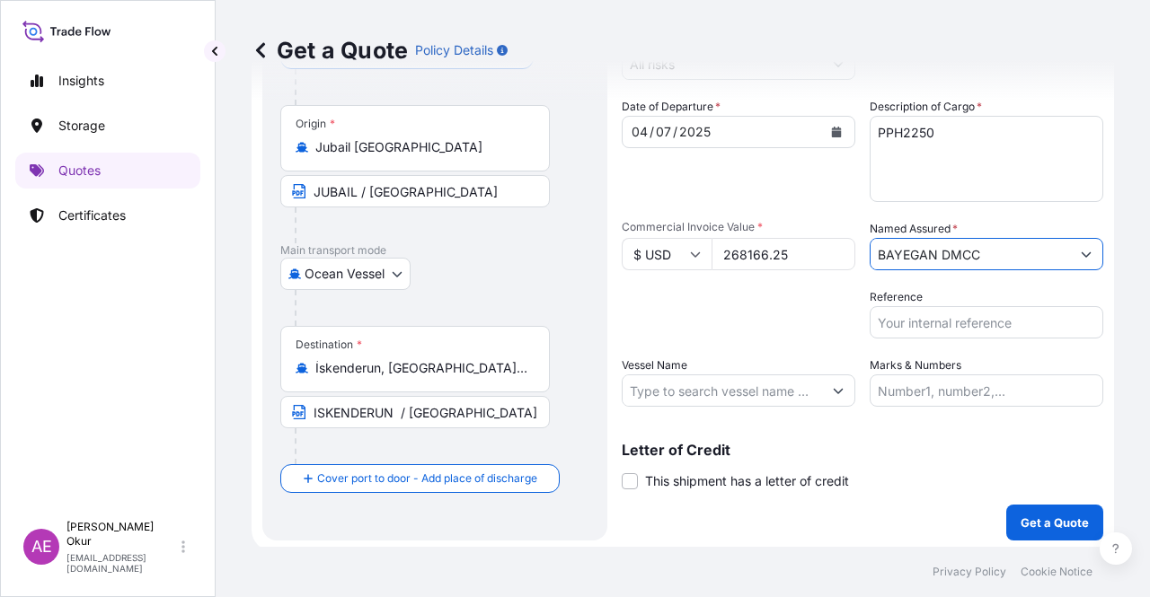
scroll to position [139, 0]
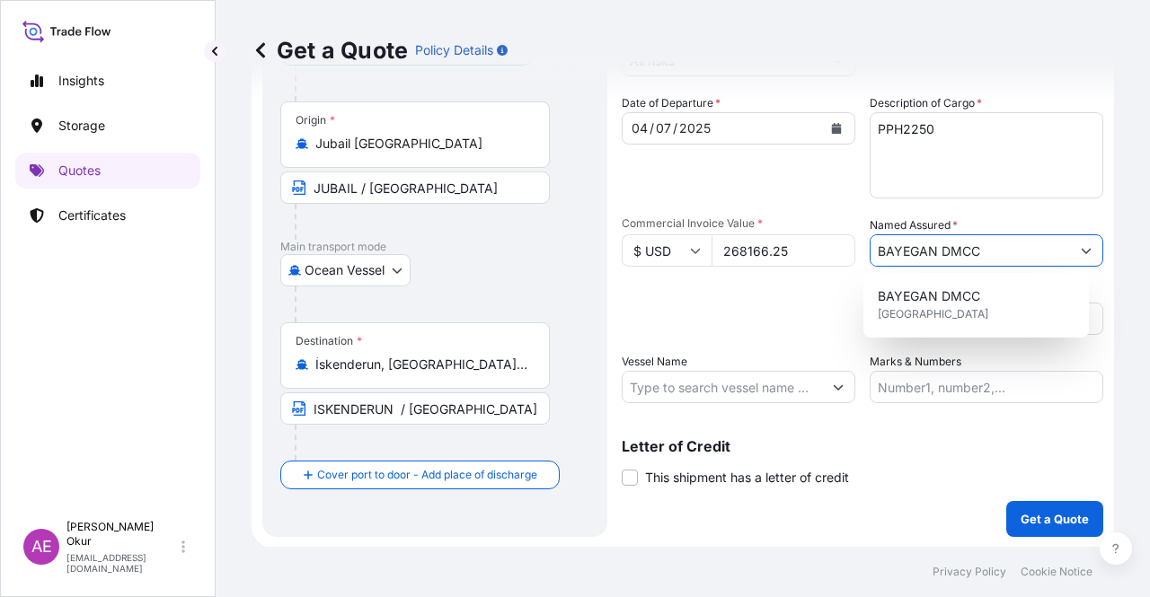
click at [754, 386] on input "Vessel Name" at bounding box center [722, 387] width 199 height 32
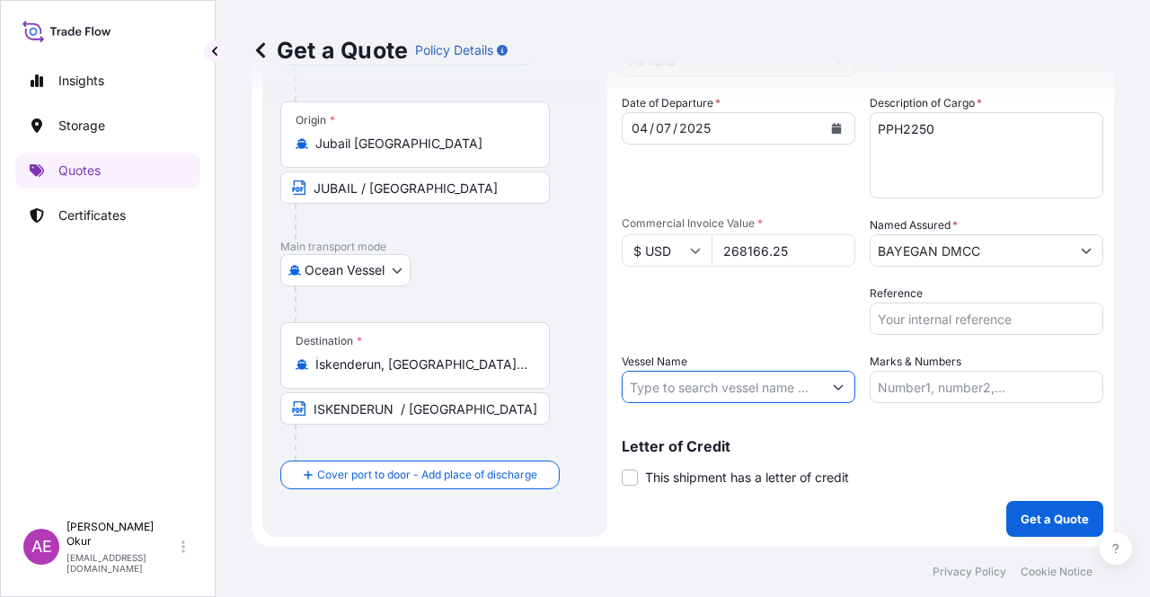
paste input "CMA CGM MANAUS"
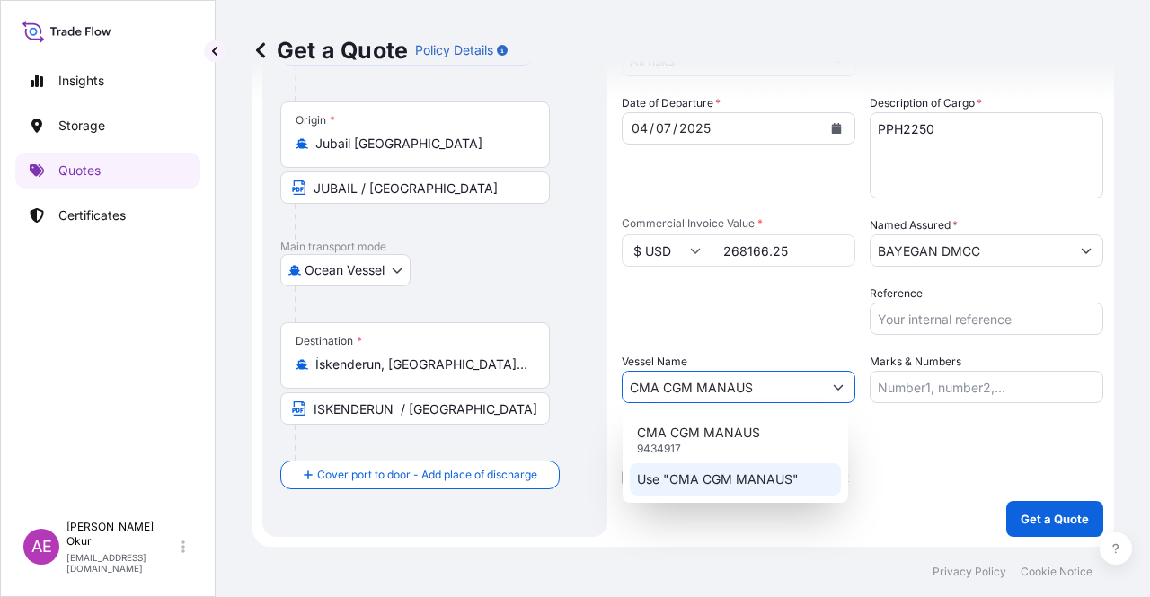
click at [732, 481] on p "Use "CMA CGM MANAUS"" at bounding box center [718, 480] width 162 height 18
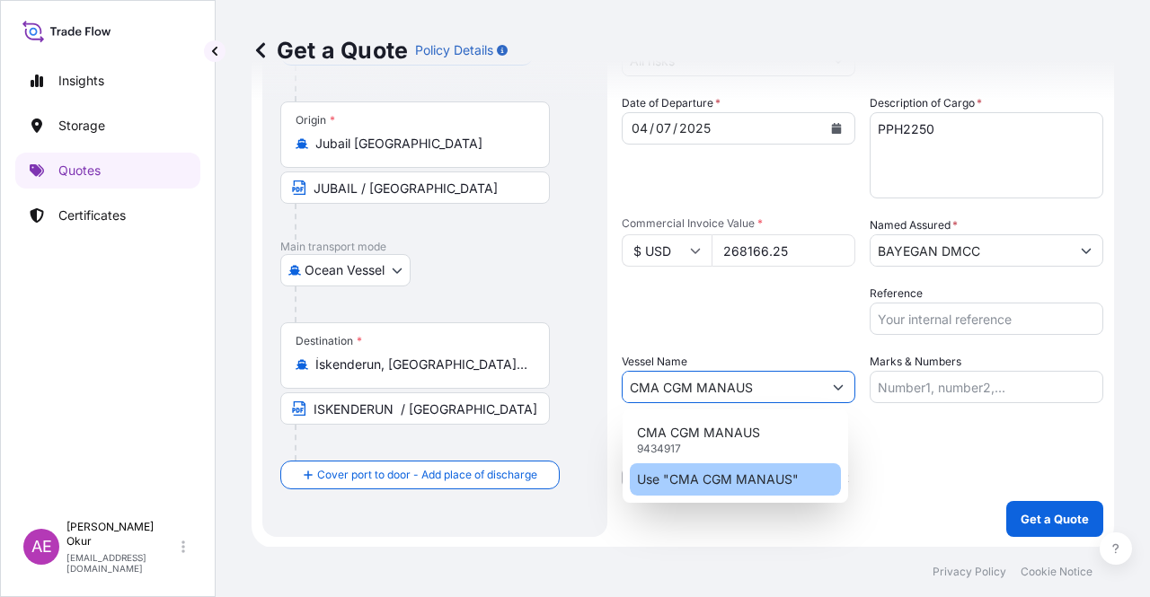
type input "CMA CGM MANAUS"
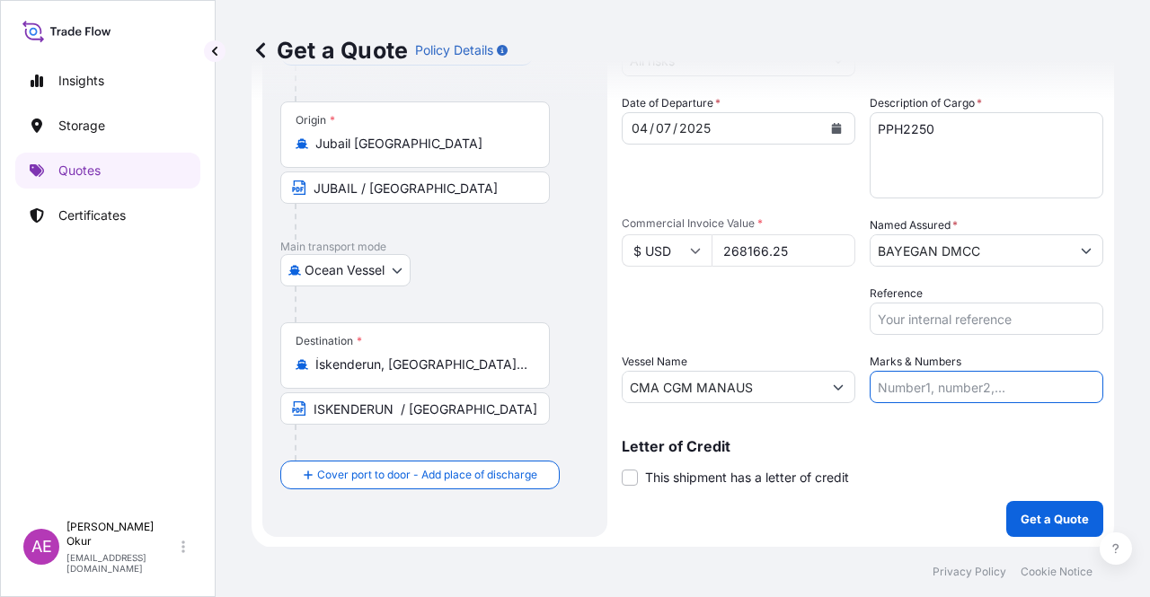
click at [907, 375] on input "Marks & Numbers" at bounding box center [987, 387] width 234 height 32
drag, startPoint x: 916, startPoint y: 389, endPoint x: 993, endPoint y: 389, distance: 77.3
click at [993, 389] on input "PO NO:2 5Y0164000 Quantity M/[PERSON_NAME]: 219,620 Premium: USD 35,34" at bounding box center [987, 387] width 234 height 32
paste input "5Y01351"
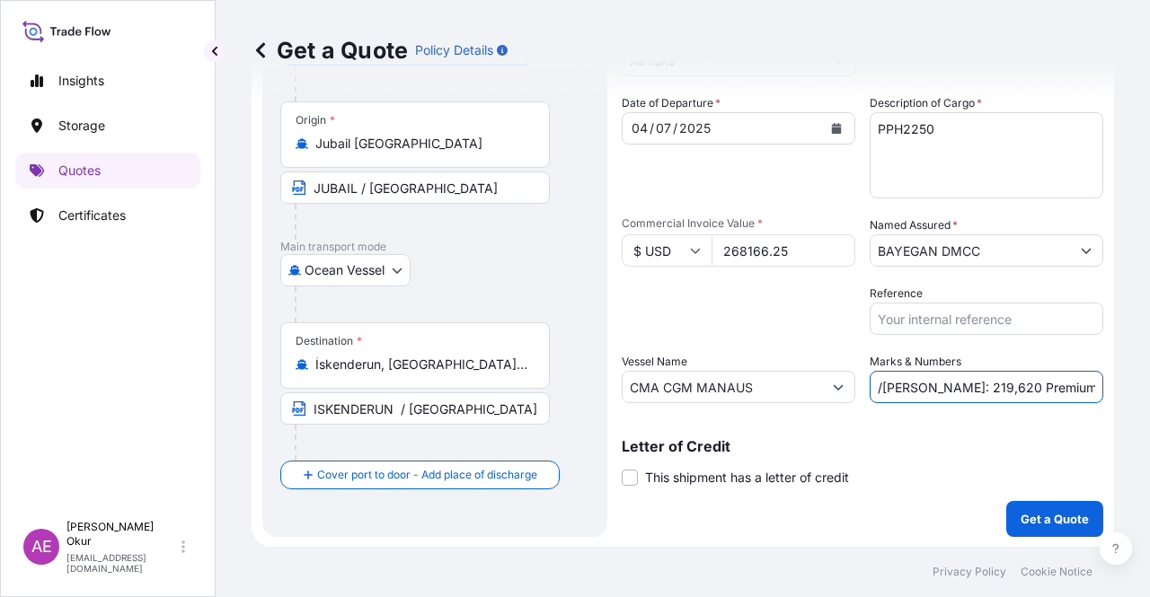
drag, startPoint x: 1053, startPoint y: 386, endPoint x: 1105, endPoint y: 389, distance: 52.2
click at [1105, 389] on div "Get a Quote Policy Details Route Details Reset Route Details Cover door to port…" at bounding box center [683, 273] width 934 height 547
click at [920, 384] on input "PO NO:25Y0135100 Quantity M/[PERSON_NAME]: 219,620 Premium: USD 35,34" at bounding box center [987, 387] width 234 height 32
drag, startPoint x: 911, startPoint y: 384, endPoint x: 952, endPoint y: 387, distance: 41.5
click at [952, 387] on input "PO NO:25Y0135100 Quantity M/[PERSON_NAME]: 219,620 Premium: USD 35,34" at bounding box center [987, 387] width 234 height 32
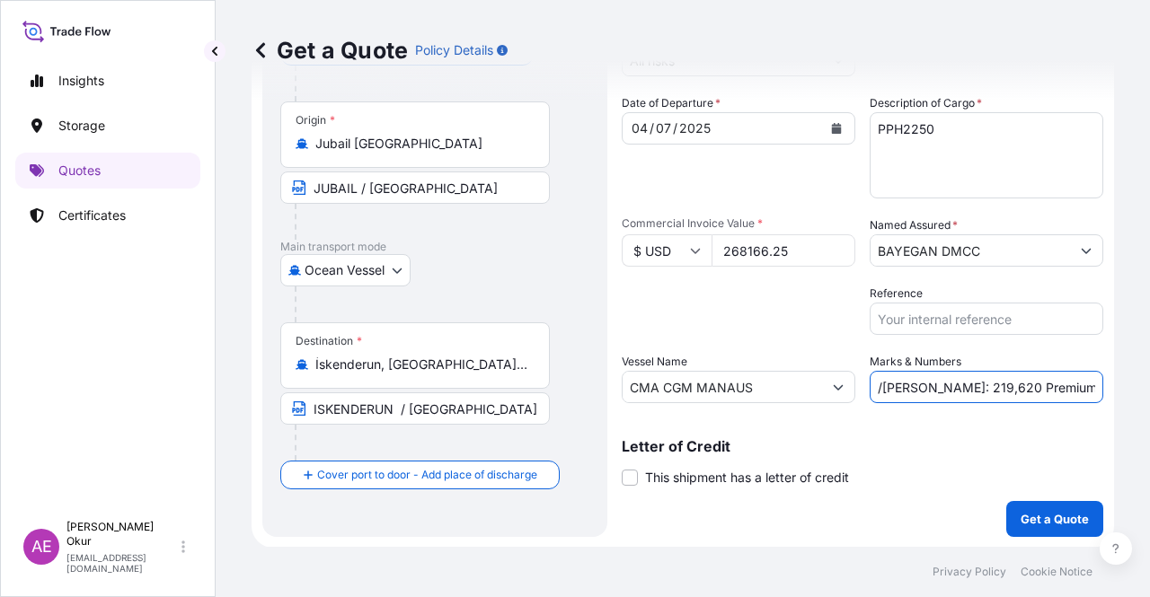
paste input "47,50"
drag, startPoint x: 1076, startPoint y: 400, endPoint x: 1118, endPoint y: 397, distance: 41.4
click at [1118, 397] on div "Get a Quote Policy Details Route Details Reset Route Details Cover door to port…" at bounding box center [683, 273] width 934 height 547
click at [1063, 385] on input "PO NO:25Y0135100 Quantity M/[PERSON_NAME]: 247,500 Premium: USD 35,34" at bounding box center [987, 387] width 234 height 32
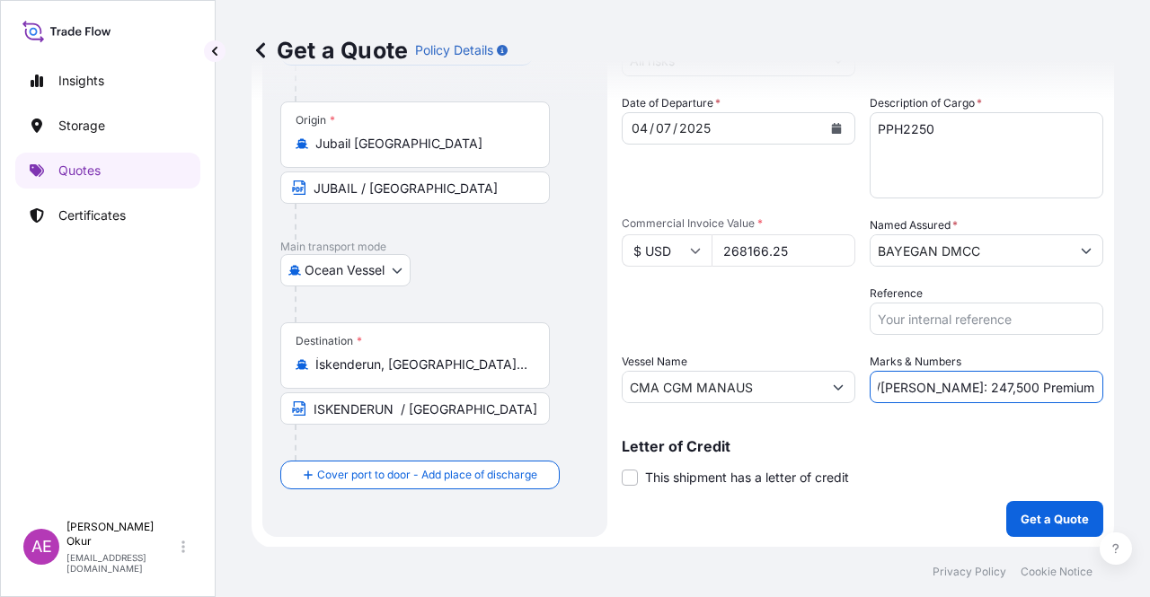
drag, startPoint x: 1048, startPoint y: 385, endPoint x: 1113, endPoint y: 386, distance: 64.7
click at [1113, 386] on div "Get a Quote Policy Details Route Details Reset Route Details Cover door to port…" at bounding box center [683, 273] width 934 height 547
paste input "29,50"
type input "PO NO:25Y0135100 Quantity M/[PERSON_NAME]: 247,500 Premium: USD 29,50"
click at [1021, 519] on p "Get a Quote" at bounding box center [1055, 519] width 68 height 18
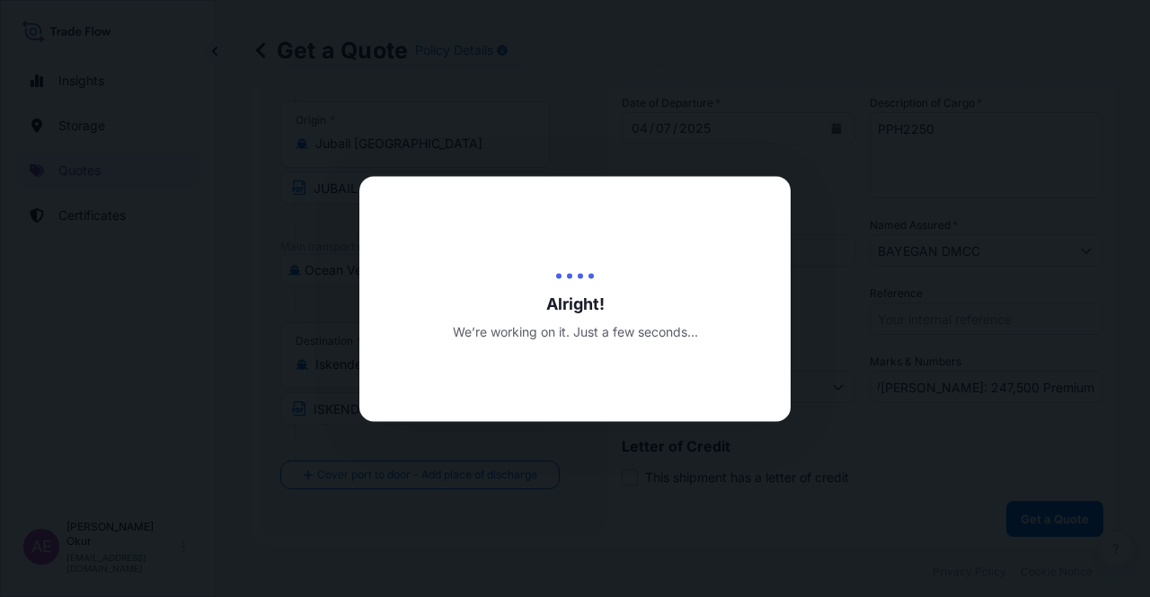
scroll to position [0, 0]
select select "Ocean Vessel"
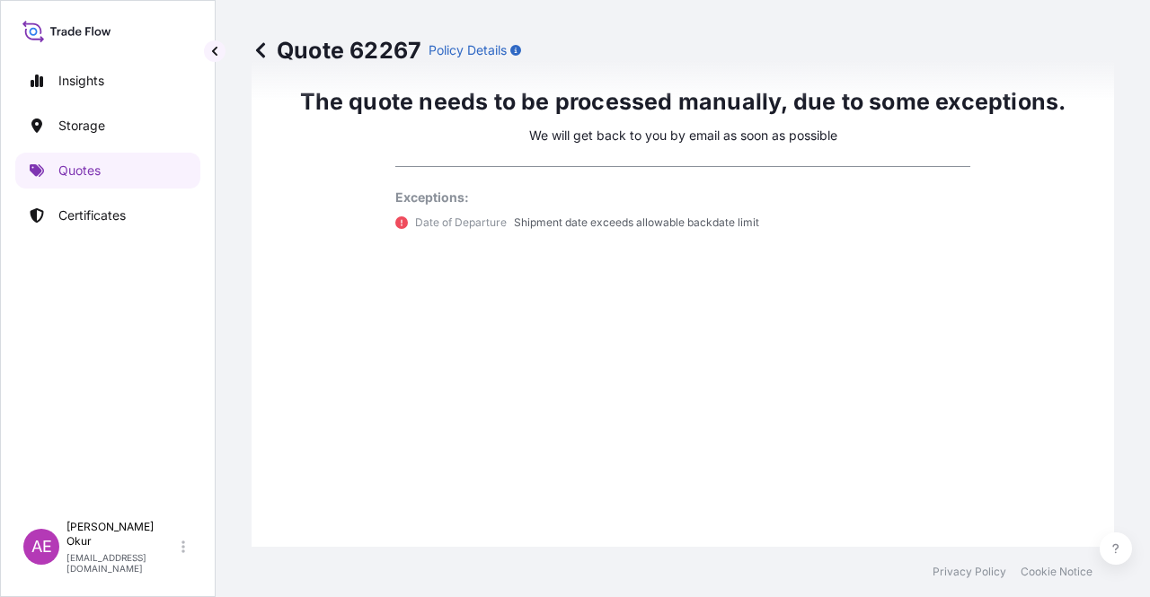
scroll to position [1064, 0]
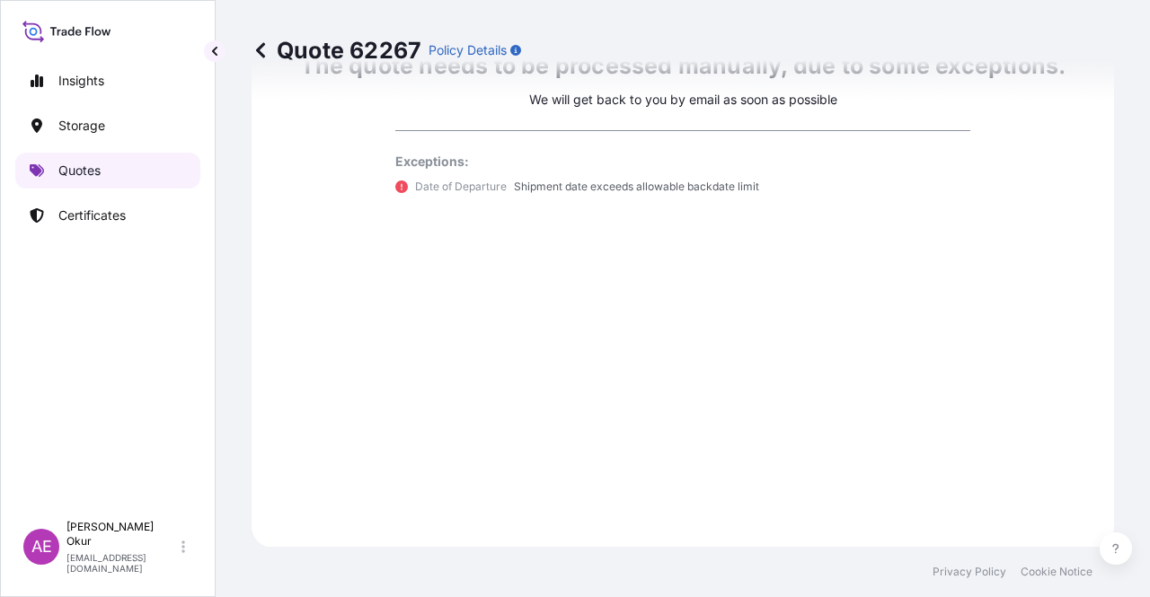
click at [146, 169] on link "Quotes" at bounding box center [107, 171] width 185 height 36
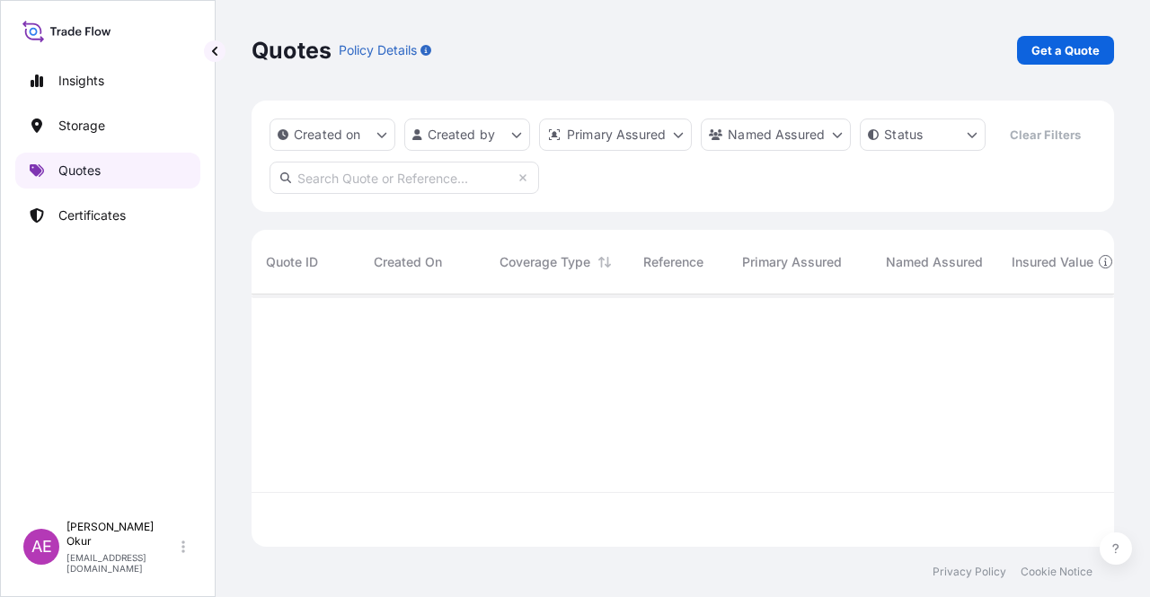
scroll to position [249, 848]
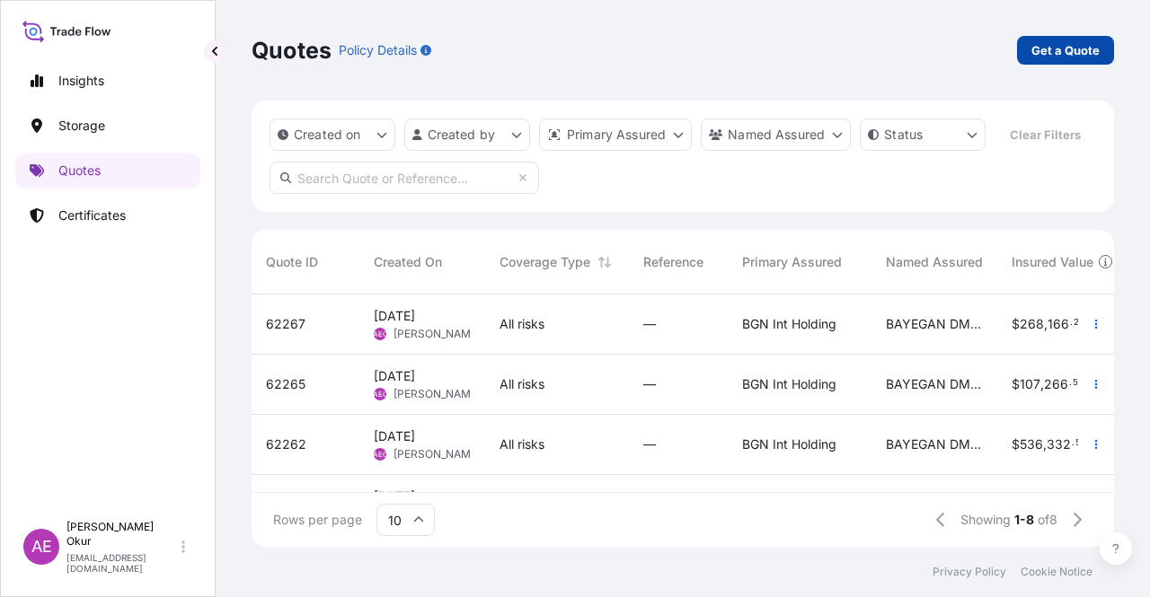
click at [1066, 50] on p "Get a Quote" at bounding box center [1065, 50] width 68 height 18
select select "Ocean Vessel"
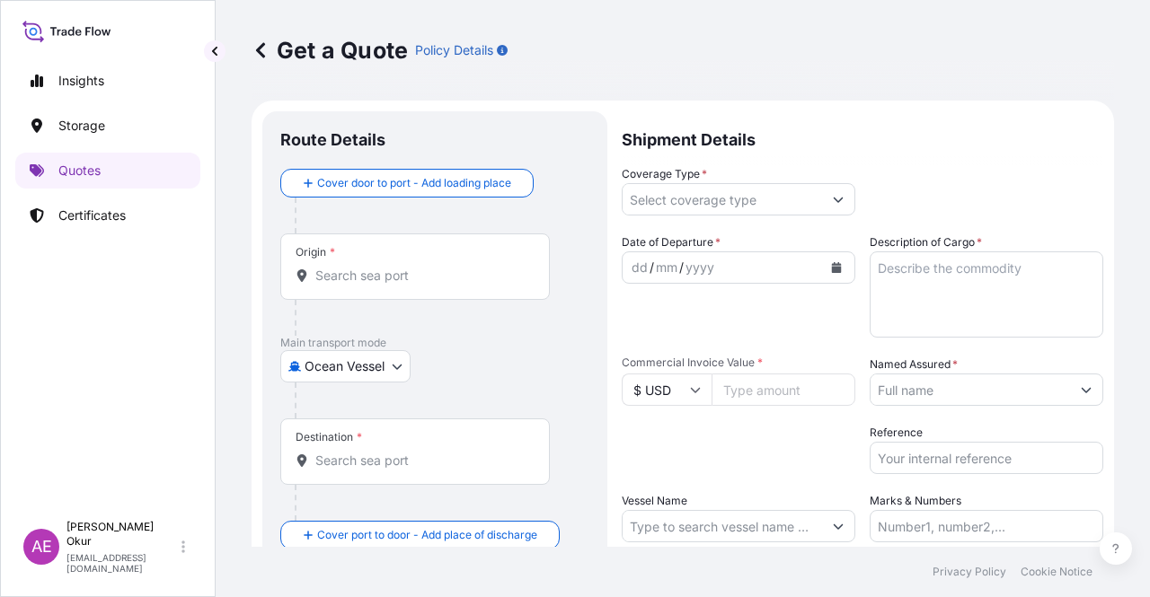
scroll to position [29, 0]
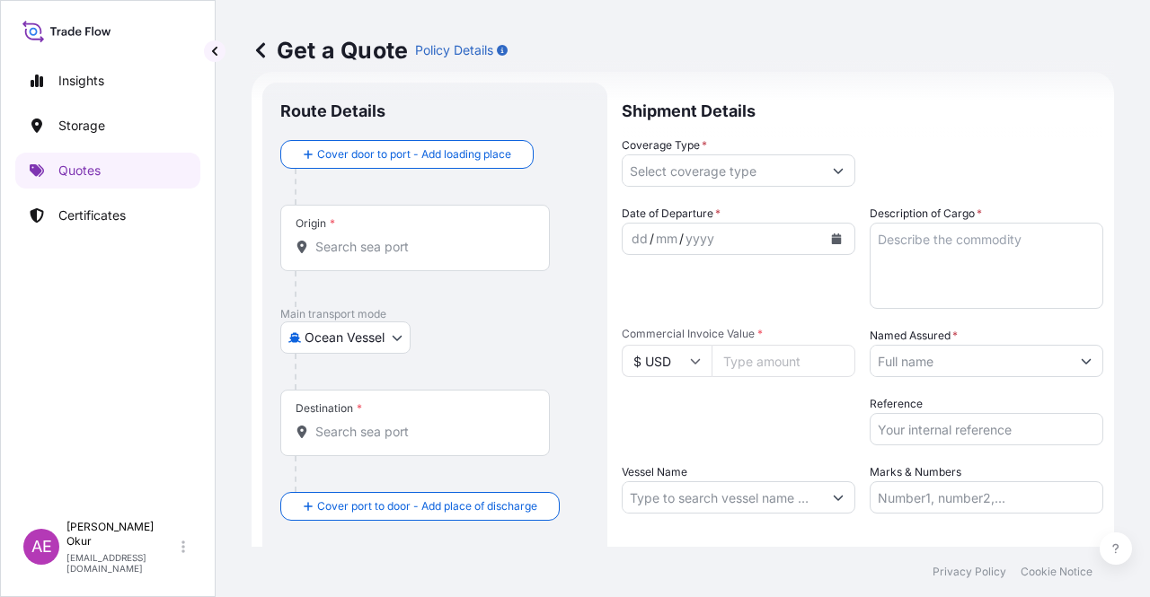
click at [470, 245] on input "Origin *" at bounding box center [421, 247] width 212 height 18
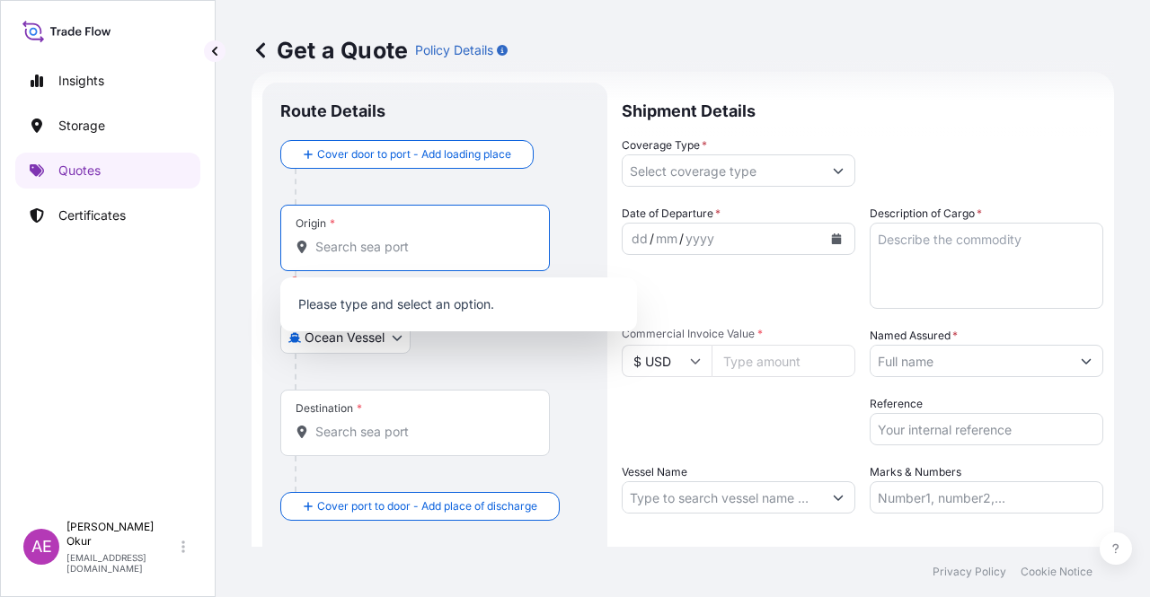
paste input "JUBAIL"
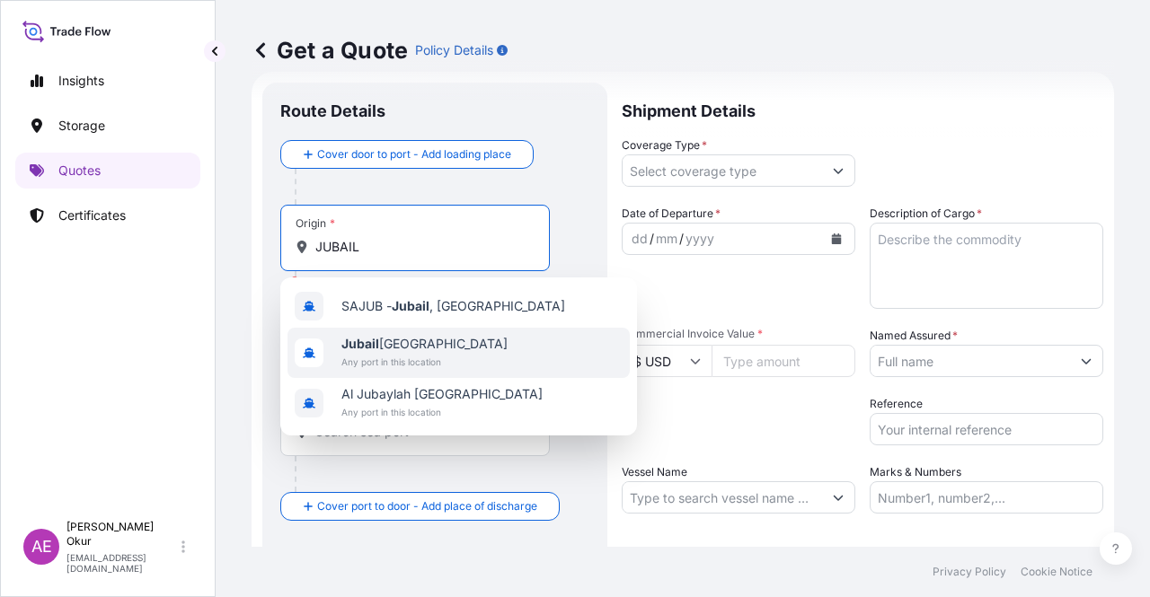
click at [408, 367] on span "Any port in this location" at bounding box center [424, 362] width 166 height 18
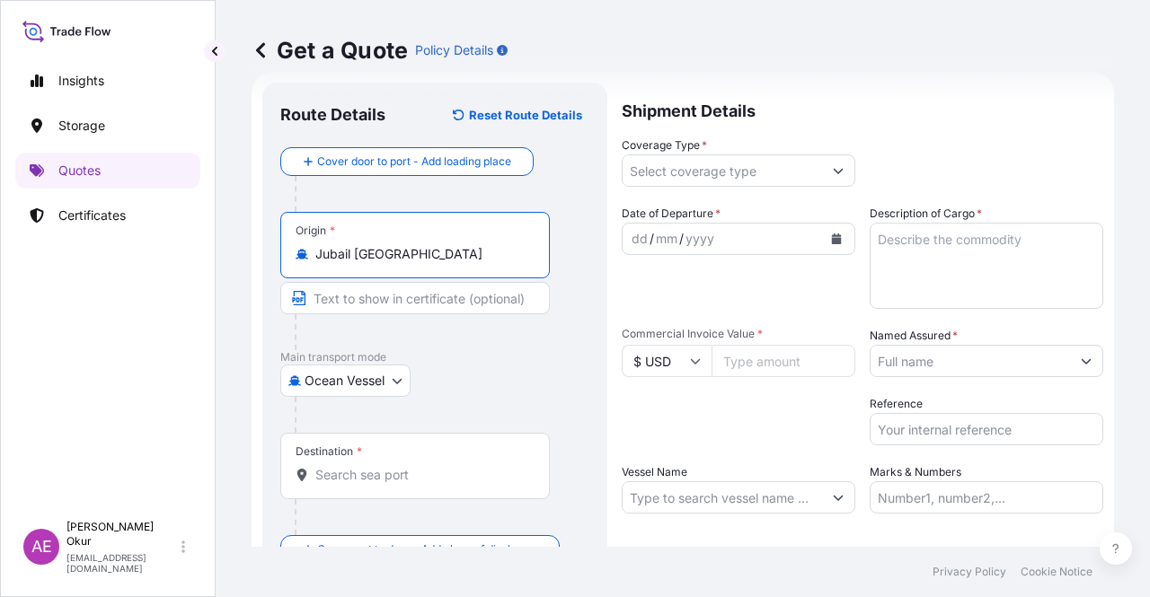
type input "Jubail [GEOGRAPHIC_DATA]"
click at [382, 299] on input "Text to appear on certificate" at bounding box center [415, 298] width 270 height 32
type input "JUBAIL / [GEOGRAPHIC_DATA]"
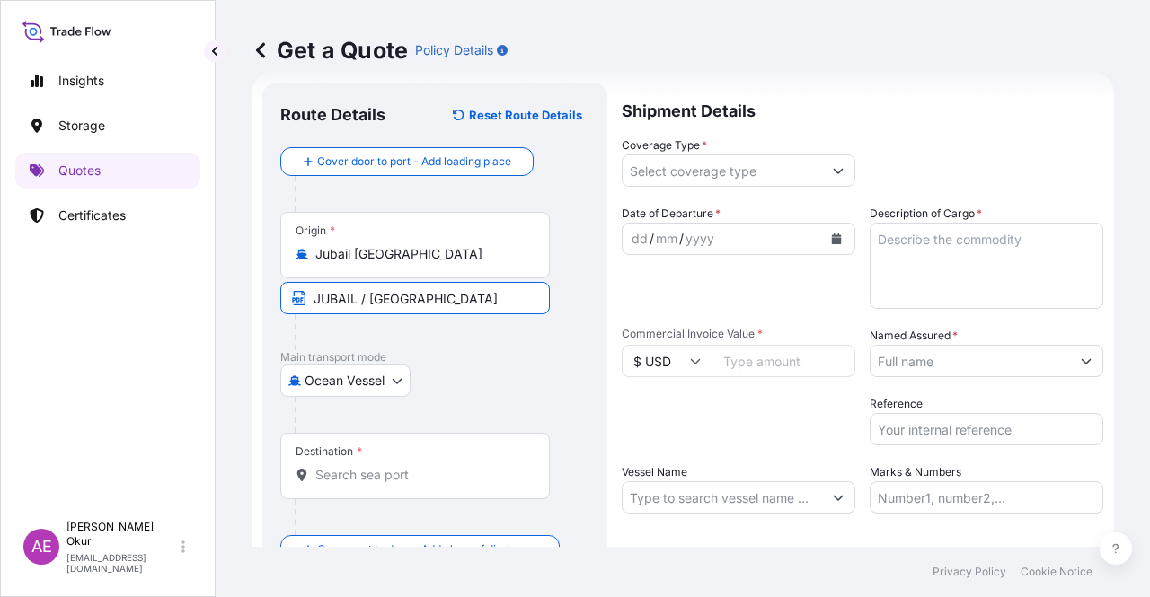
click at [358, 473] on input "Destination *" at bounding box center [421, 475] width 212 height 18
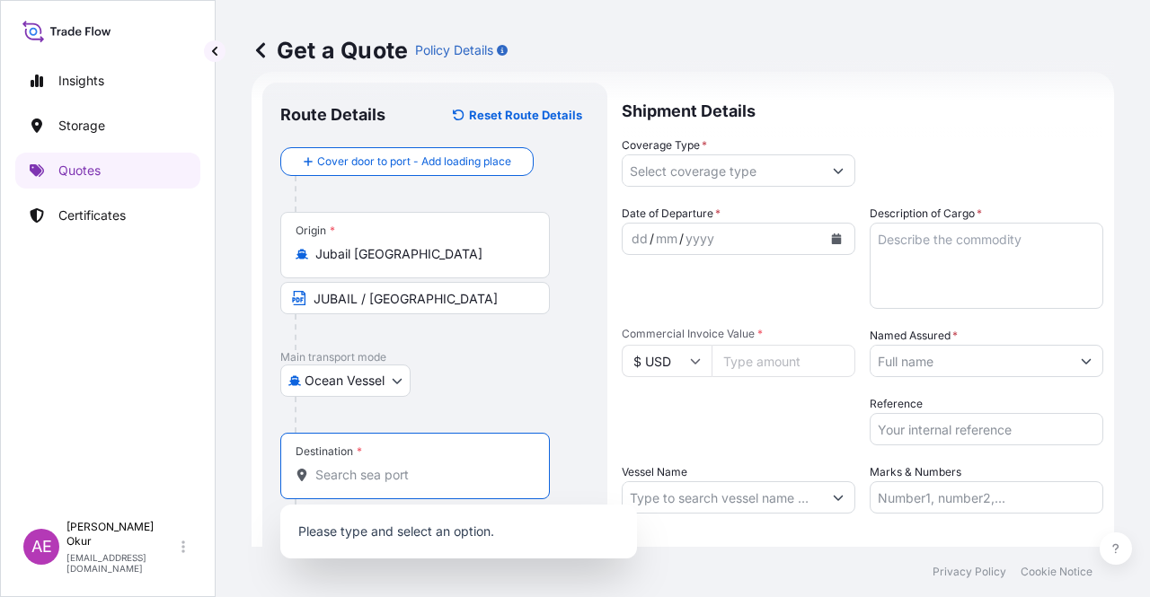
paste input "[GEOGRAPHIC_DATA]"
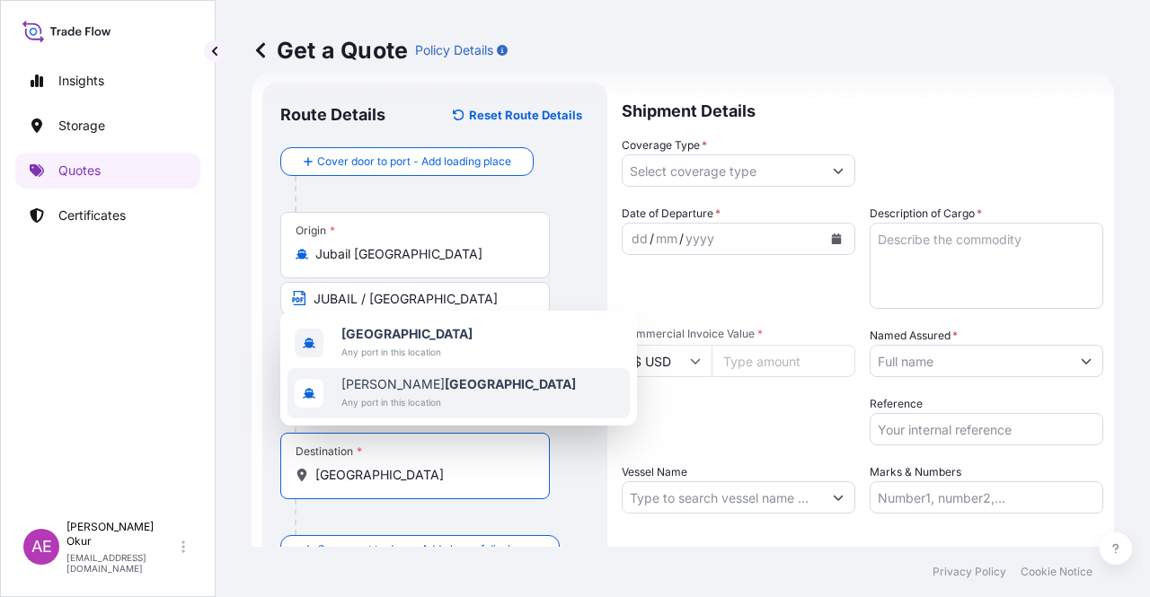
click at [418, 395] on span "Any port in this location" at bounding box center [458, 403] width 234 height 18
type input "[PERSON_NAME] [GEOGRAPHIC_DATA]"
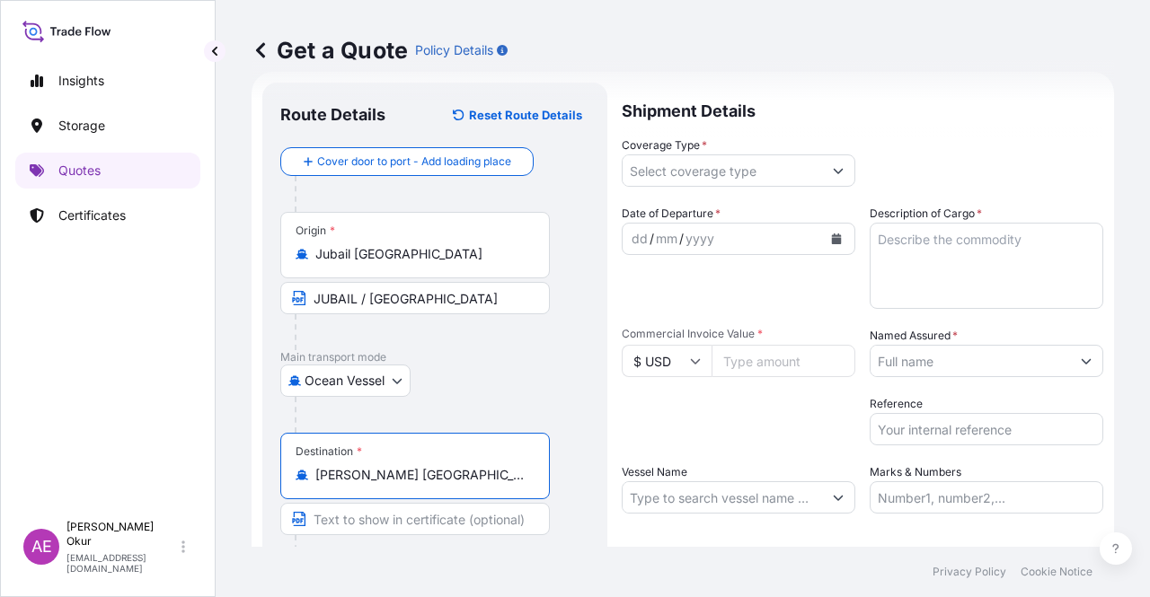
drag, startPoint x: 411, startPoint y: 483, endPoint x: 244, endPoint y: 473, distance: 166.6
click at [263, 476] on div "Route Details Reset Route Details Cover door to port - Add loading place Place …" at bounding box center [434, 365] width 345 height 565
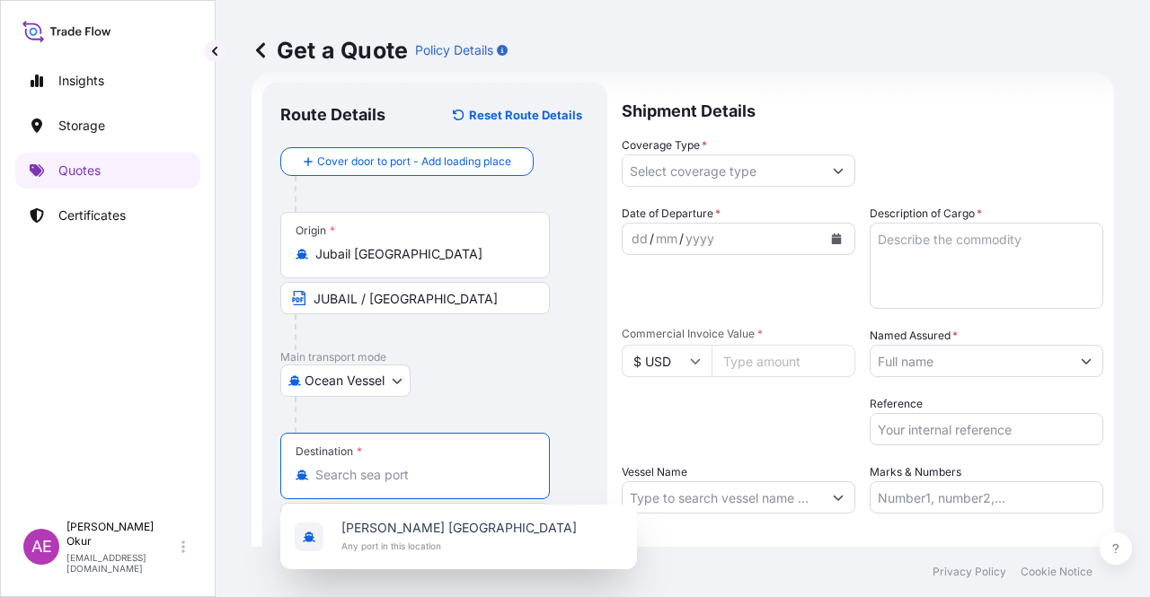
paste input "[GEOGRAPHIC_DATA]"
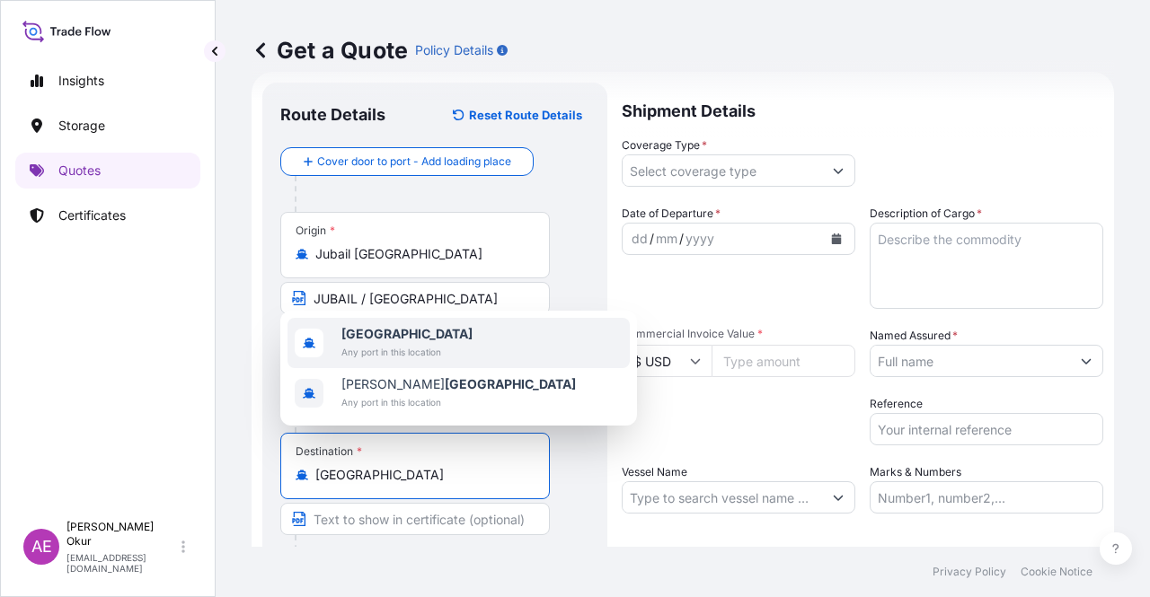
click at [411, 341] on b "[GEOGRAPHIC_DATA]" at bounding box center [406, 333] width 131 height 15
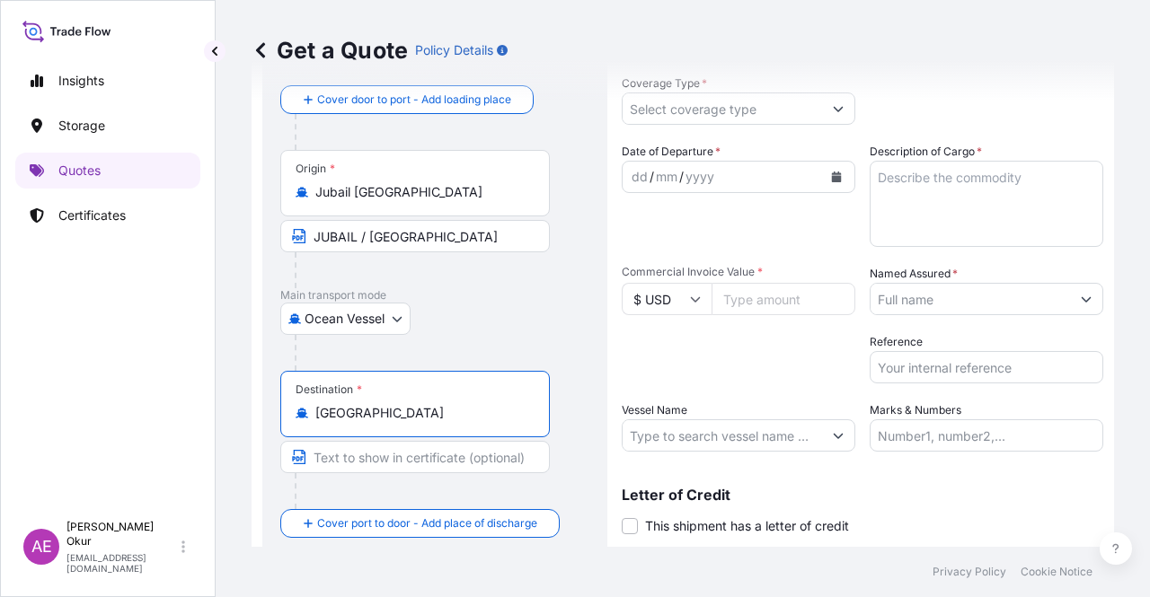
scroll to position [139, 0]
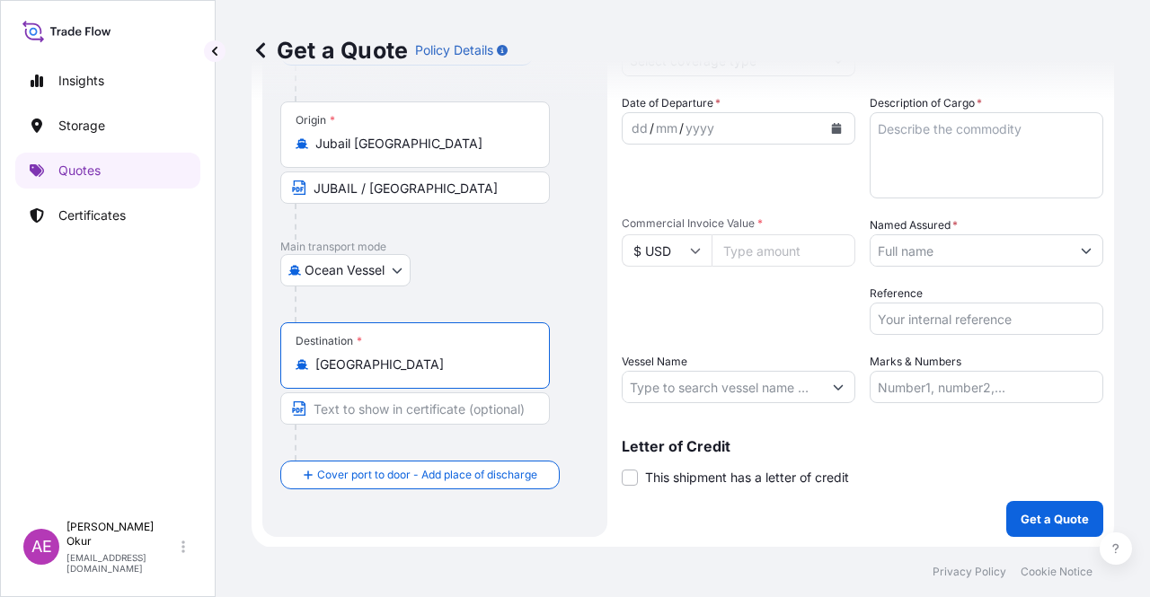
type input "[GEOGRAPHIC_DATA]"
click at [367, 426] on div at bounding box center [422, 443] width 255 height 36
click at [368, 409] on input "Text to appear on certificate" at bounding box center [415, 409] width 270 height 32
paste input "[GEOGRAPHIC_DATA]"
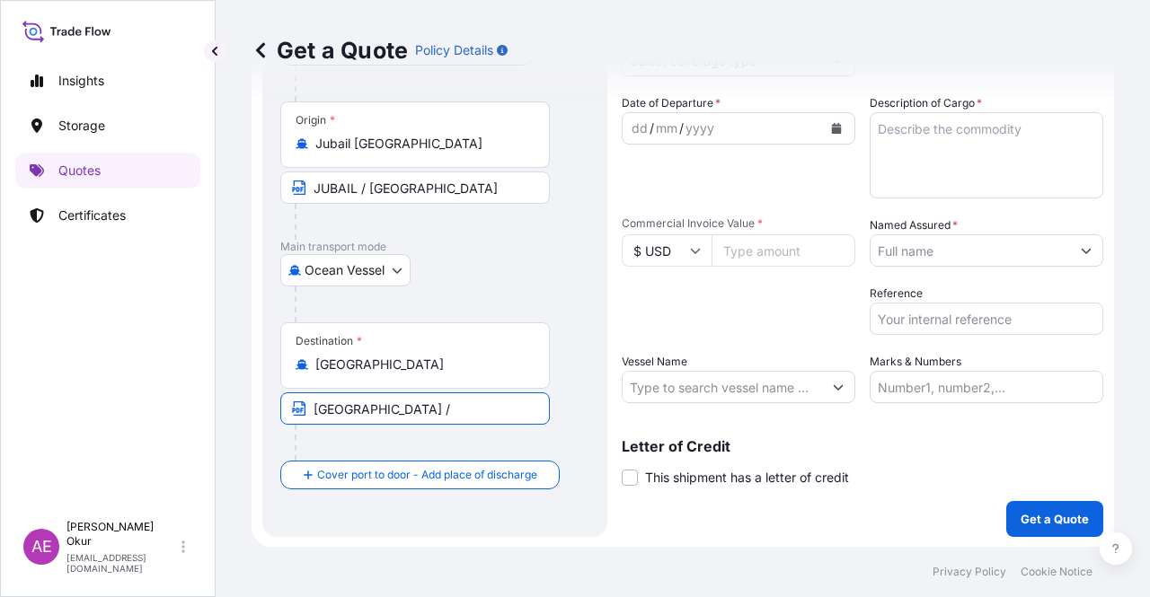
type input "[GEOGRAPHIC_DATA] /"
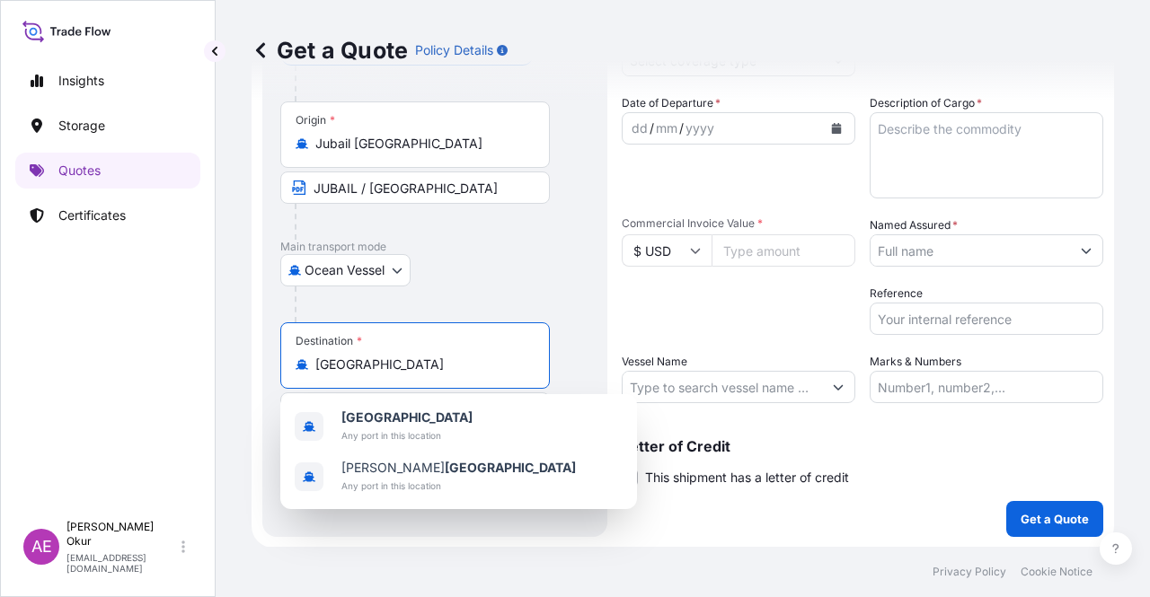
drag, startPoint x: 442, startPoint y: 361, endPoint x: 243, endPoint y: 358, distance: 199.5
click at [243, 358] on div "Get a Quote Policy Details Route Details Reset Route Details Cover door to port…" at bounding box center [683, 273] width 934 height 547
paste input "ISKENDERUN"
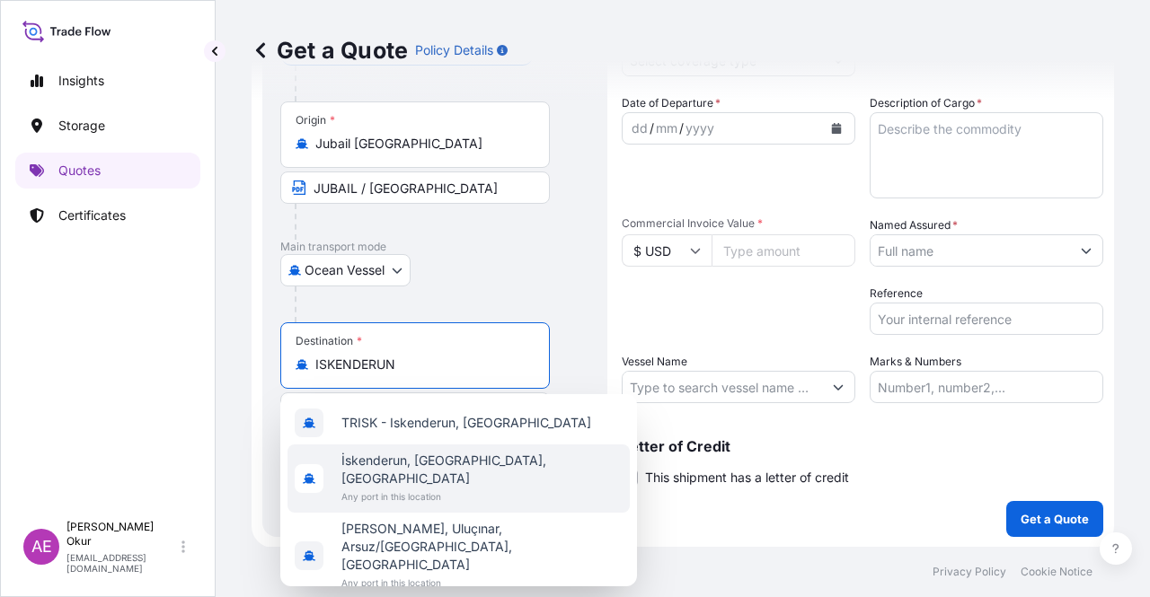
click at [382, 456] on span "İskenderun, [GEOGRAPHIC_DATA], [GEOGRAPHIC_DATA]" at bounding box center [481, 470] width 281 height 36
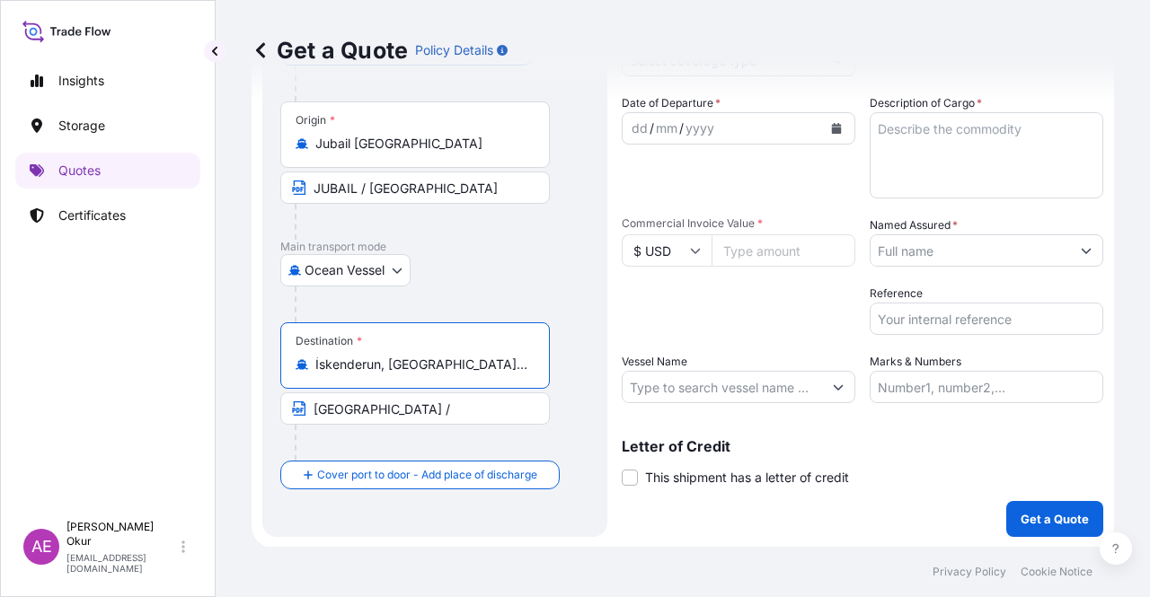
type input "İskenderun, [GEOGRAPHIC_DATA], [GEOGRAPHIC_DATA]"
drag, startPoint x: 447, startPoint y: 398, endPoint x: 119, endPoint y: 394, distance: 328.0
click at [134, 395] on div "Insights Storage Quotes Certificates AE Alp Eren Okur [EMAIL_ADDRESS][DOMAIN_NA…" at bounding box center [575, 298] width 1150 height 597
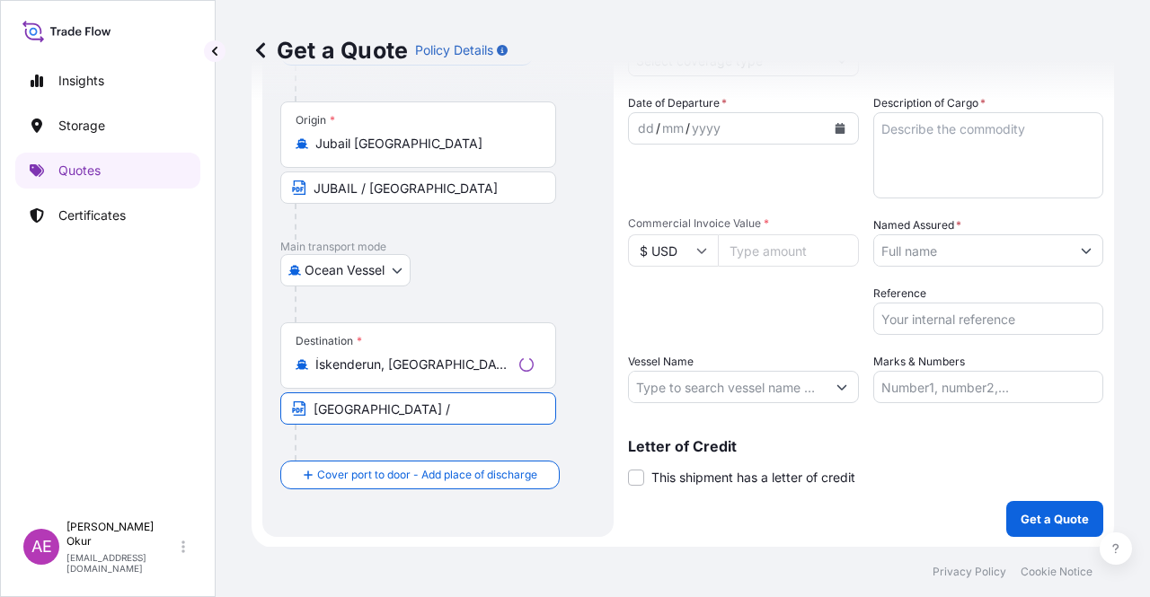
paste input "ISKENDERUN"
type input "ISKENDERUN / [GEOGRAPHIC_DATA]"
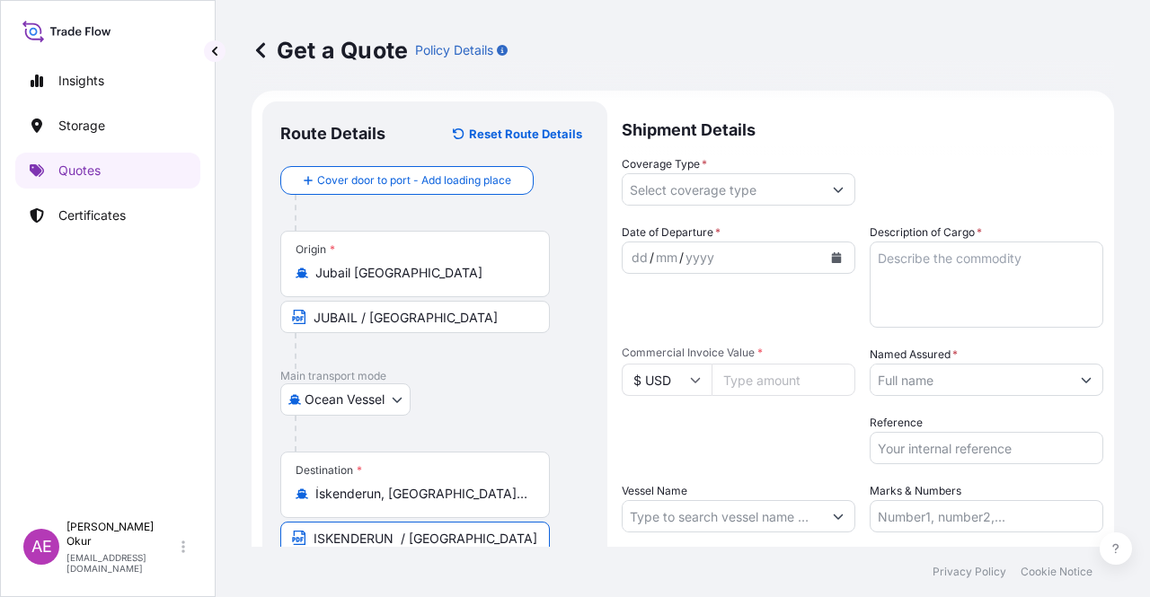
scroll to position [0, 0]
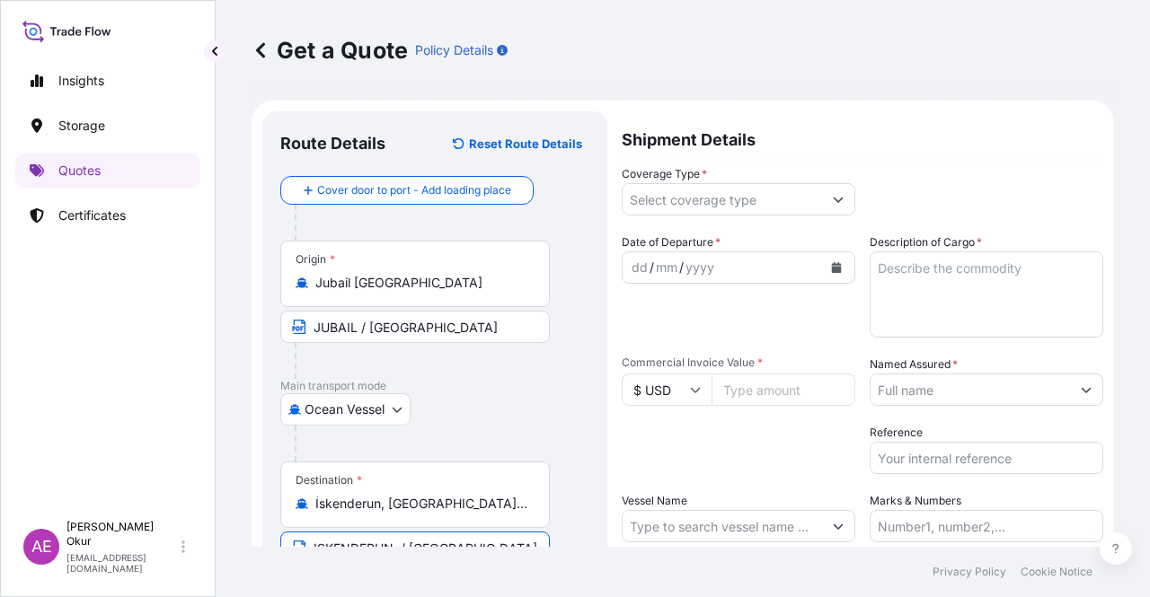
click at [712, 215] on input "Coverage Type *" at bounding box center [722, 199] width 199 height 32
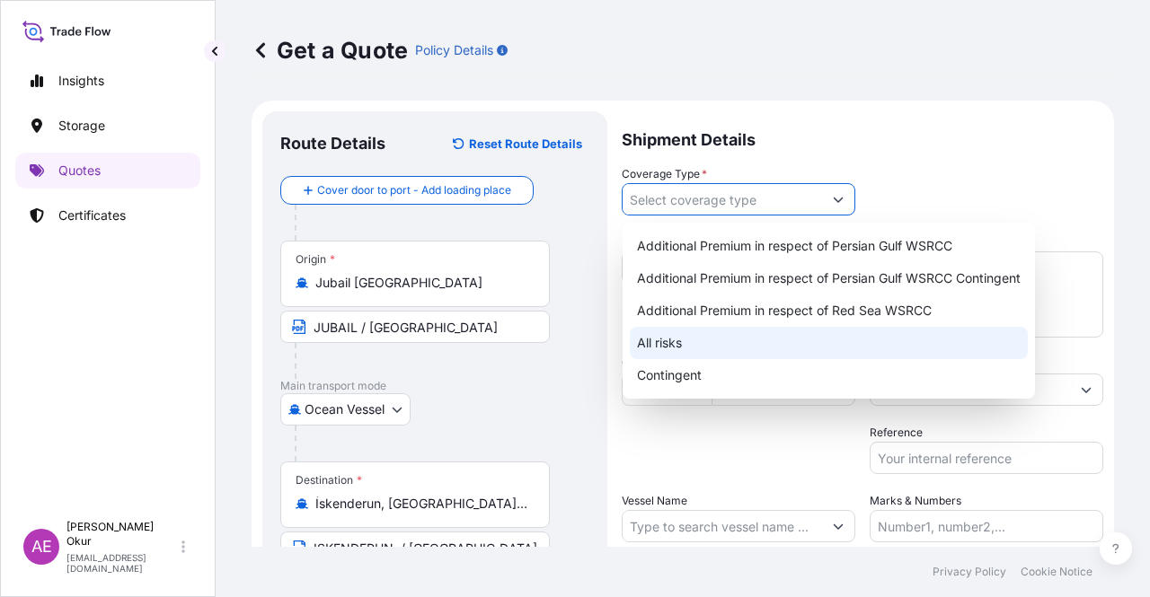
click at [665, 333] on div "All risks" at bounding box center [829, 343] width 398 height 32
type input "All risks"
click at [773, 333] on div "All risks" at bounding box center [829, 343] width 398 height 32
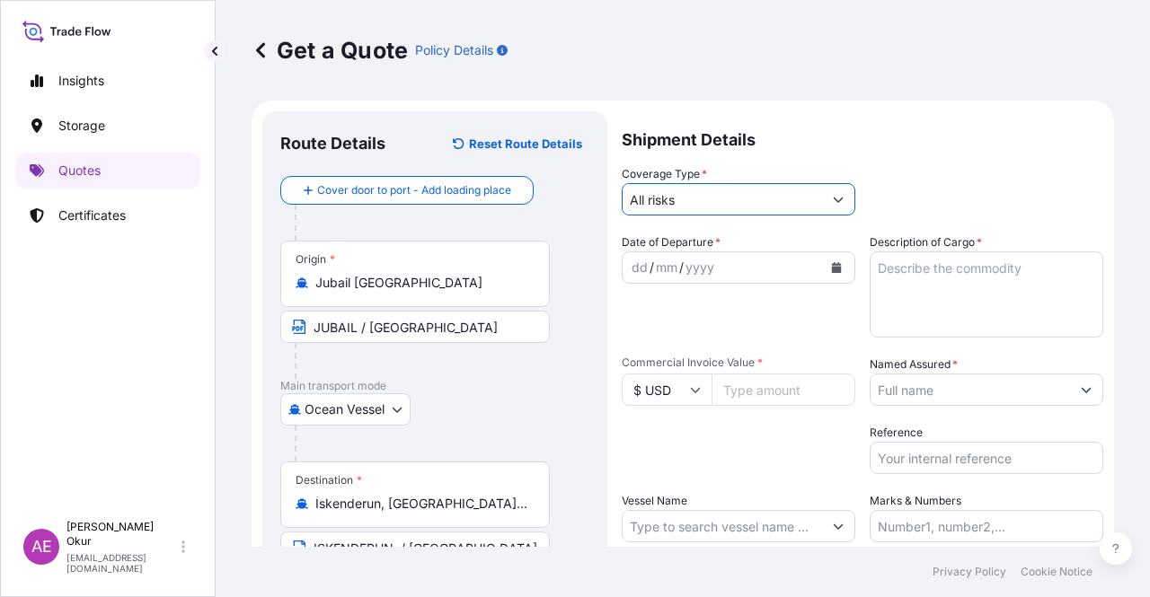
click at [639, 267] on div "dd" at bounding box center [640, 268] width 20 height 22
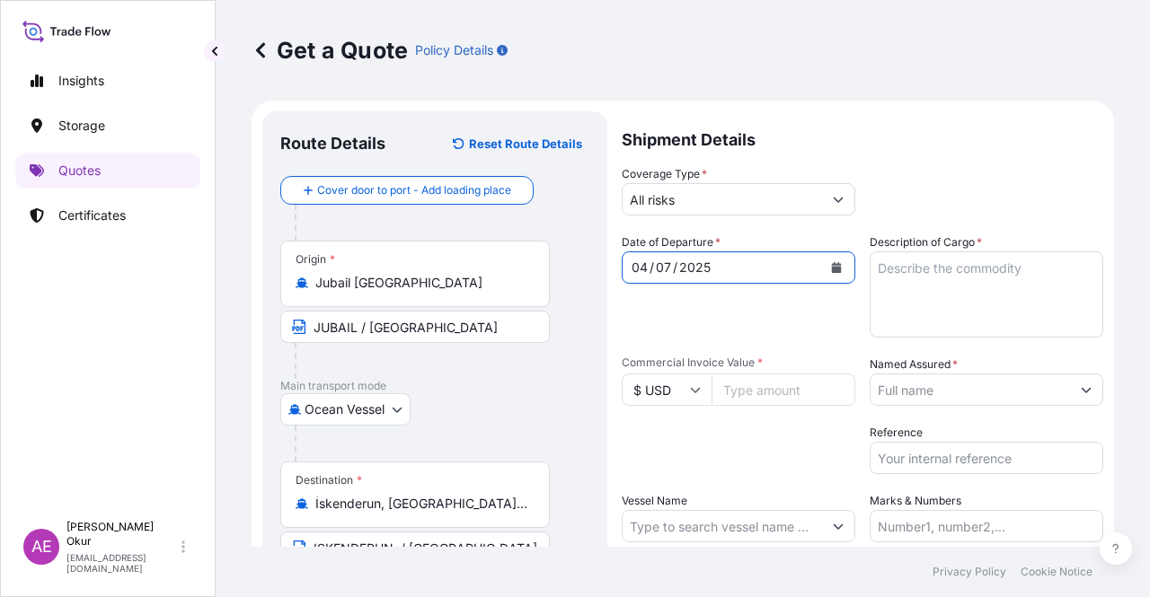
click at [757, 394] on input "Commercial Invoice Value *" at bounding box center [784, 390] width 144 height 32
paste input "107266.5"
type input "107266.5"
click at [951, 297] on textarea "Description of Cargo *" at bounding box center [987, 295] width 234 height 86
paste textarea "PPH2250"
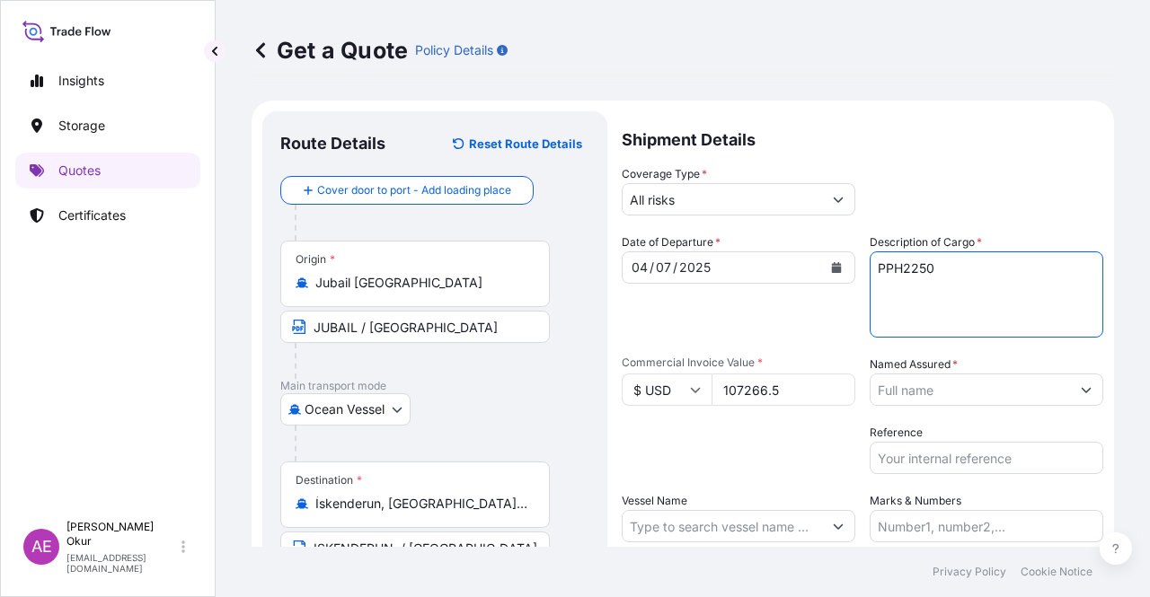
type textarea "PPH2250"
click at [915, 385] on input "Named Assured *" at bounding box center [970, 390] width 199 height 32
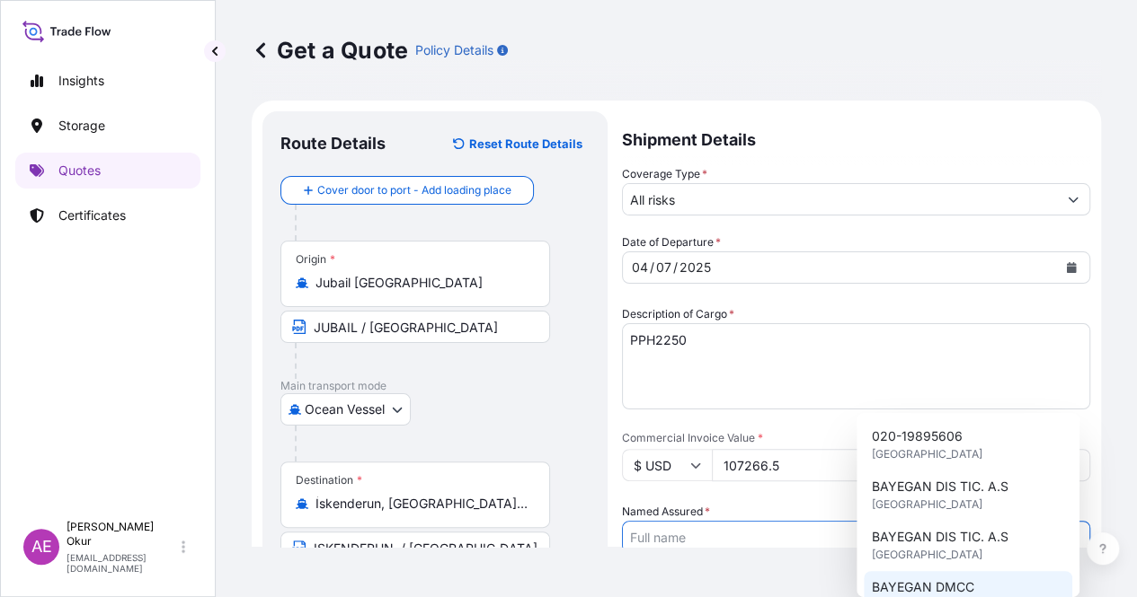
click at [923, 583] on span "BAYEGAN DMCC" at bounding box center [922, 588] width 102 height 18
type input "BAYEGAN DMCC"
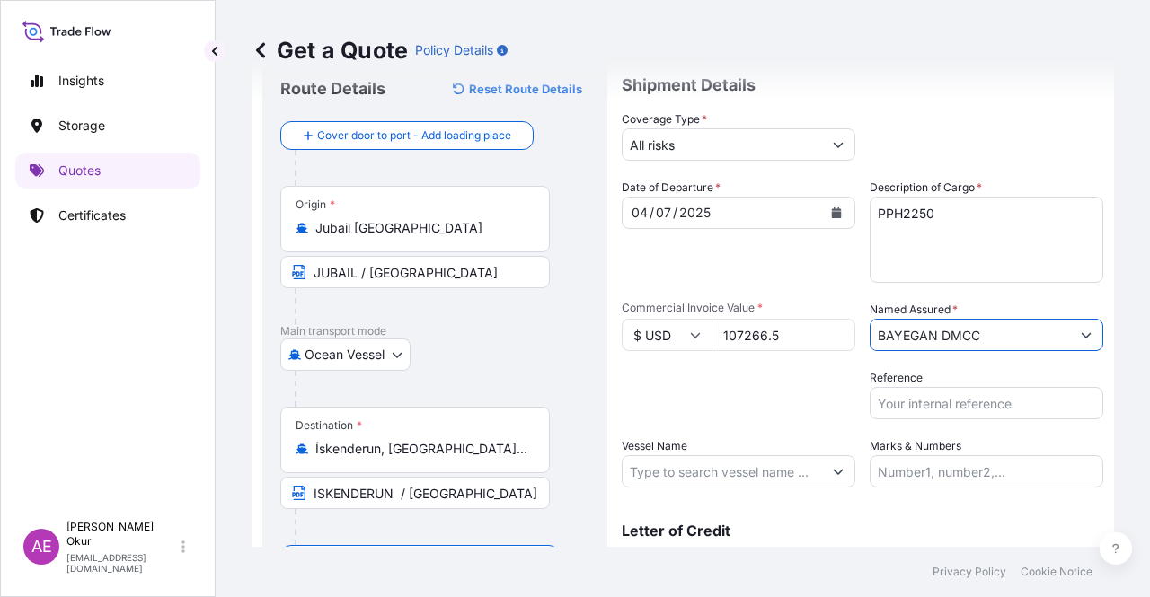
scroll to position [139, 0]
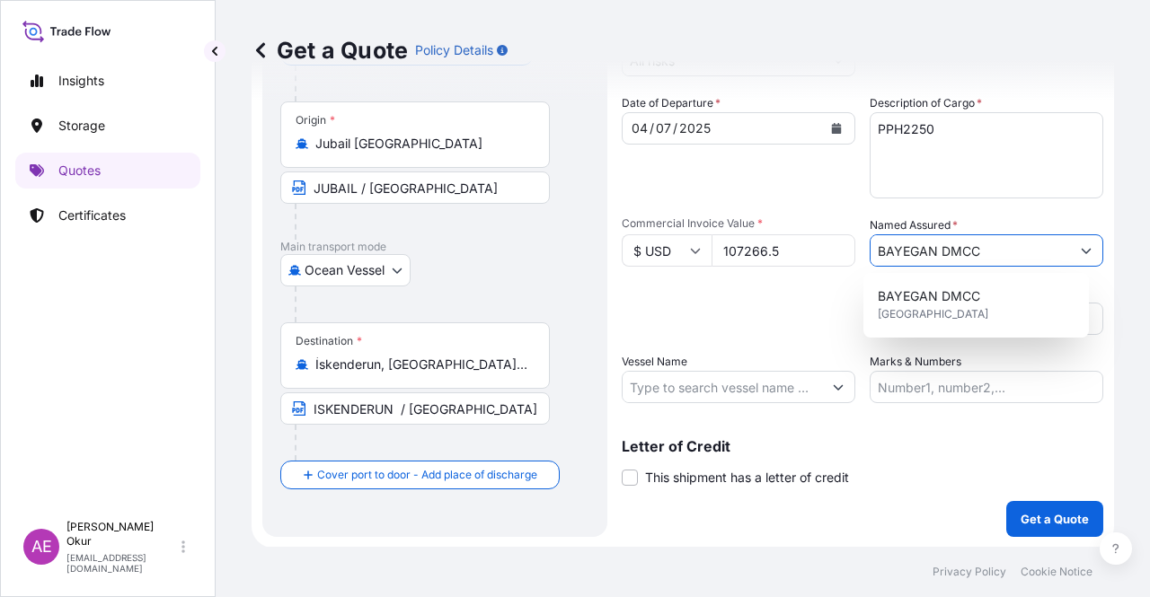
click at [747, 379] on input "Vessel Name" at bounding box center [722, 387] width 199 height 32
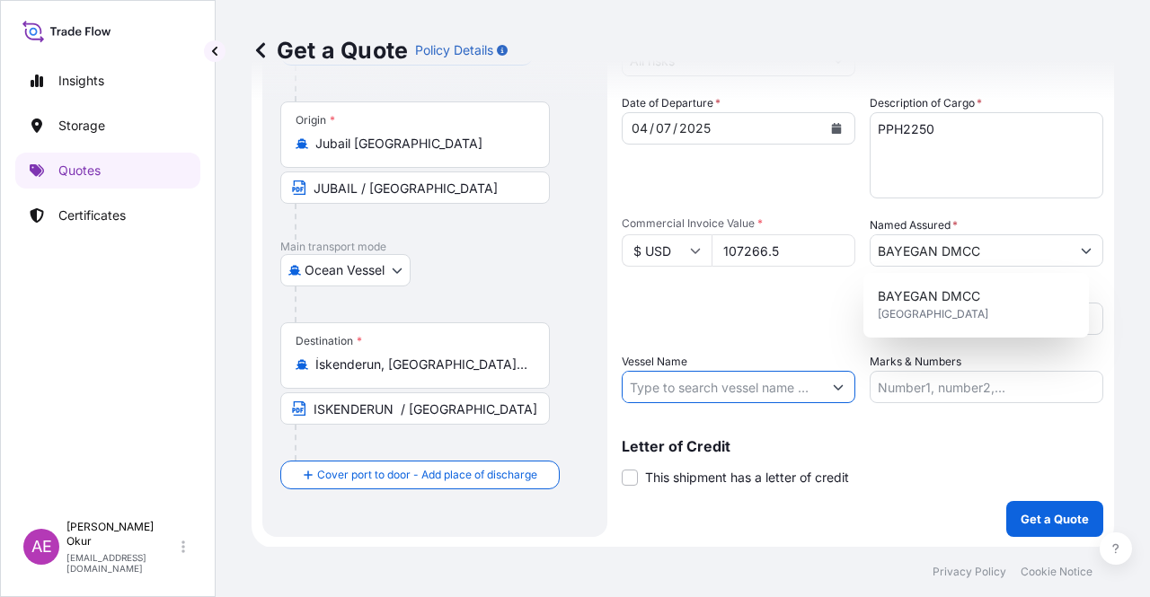
paste input "CMA CGM VITORIA"
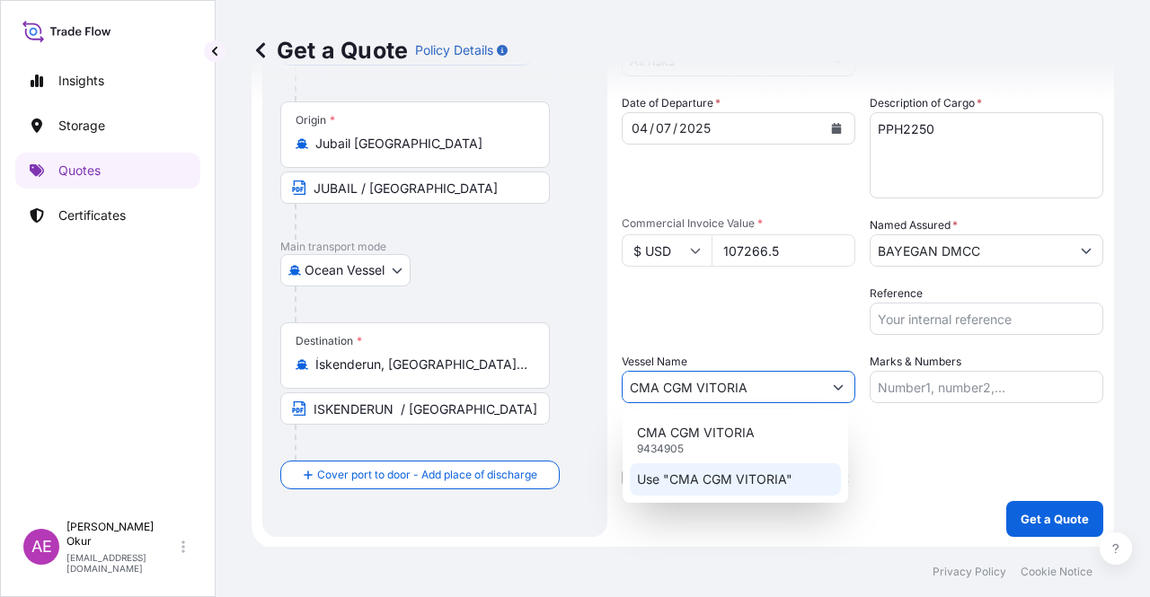
click at [731, 486] on p "Use "CMA CGM VITORIA"" at bounding box center [714, 480] width 155 height 18
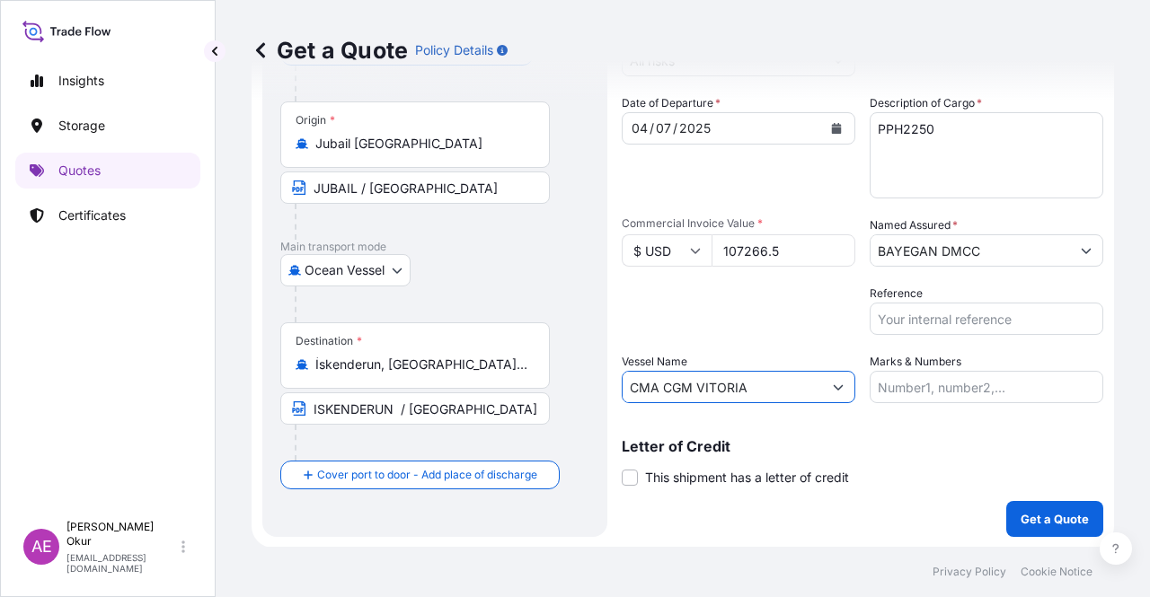
type input "CMA CGM VITORIA"
click at [967, 368] on div "Marks & Numbers" at bounding box center [987, 378] width 234 height 50
click at [958, 378] on input "Marks & Numbers" at bounding box center [987, 387] width 234 height 32
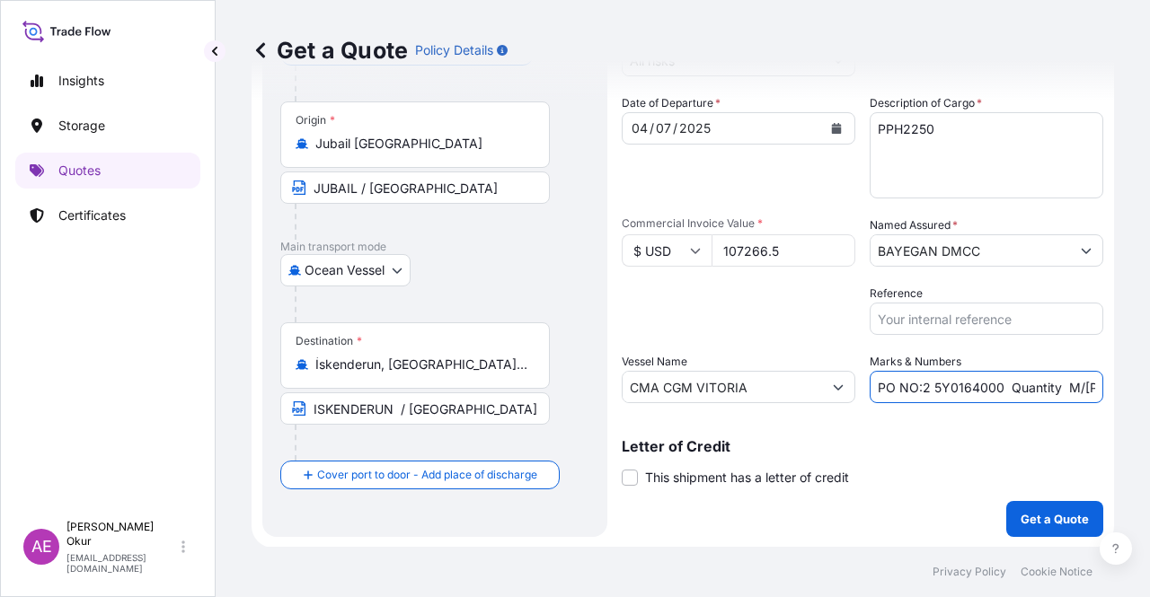
drag, startPoint x: 916, startPoint y: 382, endPoint x: 992, endPoint y: 387, distance: 76.6
click at [992, 387] on input "PO NO:2 5Y0164000 Quantity M/[PERSON_NAME]: 219,620 Premium: USD 35,34" at bounding box center [987, 387] width 234 height 32
paste input "5Y01352"
drag, startPoint x: 1037, startPoint y: 383, endPoint x: 1089, endPoint y: 383, distance: 52.1
click at [1089, 383] on input "PO NO:25Y0135200 Quantity M/[PERSON_NAME]: 219,620 Premium: USD 35,34" at bounding box center [987, 387] width 234 height 32
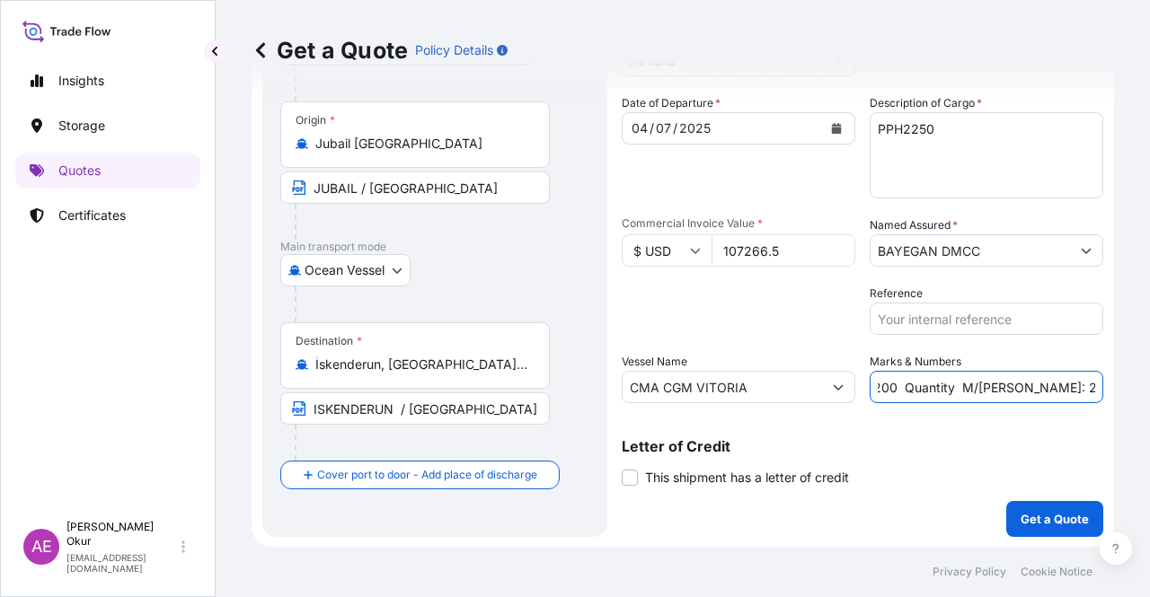
scroll to position [0, 199]
click at [944, 389] on input "PO NO:25Y0135200 Quantity M/[PERSON_NAME]: 219,620 Premium: USD 35,34" at bounding box center [987, 387] width 234 height 32
drag, startPoint x: 907, startPoint y: 385, endPoint x: 957, endPoint y: 385, distance: 50.3
click at [957, 385] on input "PO NO:25Y0135200 Quantity M/[PERSON_NAME]: 219,620 Premium: USD 35,34" at bounding box center [987, 387] width 234 height 32
paste input "99,000"
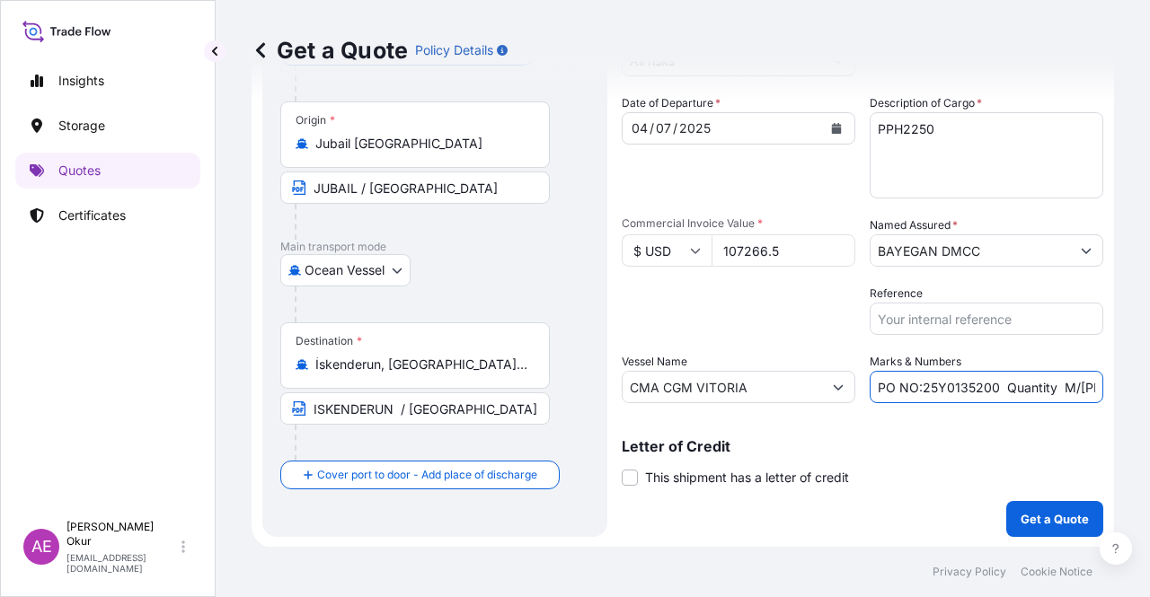
scroll to position [0, 194]
drag, startPoint x: 1008, startPoint y: 385, endPoint x: 1149, endPoint y: 386, distance: 141.1
click at [1149, 386] on div "Get a Quote Policy Details Route Details Reset Route Details Cover door to port…" at bounding box center [683, 273] width 934 height 547
click at [1017, 375] on input "PO NO:25Y0135200 Quantity M/[PERSON_NAME]: 99,000 Premium: USD 35,34" at bounding box center [987, 387] width 234 height 32
drag, startPoint x: 1049, startPoint y: 382, endPoint x: 1092, endPoint y: 385, distance: 43.3
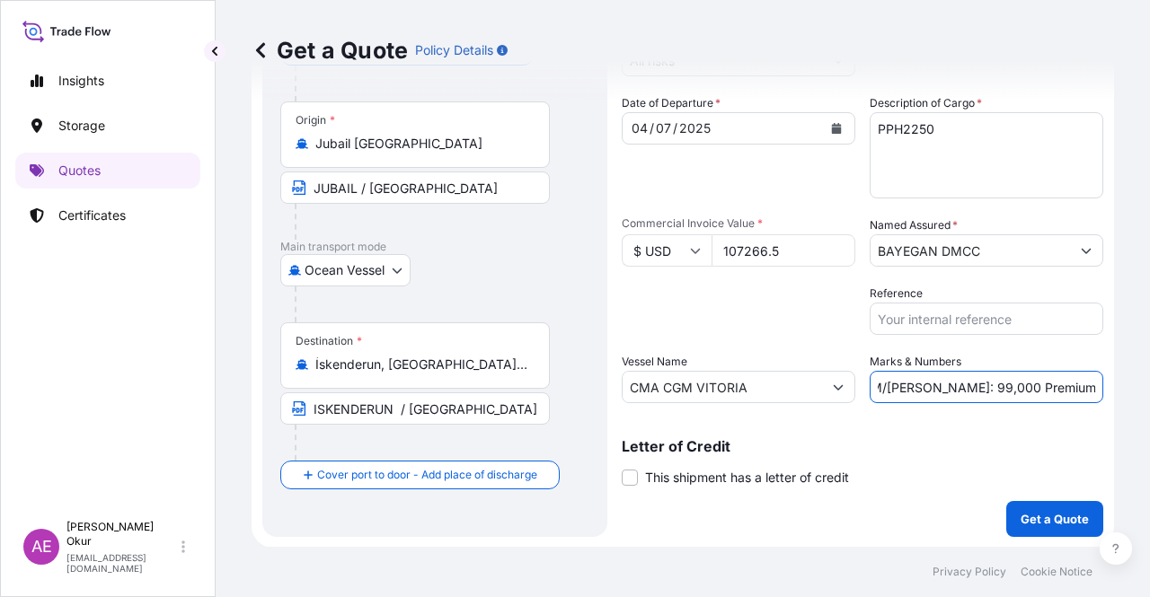
click at [1092, 385] on form "Route Details Reset Route Details Cover door to port - Add loading place Place …" at bounding box center [683, 254] width 862 height 587
paste input "11,80"
type input "PO NO:25Y0135200 Quantity M/[PERSON_NAME]: 99,000 Premium: USD 11,80"
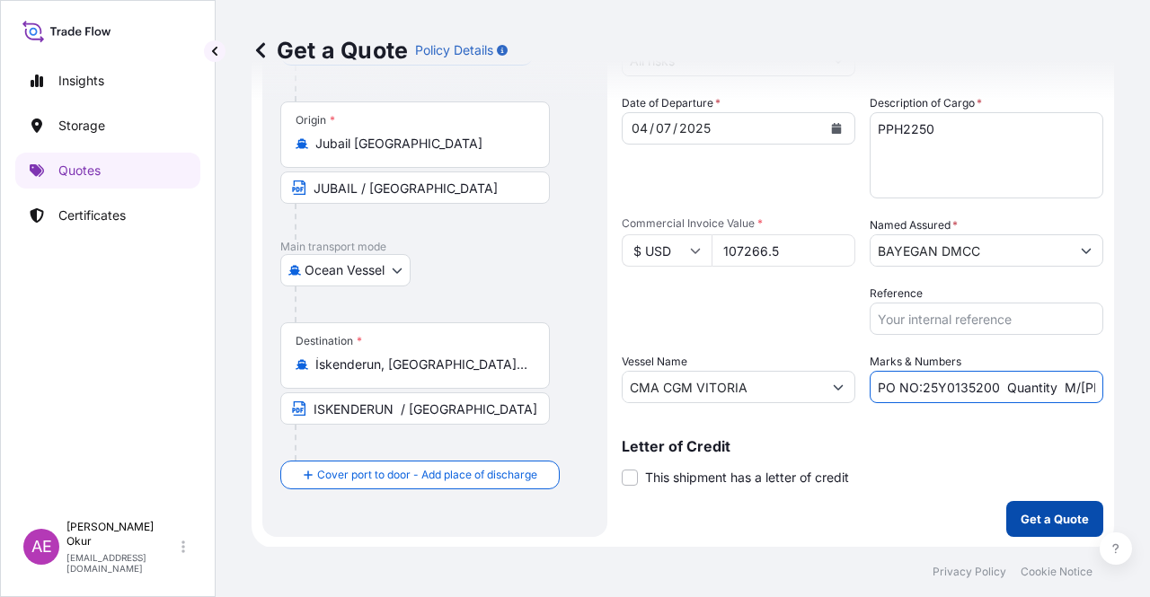
click at [1059, 525] on p "Get a Quote" at bounding box center [1055, 519] width 68 height 18
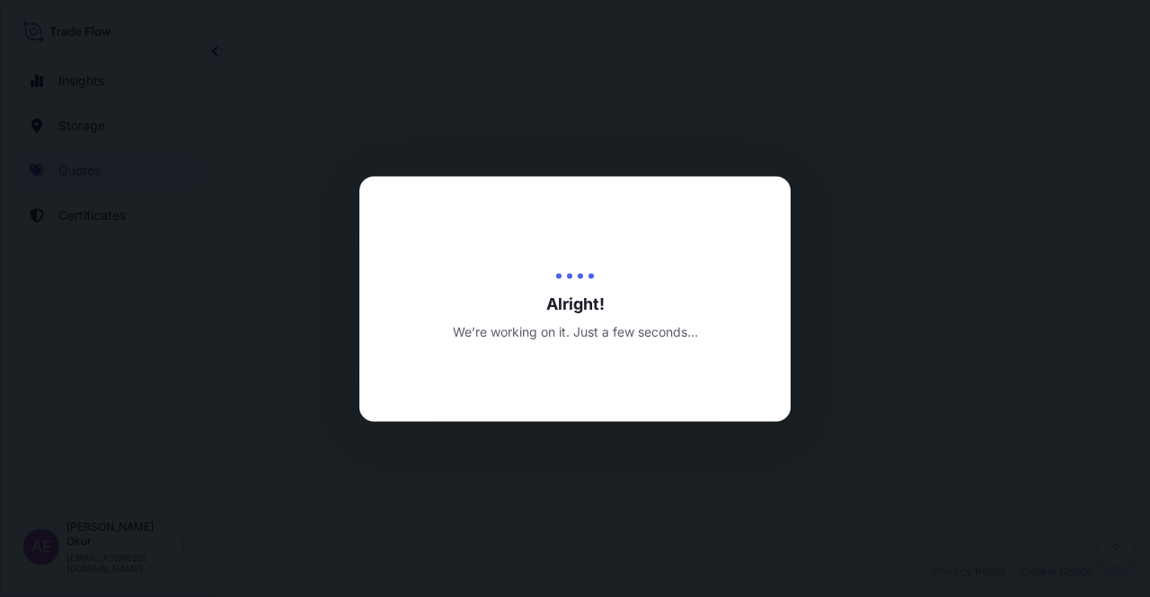
select select "Ocean Vessel"
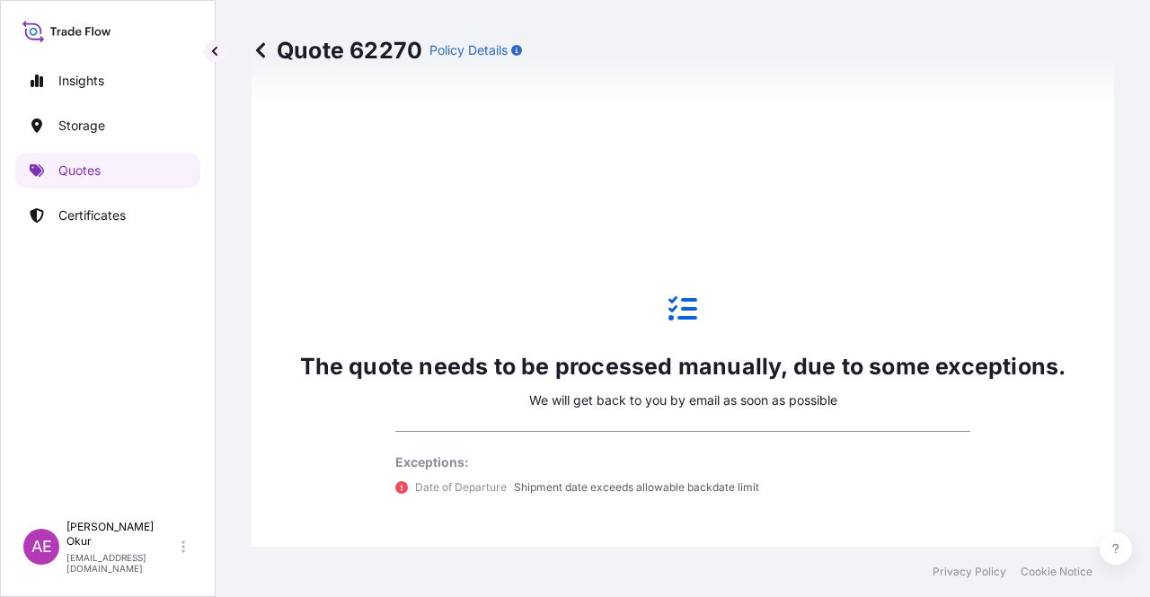
scroll to position [974, 0]
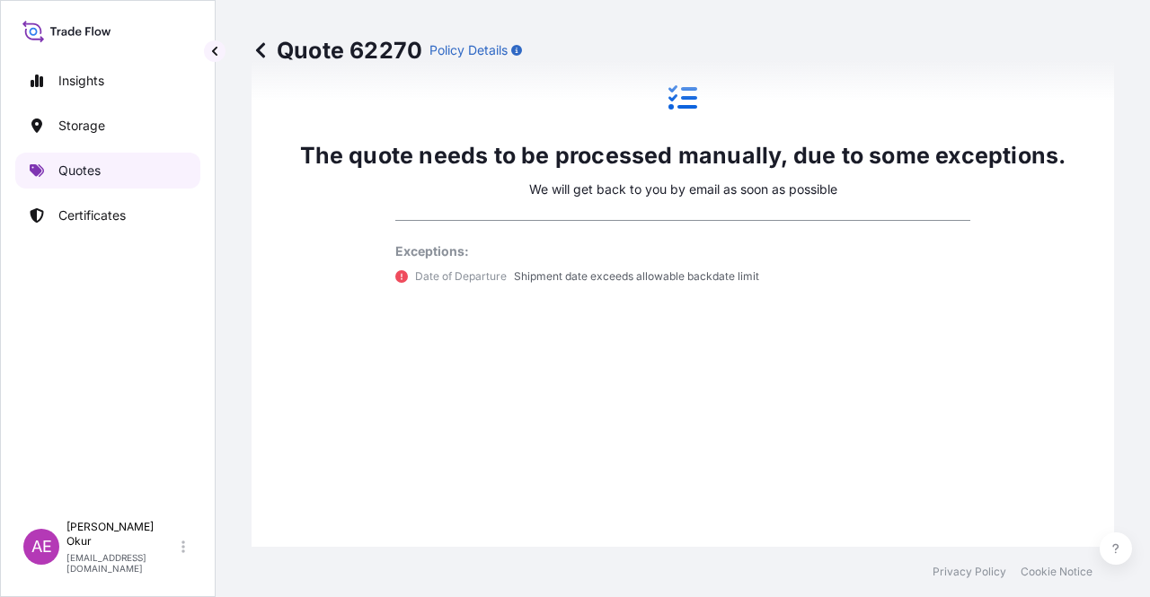
click at [96, 160] on link "Quotes" at bounding box center [107, 171] width 185 height 36
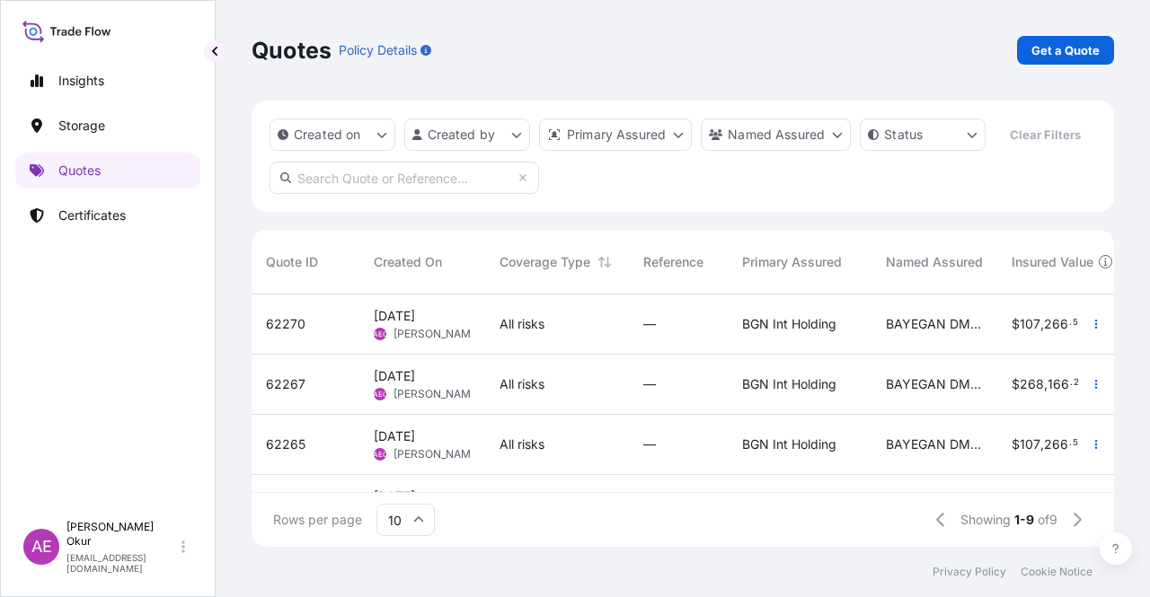
click at [1036, 49] on p "Get a Quote" at bounding box center [1065, 50] width 68 height 18
select select "Ocean Vessel"
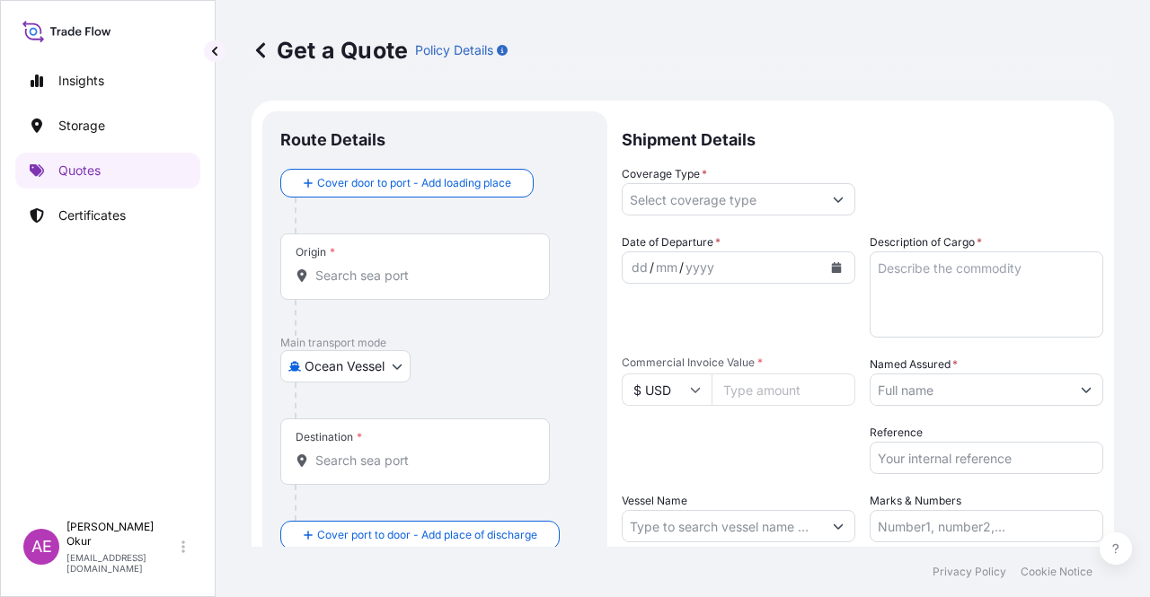
scroll to position [29, 0]
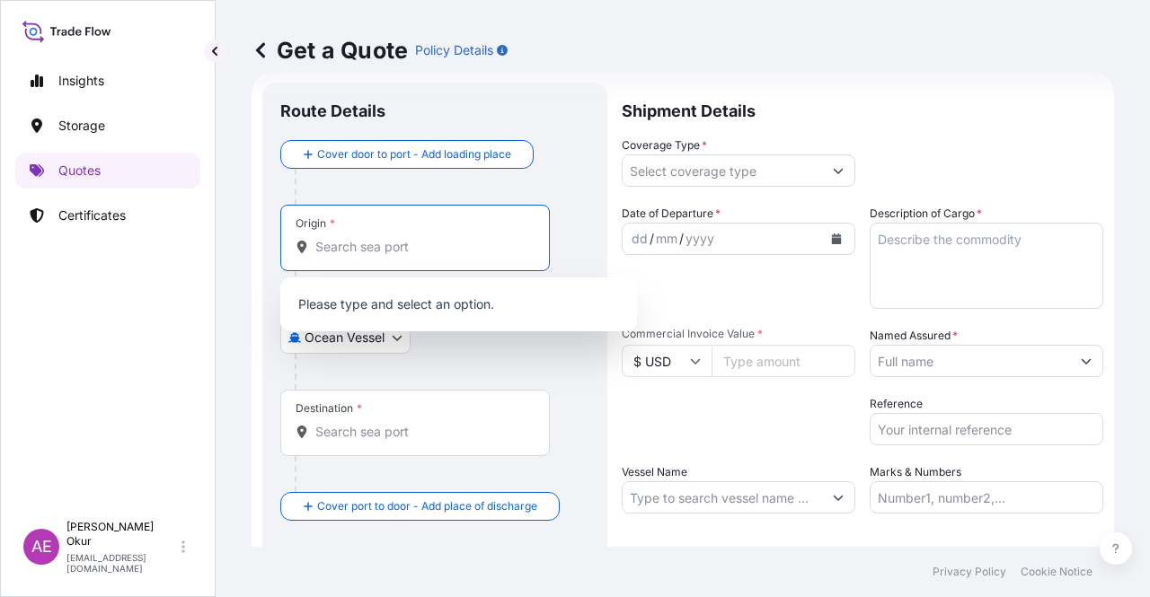
click at [383, 247] on input "Origin *" at bounding box center [421, 247] width 212 height 18
paste input "JUBAIL"
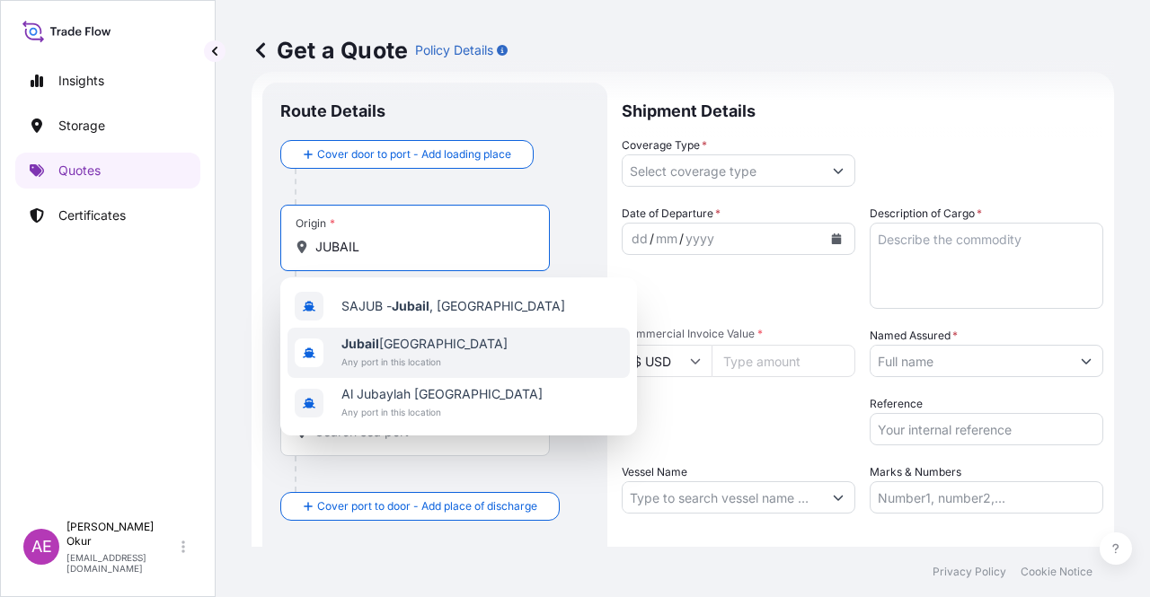
click at [394, 346] on span "Jubail [GEOGRAPHIC_DATA]" at bounding box center [424, 344] width 166 height 18
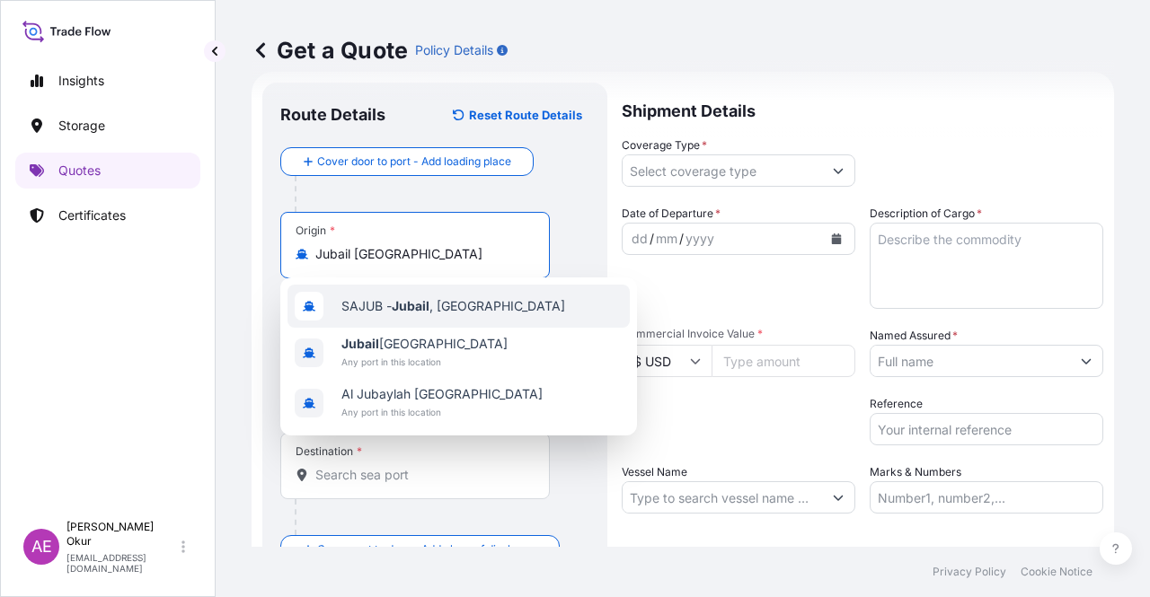
type input "Jubail [GEOGRAPHIC_DATA]"
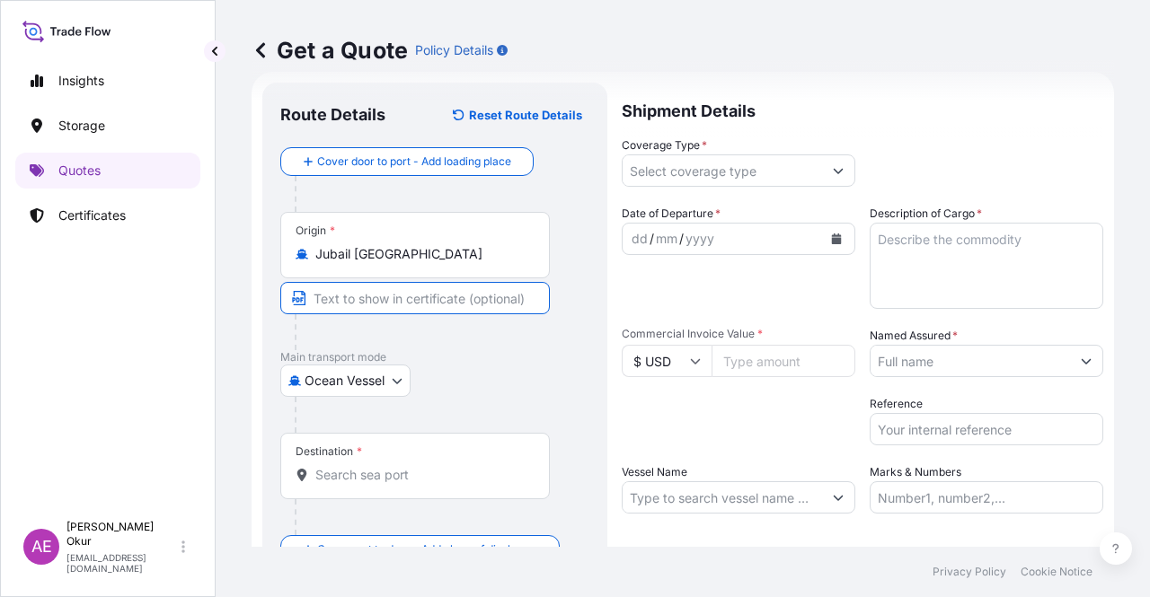
click at [379, 294] on input "Text to appear on certificate" at bounding box center [415, 298] width 270 height 32
paste input "JUBAIL"
type input "JUBAIL / [GEOGRAPHIC_DATA]"
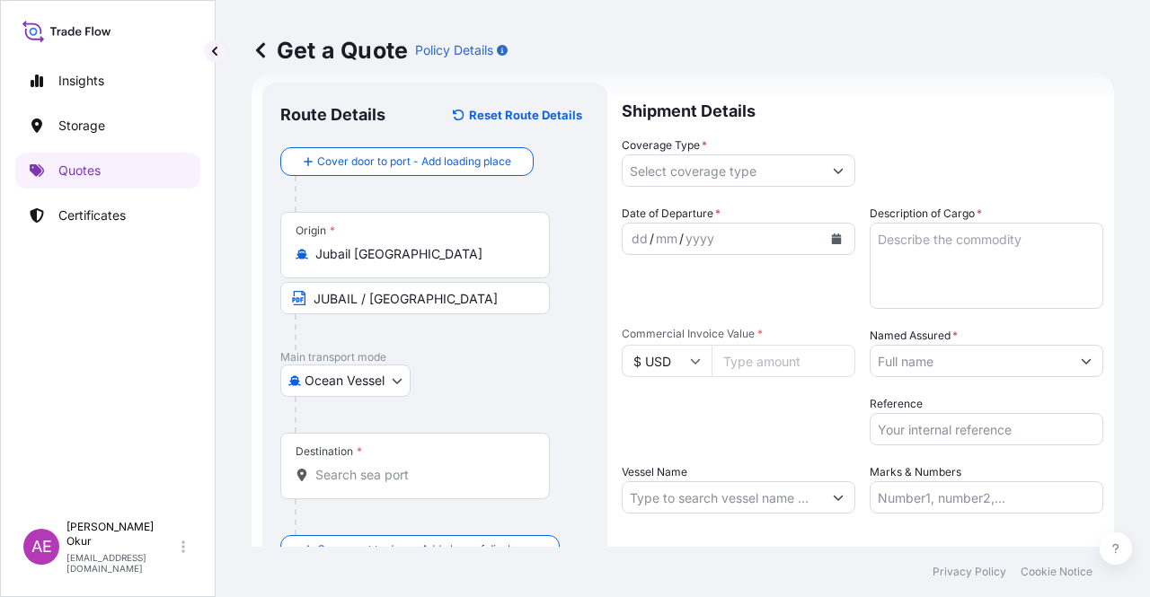
click at [390, 448] on div "Destination *" at bounding box center [415, 466] width 270 height 66
click at [390, 466] on input "Destination *" at bounding box center [421, 475] width 212 height 18
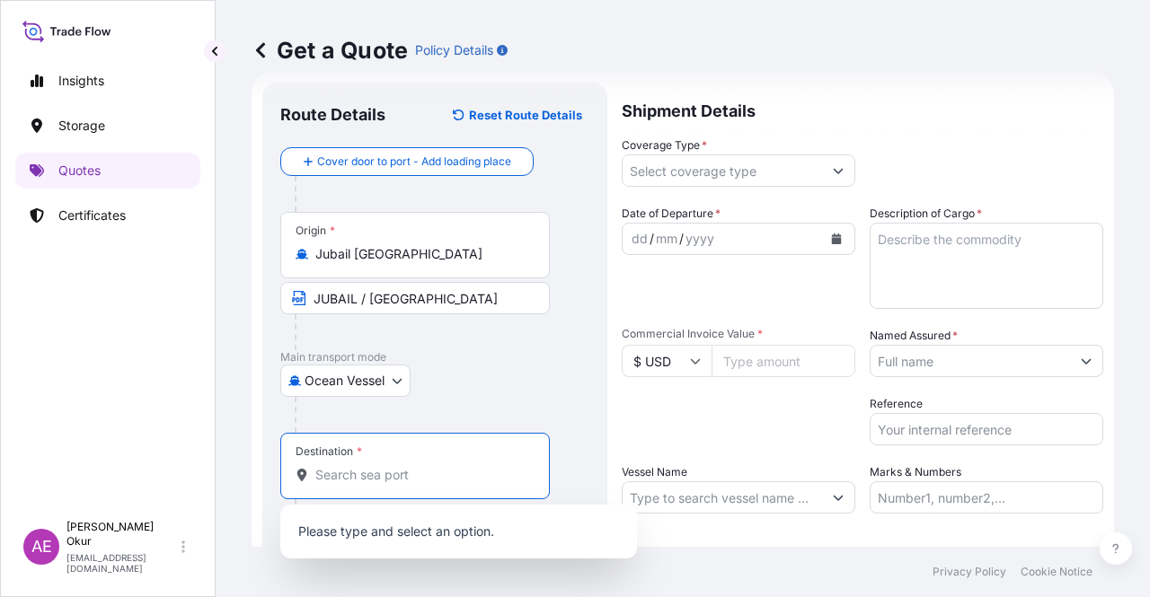
paste input "AMBARLI"
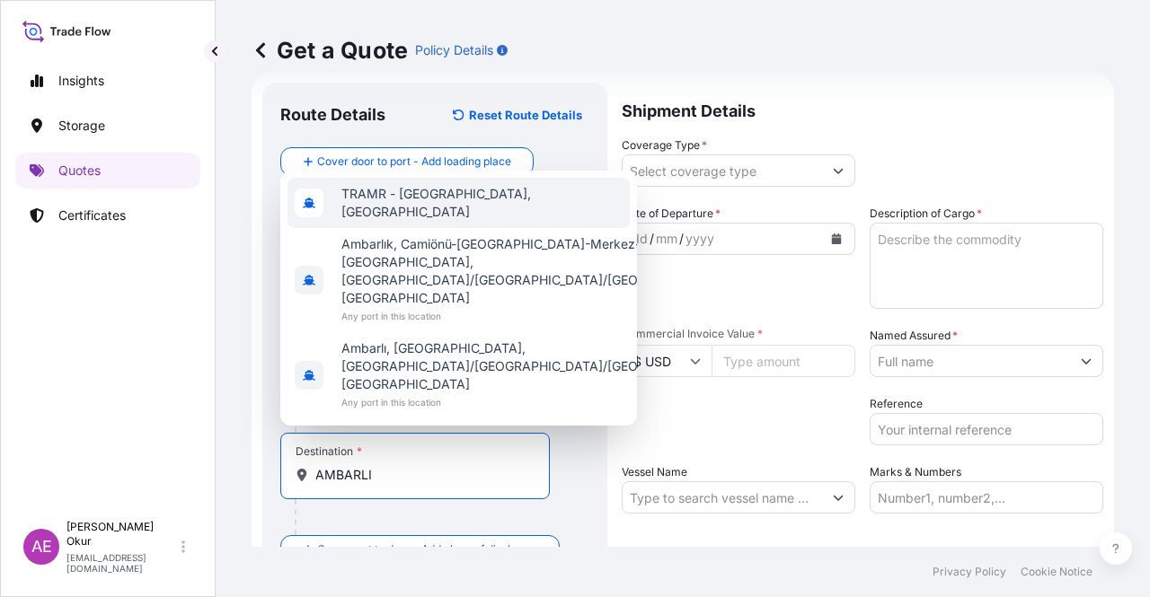
click at [447, 228] on div "TRAMR - [GEOGRAPHIC_DATA], [GEOGRAPHIC_DATA]" at bounding box center [458, 203] width 342 height 50
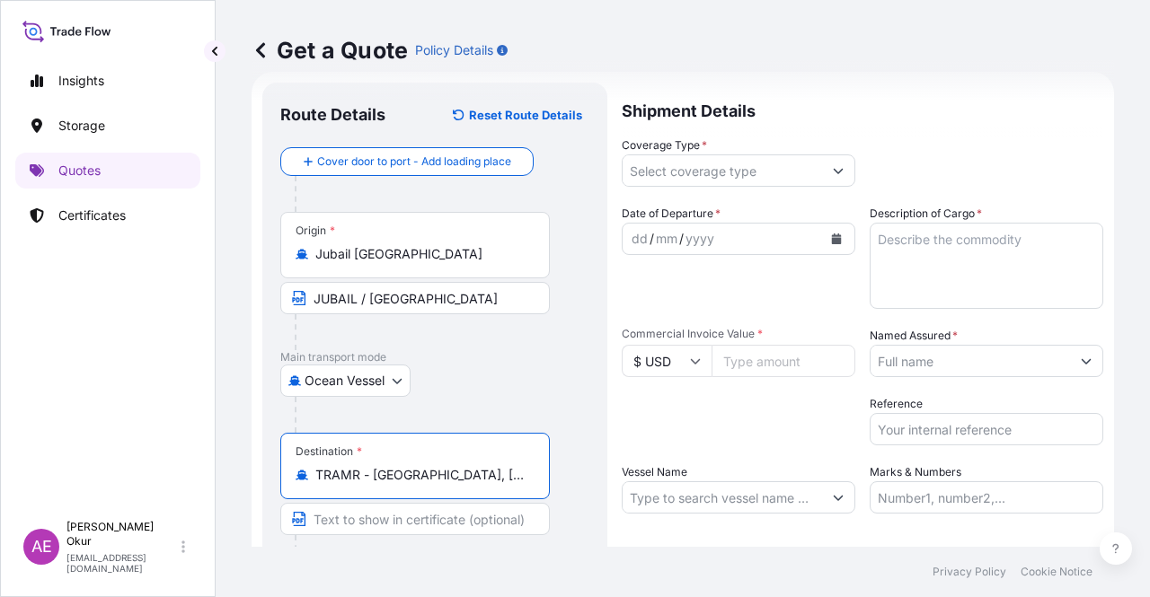
type input "TRAMR - [GEOGRAPHIC_DATA], [GEOGRAPHIC_DATA]"
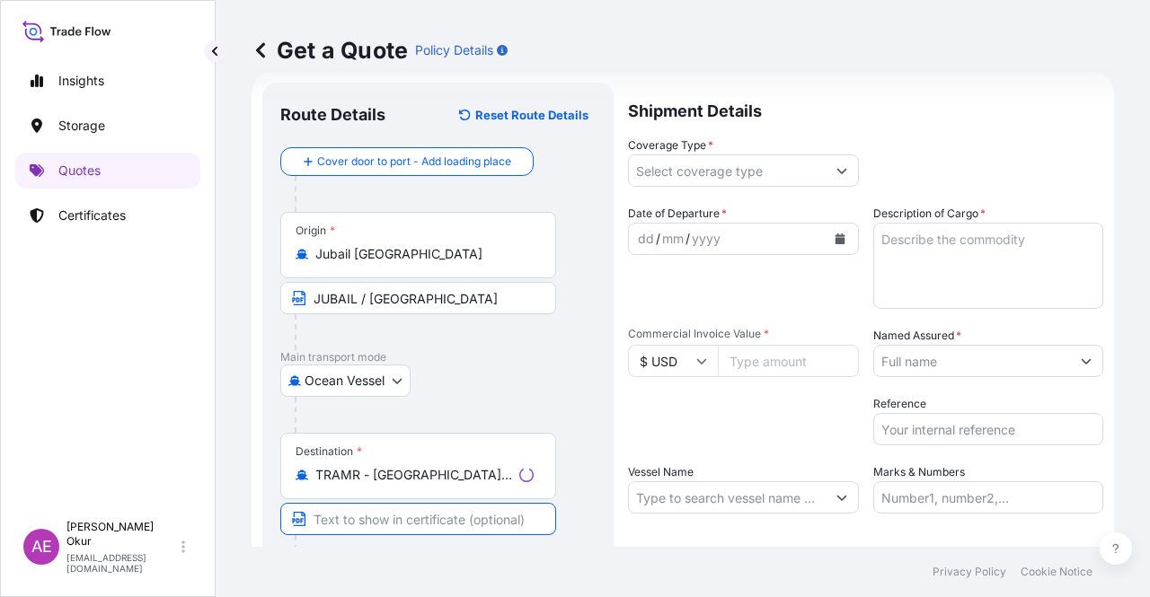
click at [376, 519] on input "Text to appear on certificate" at bounding box center [418, 519] width 276 height 32
paste input "AMBARLI"
type input "AMBARLI / [GEOGRAPHIC_DATA]"
click at [640, 175] on input "Coverage Type *" at bounding box center [722, 171] width 199 height 32
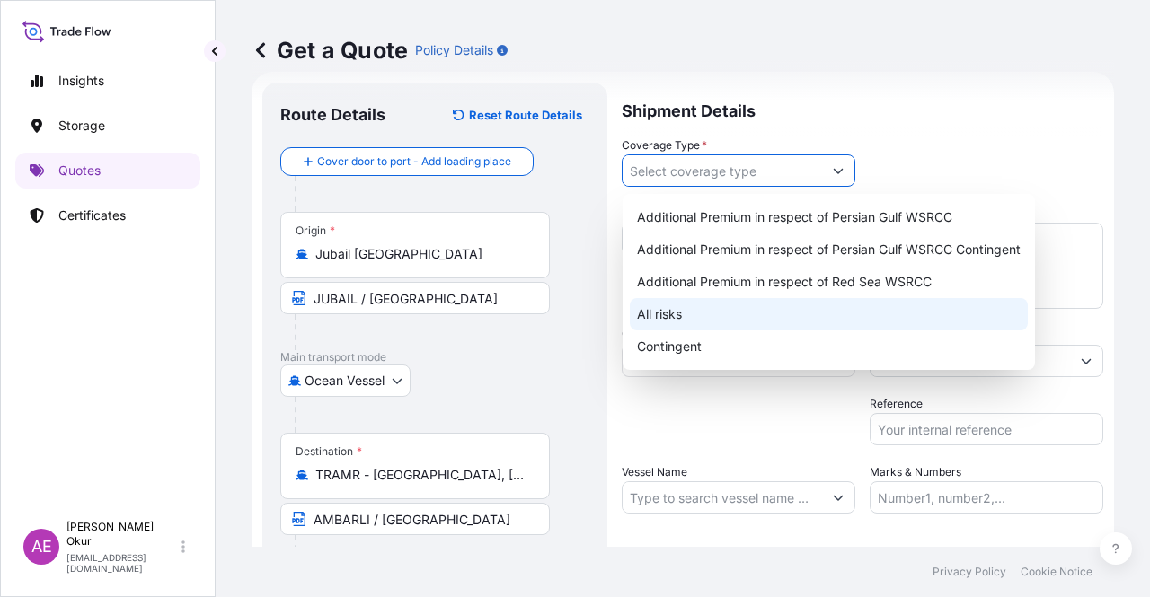
click at [661, 312] on div "All risks" at bounding box center [829, 314] width 398 height 32
type input "All risks"
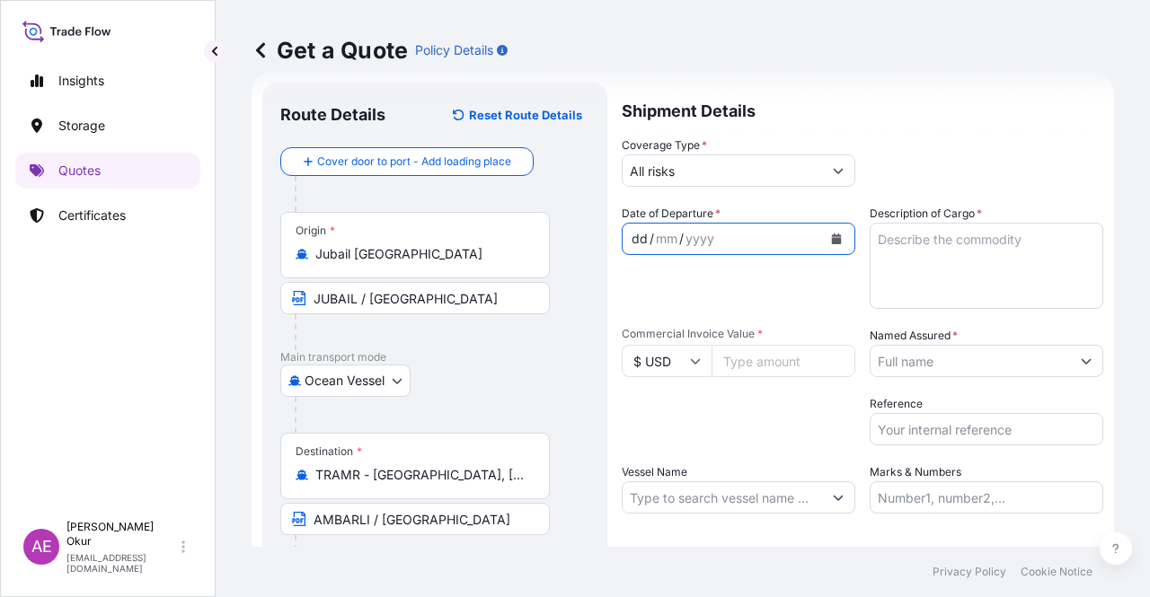
click at [641, 234] on div "dd" at bounding box center [640, 239] width 20 height 22
click at [771, 371] on input "Commercial Invoice Value *" at bounding box center [784, 361] width 144 height 32
paste input "268166.25"
type input "268166.25"
click at [904, 271] on textarea "Description of Cargo *" at bounding box center [987, 266] width 234 height 86
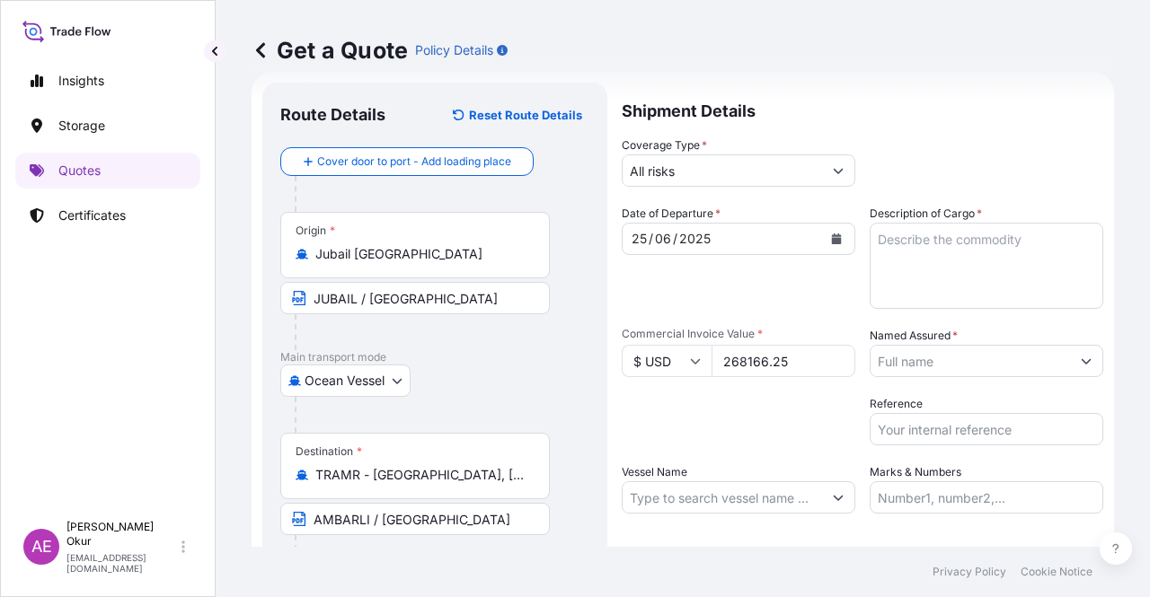
paste textarea "PPH2350"
type textarea "PPH2350"
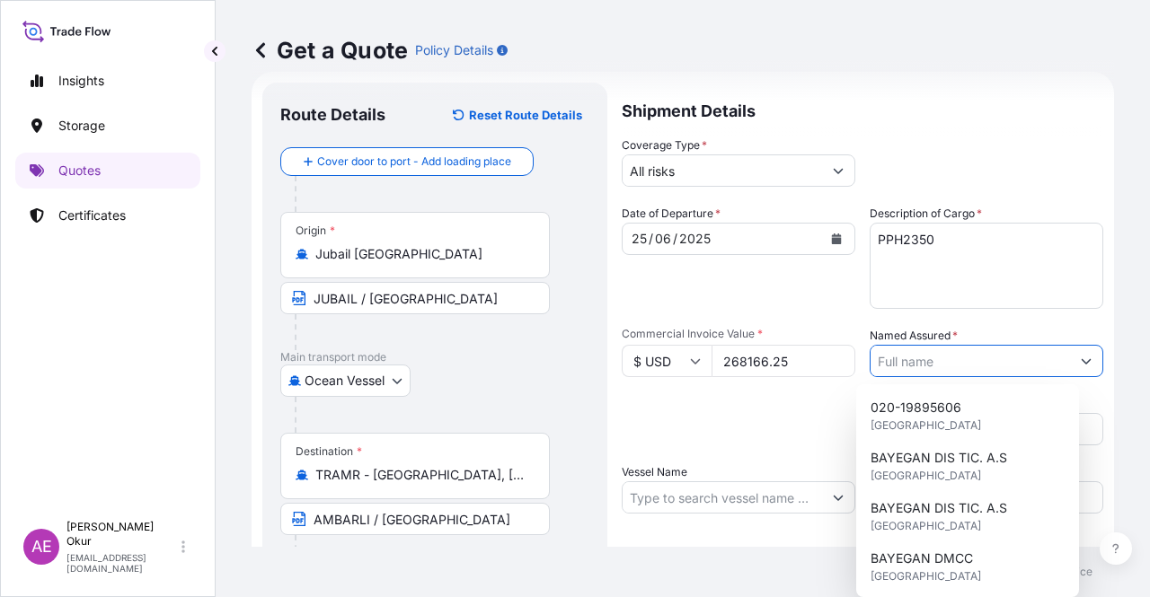
click at [945, 354] on input "Named Assured *" at bounding box center [970, 361] width 199 height 32
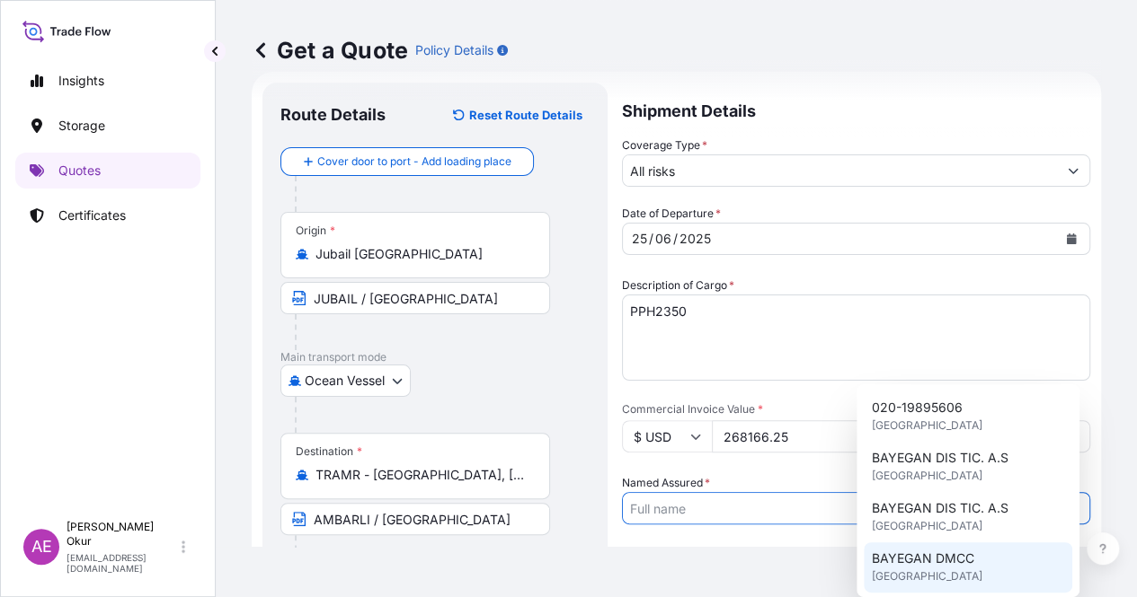
click at [945, 554] on span "BAYEGAN DMCC" at bounding box center [922, 559] width 102 height 18
type input "BAYEGAN DMCC"
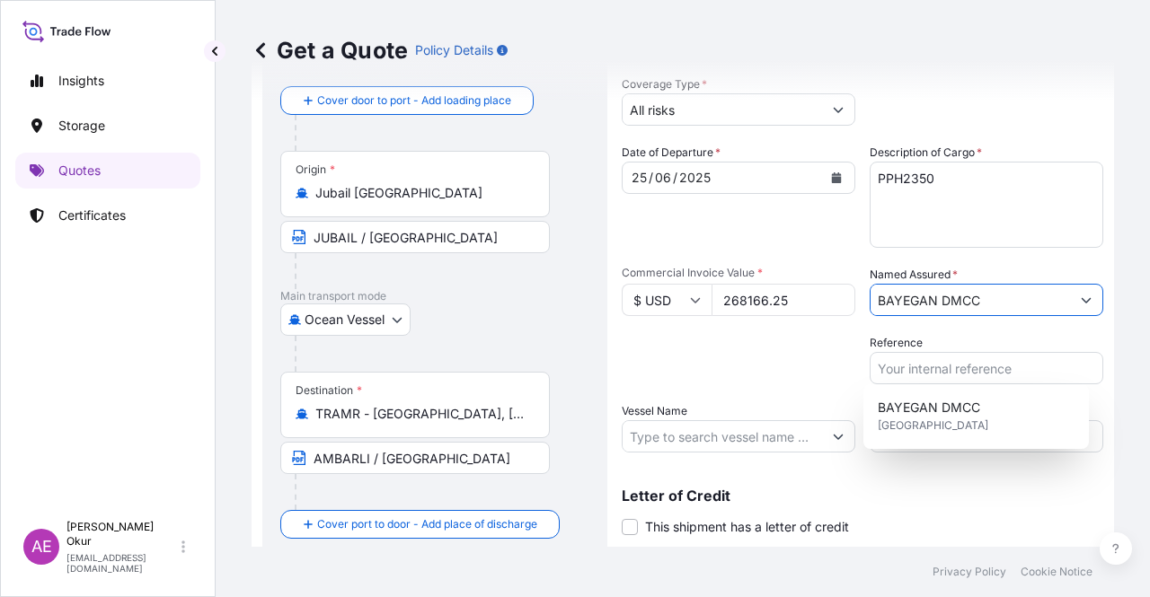
scroll to position [119, 0]
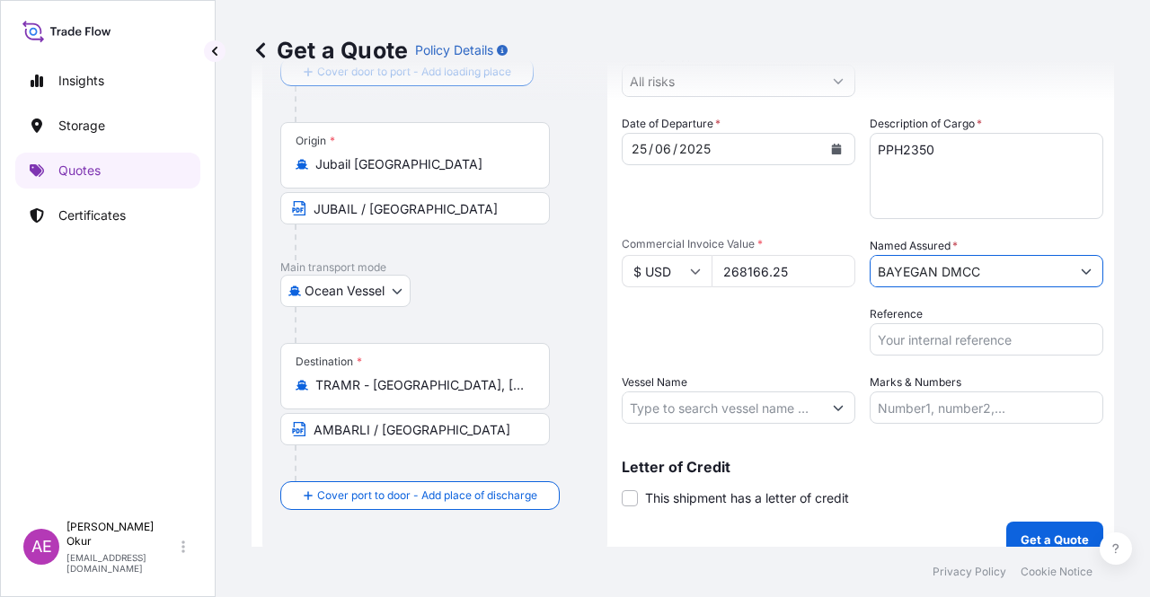
click at [912, 342] on input "Reference" at bounding box center [987, 339] width 234 height 32
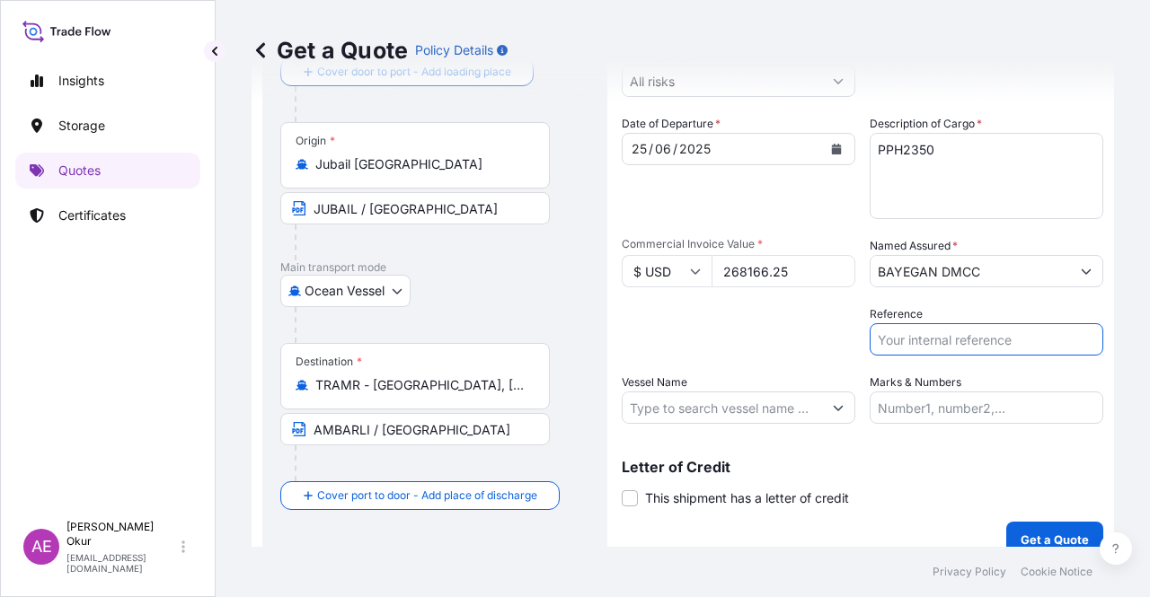
click at [756, 354] on div "Packing Category Type to search a container mode Please select a primary mode o…" at bounding box center [739, 330] width 234 height 50
click at [726, 394] on input "Vessel Name" at bounding box center [722, 408] width 199 height 32
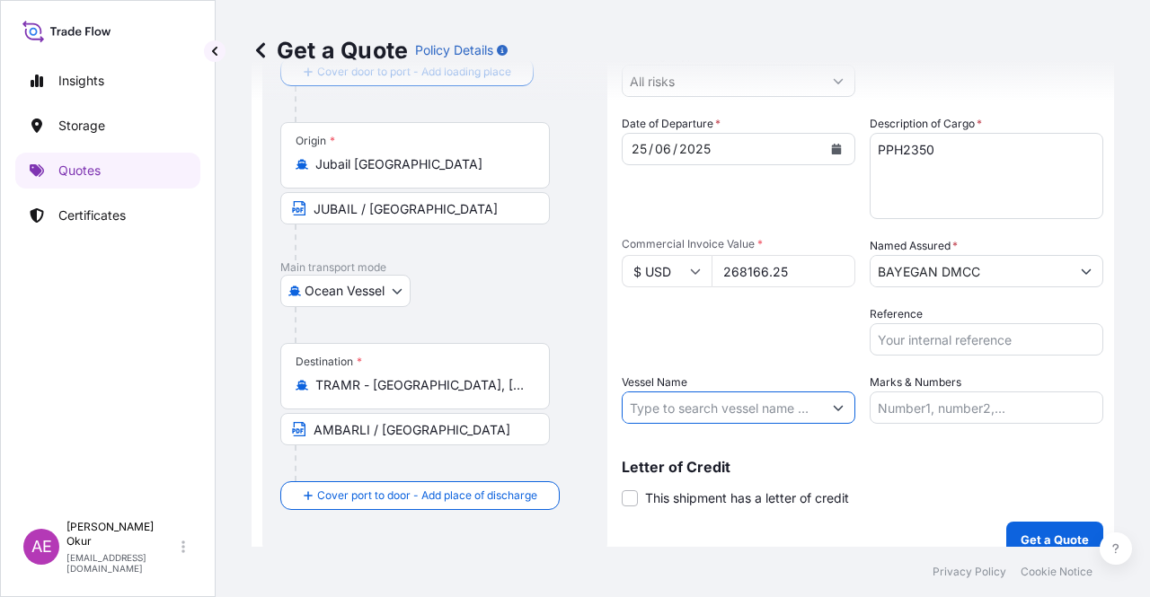
paste input "SPIL CITRA"
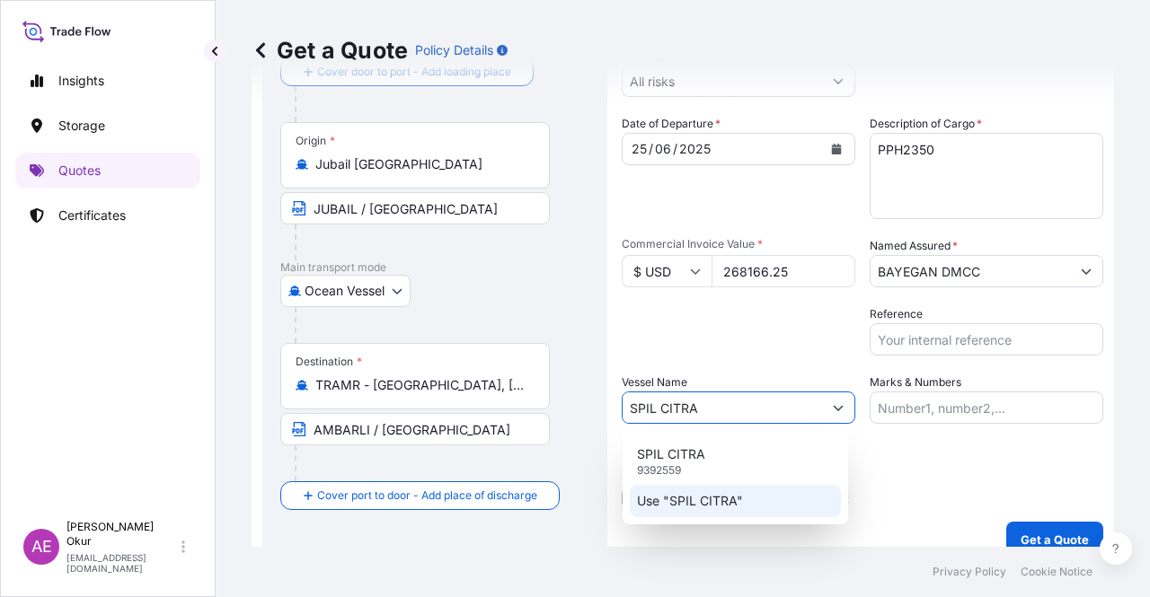
click at [703, 493] on p "Use "SPIL CITRA"" at bounding box center [690, 501] width 106 height 18
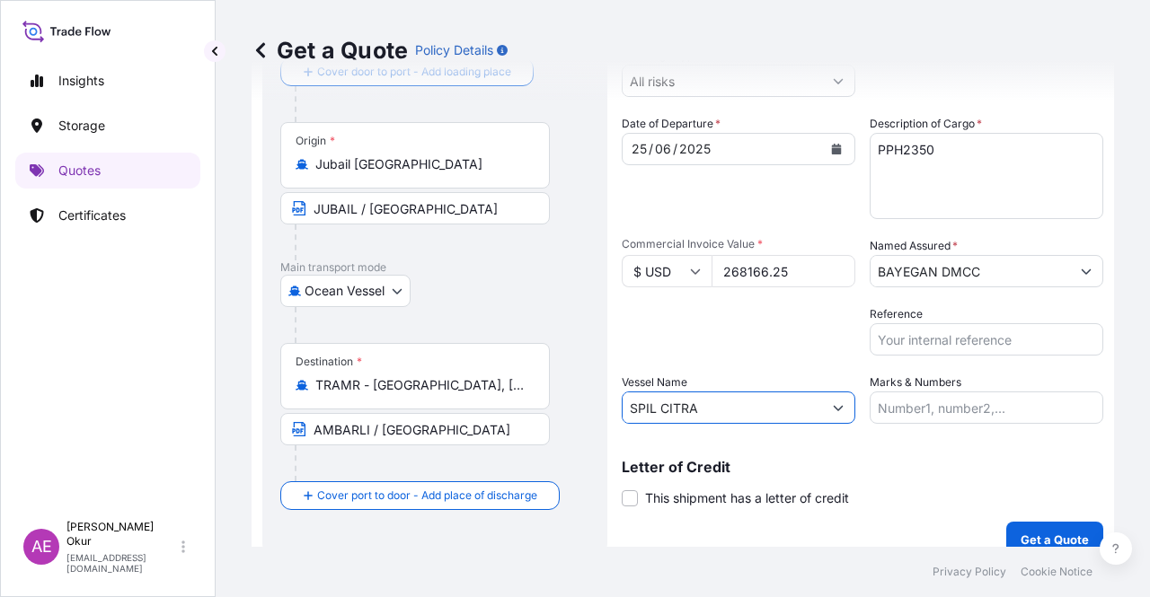
type input "SPIL CITRA"
click at [967, 402] on input "Marks & Numbers" at bounding box center [987, 408] width 234 height 32
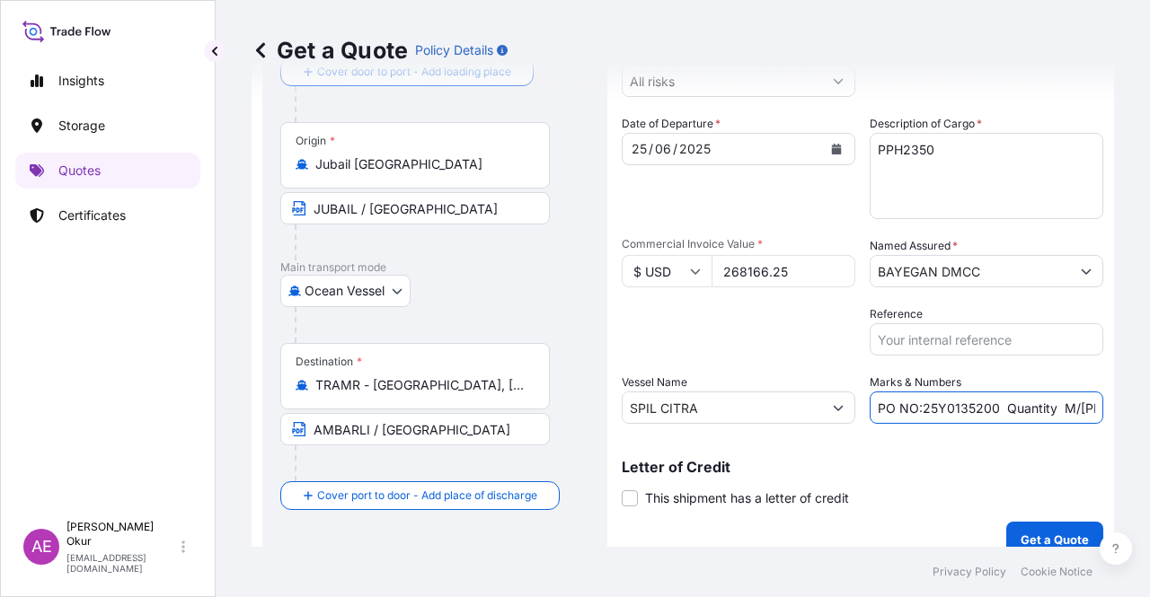
drag, startPoint x: 916, startPoint y: 405, endPoint x: 990, endPoint y: 407, distance: 73.7
click at [990, 407] on input "PO NO:25Y0135200 Quantity M/[PERSON_NAME]: 99,000 Premium: USD 11,80" at bounding box center [987, 408] width 234 height 32
paste input "45"
drag, startPoint x: 1060, startPoint y: 409, endPoint x: 1088, endPoint y: 409, distance: 27.9
click at [1088, 409] on input "PO NO:25Y0134500 Quantity M/[PERSON_NAME]: 99,000 Premium: USD 11,80" at bounding box center [987, 408] width 234 height 32
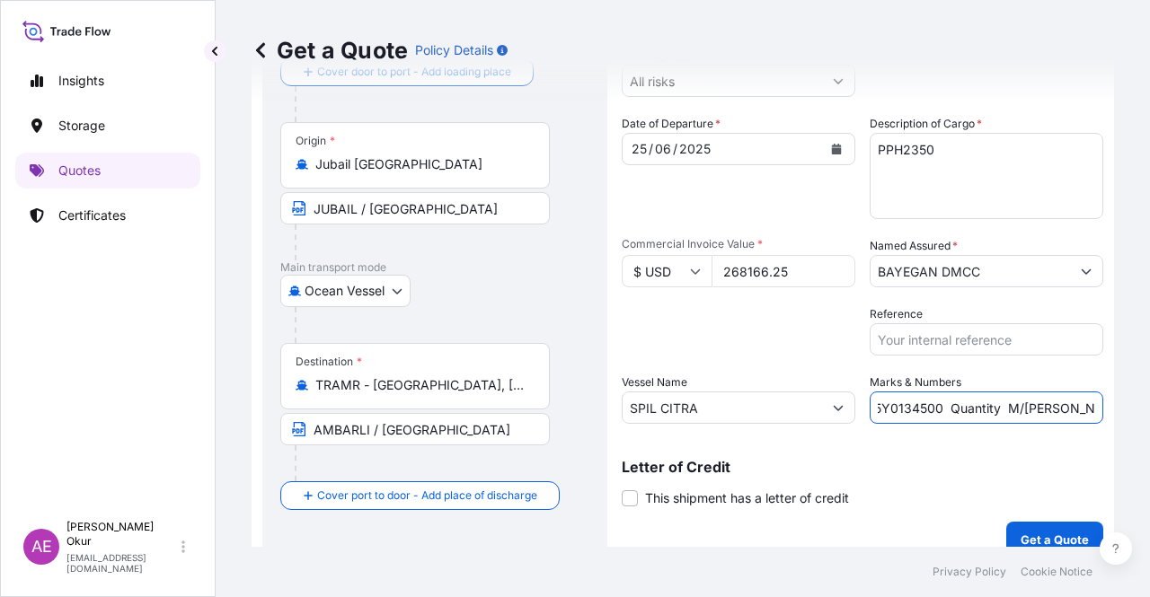
scroll to position [0, 153]
click at [956, 405] on input "PO NO:25Y0134500 Quantity M/[PERSON_NAME]: 99,000 Premium: USD 11,80" at bounding box center [987, 408] width 234 height 32
drag, startPoint x: 956, startPoint y: 407, endPoint x: 994, endPoint y: 407, distance: 37.7
click at [994, 407] on input "PO NO:25Y0134500 Quantity M/[PERSON_NAME]: 99,000 Premium: USD 11,80" at bounding box center [987, 408] width 234 height 32
paste input "247,5"
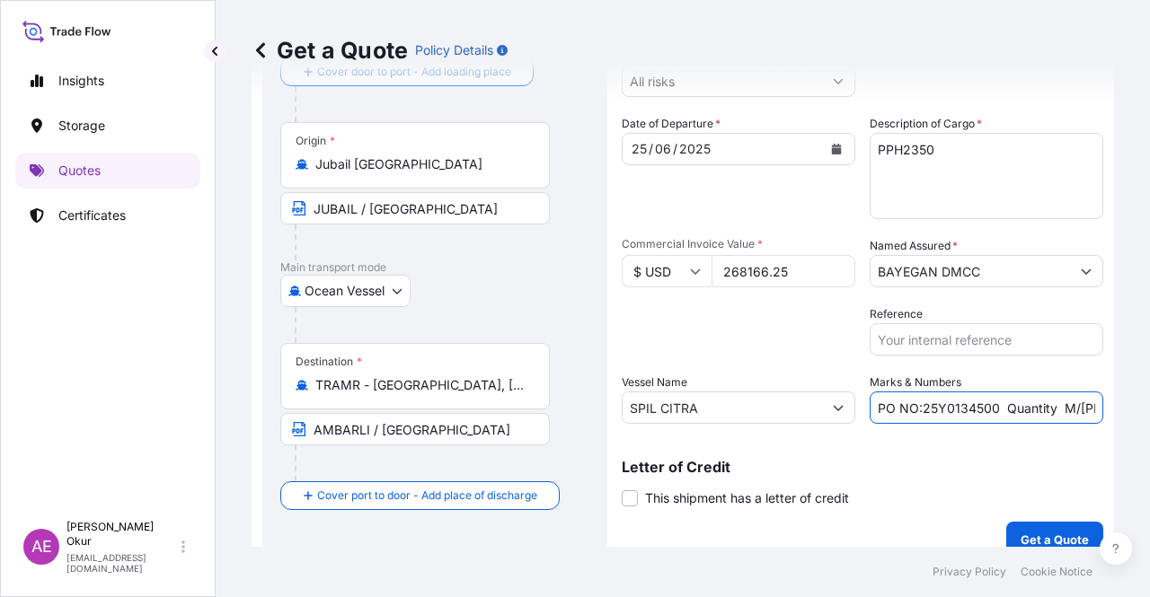
scroll to position [0, 196]
drag, startPoint x: 1023, startPoint y: 402, endPoint x: 1149, endPoint y: 406, distance: 125.9
click at [1149, 406] on div "Get a Quote Policy Details Route Details Reset Route Details Cover door to port…" at bounding box center [683, 273] width 934 height 547
click at [1031, 409] on input "PO NO:25Y0134500 Quantity M/[PERSON_NAME]: 247,500 Premium: USD 11,80" at bounding box center [987, 408] width 234 height 32
drag, startPoint x: 1048, startPoint y: 406, endPoint x: 1069, endPoint y: 407, distance: 21.6
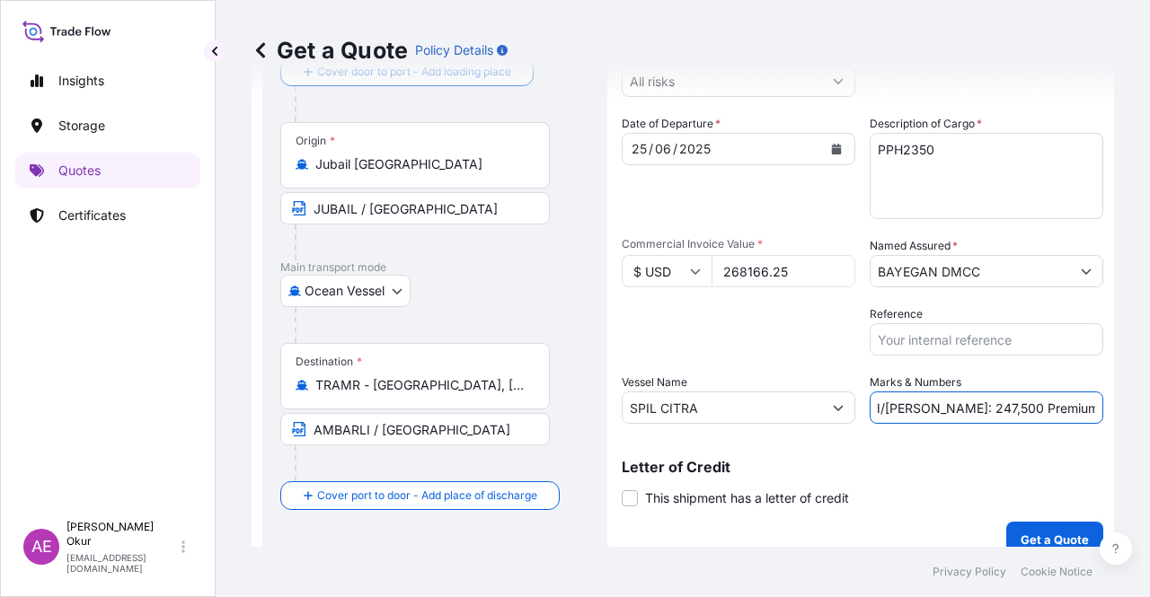
click at [1069, 407] on input "PO NO:25Y0134500 Quantity M/[PERSON_NAME]: 247,500 Premium: USD 11,80" at bounding box center [987, 408] width 234 height 32
click at [1058, 407] on input "PO NO:25Y0134500 Quantity M/[PERSON_NAME]: 247,500 Premium: USD 11,80" at bounding box center [987, 408] width 234 height 32
drag, startPoint x: 1052, startPoint y: 407, endPoint x: 1103, endPoint y: 418, distance: 52.3
click at [1103, 412] on div "Get a Quote Policy Details Route Details Reset Route Details Cover door to port…" at bounding box center [683, 273] width 934 height 547
paste input "29,5"
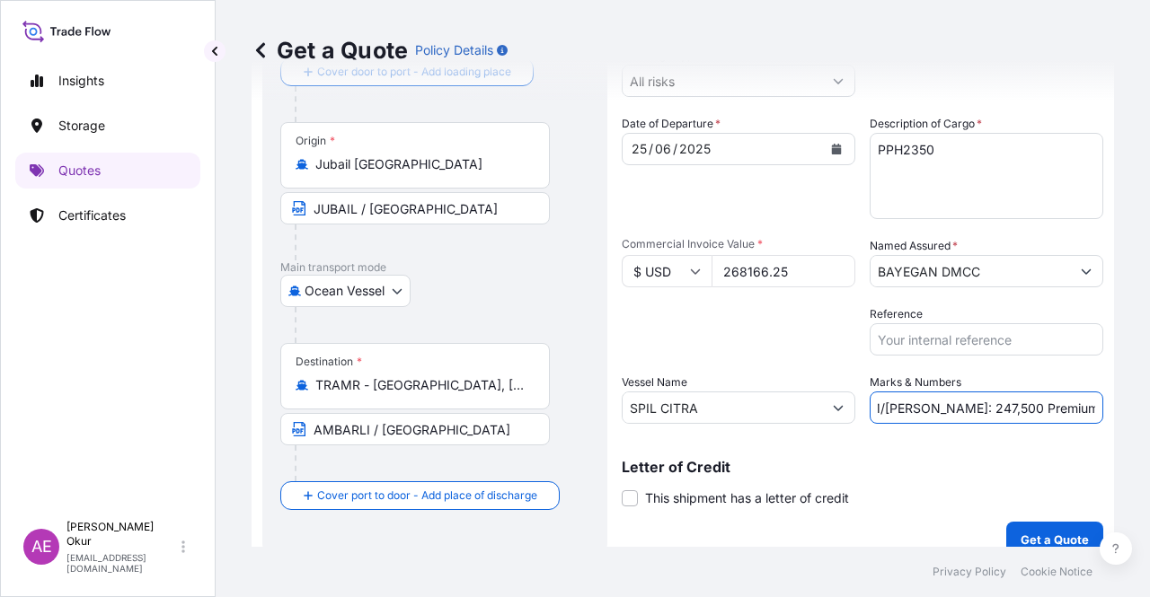
scroll to position [0, 200]
type input "PO NO:25Y0134500 Quantity M/[PERSON_NAME]: 247,500 Premium: USD 29,50"
click at [1048, 533] on p "Get a Quote" at bounding box center [1055, 540] width 68 height 18
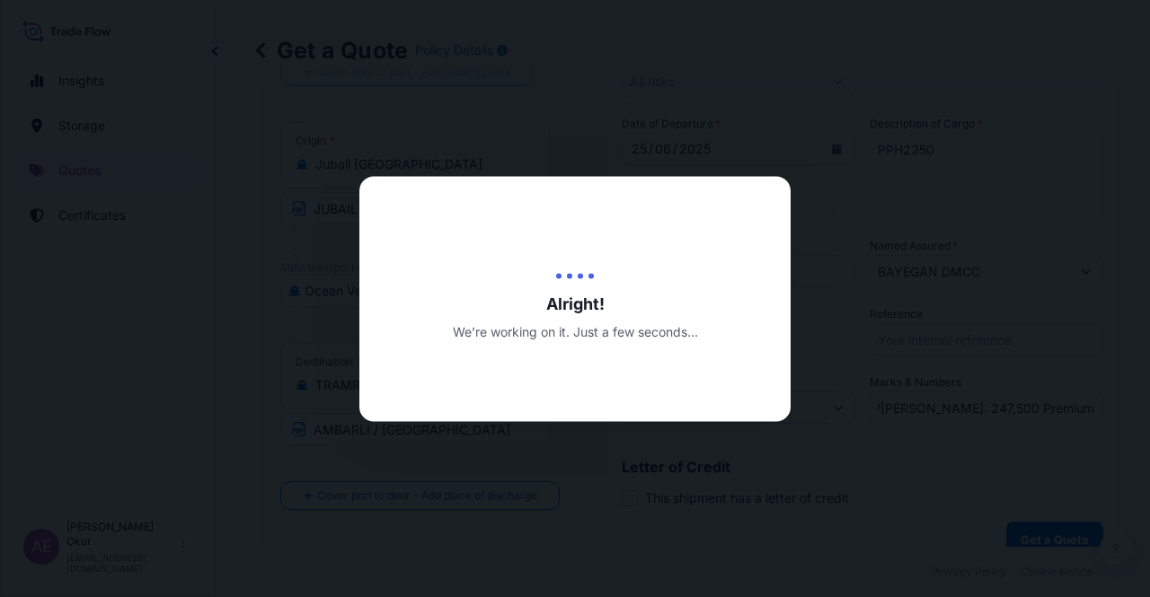
scroll to position [0, 0]
select select "Ocean Vessel"
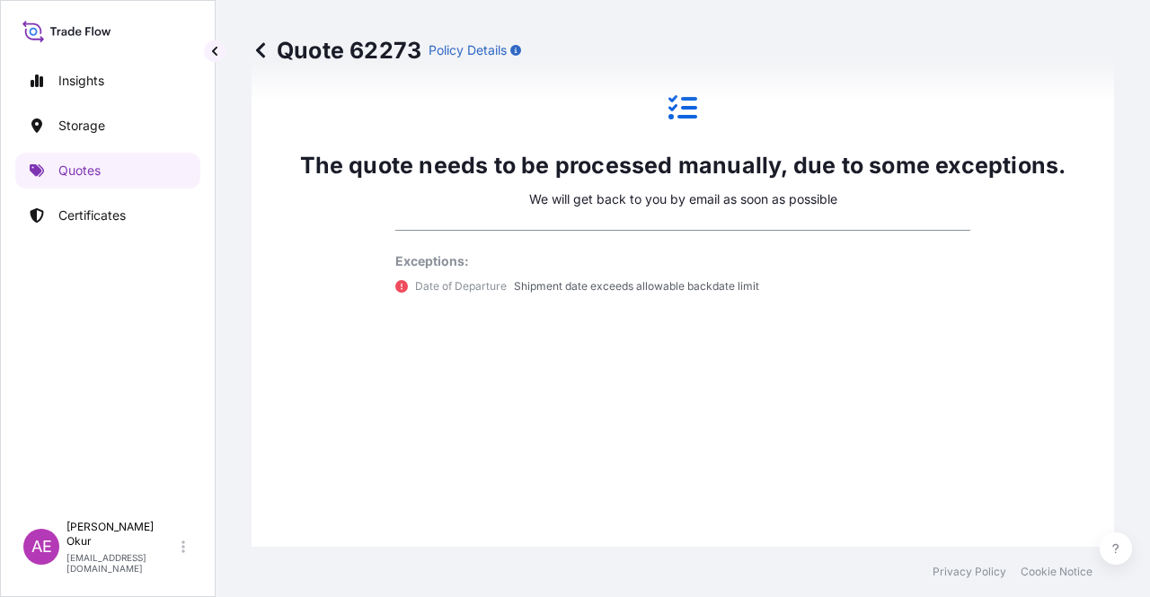
scroll to position [1064, 0]
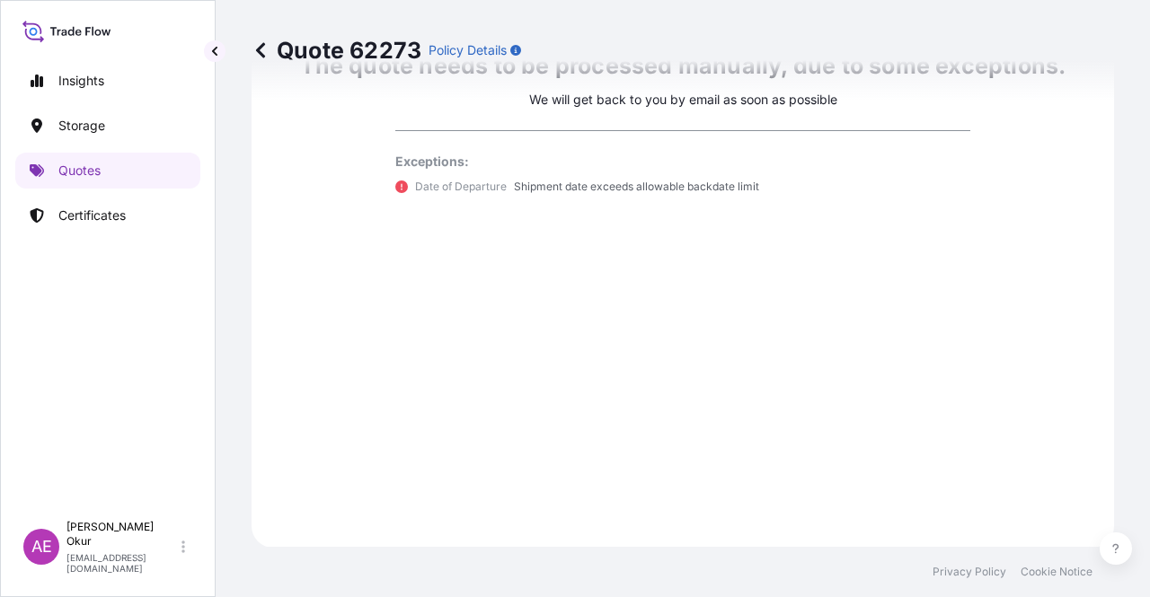
click at [131, 166] on link "Quotes" at bounding box center [107, 171] width 185 height 36
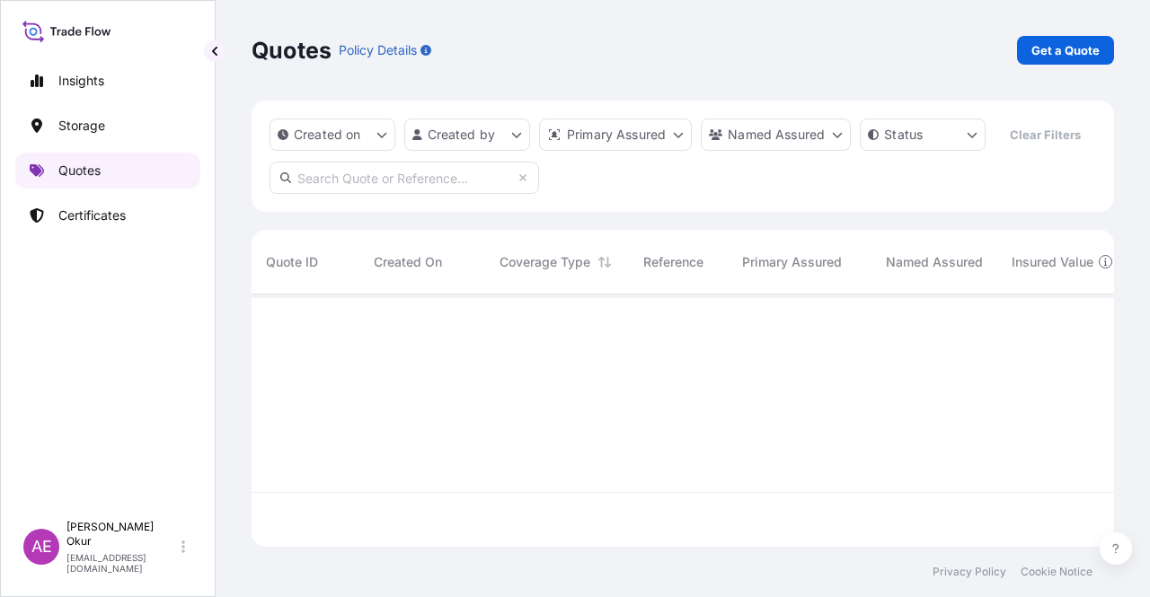
scroll to position [249, 848]
click at [1035, 46] on p "Get a Quote" at bounding box center [1065, 50] width 68 height 18
select select "Ocean Vessel"
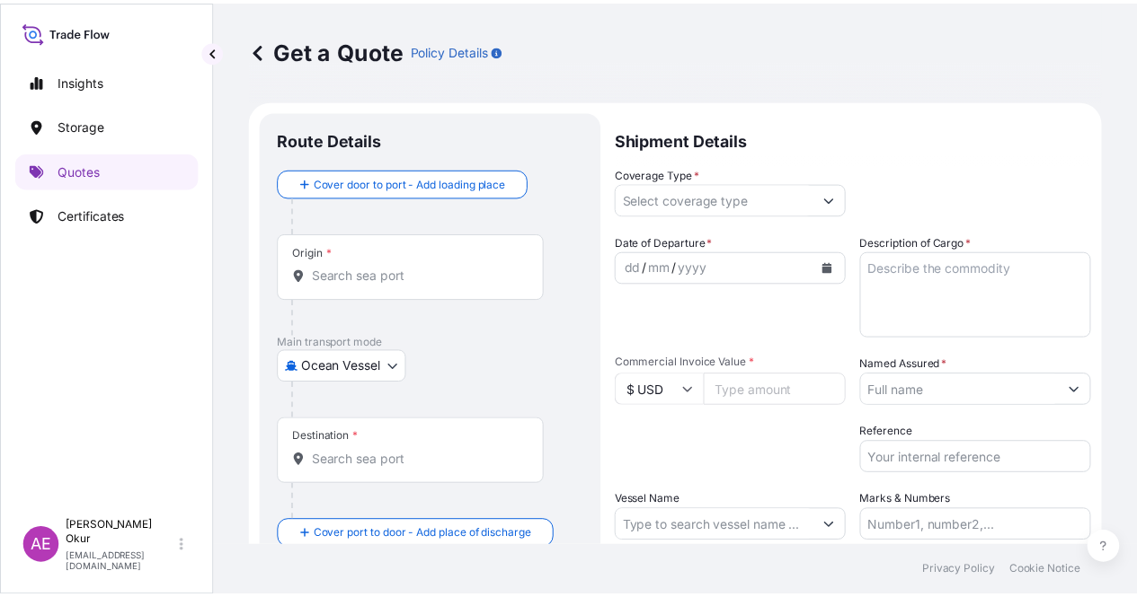
scroll to position [29, 0]
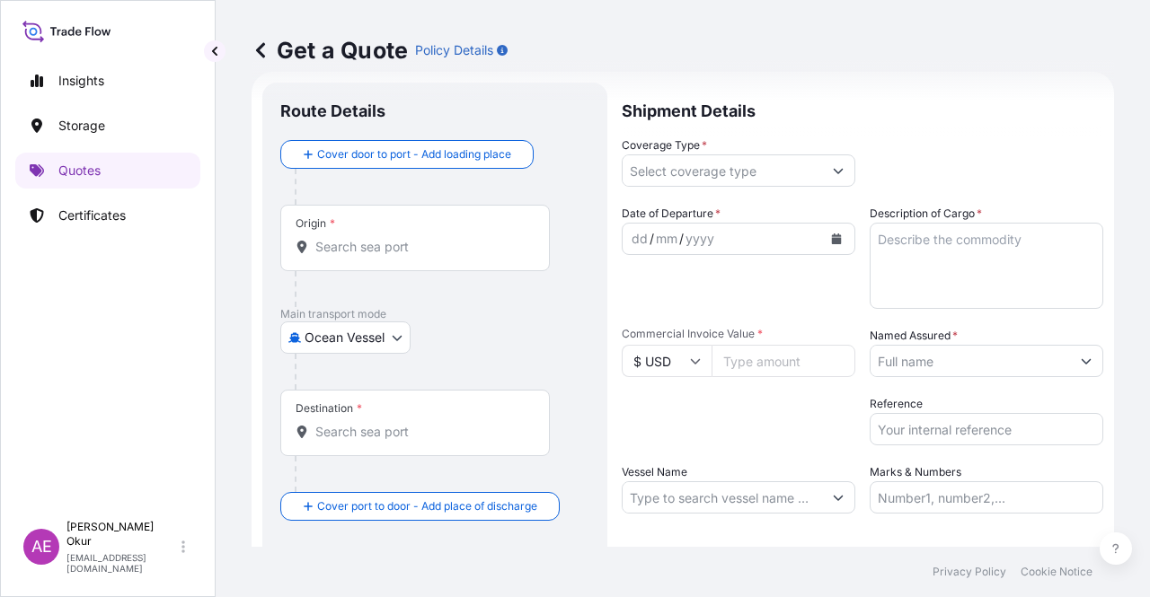
click at [401, 207] on div "Origin *" at bounding box center [415, 238] width 270 height 66
click at [401, 238] on input "Origin *" at bounding box center [421, 247] width 212 height 18
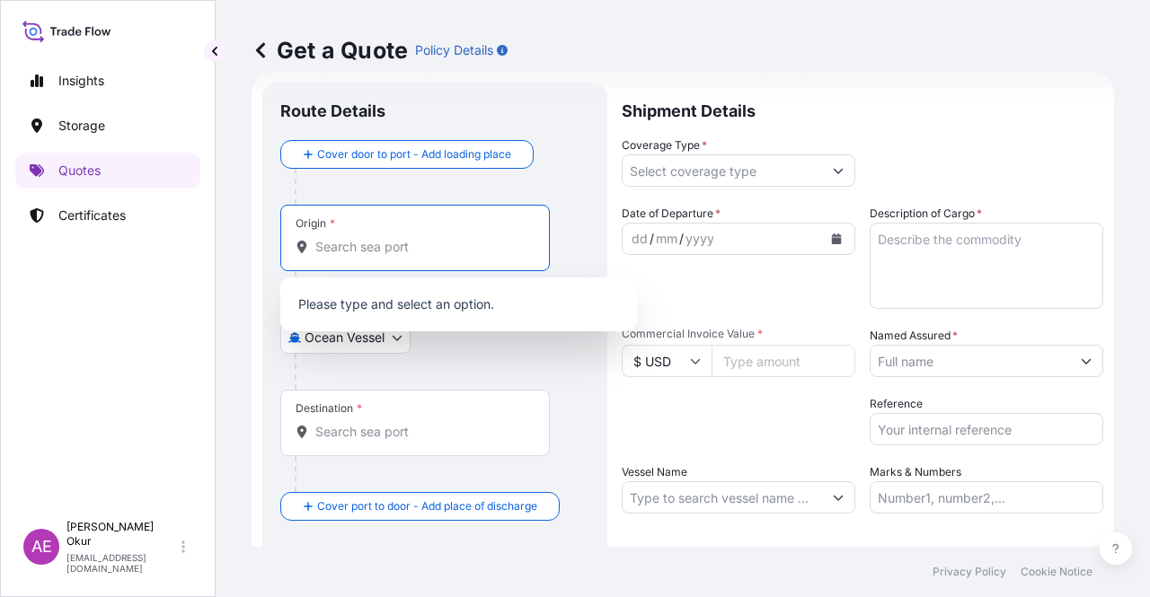
paste input "JUBAIL"
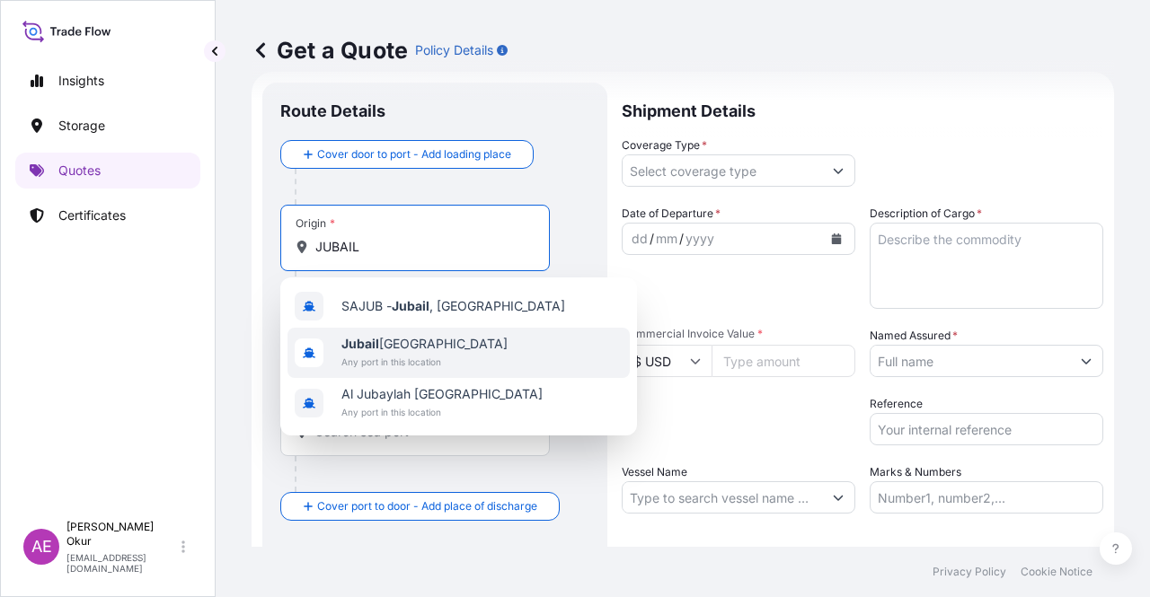
click at [426, 349] on span "Jubail [GEOGRAPHIC_DATA]" at bounding box center [424, 344] width 166 height 18
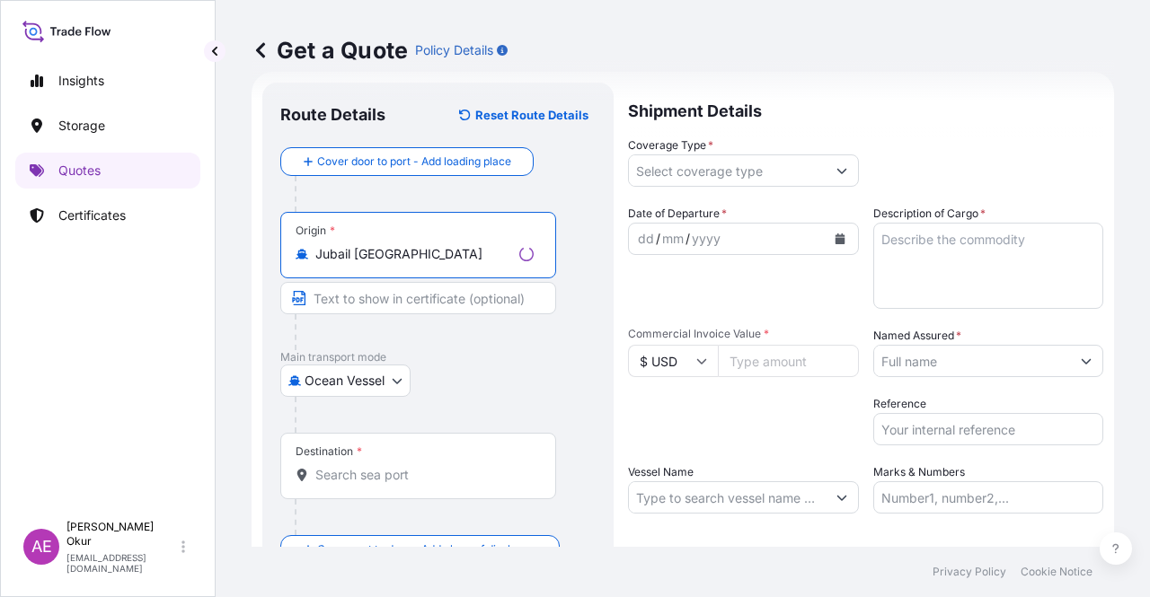
type input "Jubail [GEOGRAPHIC_DATA]"
click at [386, 293] on input "Text to appear on certificate" at bounding box center [418, 298] width 276 height 32
paste input "JUBAIL"
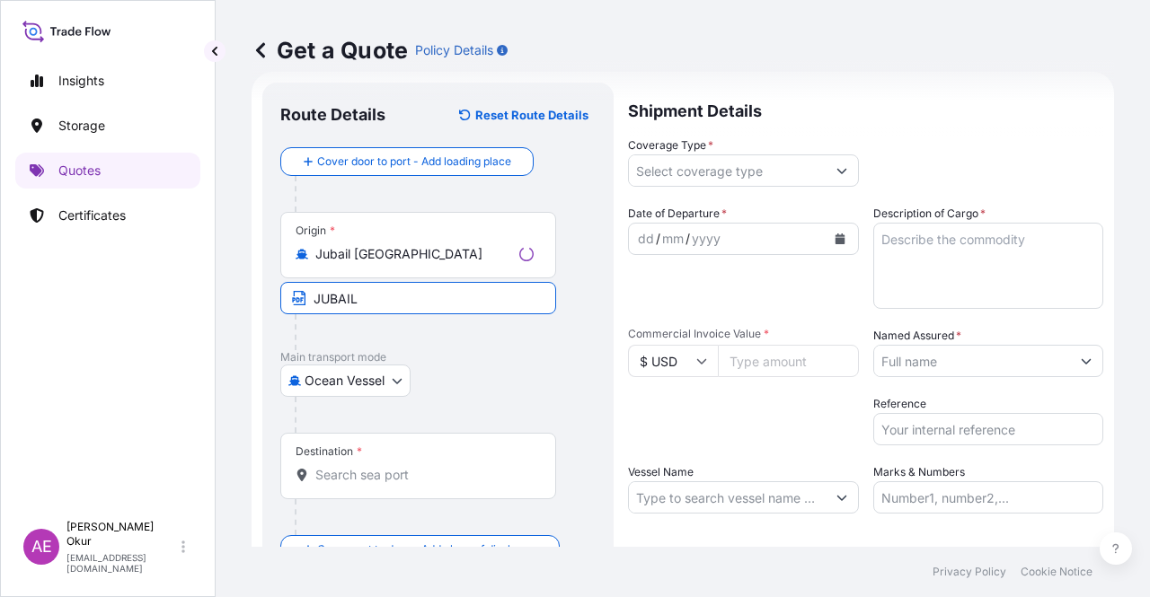
type input "JUBAIL / [GEOGRAPHIC_DATA]"
click at [359, 469] on input "Destination *" at bounding box center [421, 475] width 212 height 18
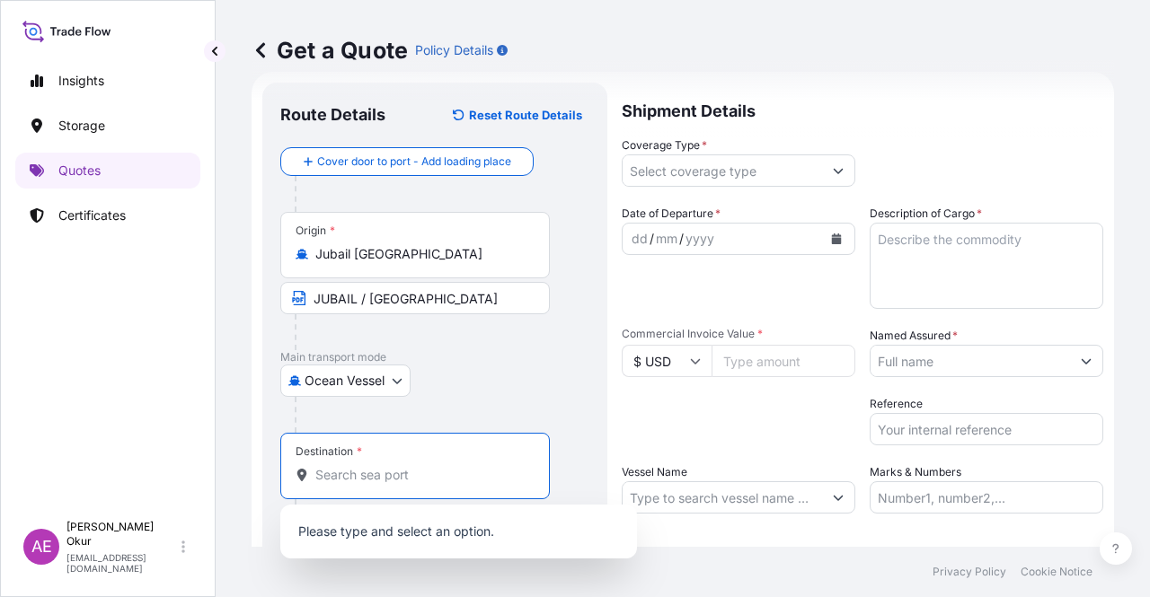
paste input "MERSIN"
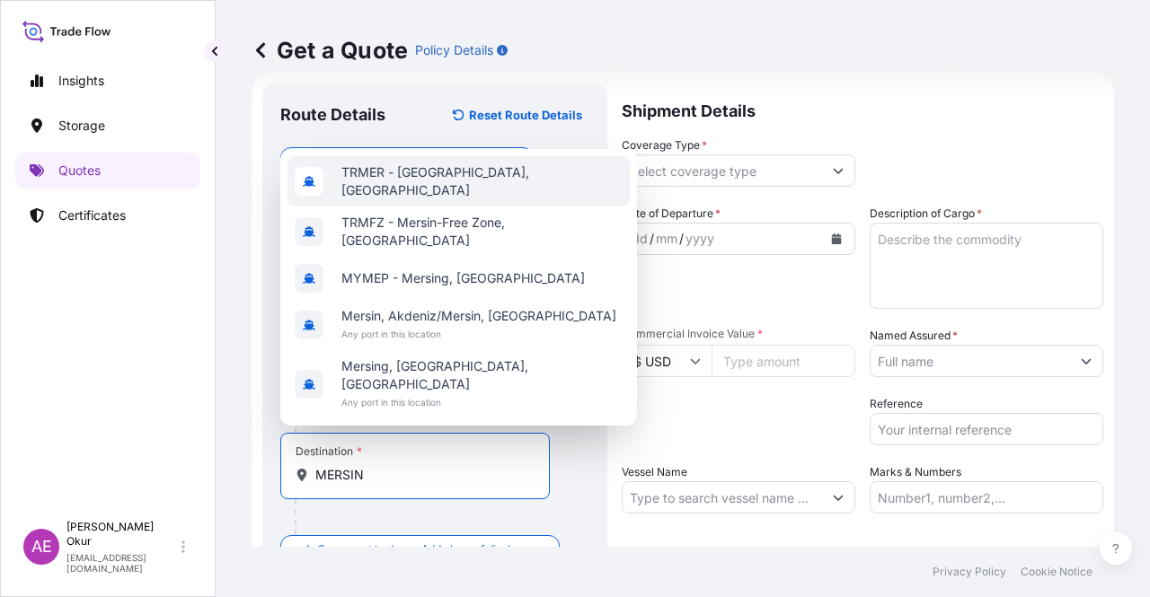
click at [440, 207] on div "TRMER - [GEOGRAPHIC_DATA], [GEOGRAPHIC_DATA]" at bounding box center [458, 181] width 342 height 50
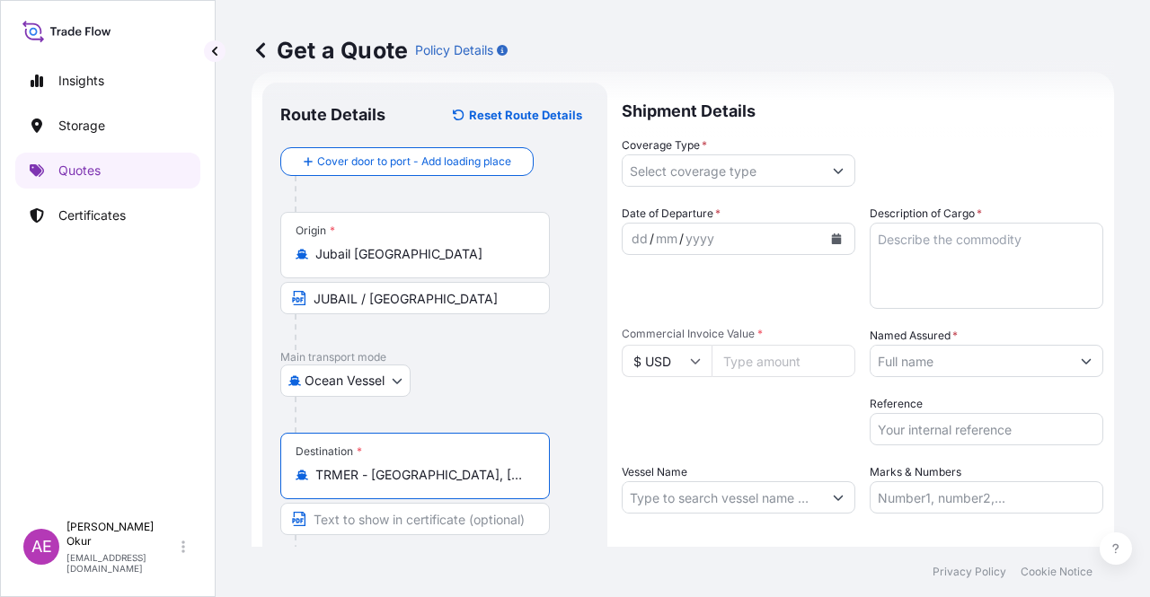
type input "TRMER - [GEOGRAPHIC_DATA], [GEOGRAPHIC_DATA]"
click at [357, 518] on input "Text to appear on certificate" at bounding box center [415, 519] width 270 height 32
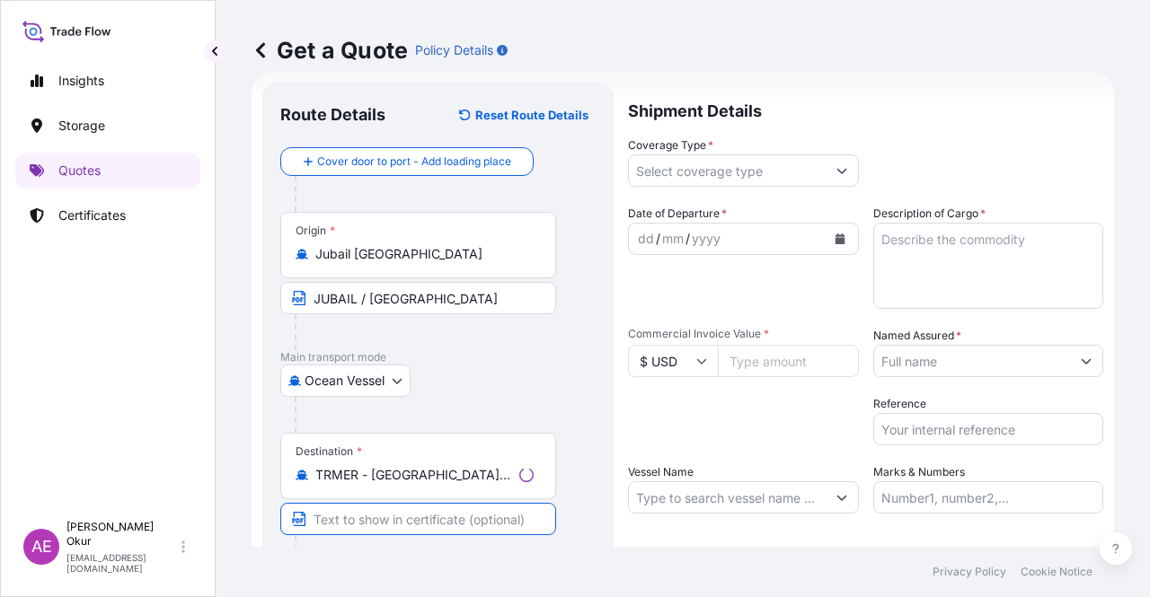
paste input "MERSIN"
paste input "[GEOGRAPHIC_DATA]"
type input "MERSIN / [GEOGRAPHIC_DATA]"
click at [735, 164] on input "Coverage Type *" at bounding box center [722, 171] width 199 height 32
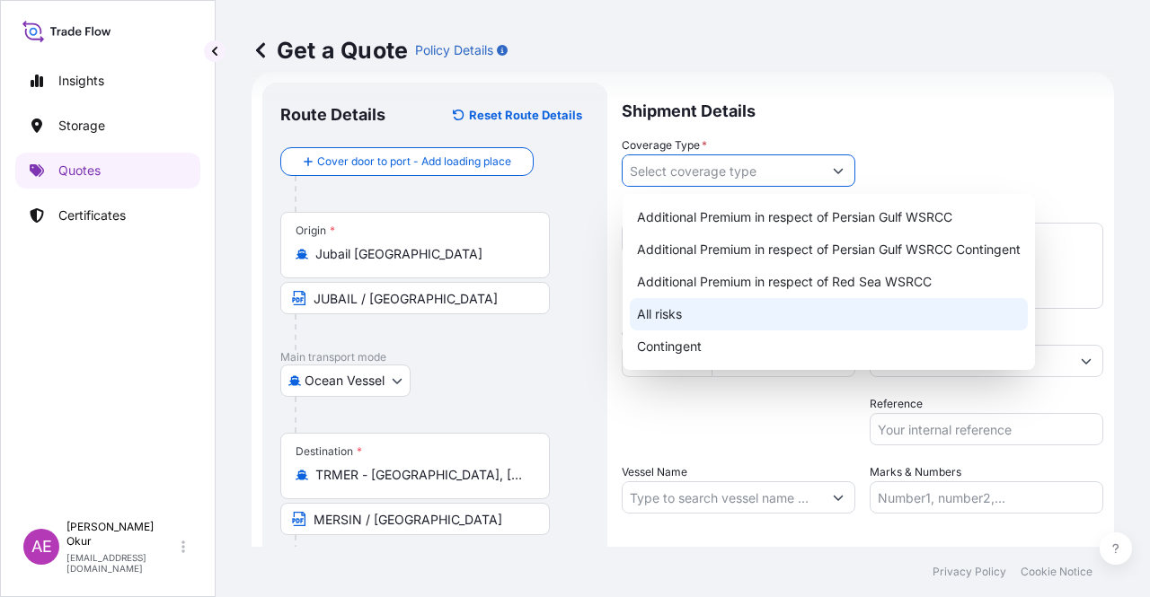
click at [663, 314] on div "All risks" at bounding box center [829, 314] width 398 height 32
type input "All risks"
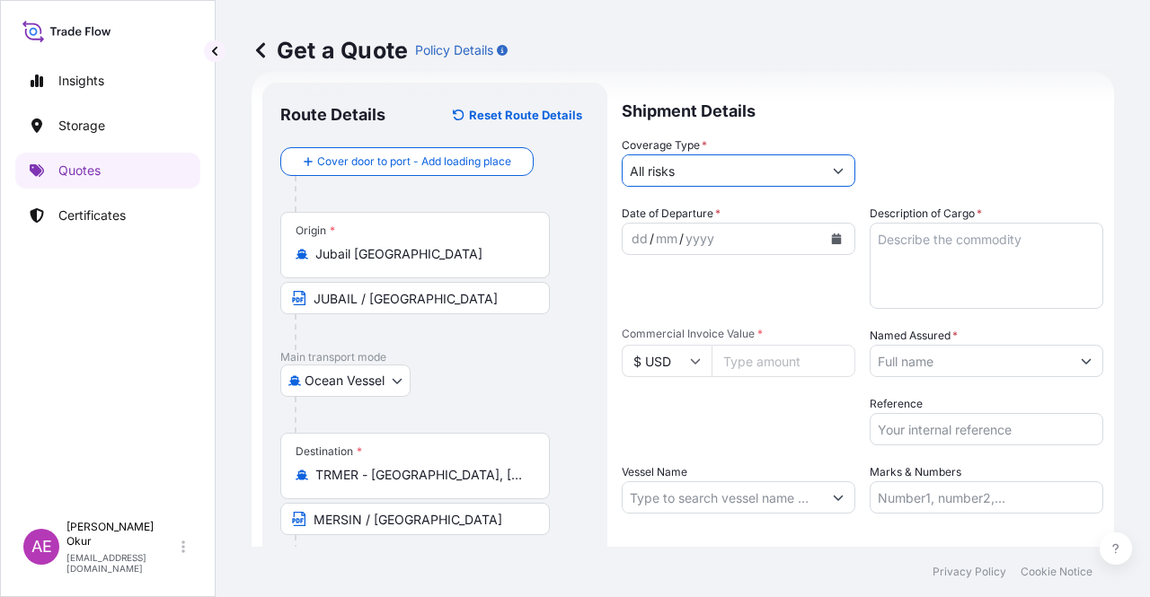
click at [641, 243] on div "dd" at bounding box center [640, 239] width 20 height 22
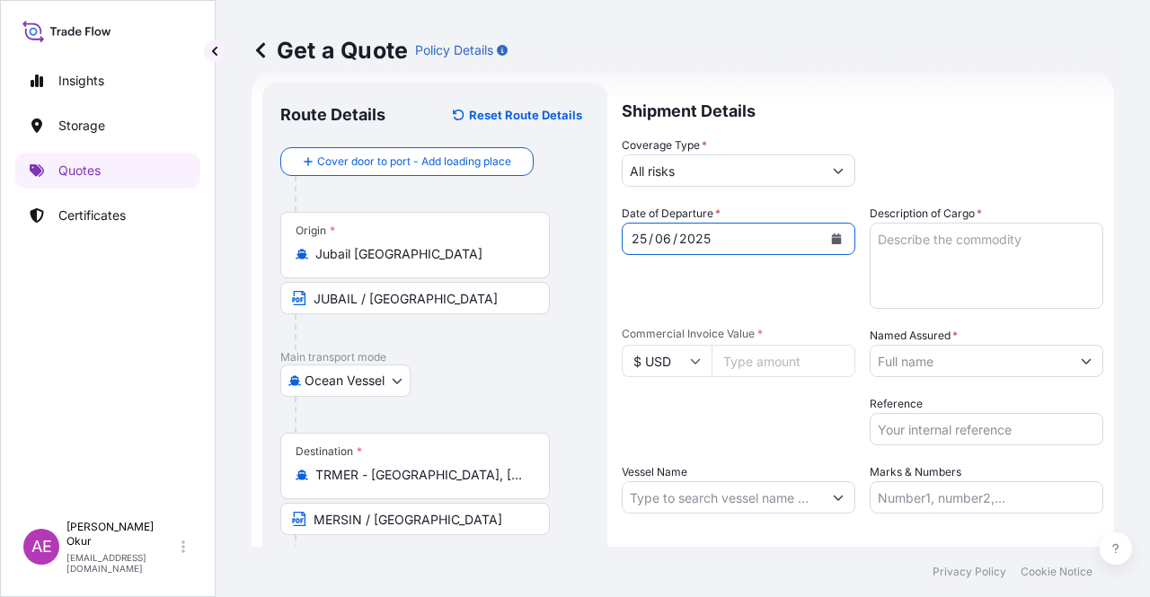
click at [757, 363] on input "Commercial Invoice Value *" at bounding box center [784, 361] width 144 height 32
paste input "268166.25"
type input "268166.25"
click at [870, 279] on textarea "Description of Cargo *" at bounding box center [987, 266] width 234 height 86
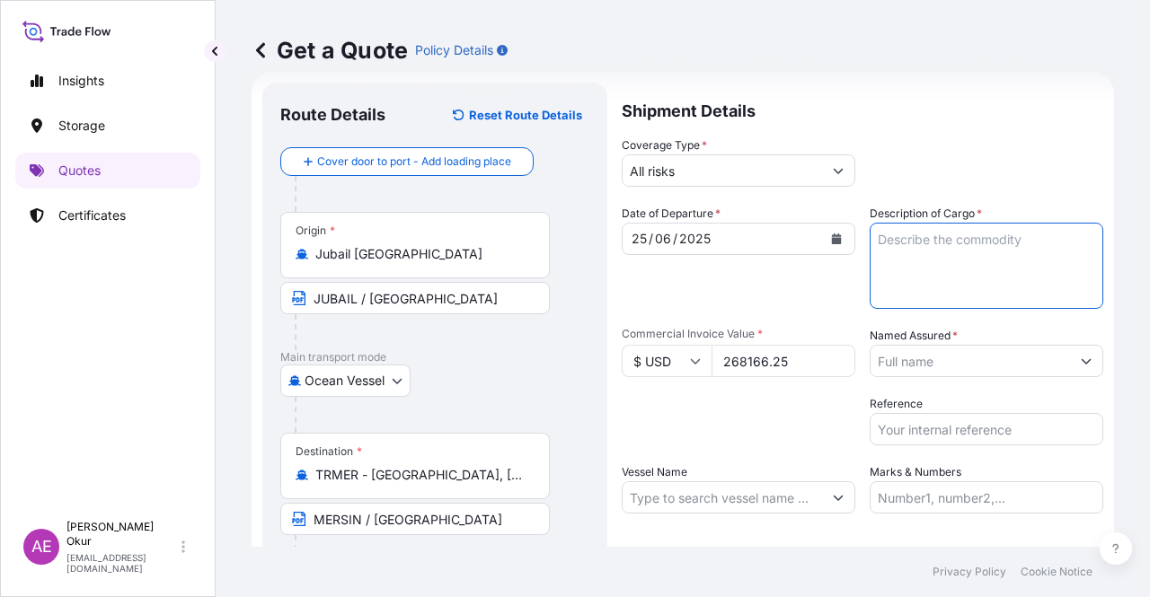
paste textarea "PPH2350"
type textarea "PPH2350"
click at [895, 341] on label "Named Assured *" at bounding box center [914, 336] width 88 height 18
click at [895, 345] on input "Named Assured *" at bounding box center [970, 361] width 199 height 32
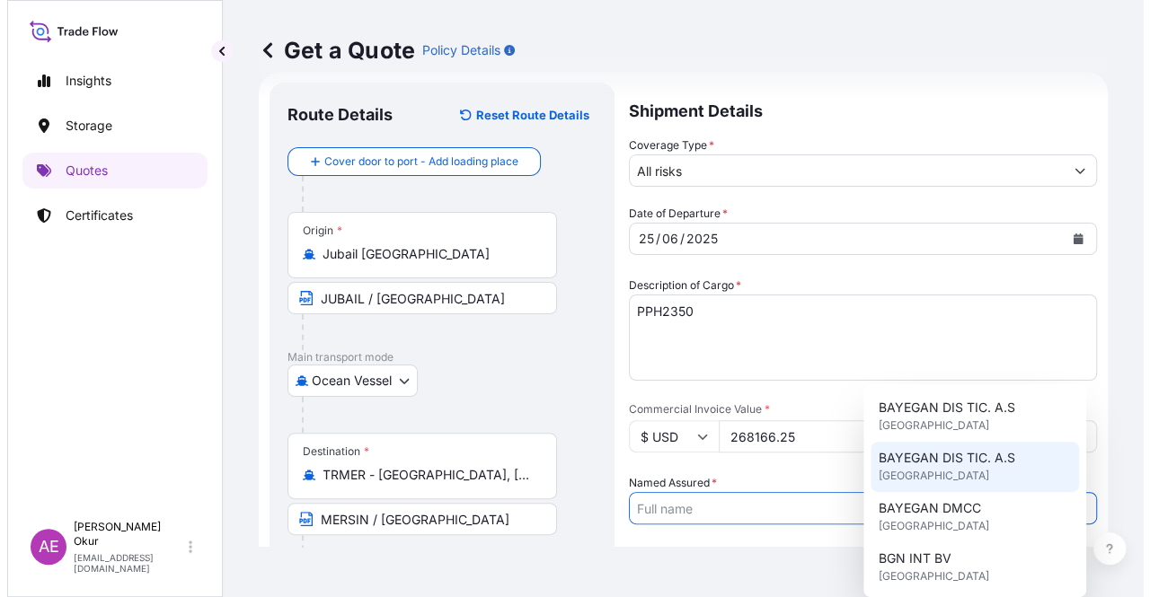
scroll to position [90, 0]
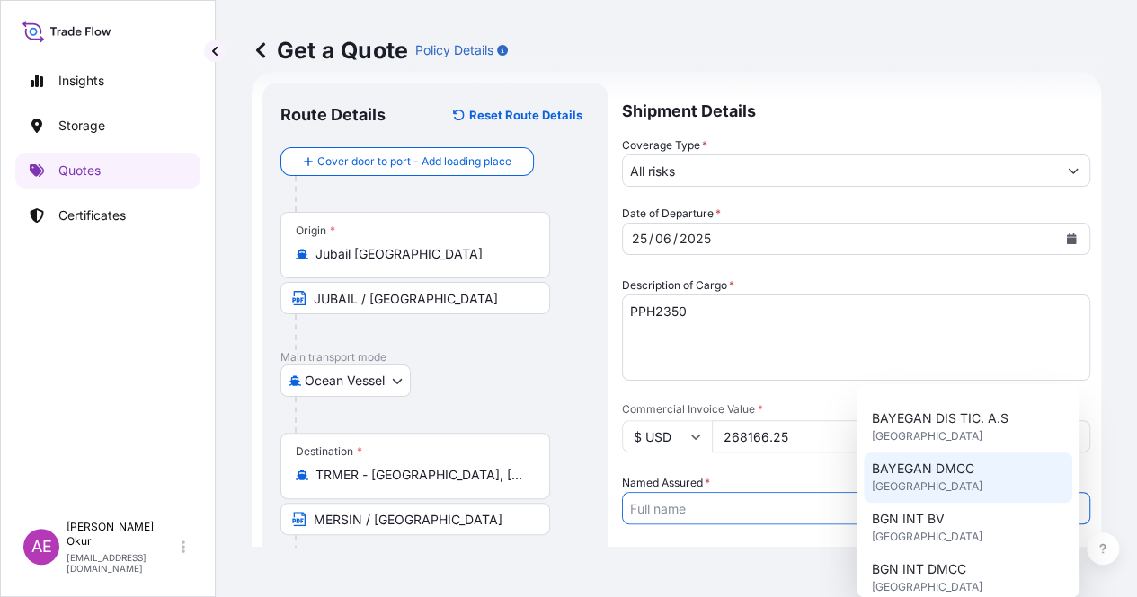
click at [920, 487] on span "[GEOGRAPHIC_DATA]" at bounding box center [926, 487] width 111 height 18
type input "BAYEGAN DMCC"
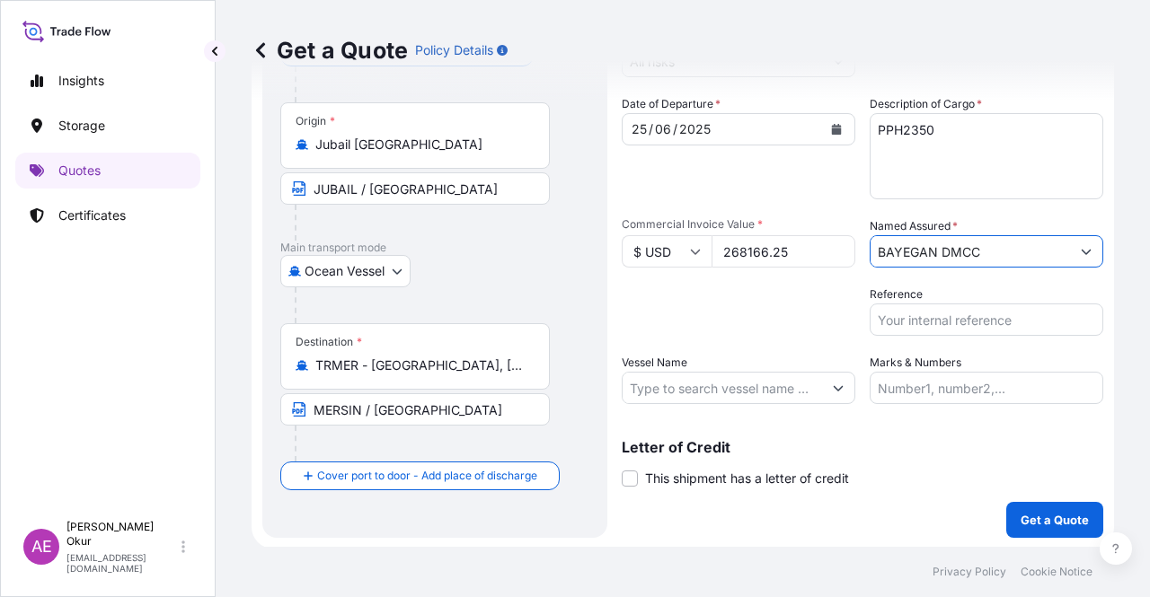
scroll to position [139, 0]
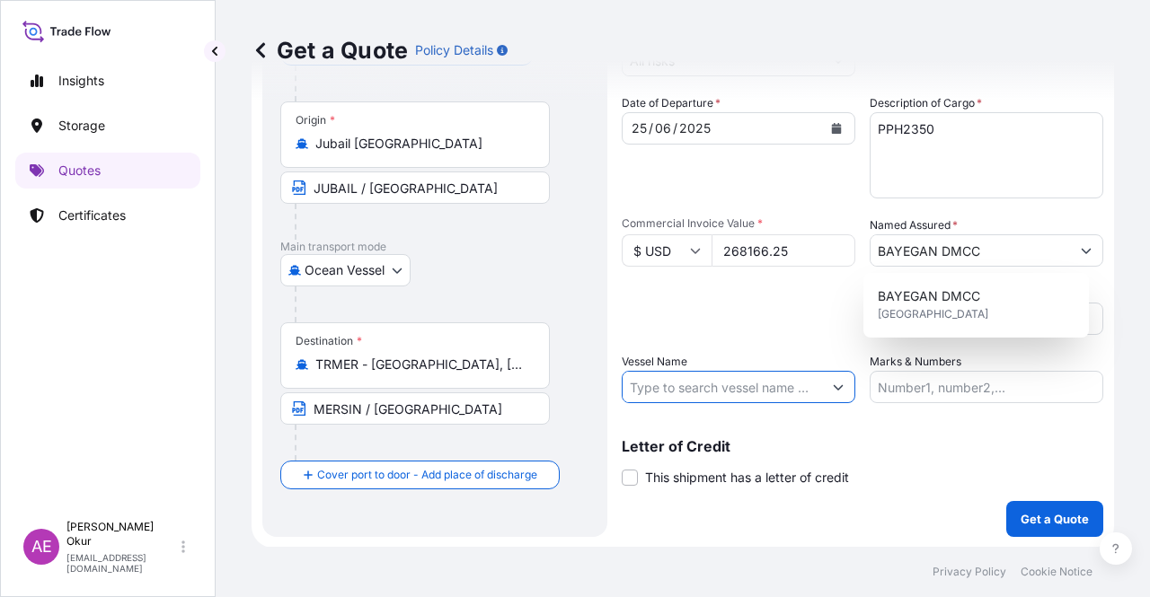
click at [729, 393] on input "Vessel Name" at bounding box center [722, 387] width 199 height 32
paste input "SPIL CITRA"
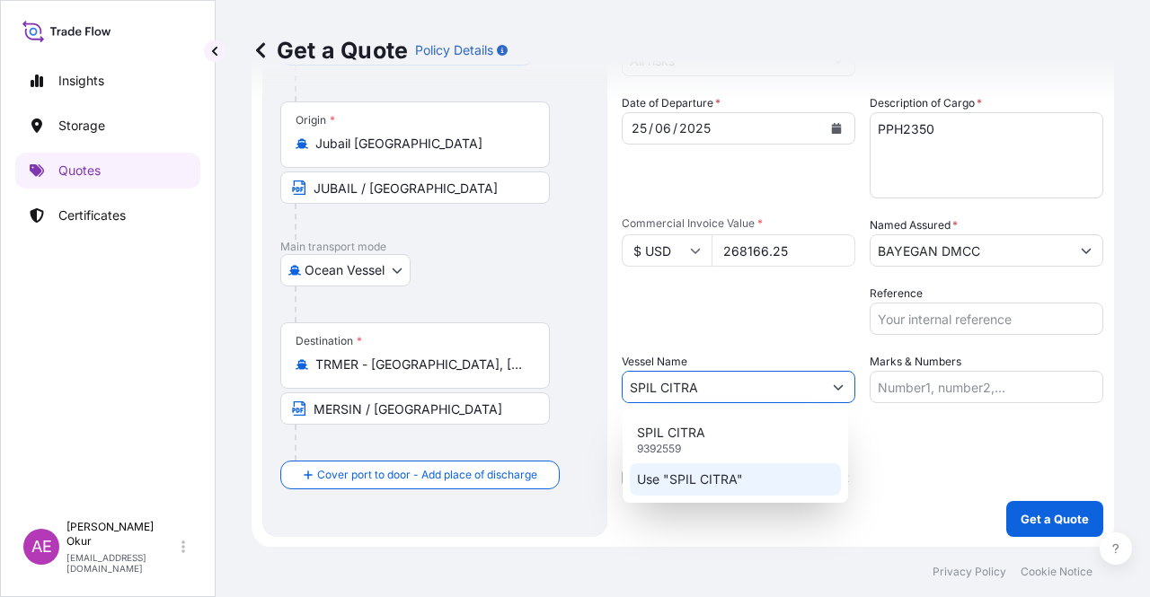
click at [728, 471] on p "Use "SPIL CITRA"" at bounding box center [690, 480] width 106 height 18
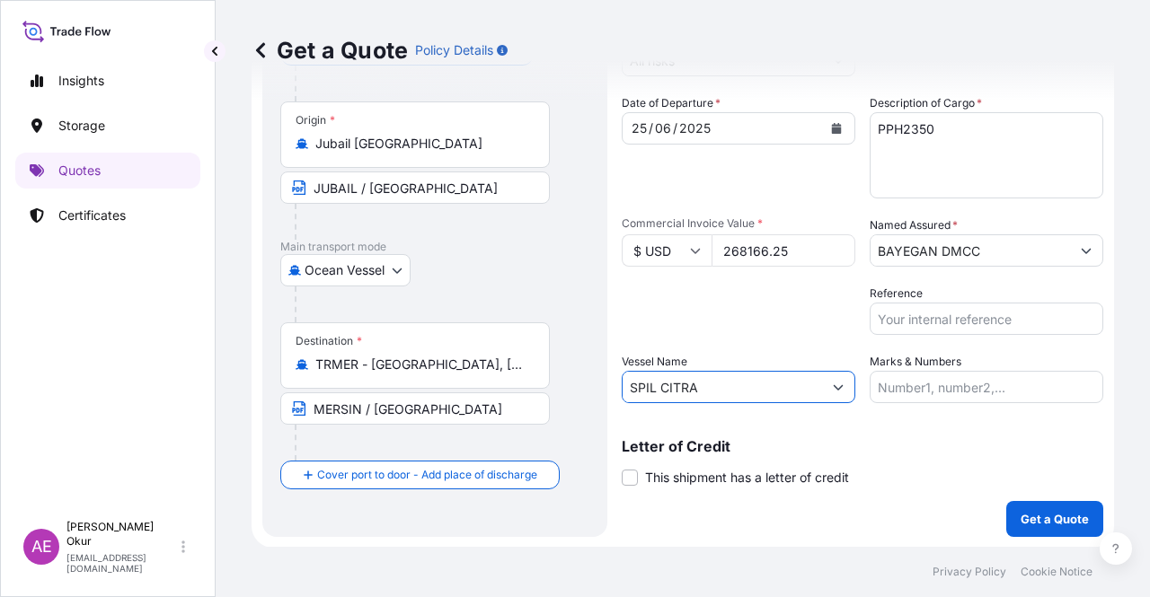
type input "SPIL CITRA"
drag, startPoint x: 952, startPoint y: 353, endPoint x: 936, endPoint y: 384, distance: 34.6
click at [952, 362] on label "Marks & Numbers" at bounding box center [916, 362] width 92 height 18
click at [952, 371] on input "Marks & Numbers" at bounding box center [987, 387] width 234 height 32
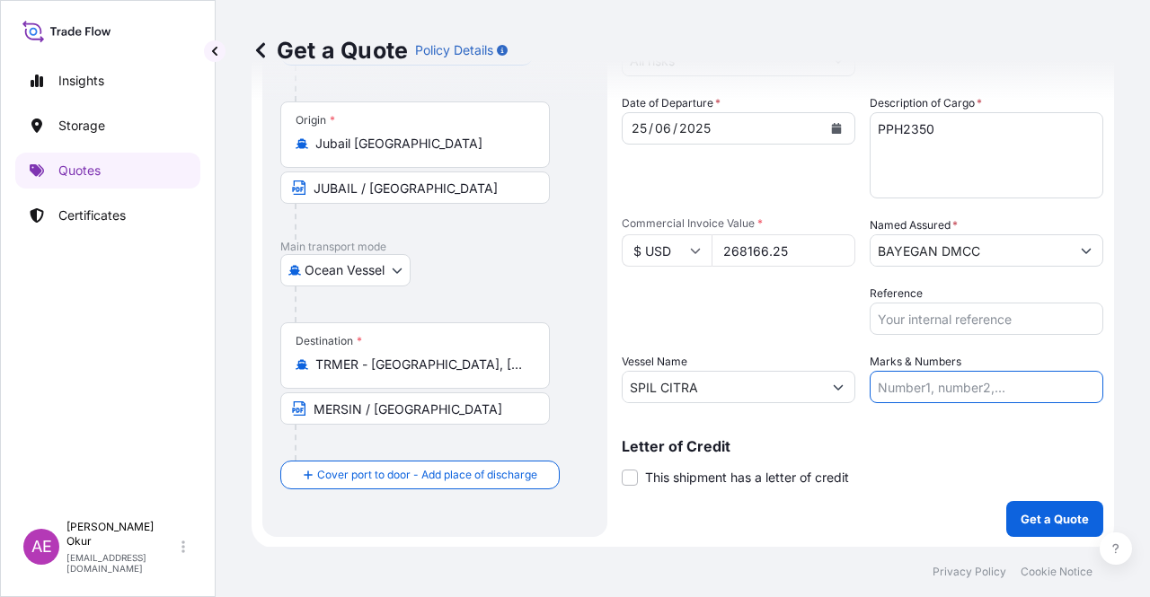
click at [933, 387] on input "Marks & Numbers" at bounding box center [987, 387] width 234 height 32
click at [920, 387] on input "PO NO:25Y0135400 Quantity M/[PERSON_NAME]: 99,000 Premium: USD11,80" at bounding box center [987, 387] width 234 height 32
drag, startPoint x: 918, startPoint y: 387, endPoint x: 986, endPoint y: 387, distance: 68.3
click at [992, 389] on input "PO NO:25Y0135400 Quantity M/[PERSON_NAME]: 99,000 Premium: USD11,80" at bounding box center [987, 387] width 234 height 32
drag, startPoint x: 915, startPoint y: 386, endPoint x: 990, endPoint y: 389, distance: 75.5
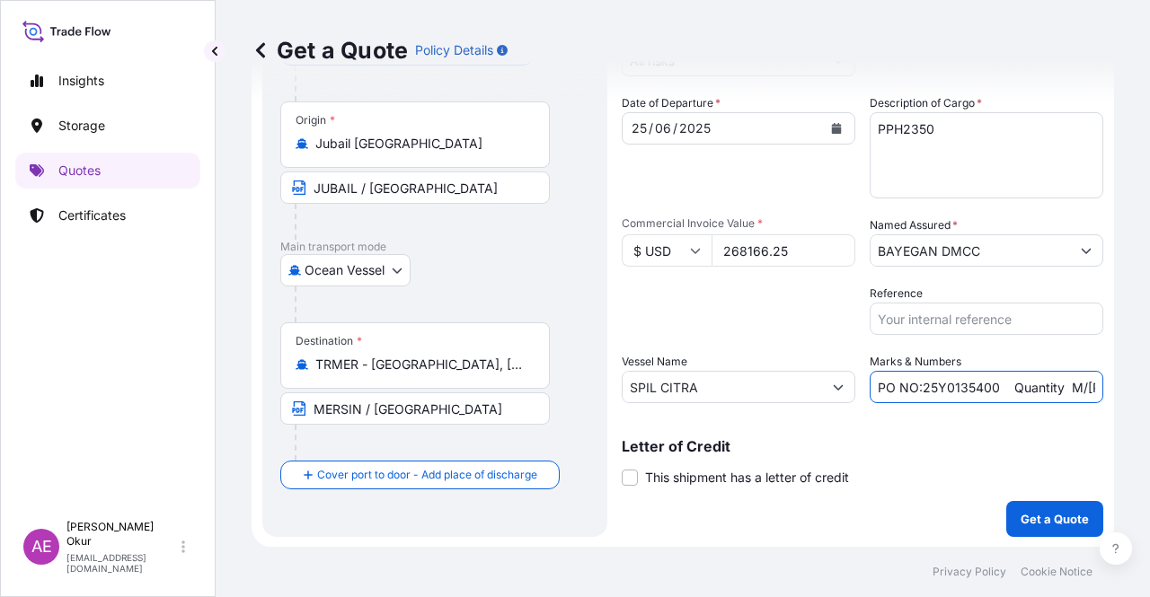
click at [990, 389] on input "PO NO:25Y0135400 Quantity M/[PERSON_NAME]: 99,000 Premium: USD11,80" at bounding box center [987, 387] width 234 height 32
paste input "60"
drag, startPoint x: 1050, startPoint y: 381, endPoint x: 1085, endPoint y: 381, distance: 35.0
click at [1088, 381] on input "PO NO:25Y0136000 Quantity M/[PERSON_NAME]: 99,000 Premium: USD11,80" at bounding box center [987, 387] width 234 height 32
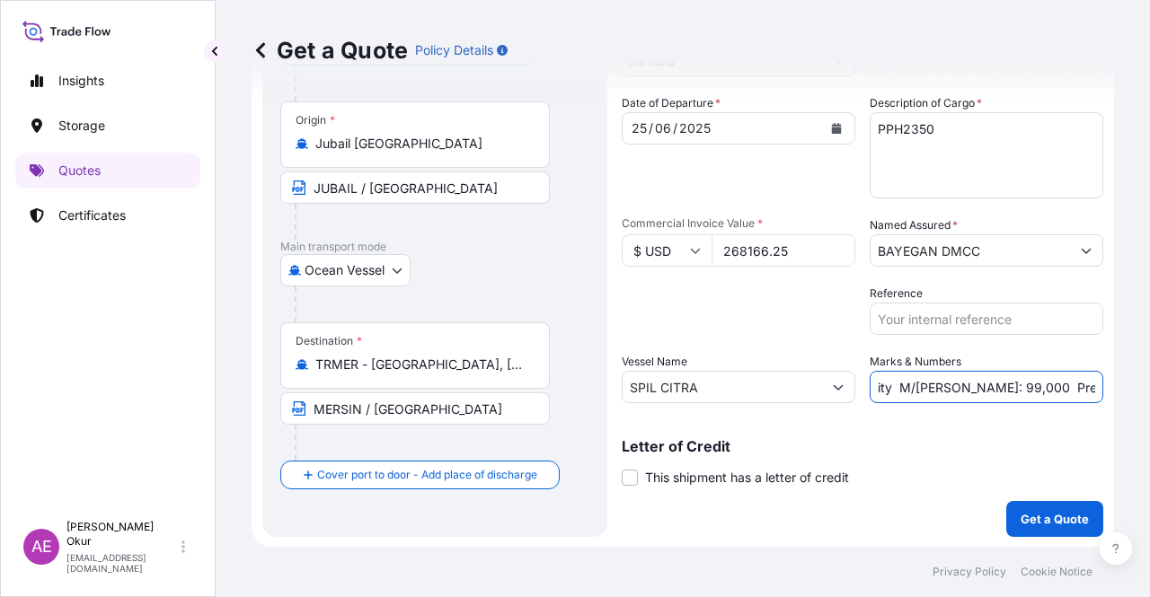
click at [977, 395] on input "PO NO:25Y0136000 Quantity M/[PERSON_NAME]: 99,000 Premium: USD11,80" at bounding box center [987, 387] width 234 height 32
drag, startPoint x: 942, startPoint y: 384, endPoint x: 990, endPoint y: 384, distance: 48.5
click at [990, 384] on input "PO NO:25Y0136000 Quantity M/[PERSON_NAME]: 99,000 Premium: USD11,80" at bounding box center [987, 387] width 234 height 32
click at [945, 382] on input "PO NO:25Y0136000 Quantity M/[PERSON_NAME]: 99,000 Premium: USD11,80" at bounding box center [987, 387] width 234 height 32
click at [938, 384] on input "PO NO:25Y0136000 Quantity M/[PERSON_NAME]: 99,000 Premium: USD11,80" at bounding box center [987, 387] width 234 height 32
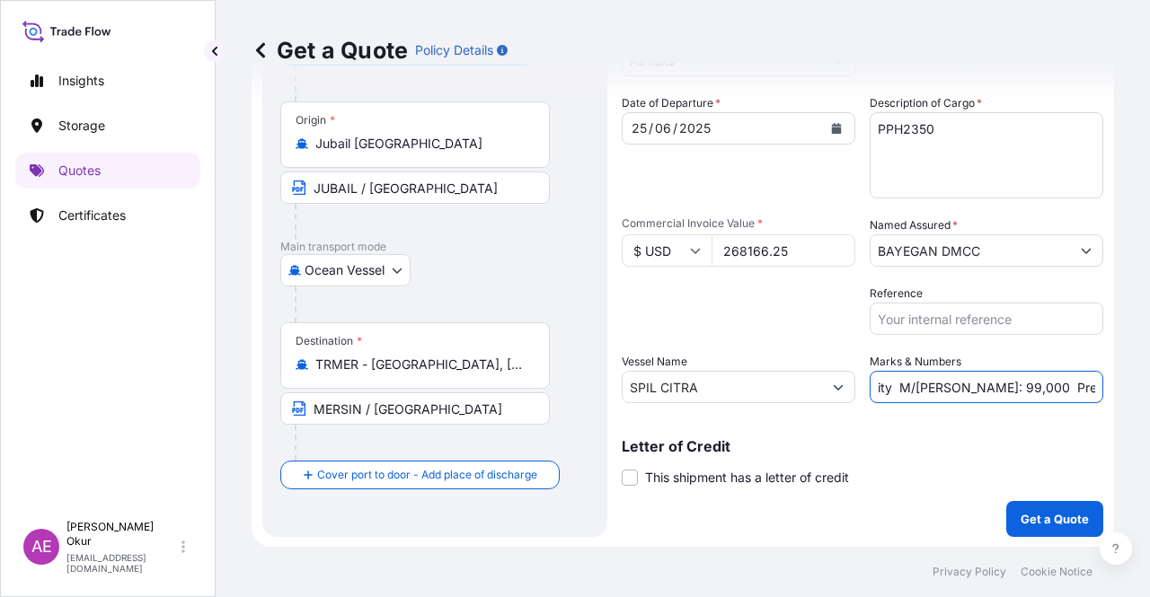
drag, startPoint x: 941, startPoint y: 385, endPoint x: 983, endPoint y: 387, distance: 42.3
click at [983, 387] on input "PO NO:25Y0136000 Quantity M/[PERSON_NAME]: 99,000 Premium: USD11,80" at bounding box center [987, 387] width 234 height 32
paste input "247,5"
drag, startPoint x: 1066, startPoint y: 385, endPoint x: 1128, endPoint y: 386, distance: 62.9
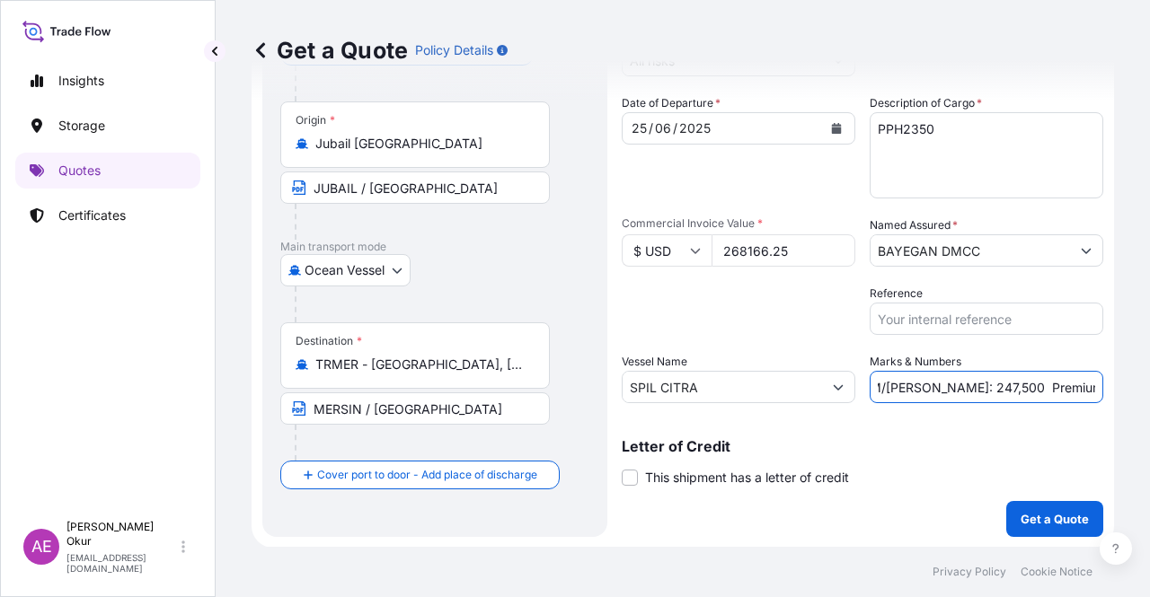
click at [1128, 386] on div "Get a Quote Policy Details Route Details Reset Route Details Cover door to port…" at bounding box center [683, 273] width 934 height 547
click at [1037, 384] on input "PO NO:25Y0136000 Quantity M/[PERSON_NAME]: 247,500 Premium: USD11,80" at bounding box center [987, 387] width 234 height 32
drag, startPoint x: 1053, startPoint y: 385, endPoint x: 1128, endPoint y: 392, distance: 75.7
click at [1128, 391] on div "Get a Quote Policy Details Route Details Reset Route Details Cover door to port…" at bounding box center [683, 273] width 934 height 547
paste input "29,5"
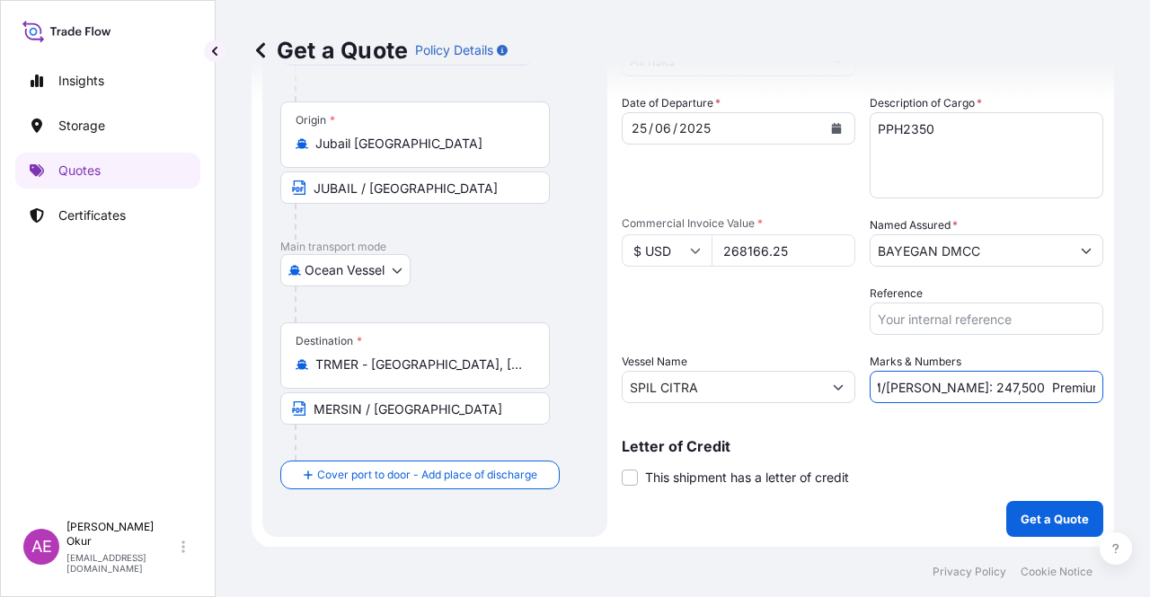
scroll to position [0, 208]
click at [1048, 387] on input "PO NO:25Y0136000 Quantity M/[PERSON_NAME]: 247,500 Premium: USD29,50" at bounding box center [987, 387] width 234 height 32
type input "PO NO:25Y0136000 Quantity M/[PERSON_NAME]: 247,500 Premium: USD 29,50"
click at [1028, 506] on button "Get a Quote" at bounding box center [1054, 519] width 97 height 36
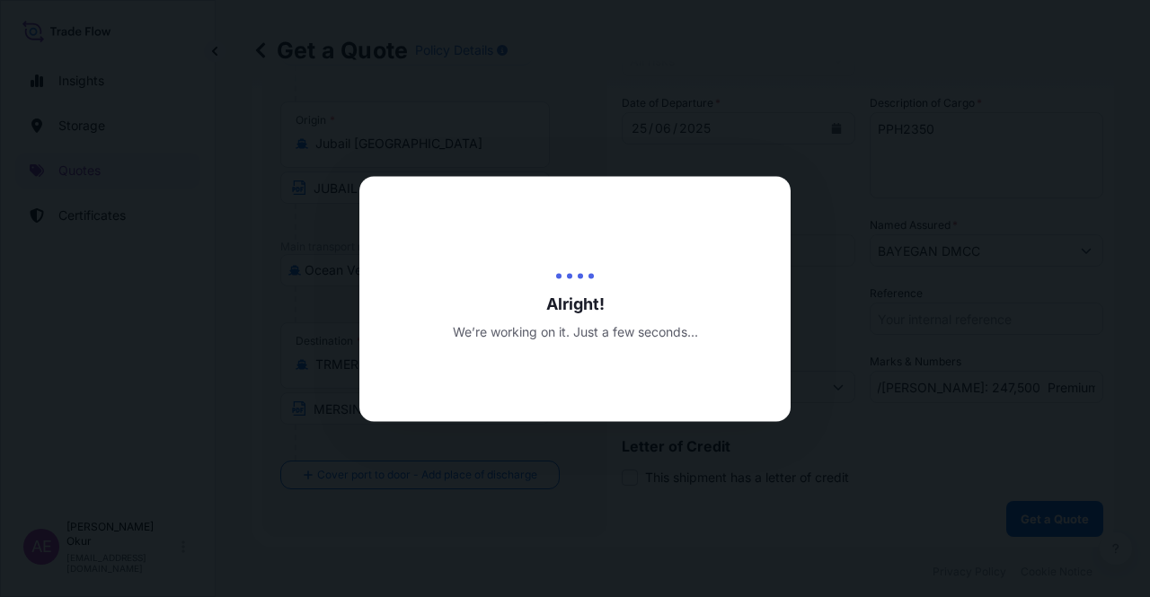
scroll to position [0, 0]
select select "Ocean Vessel"
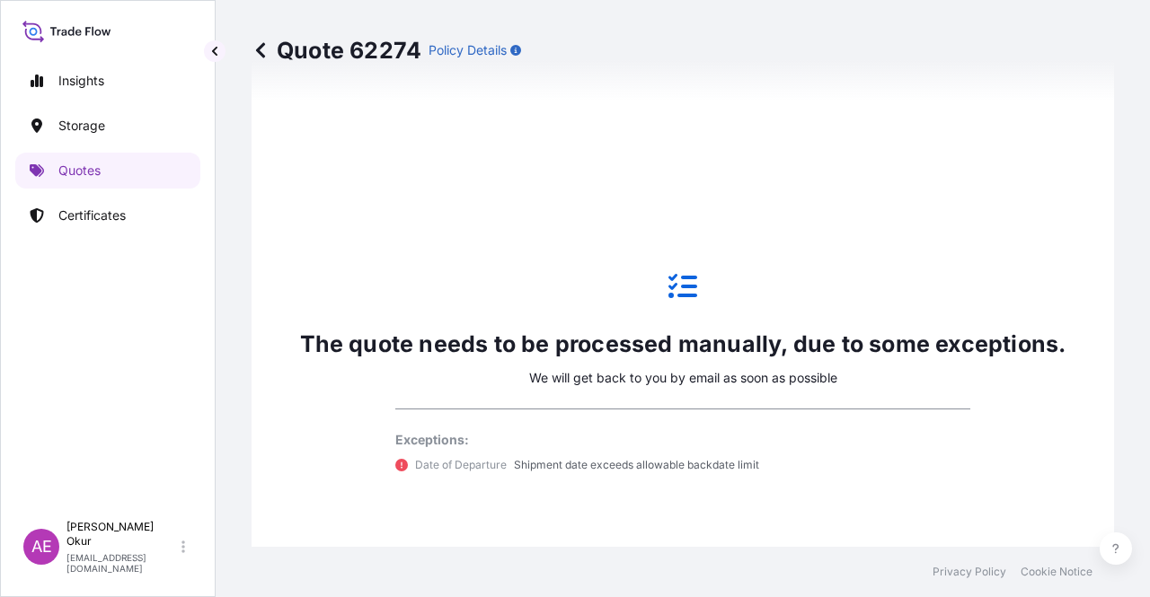
scroll to position [1064, 0]
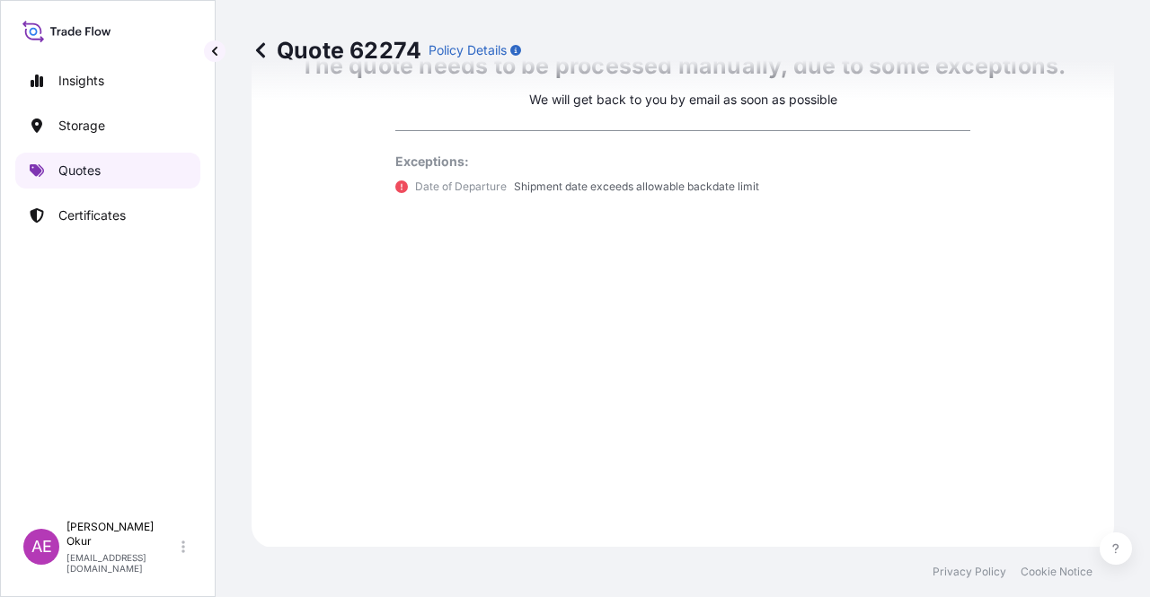
click at [104, 168] on link "Quotes" at bounding box center [107, 171] width 185 height 36
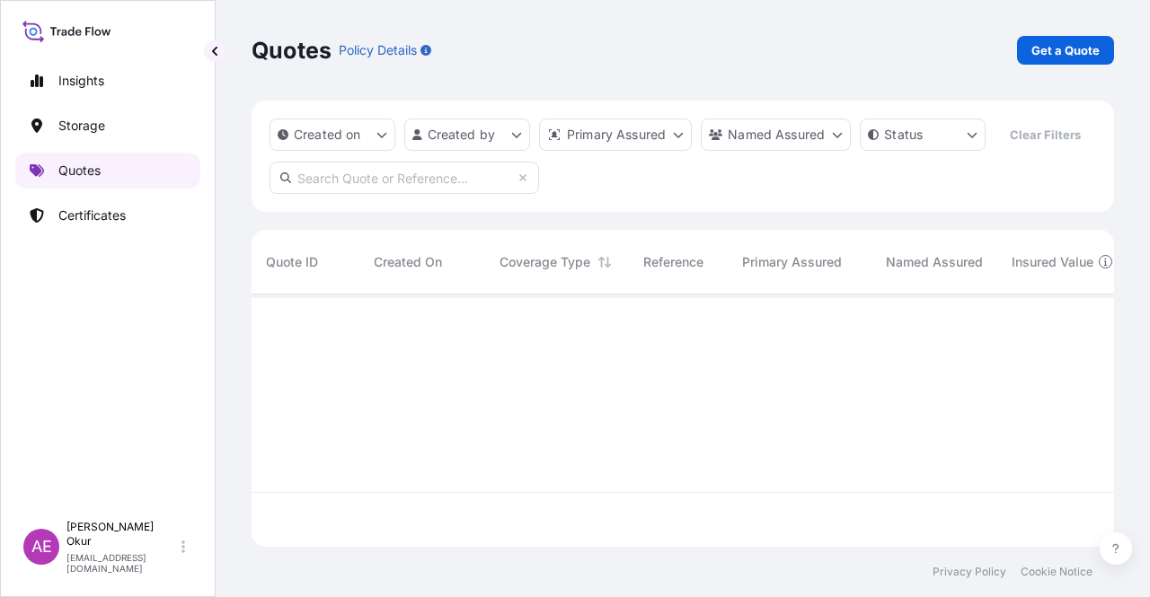
scroll to position [249, 848]
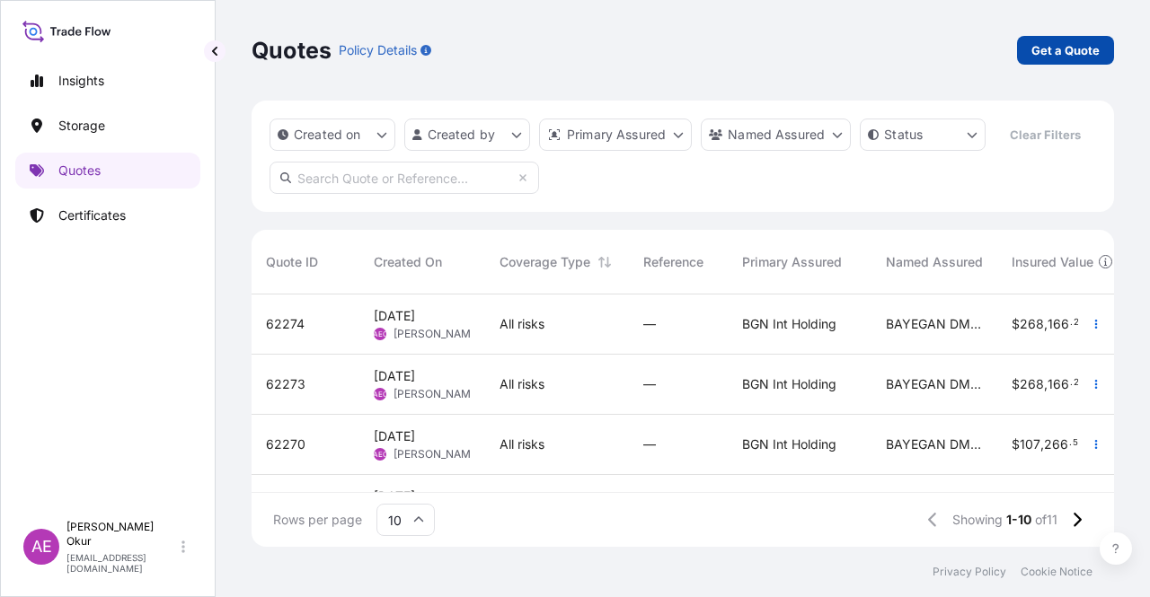
click at [1062, 50] on p "Get a Quote" at bounding box center [1065, 50] width 68 height 18
select select "Ocean Vessel"
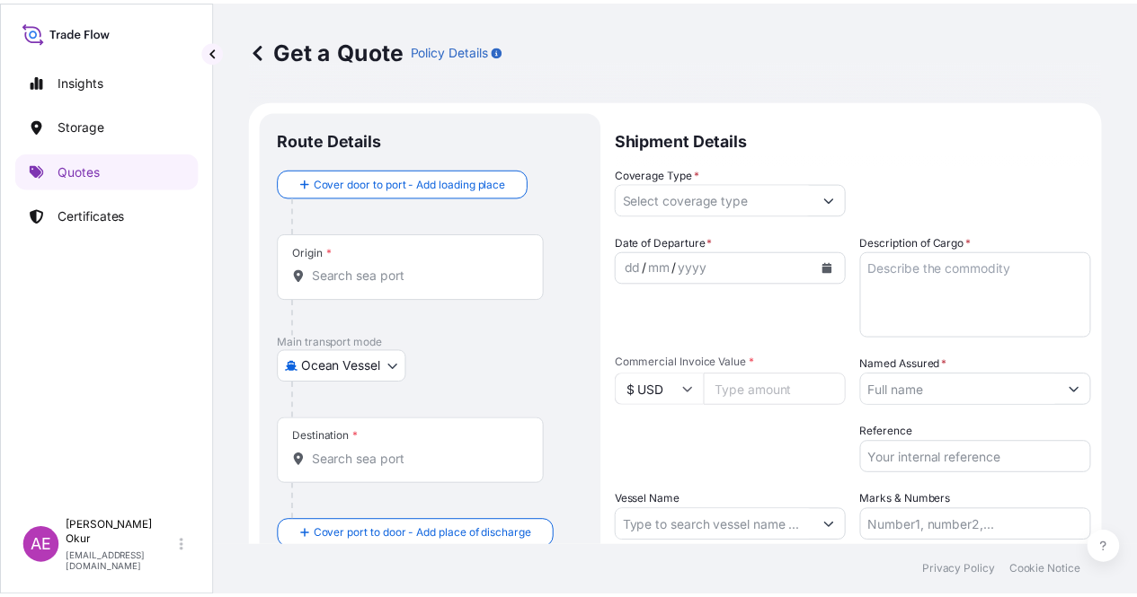
scroll to position [29, 0]
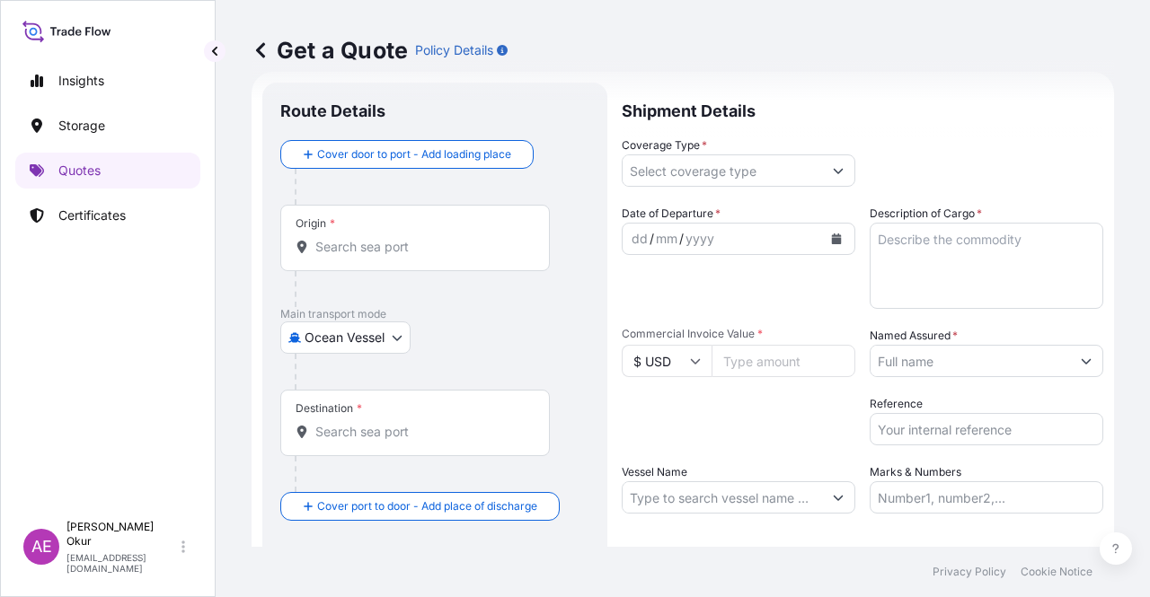
click at [369, 243] on input "Origin *" at bounding box center [421, 247] width 212 height 18
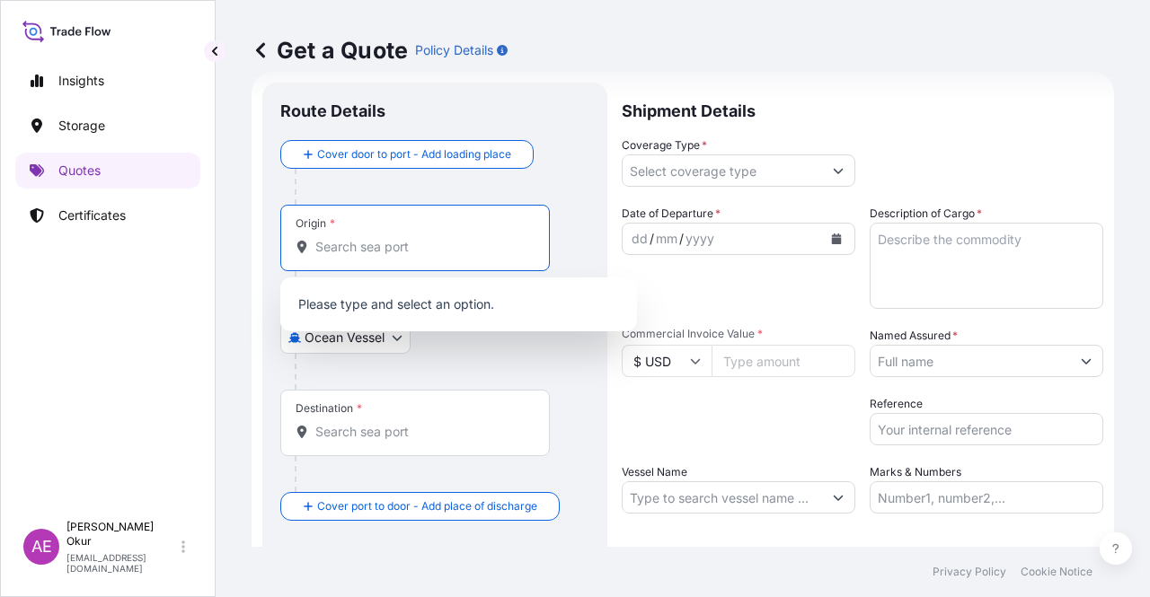
paste input "JUBAIL"
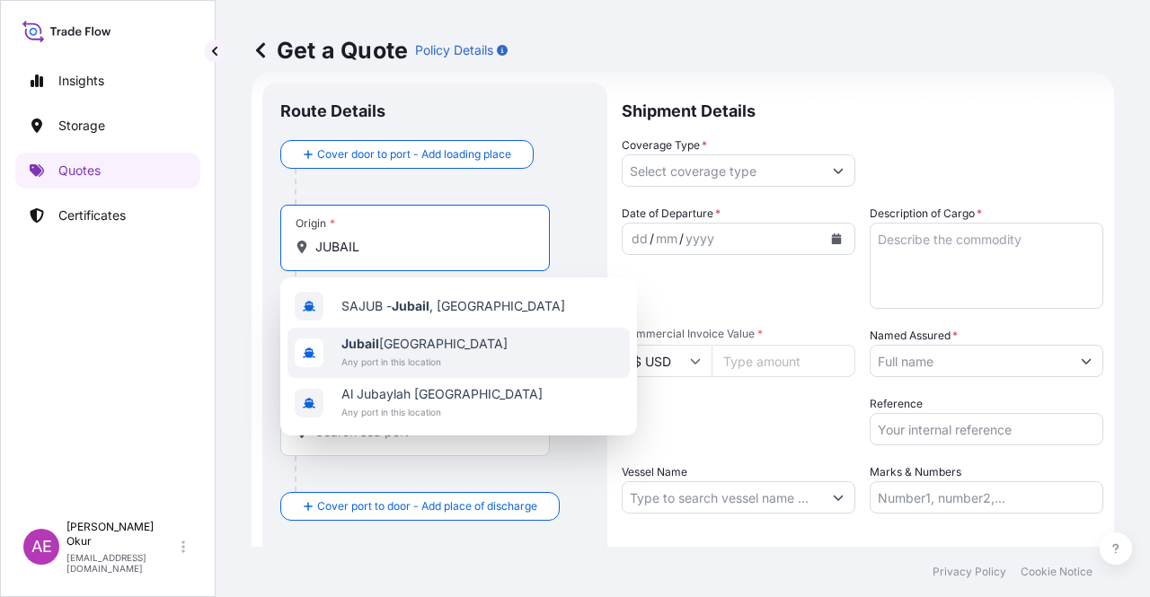
click at [413, 365] on span "Any port in this location" at bounding box center [424, 362] width 166 height 18
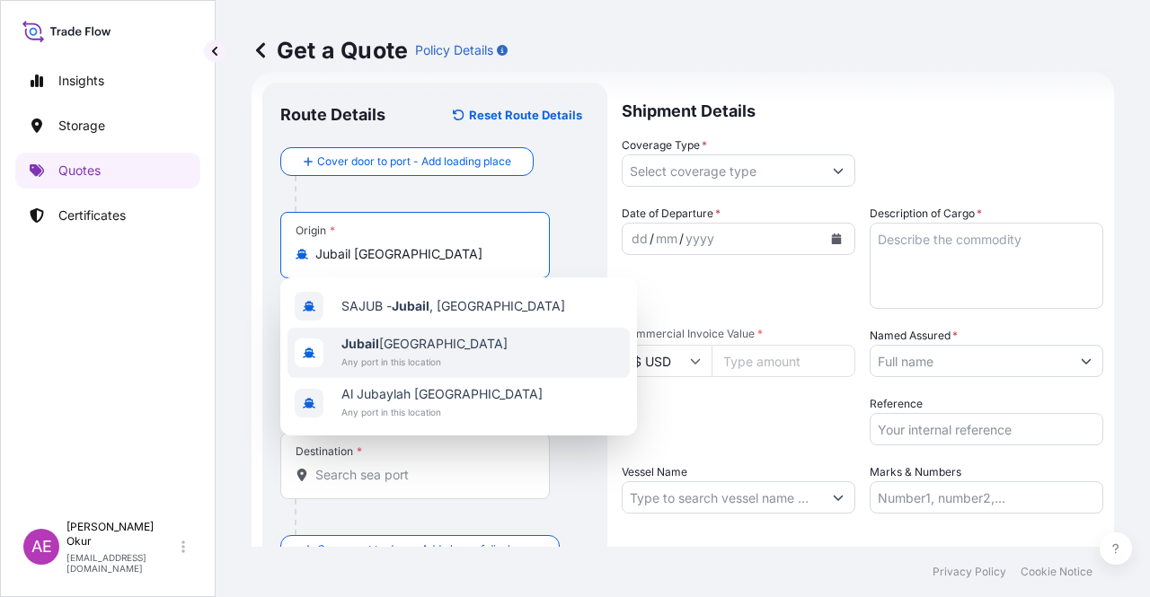
type input "Jubail [GEOGRAPHIC_DATA]"
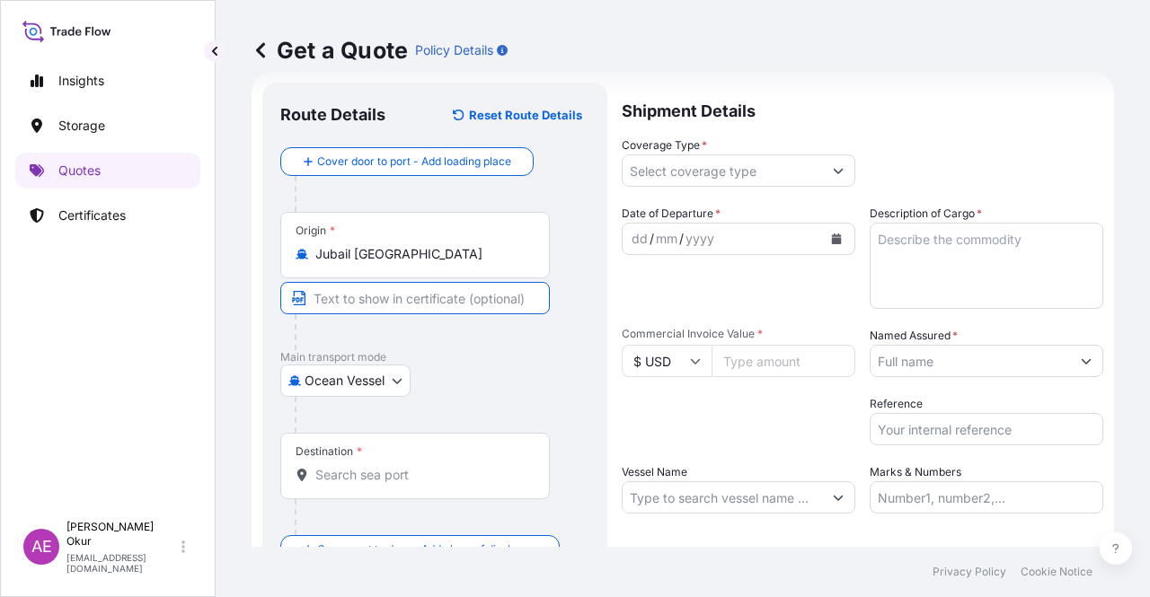
click at [401, 306] on input "Text to appear on certificate" at bounding box center [415, 298] width 270 height 32
paste input "JUBAIL"
type input "JUBAIL"
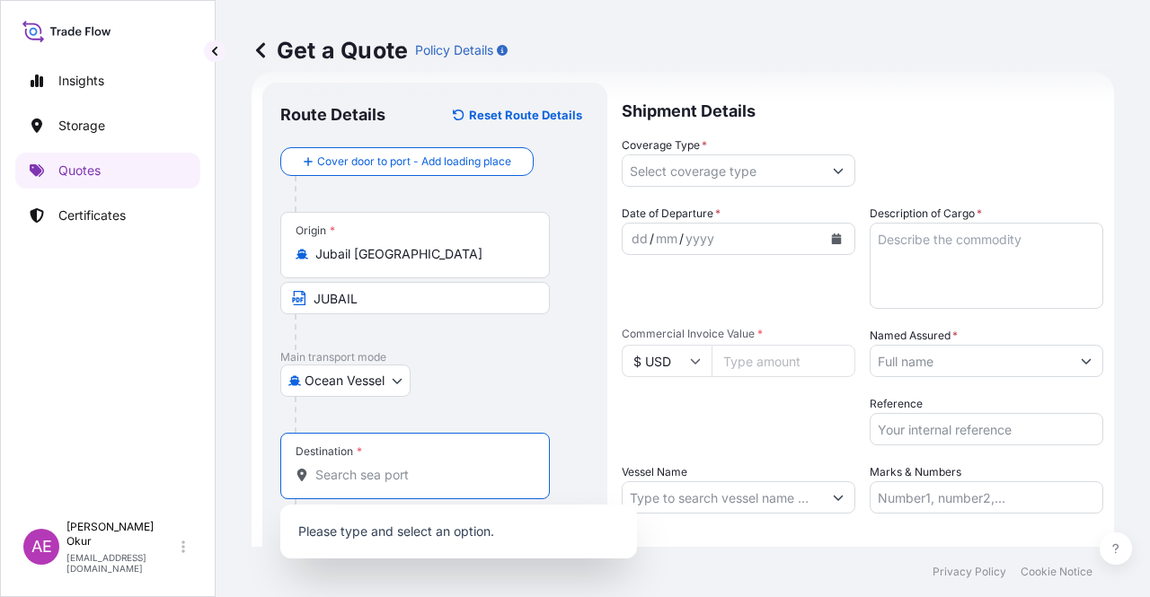
click at [375, 470] on input "Destination *" at bounding box center [421, 475] width 212 height 18
paste input "ISKENDERUN"
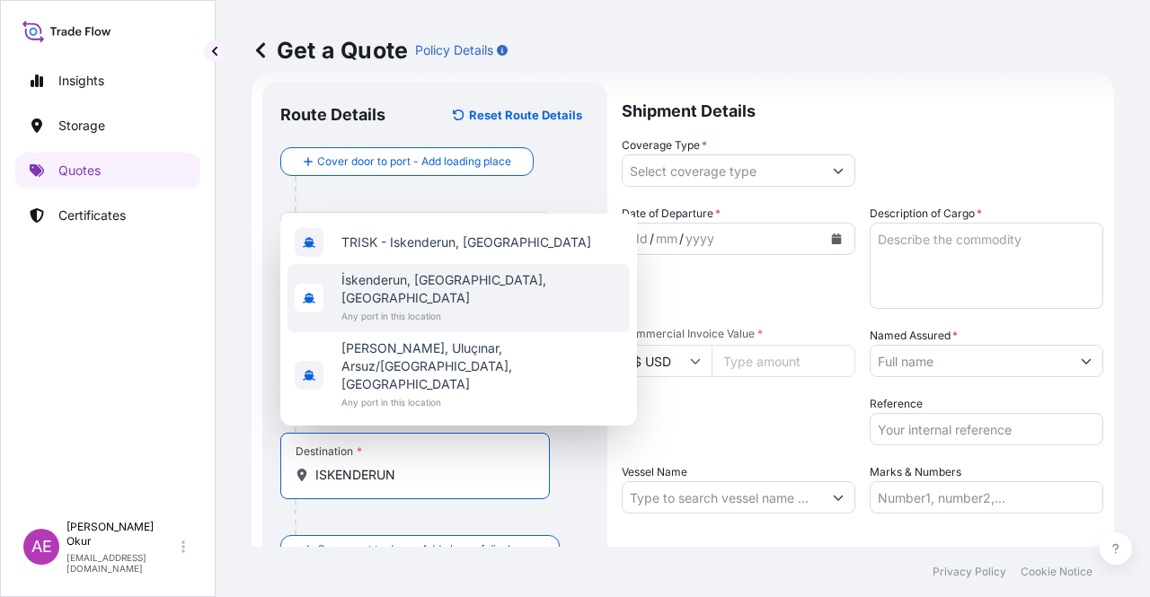
click at [422, 307] on span "İskenderun, [GEOGRAPHIC_DATA], [GEOGRAPHIC_DATA]" at bounding box center [481, 289] width 281 height 36
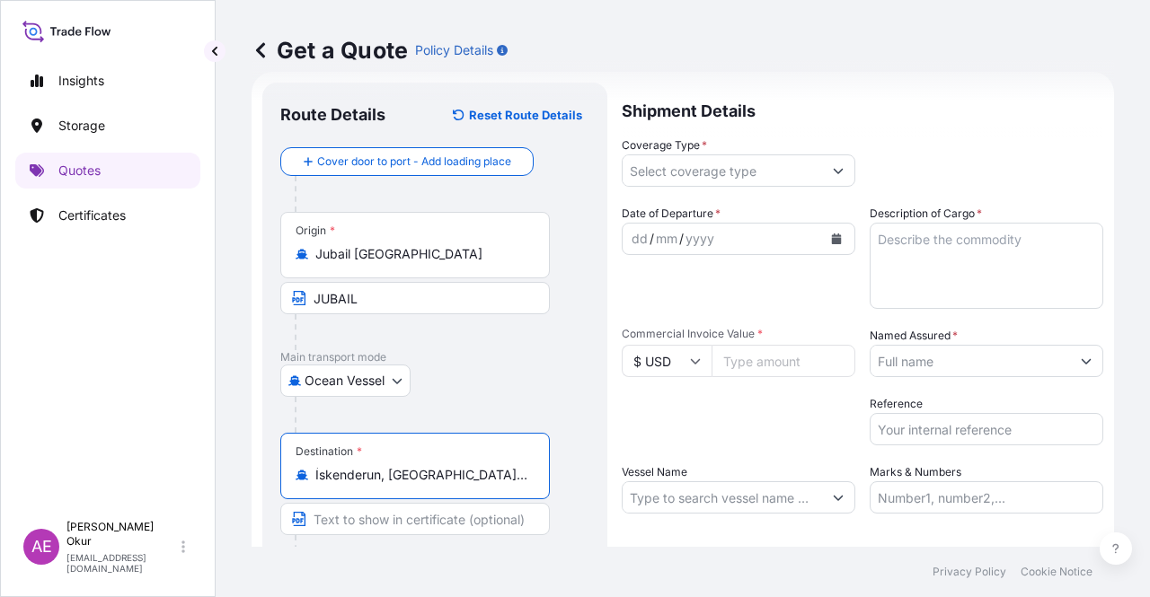
type input "İskenderun, [GEOGRAPHIC_DATA], [GEOGRAPHIC_DATA]"
click at [348, 532] on input "Text to appear on certificate" at bounding box center [415, 519] width 270 height 32
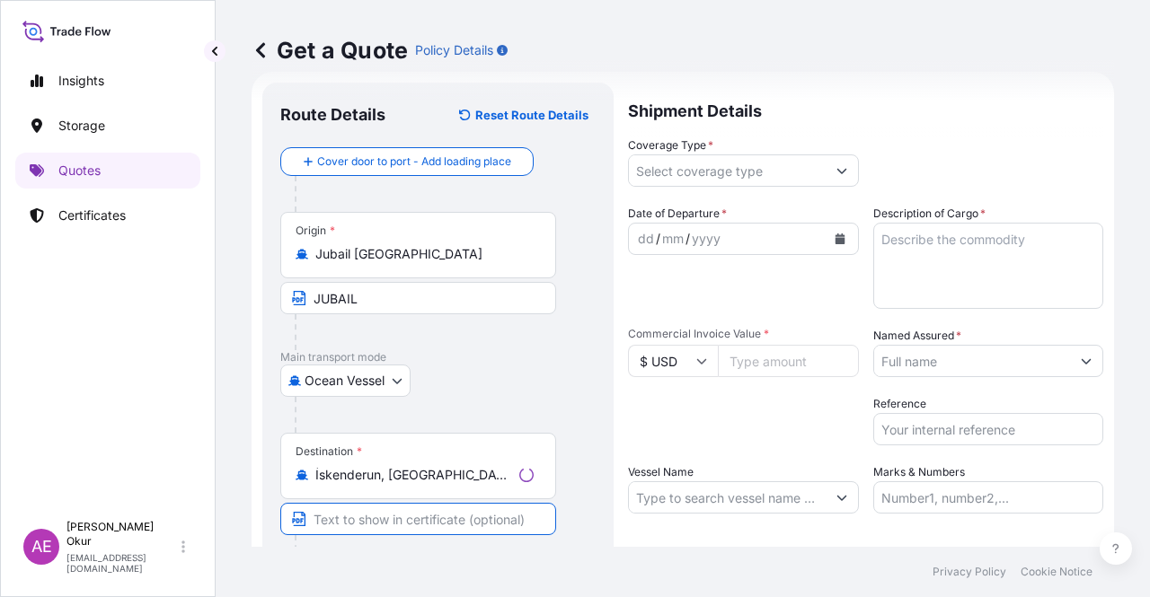
paste input "ISKENDERUN"
type input "ISKENDERUN / [GEOGRAPHIC_DATA]"
click at [675, 171] on input "Coverage Type *" at bounding box center [722, 171] width 199 height 32
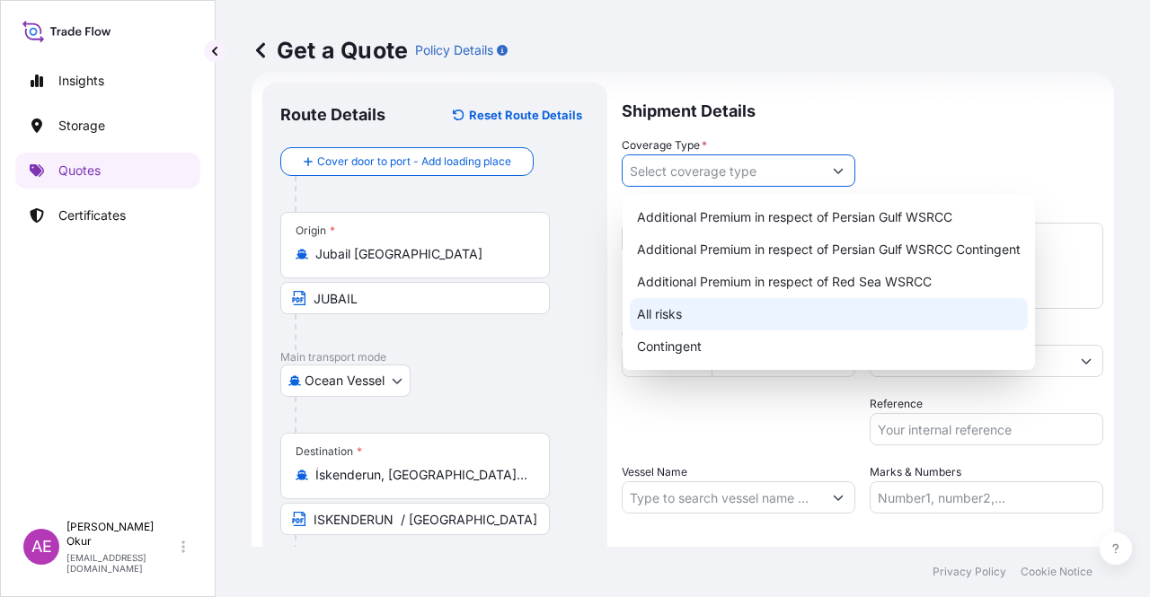
click at [668, 305] on div "All risks" at bounding box center [829, 314] width 398 height 32
type input "All risks"
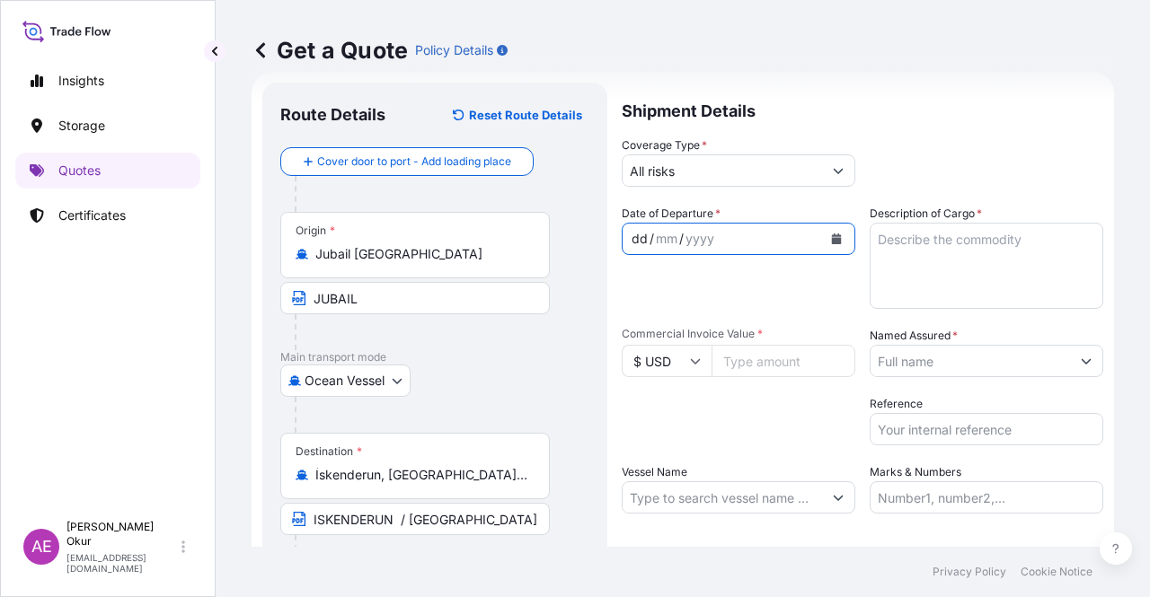
click at [645, 231] on div "dd" at bounding box center [640, 239] width 20 height 22
click at [793, 353] on input "Commercial Invoice Value *" at bounding box center [784, 361] width 144 height 32
paste input "536332.5"
type input "536332.5"
click at [926, 304] on textarea "Description of Cargo *" at bounding box center [987, 266] width 234 height 86
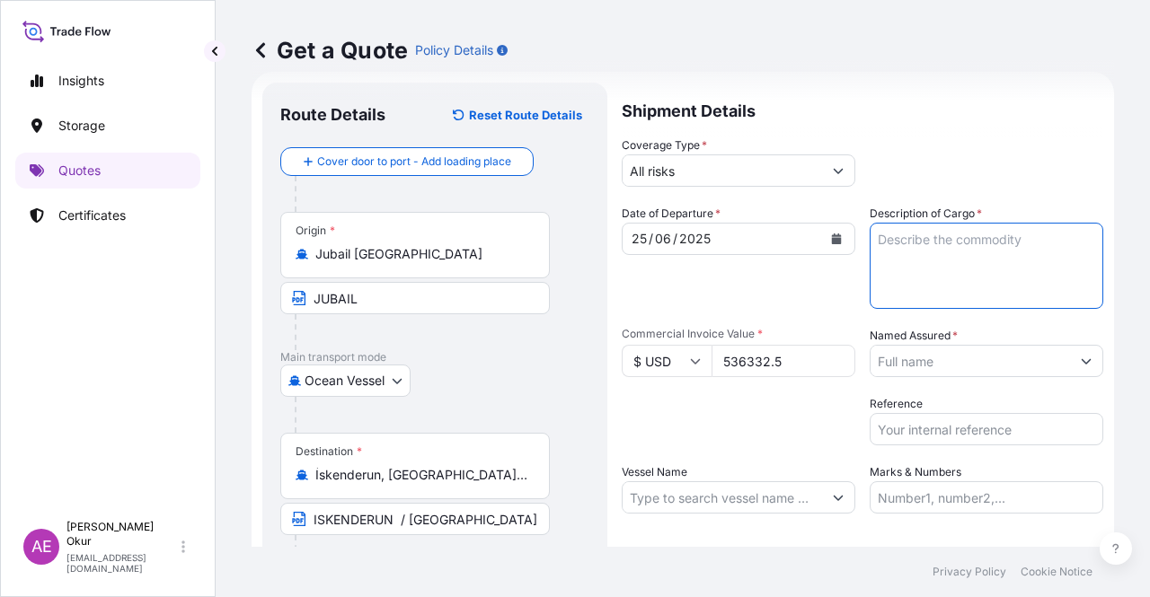
paste textarea "PPH2350"
type textarea "PPH2350"
click at [901, 342] on label "Named Assured *" at bounding box center [914, 336] width 88 height 18
click at [901, 345] on input "Named Assured *" at bounding box center [970, 361] width 199 height 32
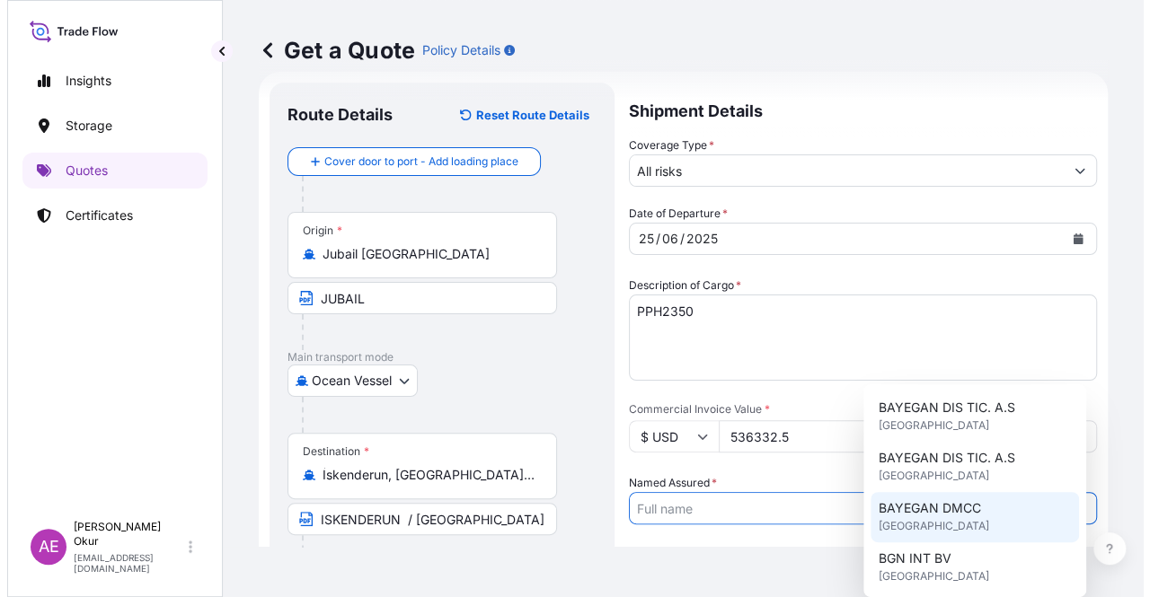
scroll to position [90, 0]
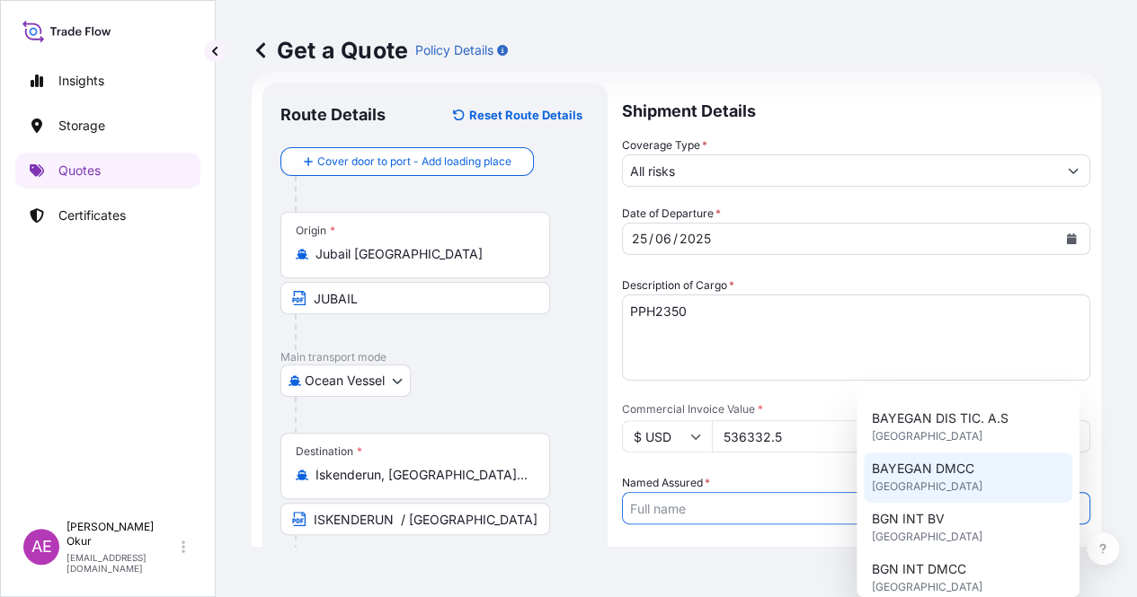
click at [930, 467] on span "BAYEGAN DMCC" at bounding box center [922, 469] width 102 height 18
type input "BAYEGAN DMCC"
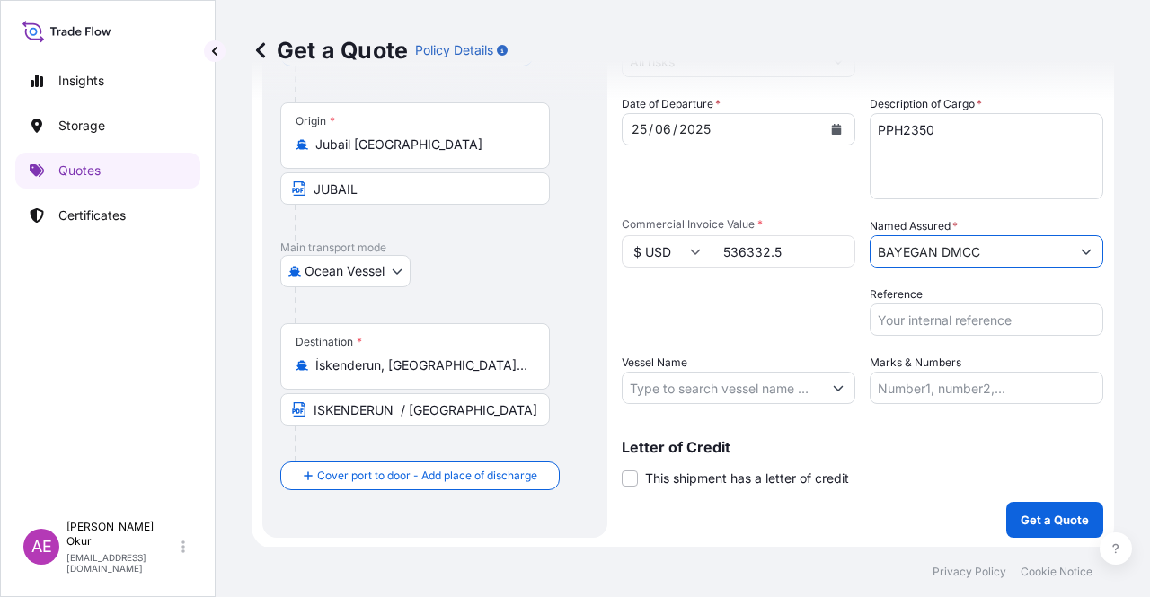
scroll to position [139, 0]
click at [920, 384] on input "Marks & Numbers" at bounding box center [987, 387] width 234 height 32
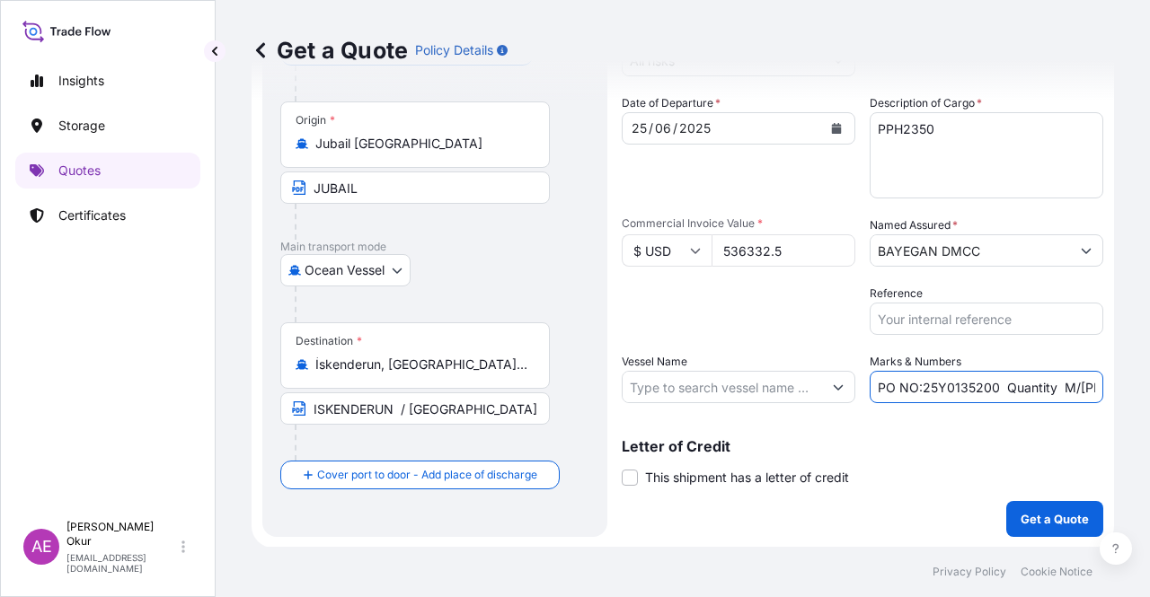
drag, startPoint x: 916, startPoint y: 386, endPoint x: 987, endPoint y: 389, distance: 71.0
click at [987, 389] on input "PO NO:25Y0135200 Quantity M/[PERSON_NAME]: 99,000 Premium: USD 11,80" at bounding box center [987, 387] width 234 height 32
paste input "3"
drag, startPoint x: 1037, startPoint y: 390, endPoint x: 1089, endPoint y: 386, distance: 52.2
click at [1089, 386] on input "PO NO:25Y0135300 Quantity M/[PERSON_NAME]: 99,000 Premium: USD 11,80" at bounding box center [987, 387] width 234 height 32
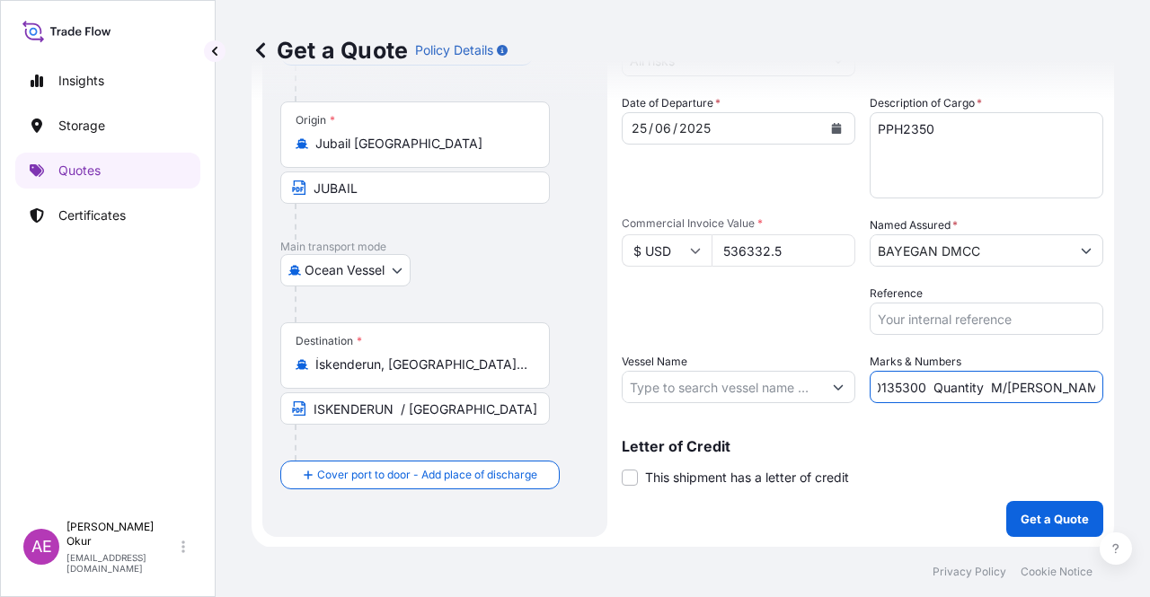
scroll to position [0, 172]
click at [954, 396] on input "PO NO:25Y0135300 Quantity M/[PERSON_NAME]: 99,000 Premium: USD 11,80" at bounding box center [987, 387] width 234 height 32
drag, startPoint x: 935, startPoint y: 382, endPoint x: 974, endPoint y: 384, distance: 38.7
click at [974, 384] on input "PO NO:25Y0135300 Quantity M/[PERSON_NAME]: 99,000 Premium: USD 11,80" at bounding box center [987, 387] width 234 height 32
paste input "495"
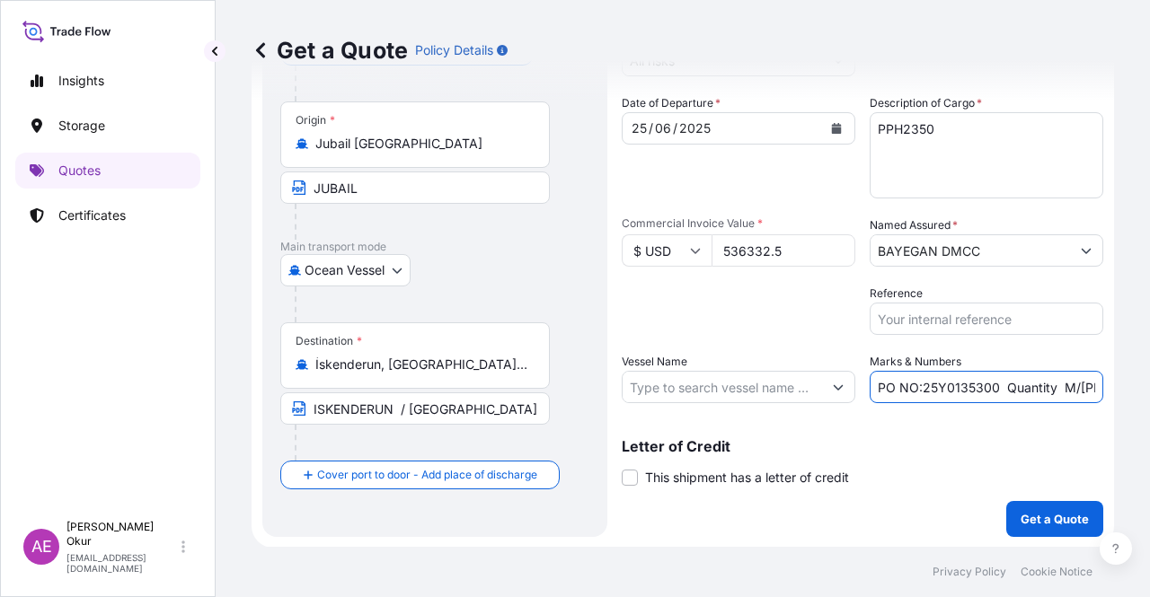
scroll to position [0, 198]
drag, startPoint x: 1053, startPoint y: 393, endPoint x: 1149, endPoint y: 396, distance: 96.2
click at [1149, 396] on div "Get a Quote Policy Details Route Details Reset Route Details Cover door to port…" at bounding box center [683, 273] width 934 height 547
click at [1053, 387] on input "PO NO:25Y0135300 Quantity M/[PERSON_NAME]: 495,000 Premium: USD 11,80" at bounding box center [987, 387] width 234 height 32
drag, startPoint x: 1052, startPoint y: 385, endPoint x: 1083, endPoint y: 385, distance: 30.5
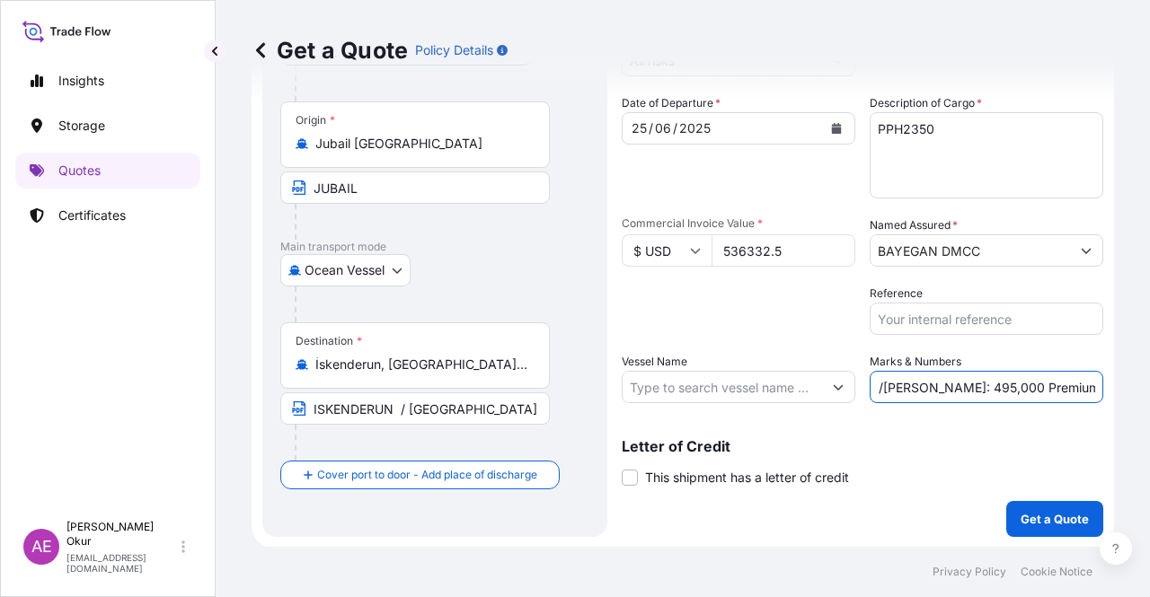
click at [1083, 385] on input "PO NO:25Y0135300 Quantity M/[PERSON_NAME]: 495,000 Premium: USD 11,80" at bounding box center [987, 387] width 234 height 32
paste input "59,0"
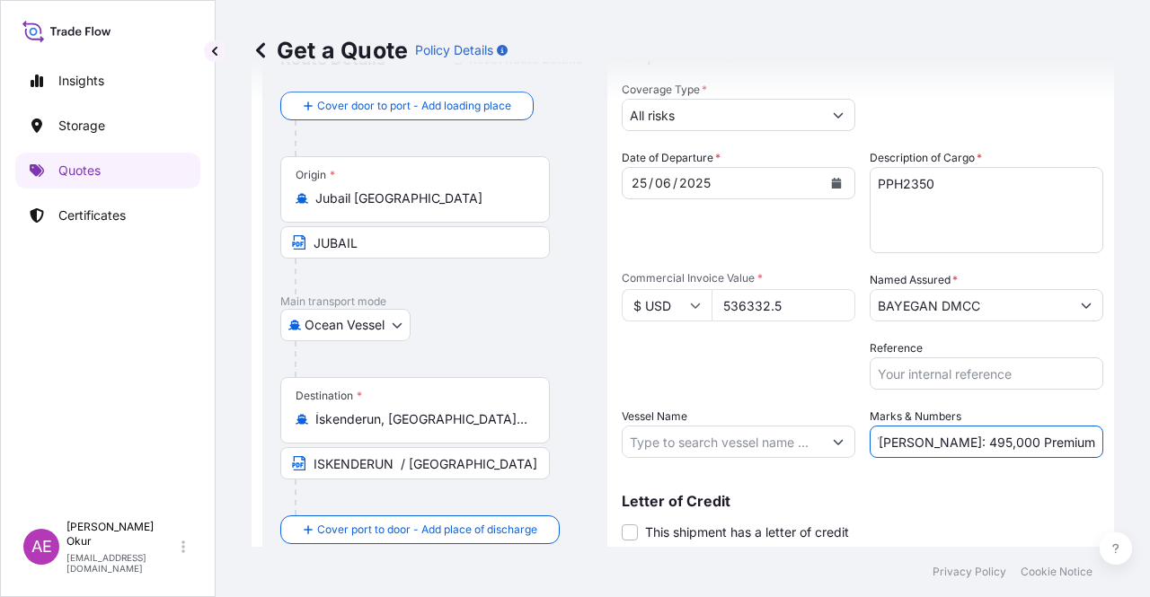
scroll to position [139, 0]
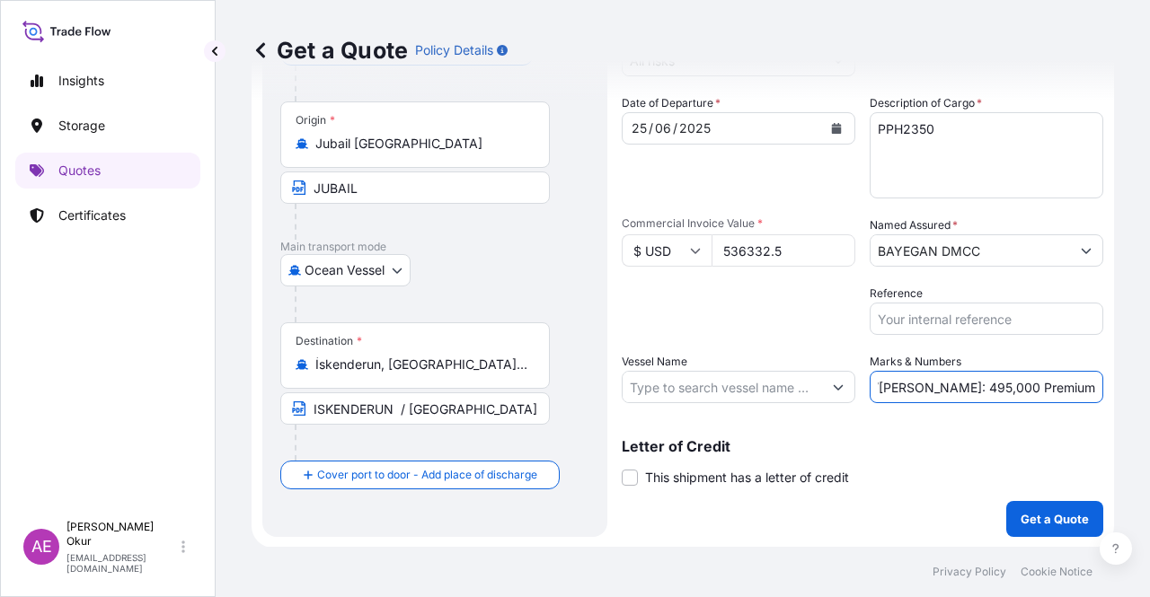
type input "PO NO:25Y0135300 Quantity M/[PERSON_NAME]: 495,000 Premium: USD 59,00"
click at [1021, 513] on p "Get a Quote" at bounding box center [1055, 519] width 68 height 18
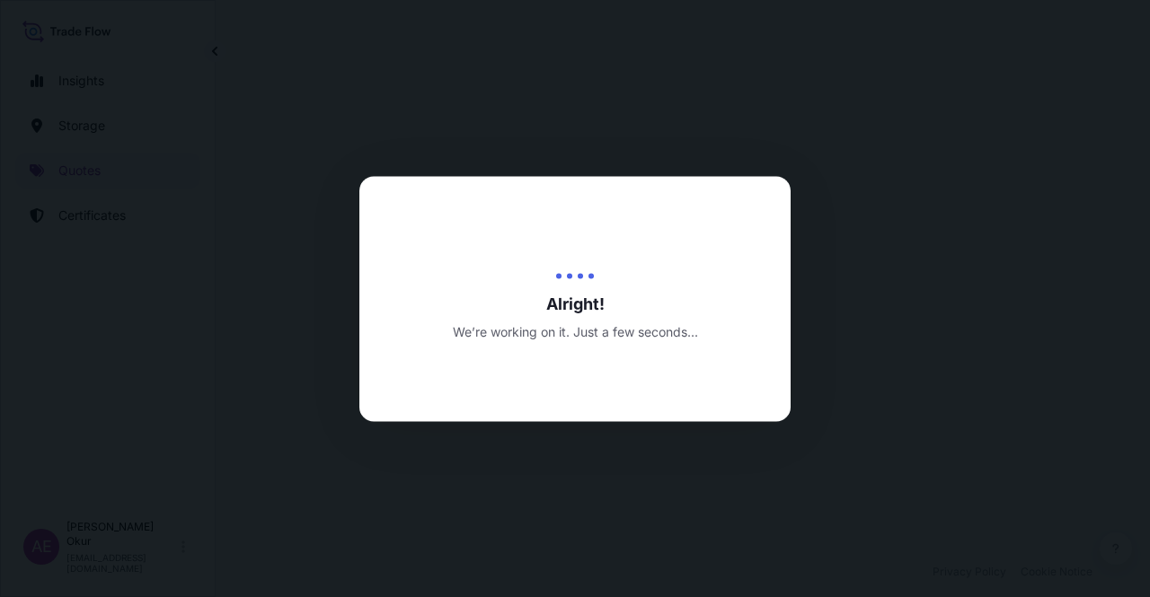
select select "Ocean Vessel"
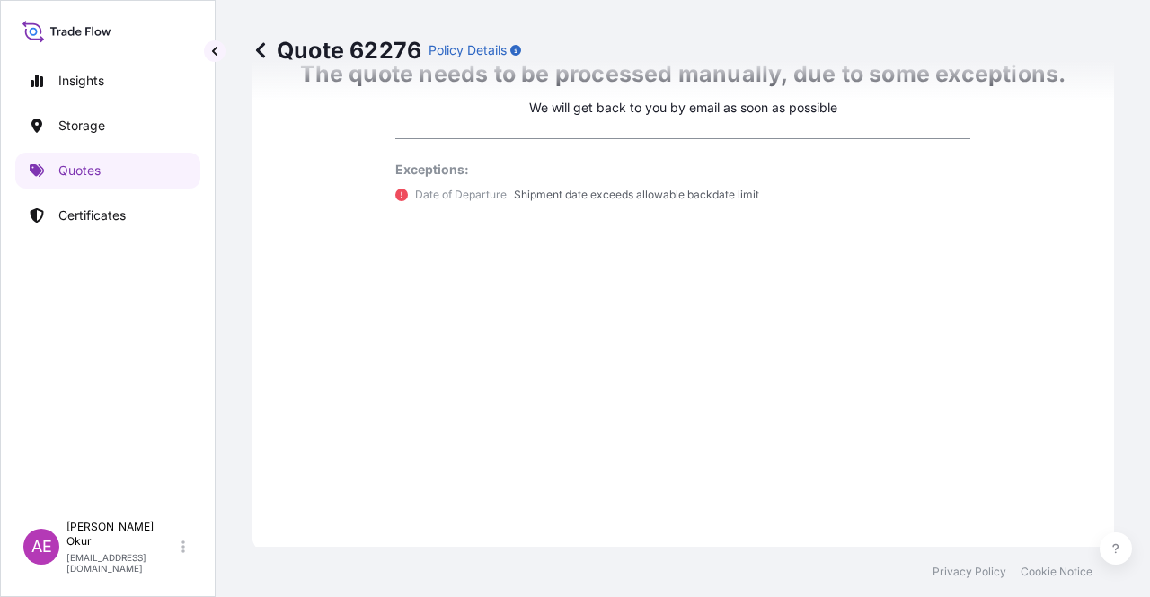
scroll to position [1064, 0]
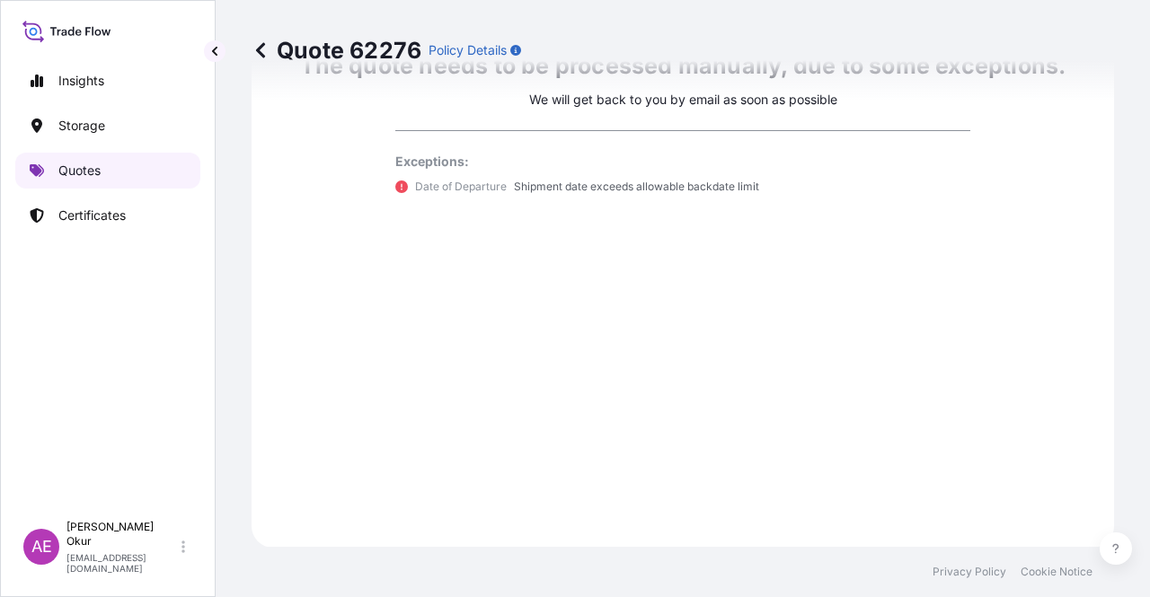
click at [96, 169] on p "Quotes" at bounding box center [79, 171] width 42 height 18
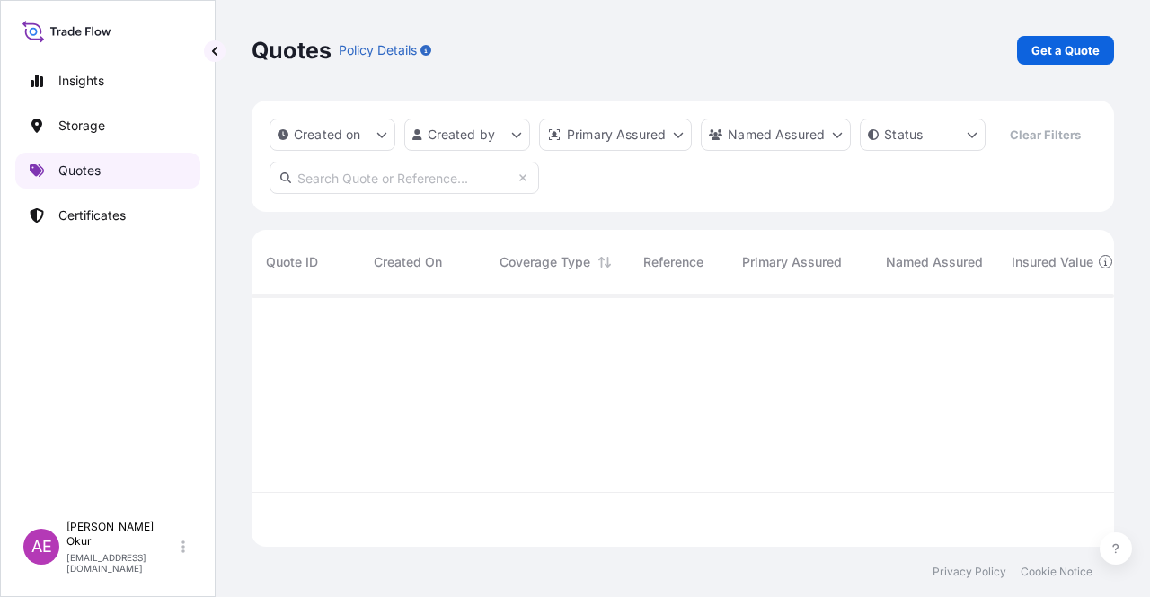
scroll to position [249, 848]
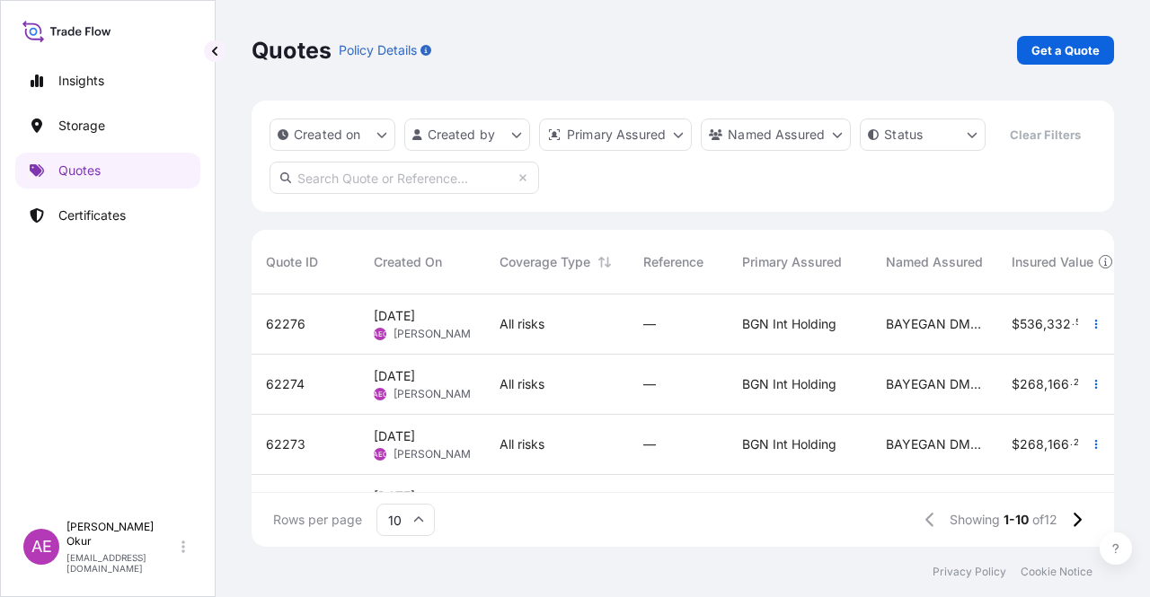
click at [1065, 57] on p "Get a Quote" at bounding box center [1065, 50] width 68 height 18
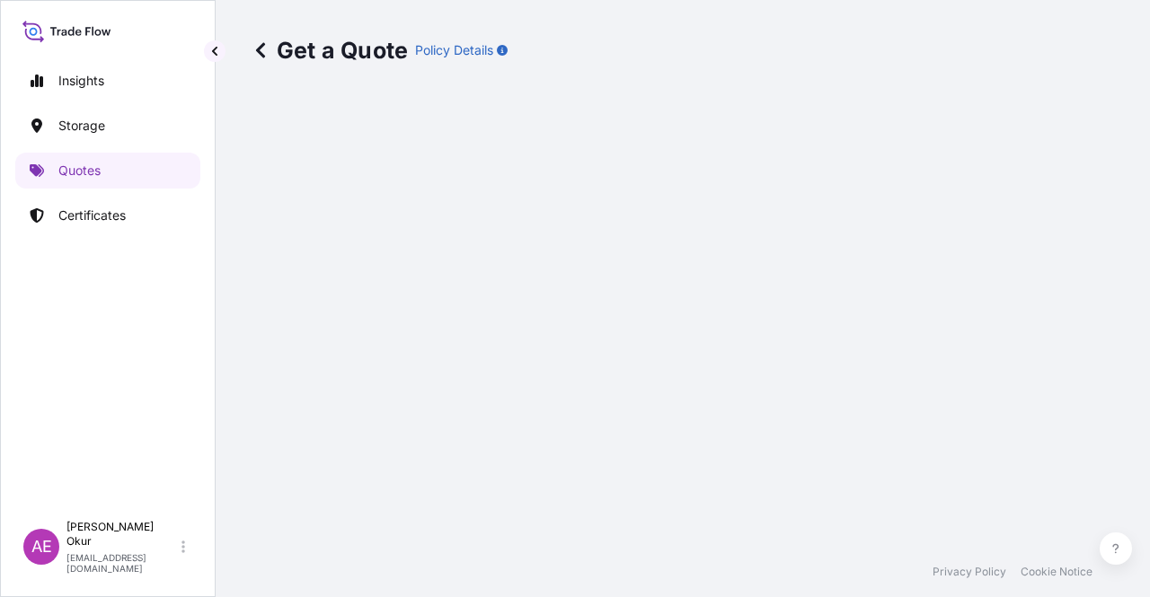
select select "Ocean Vessel"
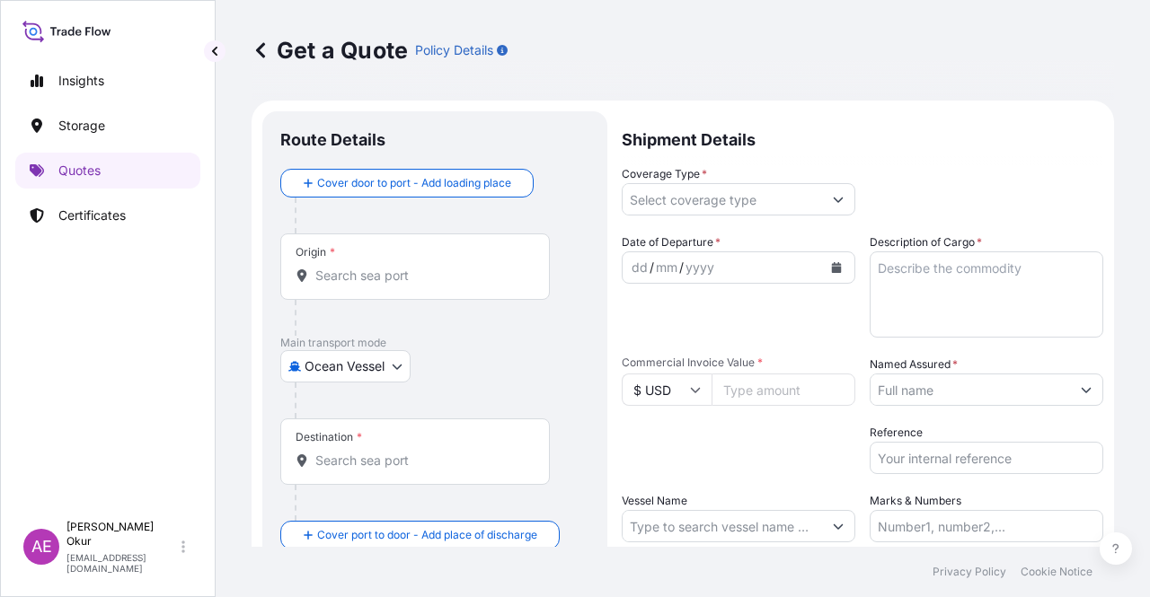
scroll to position [29, 0]
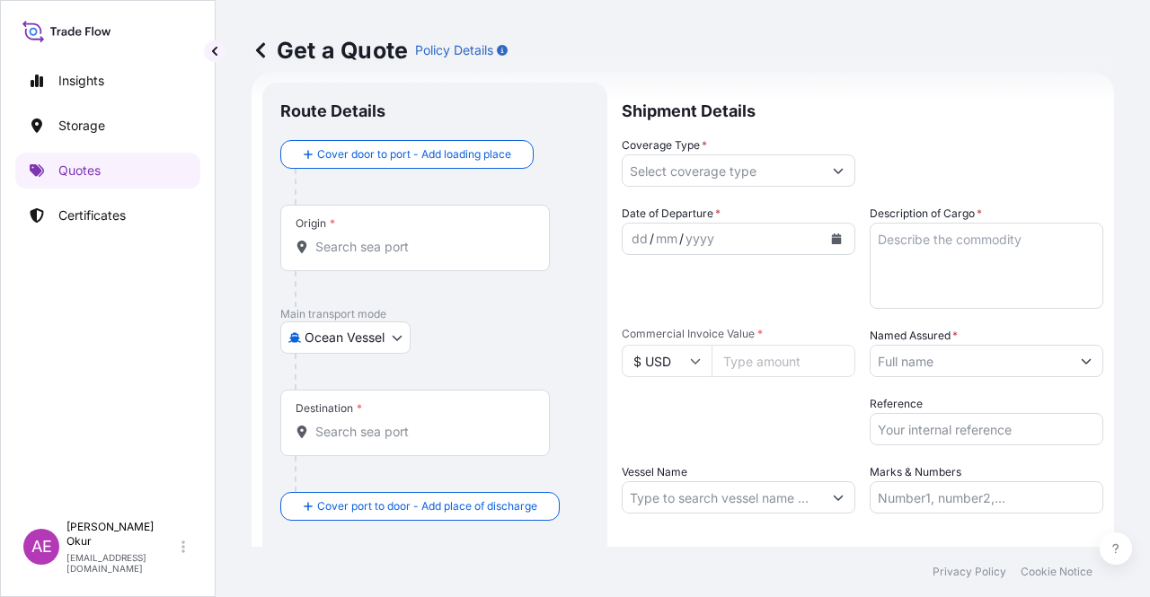
click at [403, 243] on input "Origin *" at bounding box center [421, 247] width 212 height 18
paste input "JUBAIL"
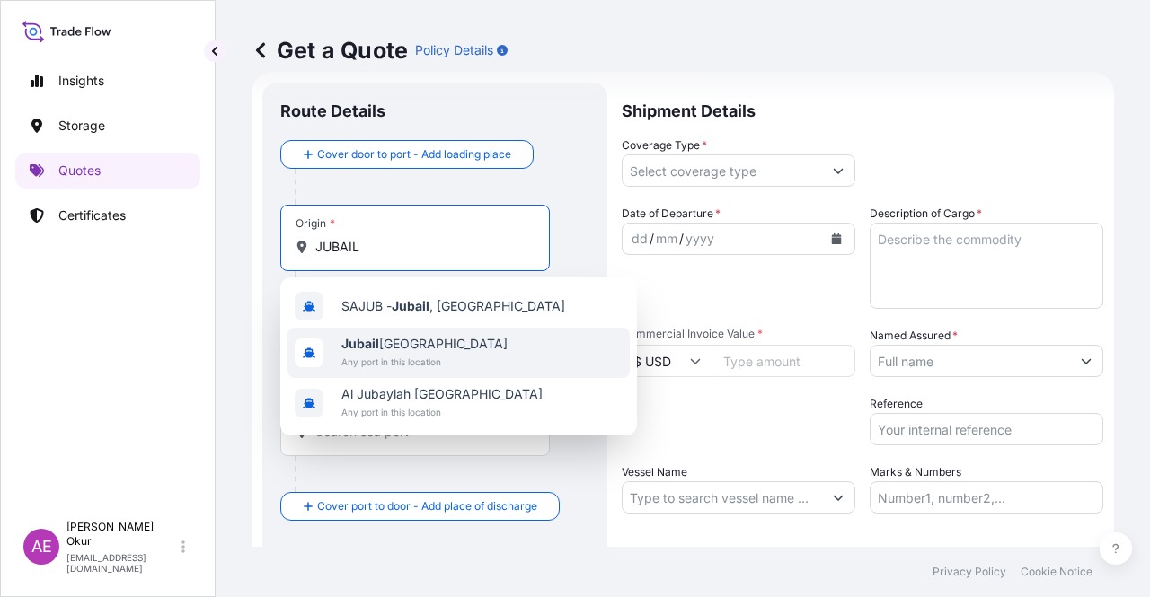
click at [398, 341] on span "Jubail [GEOGRAPHIC_DATA]" at bounding box center [424, 344] width 166 height 18
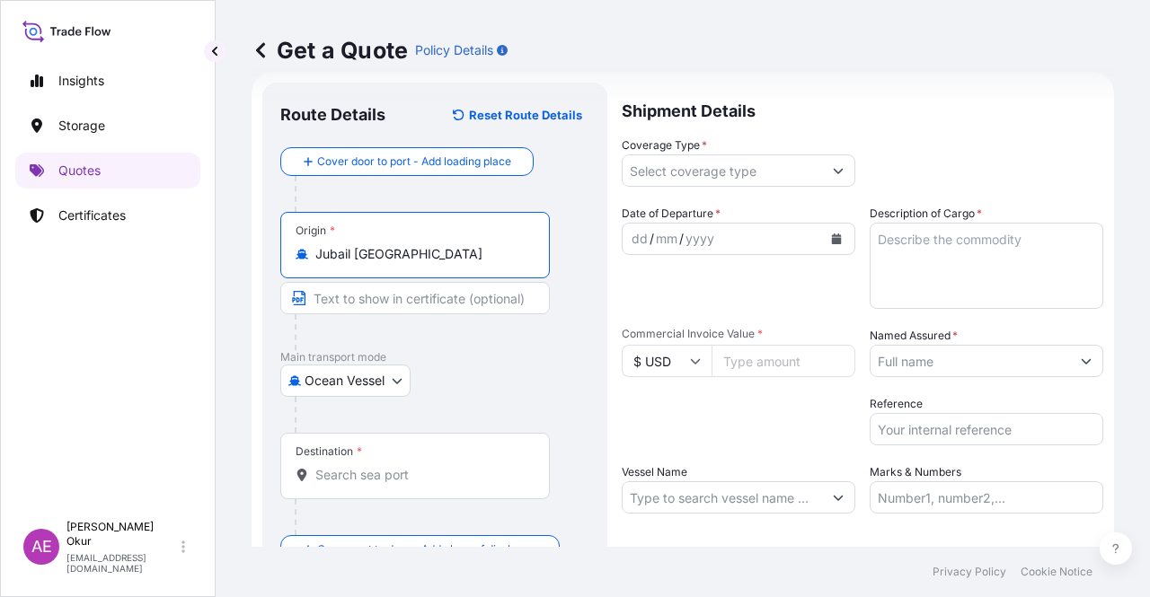
type input "Jubail [GEOGRAPHIC_DATA]"
click at [398, 297] on input "Text to appear on certificate" at bounding box center [415, 298] width 270 height 32
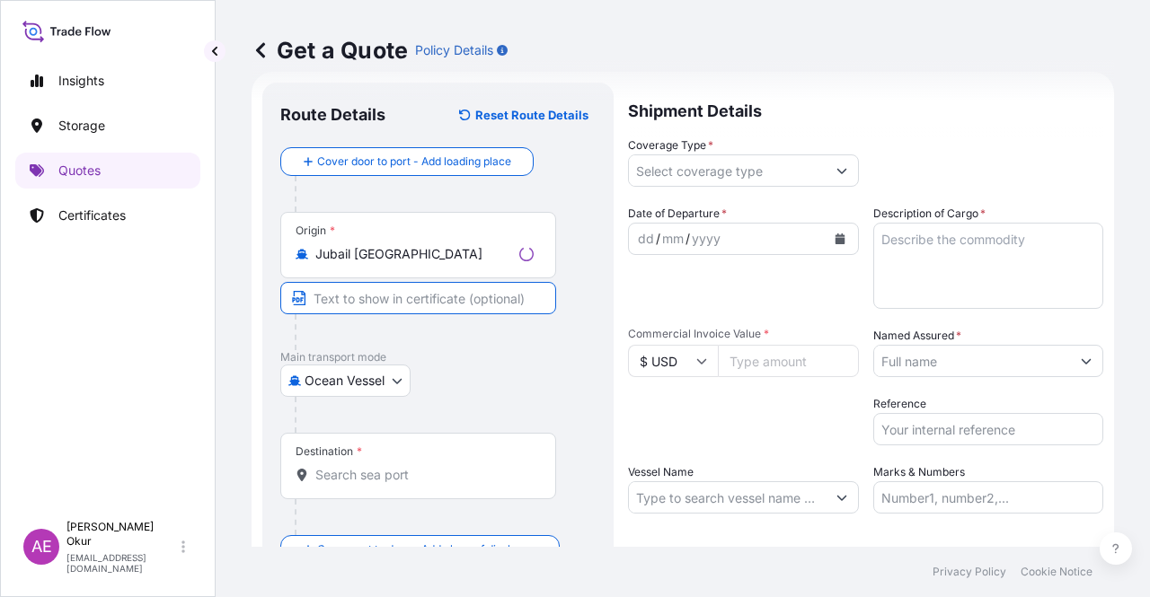
paste input "JUBAIL"
type input "JUBAIL / [GEOGRAPHIC_DATA]"
click at [385, 486] on div "Destination *" at bounding box center [415, 466] width 270 height 66
click at [385, 484] on input "Destination *" at bounding box center [421, 475] width 212 height 18
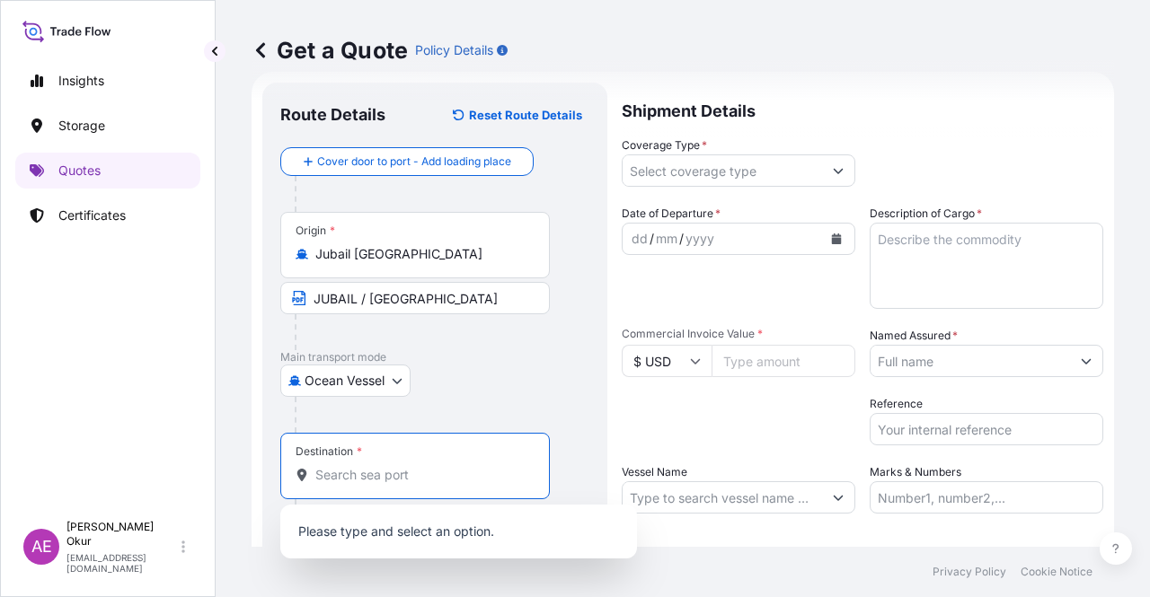
paste input "MERSIN"
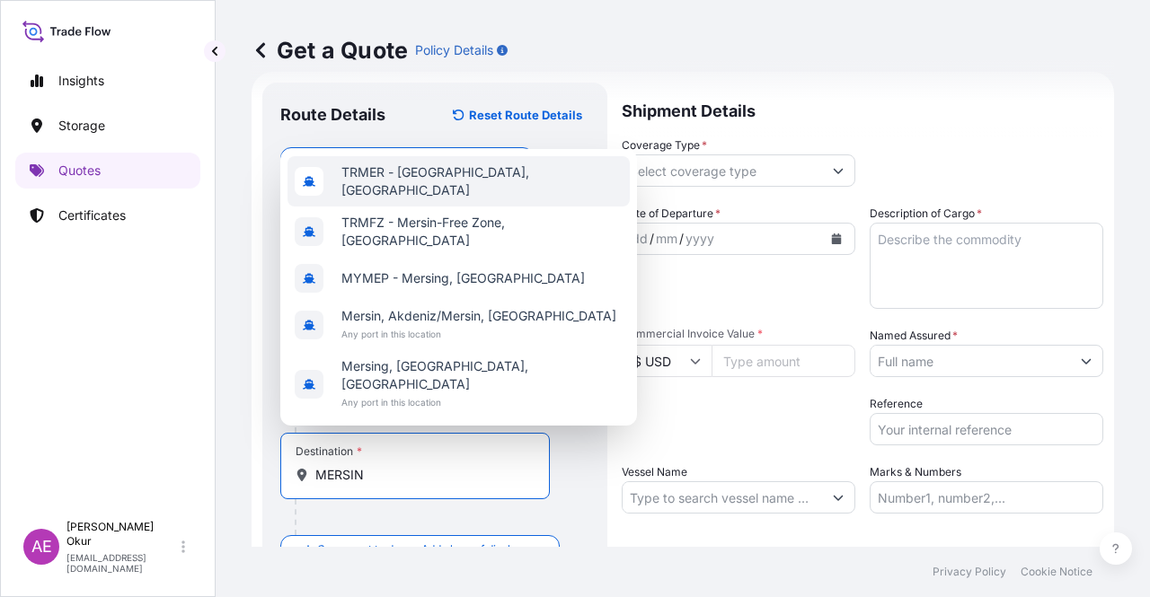
click at [462, 207] on div "TRMER - [GEOGRAPHIC_DATA], [GEOGRAPHIC_DATA]" at bounding box center [458, 181] width 342 height 50
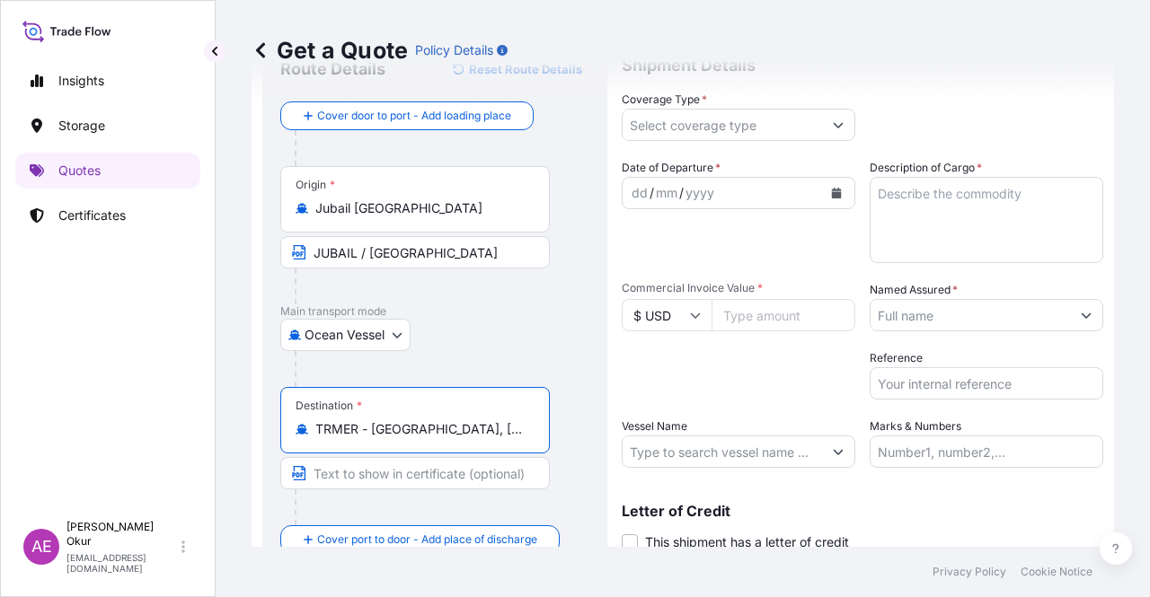
scroll to position [139, 0]
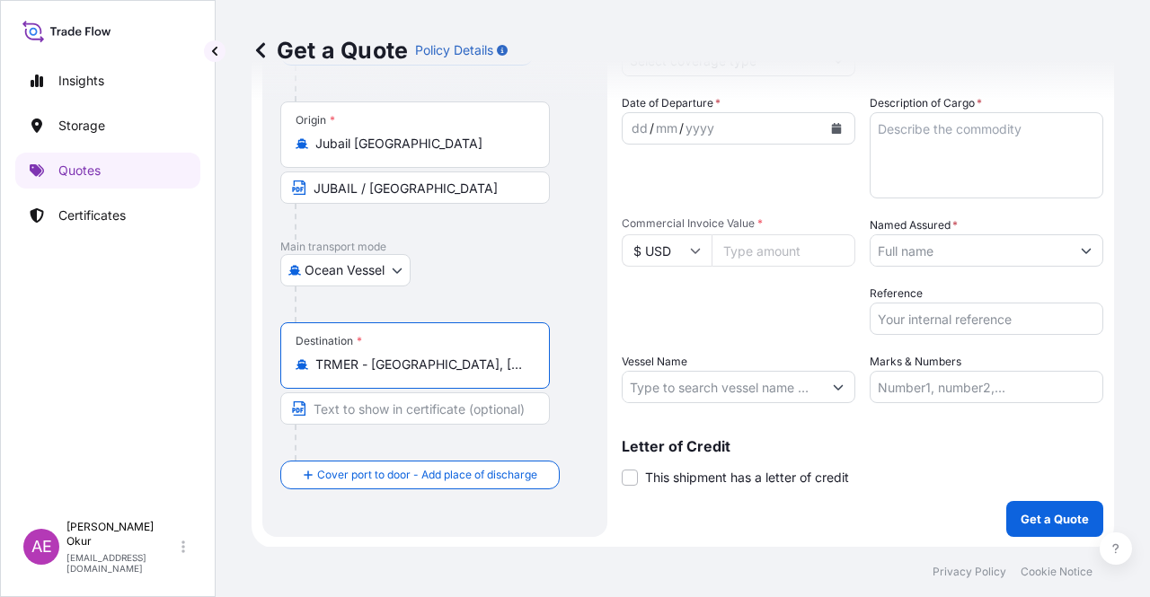
type input "TRMER - [GEOGRAPHIC_DATA], [GEOGRAPHIC_DATA]"
click at [415, 409] on input "Text to appear on certificate" at bounding box center [415, 409] width 270 height 32
paste input "MERSIN"
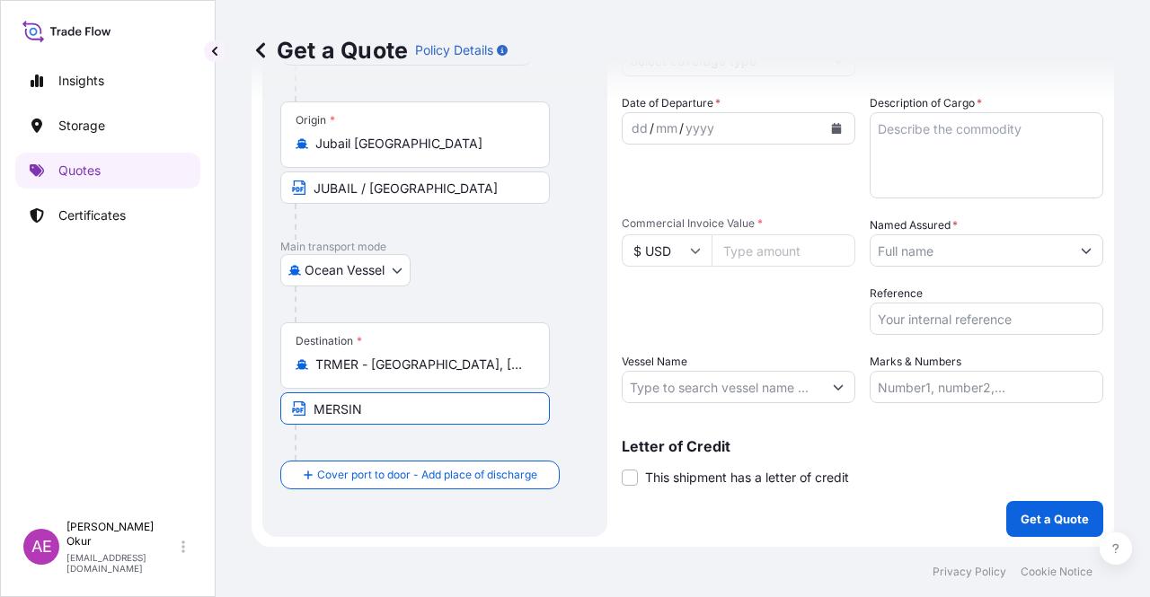
type input "MERSIN / [GEOGRAPHIC_DATA]"
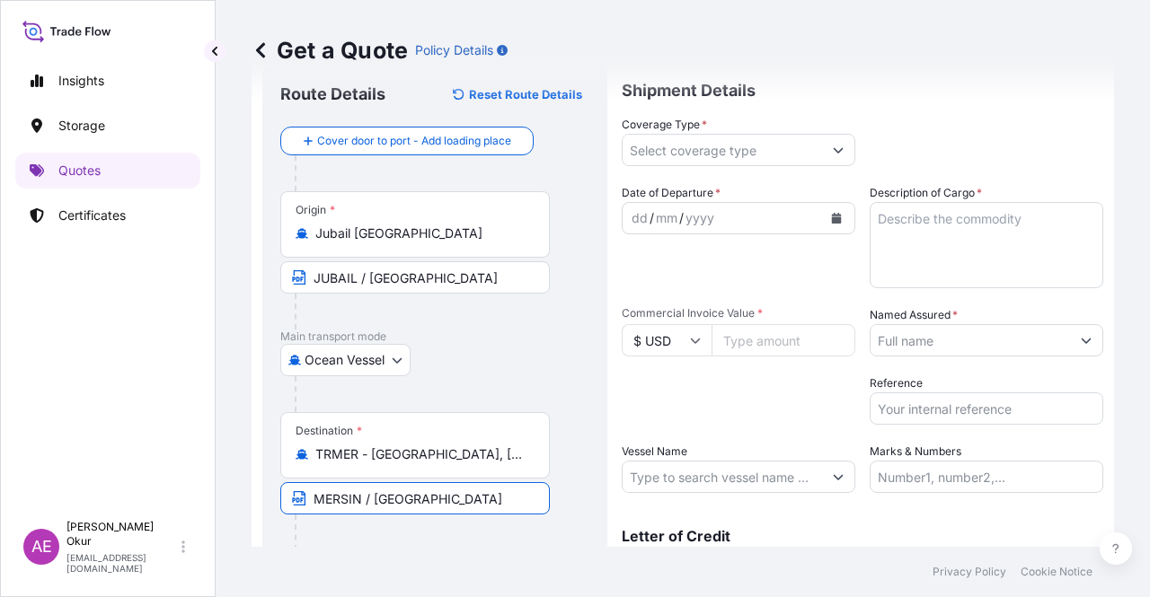
scroll to position [0, 0]
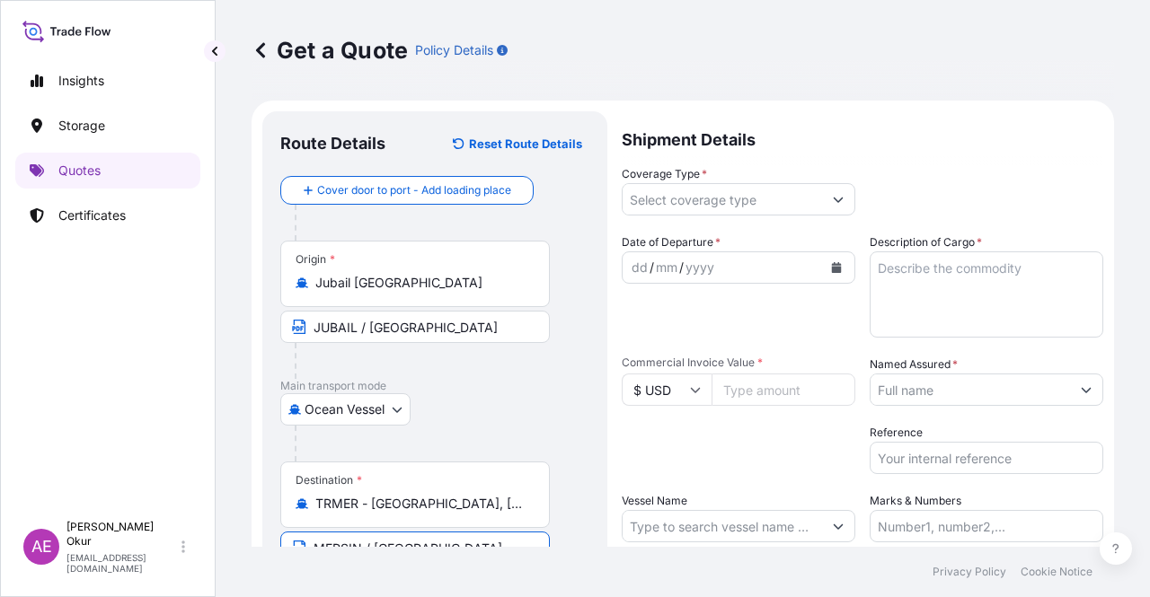
click at [659, 206] on input "Coverage Type *" at bounding box center [722, 199] width 199 height 32
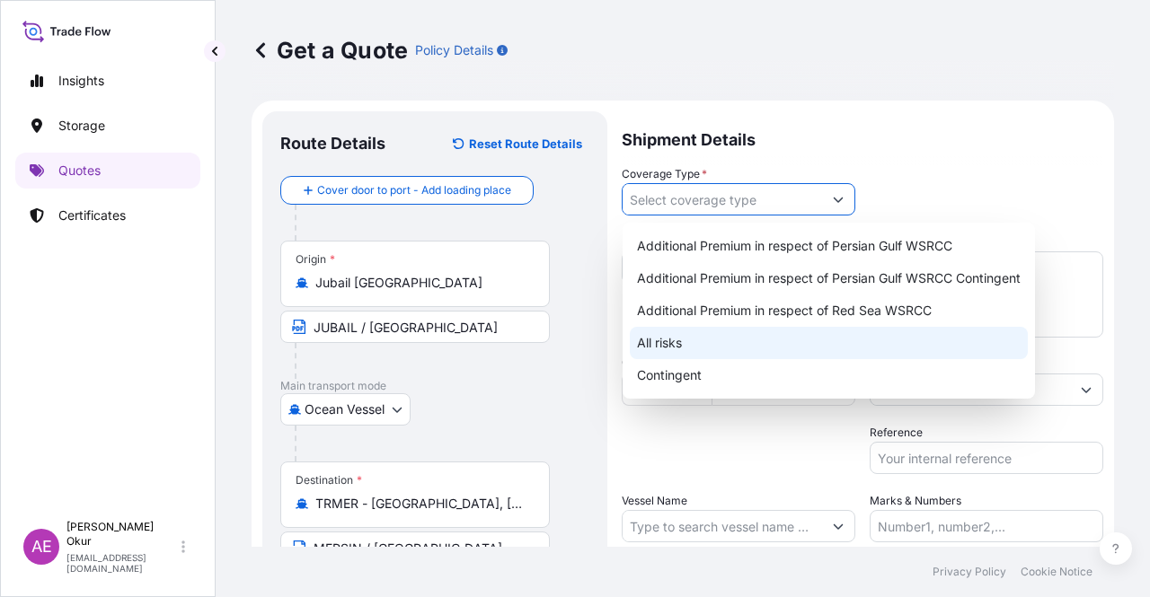
click at [670, 341] on div "All risks" at bounding box center [829, 343] width 398 height 32
type input "All risks"
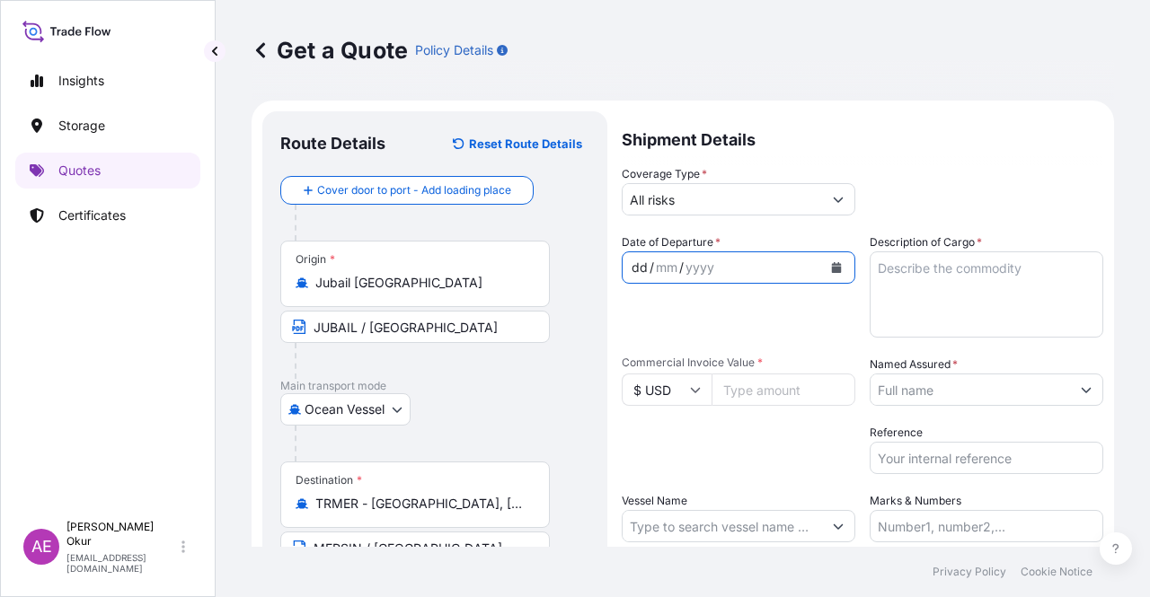
click at [643, 258] on div "dd" at bounding box center [640, 268] width 20 height 22
click at [949, 290] on textarea "Description of Cargo *" at bounding box center [987, 295] width 234 height 86
paste textarea "PPH2350"
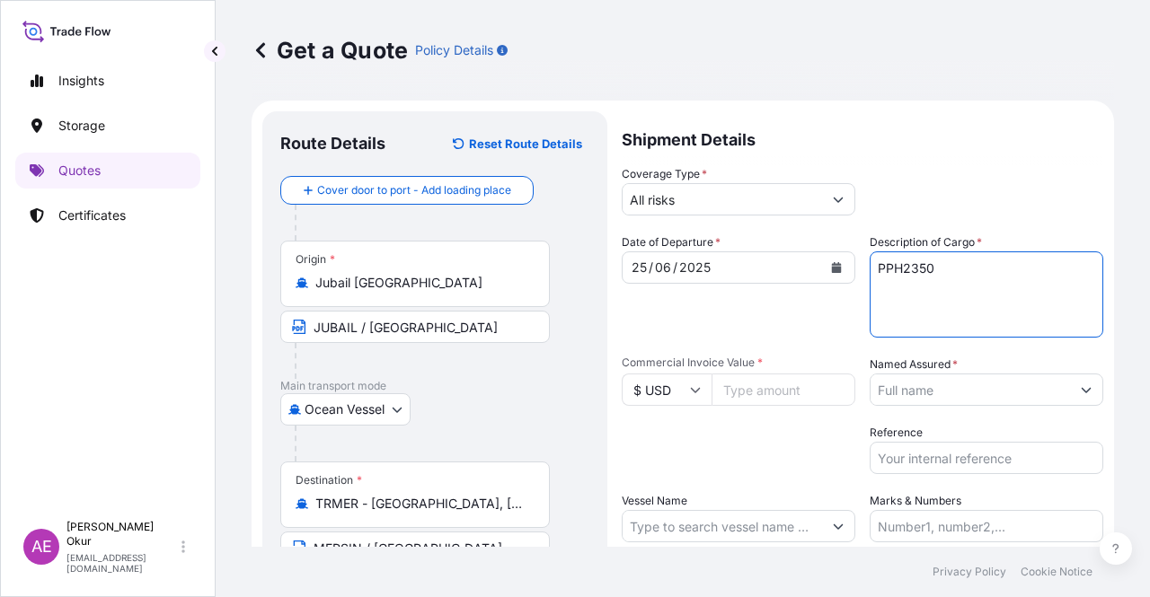
type textarea "PPH2350"
click at [762, 404] on input "Commercial Invoice Value *" at bounding box center [784, 390] width 144 height 32
paste input "187716.43"
type input "187716.43"
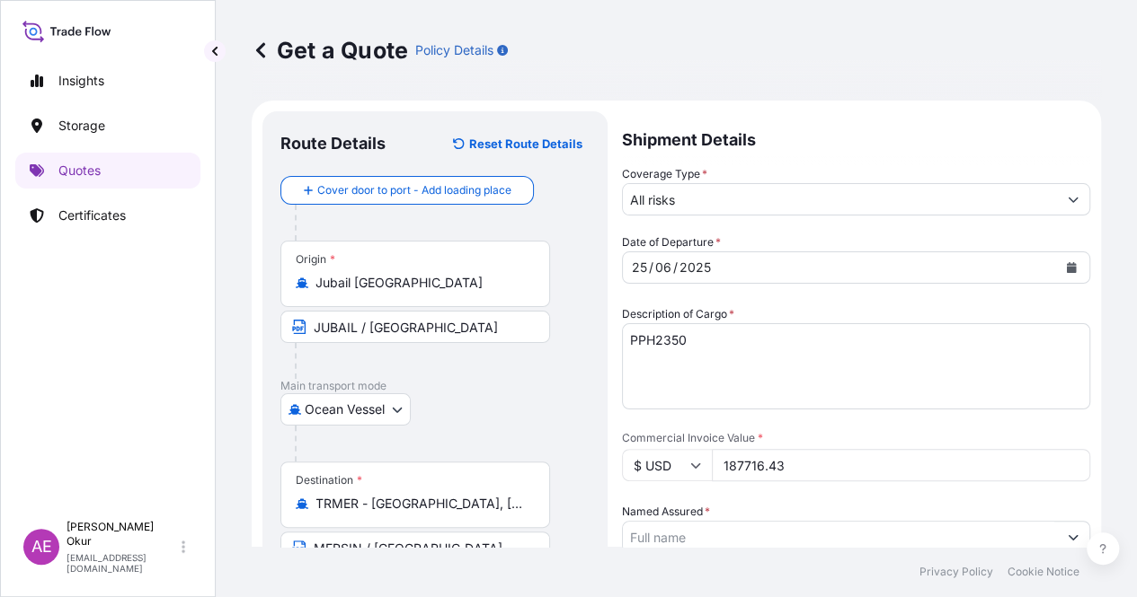
click at [970, 521] on input "Named Assured *" at bounding box center [840, 537] width 434 height 32
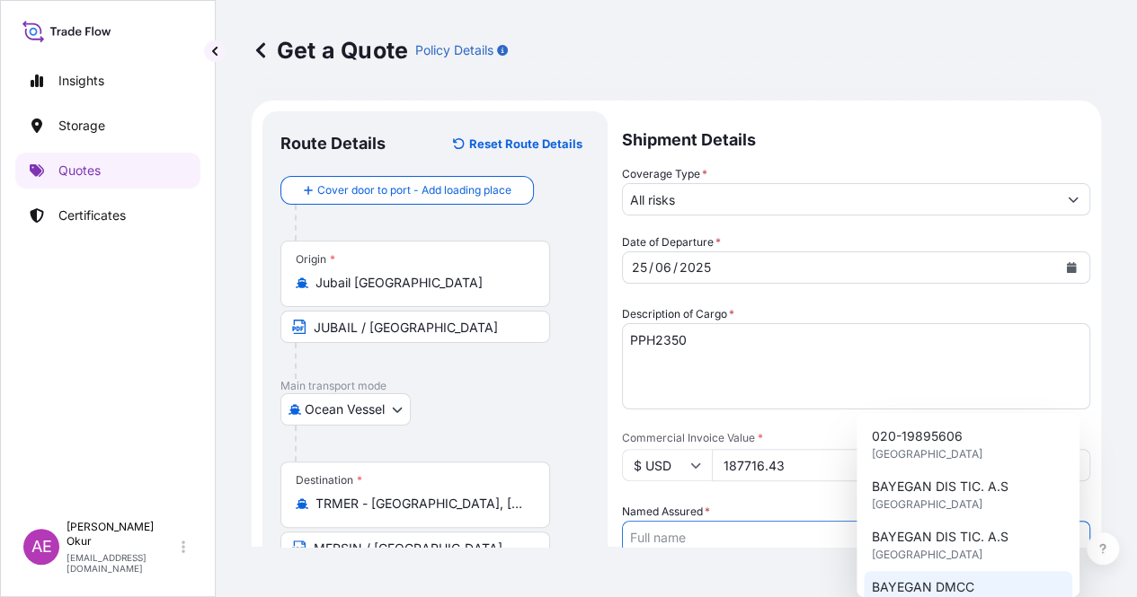
click at [930, 574] on div "BAYEGAN DMCC [GEOGRAPHIC_DATA]" at bounding box center [967, 596] width 208 height 50
type input "BAYEGAN DMCC"
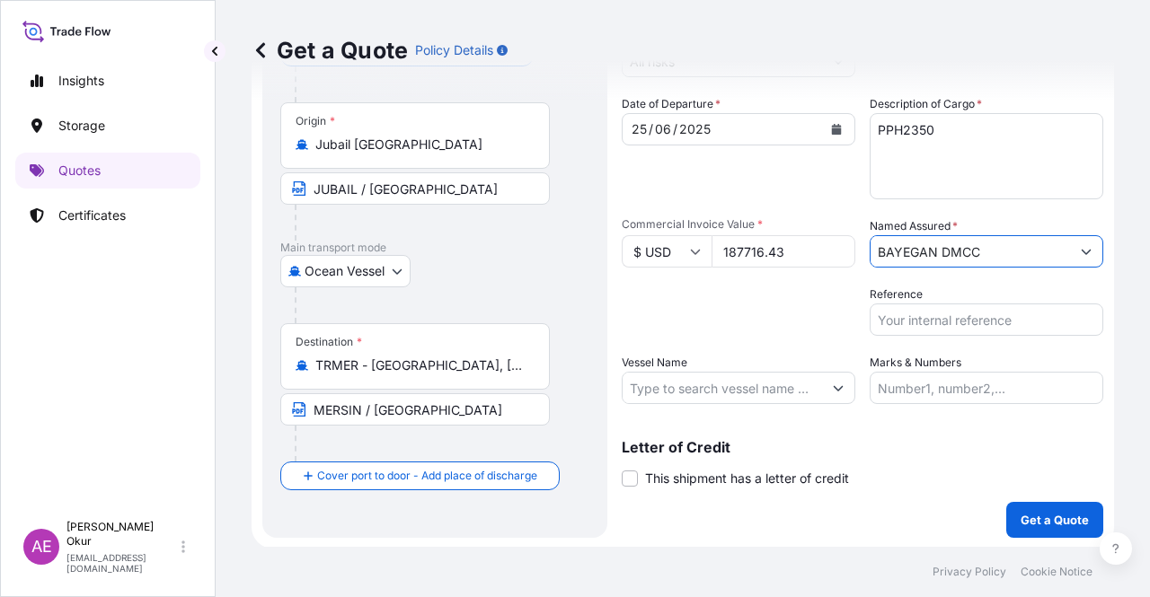
scroll to position [139, 0]
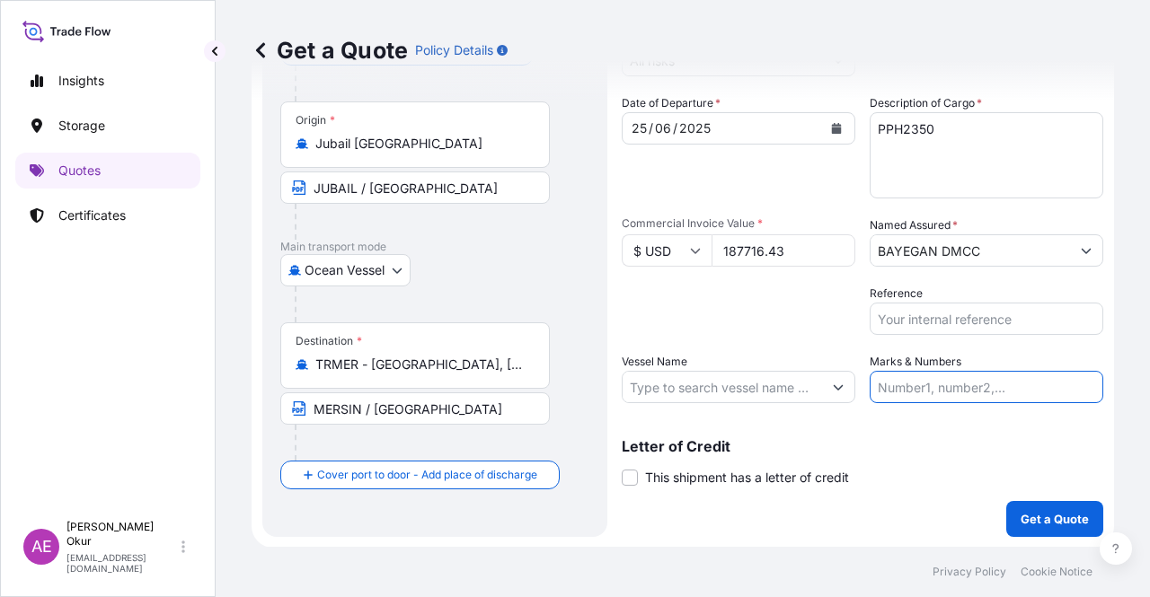
click at [924, 387] on input "Marks & Numbers" at bounding box center [987, 387] width 234 height 32
drag, startPoint x: 916, startPoint y: 387, endPoint x: 989, endPoint y: 389, distance: 72.8
click at [989, 389] on input "PO NO:25Y0135200 Quantity M/[PERSON_NAME]: 99,000 Premium: USD 11,80" at bounding box center [987, 387] width 234 height 32
paste input "61"
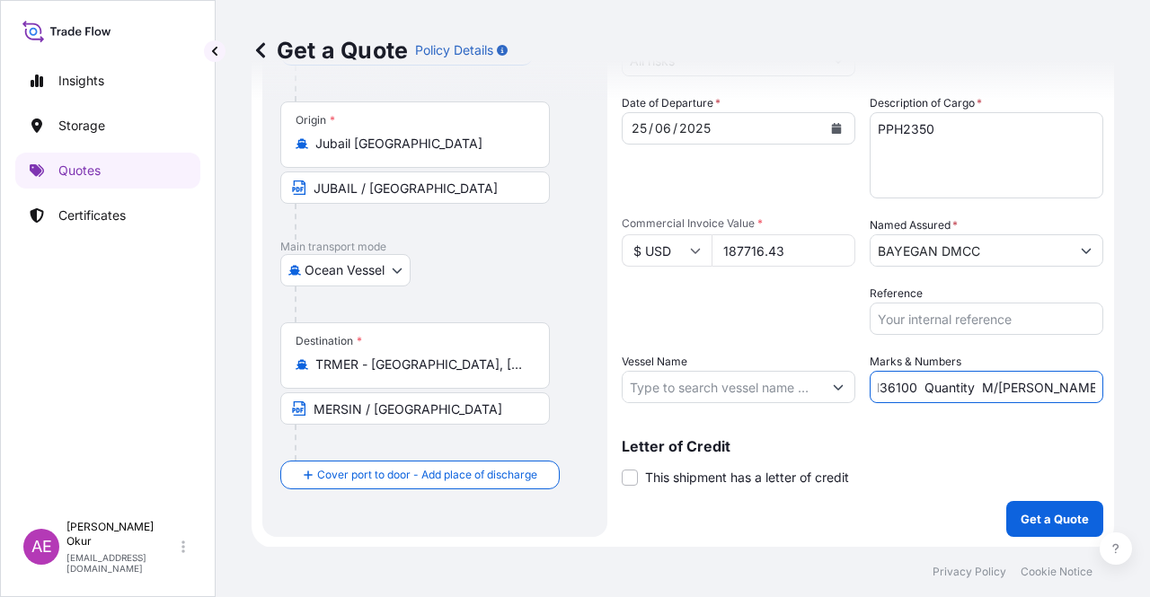
drag, startPoint x: 1004, startPoint y: 376, endPoint x: 1074, endPoint y: 376, distance: 70.1
click at [1074, 376] on input "PO NO:25Y0136100 Quantity M/[PERSON_NAME]: 99,000 Premium: USD 11,80" at bounding box center [987, 387] width 234 height 32
click at [957, 381] on input "PO NO:25Y0136100 Quantity M/[PERSON_NAME]: 99,000 Premium: USD 11,80" at bounding box center [987, 387] width 234 height 32
drag, startPoint x: 1019, startPoint y: 385, endPoint x: 1060, endPoint y: 387, distance: 41.4
click at [1060, 387] on input "PO NO:25Y0136100 Quantity M/[PERSON_NAME]: 99,000 Premium: USD 11,80" at bounding box center [987, 387] width 234 height 32
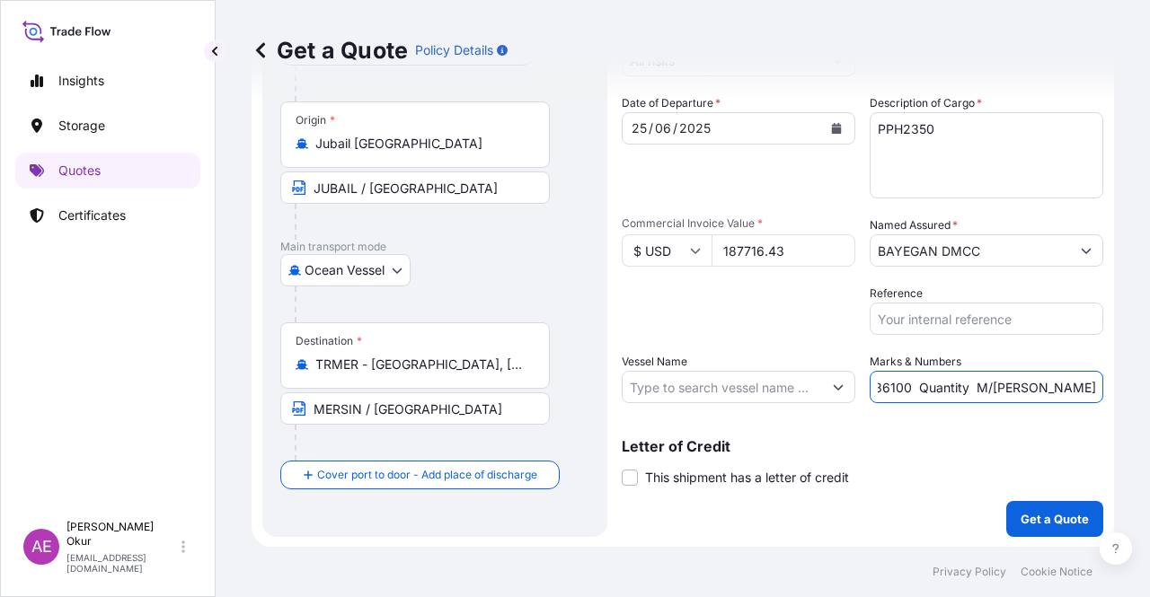
paste input "173,25"
drag, startPoint x: 1031, startPoint y: 384, endPoint x: 1130, endPoint y: 391, distance: 100.0
click at [1130, 391] on div "Get a Quote Policy Details Route Details Reset Route Details Cover door to port…" at bounding box center [683, 273] width 934 height 547
drag, startPoint x: 1007, startPoint y: 385, endPoint x: 1017, endPoint y: 385, distance: 9.9
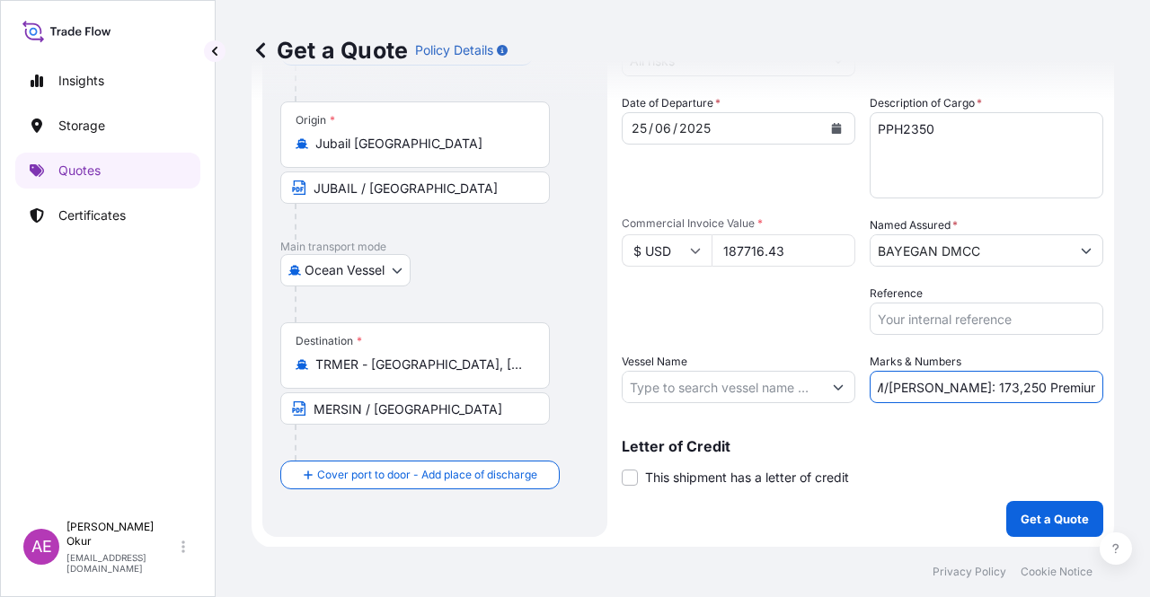
click at [1007, 385] on input "PO NO:25Y0136100 Quantity M/[PERSON_NAME]: 173,250 Premium: USD 11,80" at bounding box center [987, 387] width 234 height 32
click at [1062, 385] on input "PO NO:25Y0136100 Quantity M/[PERSON_NAME]: 173,250 Premium: USD 11,80" at bounding box center [987, 387] width 234 height 32
drag, startPoint x: 1053, startPoint y: 385, endPoint x: 1104, endPoint y: 391, distance: 51.6
click at [1104, 391] on div "Get a Quote Policy Details Route Details Reset Route Details Cover door to port…" at bounding box center [683, 273] width 934 height 547
paste input "20,65"
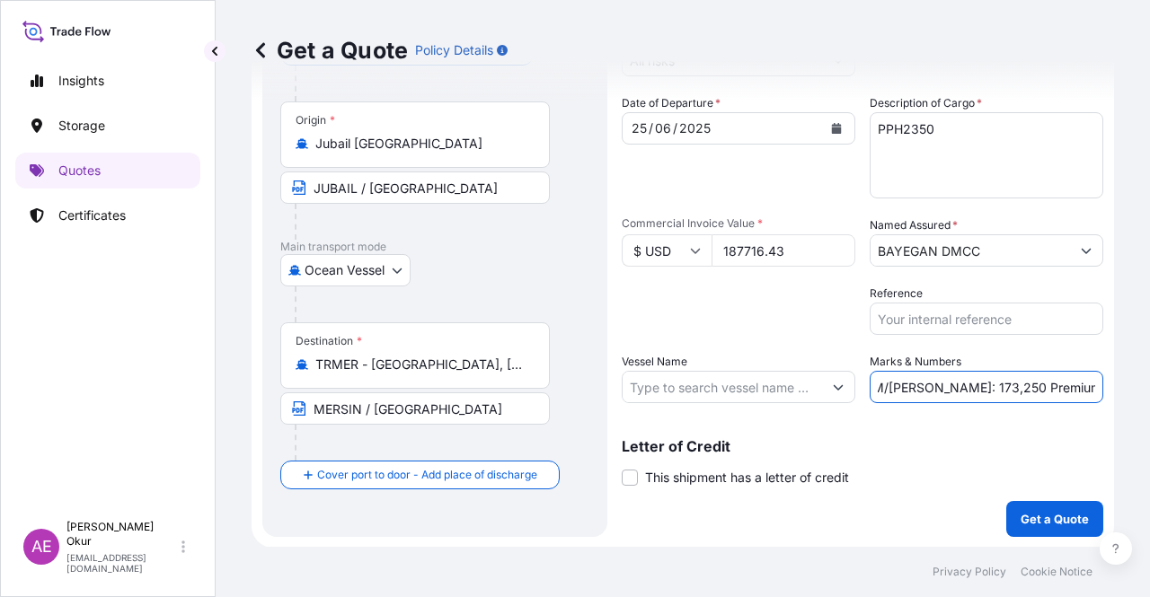
scroll to position [0, 196]
type input "PO NO:25Y0136100 Quantity M/[PERSON_NAME]: 173,250 Premium: USD 20,65"
click at [1022, 515] on p "Get a Quote" at bounding box center [1055, 519] width 68 height 18
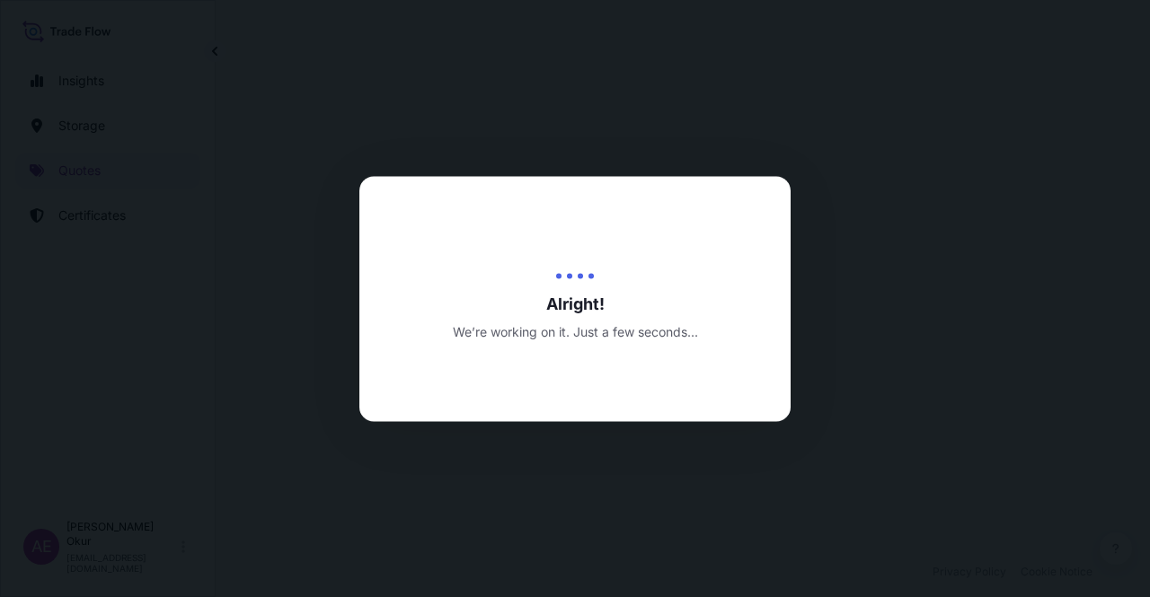
select select "Ocean Vessel"
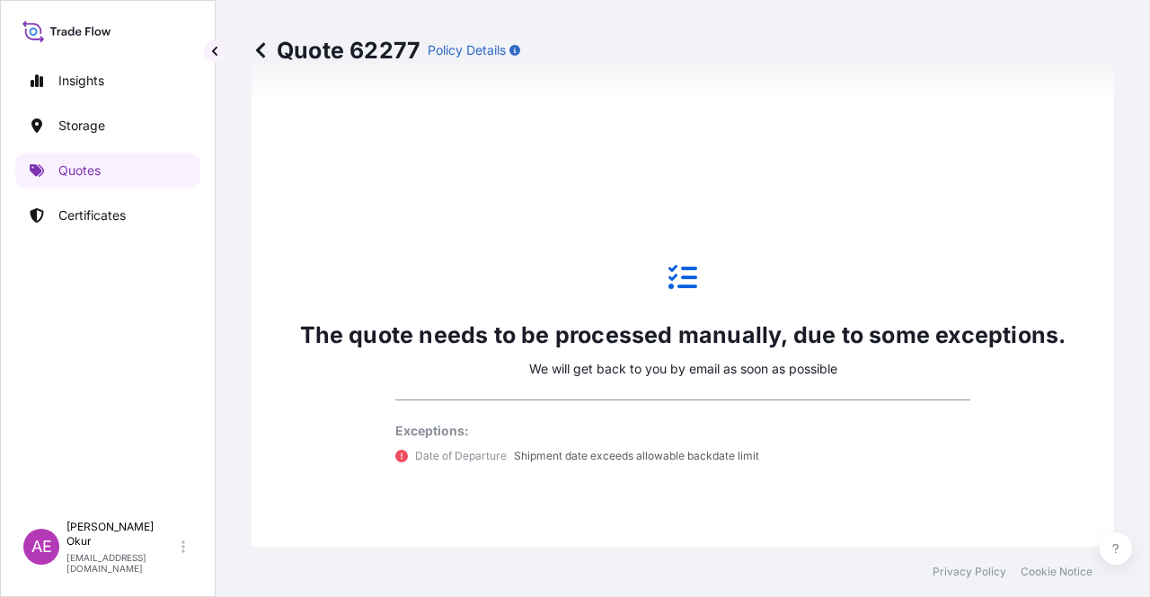
scroll to position [794, 0]
